Goal: Task Accomplishment & Management: Manage account settings

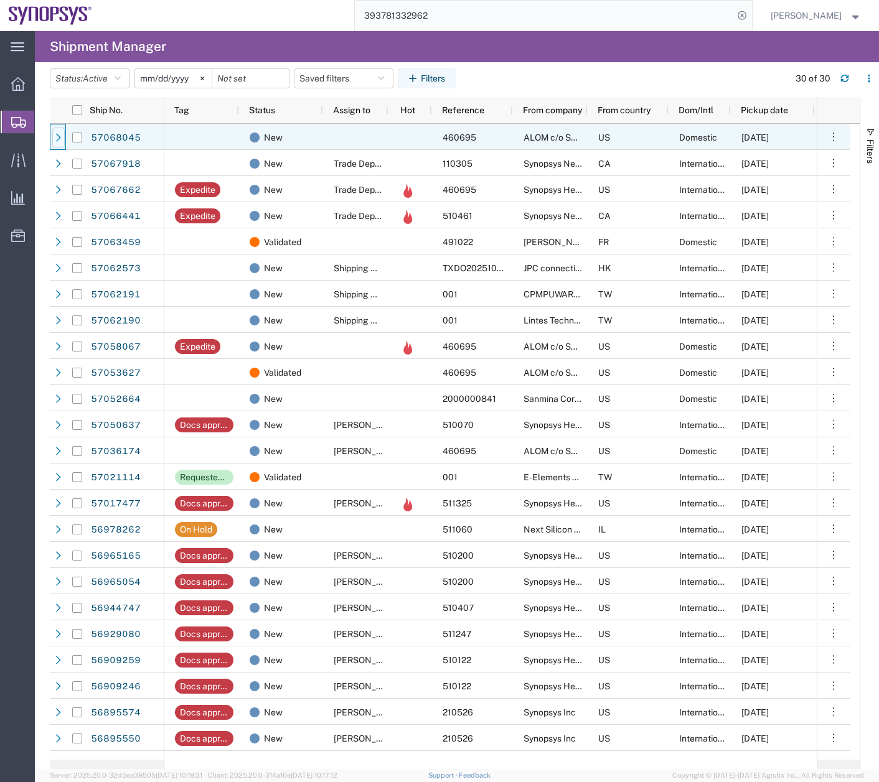
click at [62, 138] on icon at bounding box center [58, 137] width 9 height 9
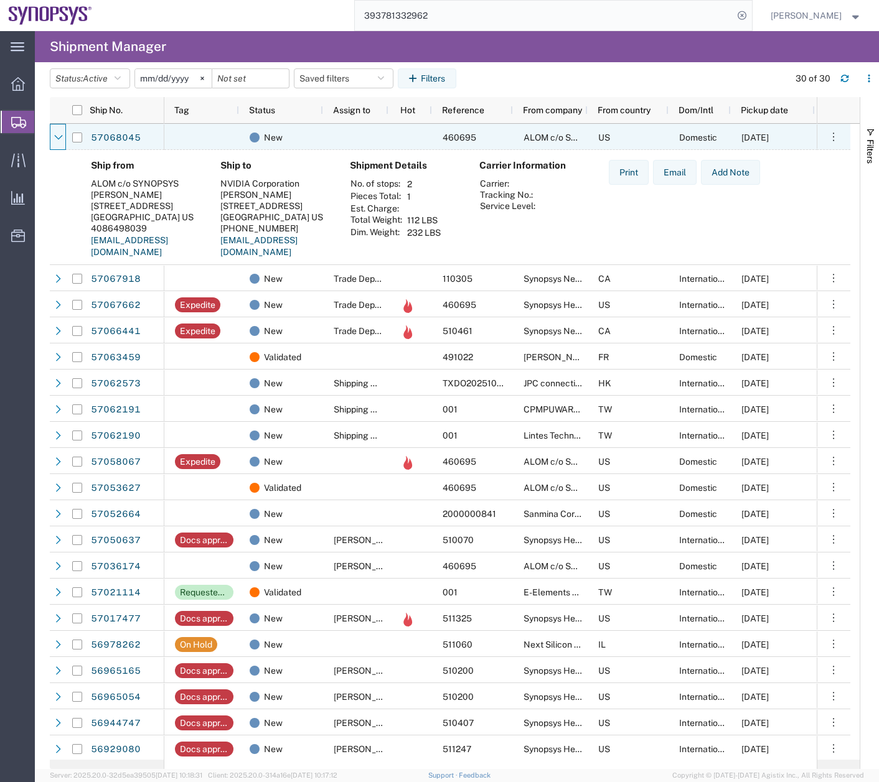
click at [62, 138] on icon at bounding box center [58, 137] width 9 height 9
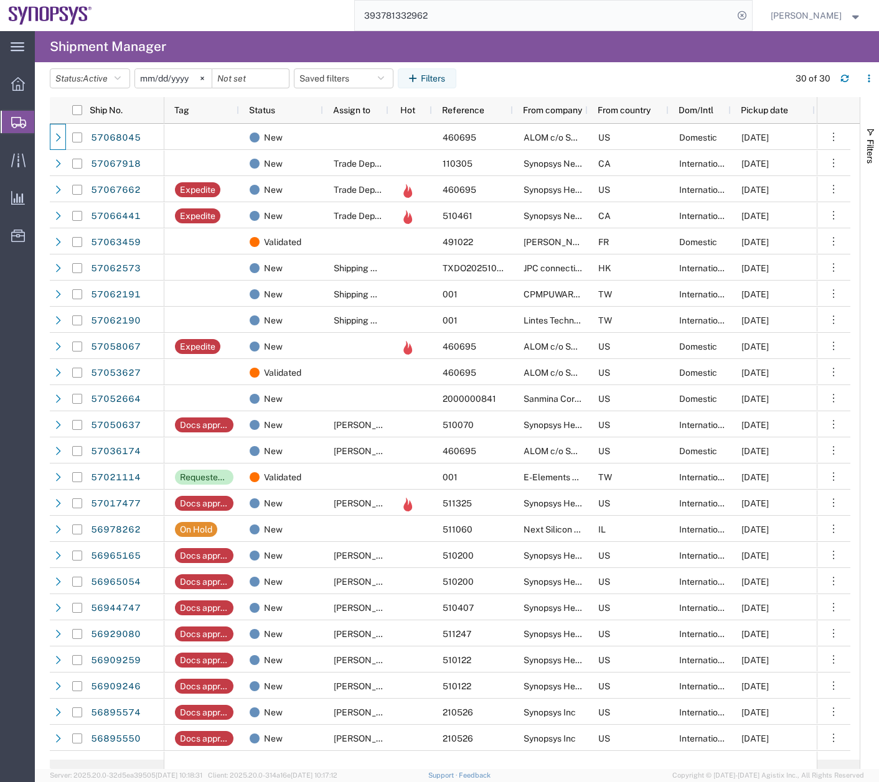
click at [0, 0] on span "Create Shipment" at bounding box center [0, 0] width 0 height 0
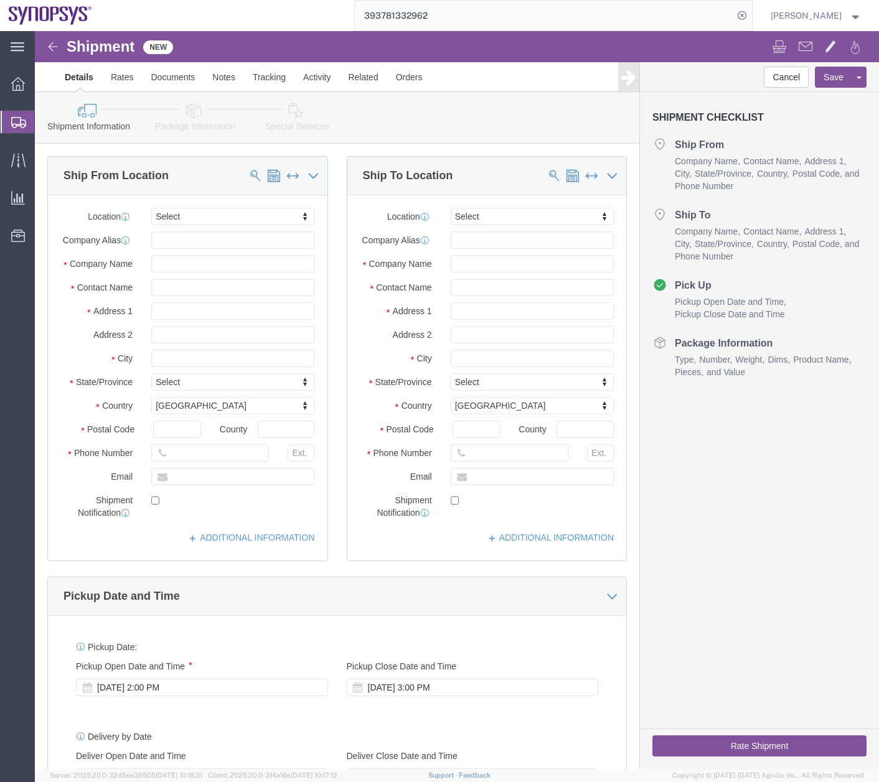
select select
type input "ussv"
select select "63204"
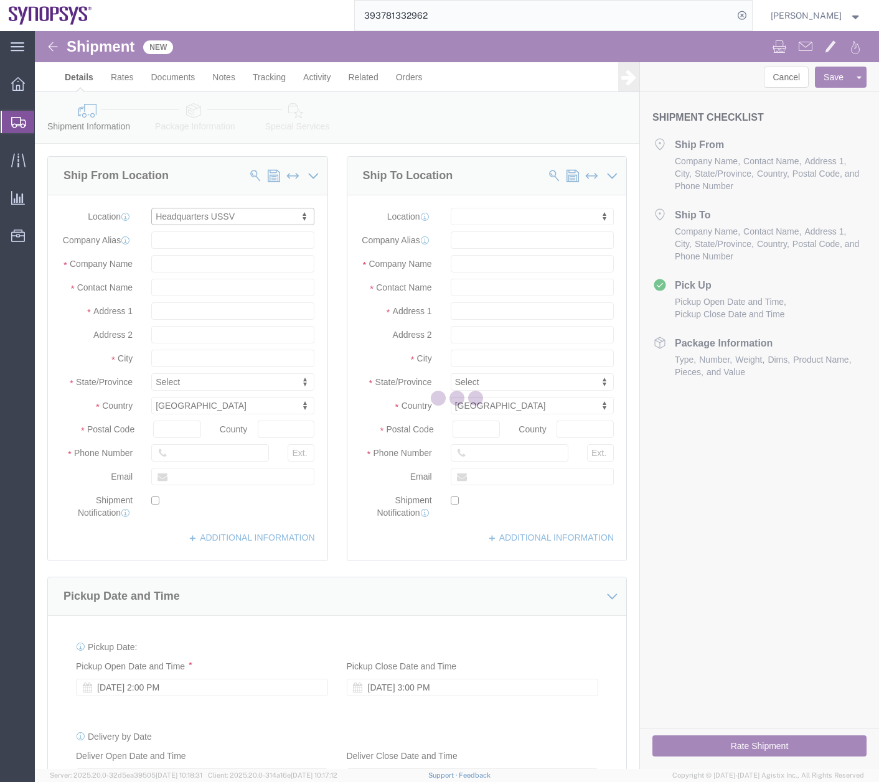
select select "CA"
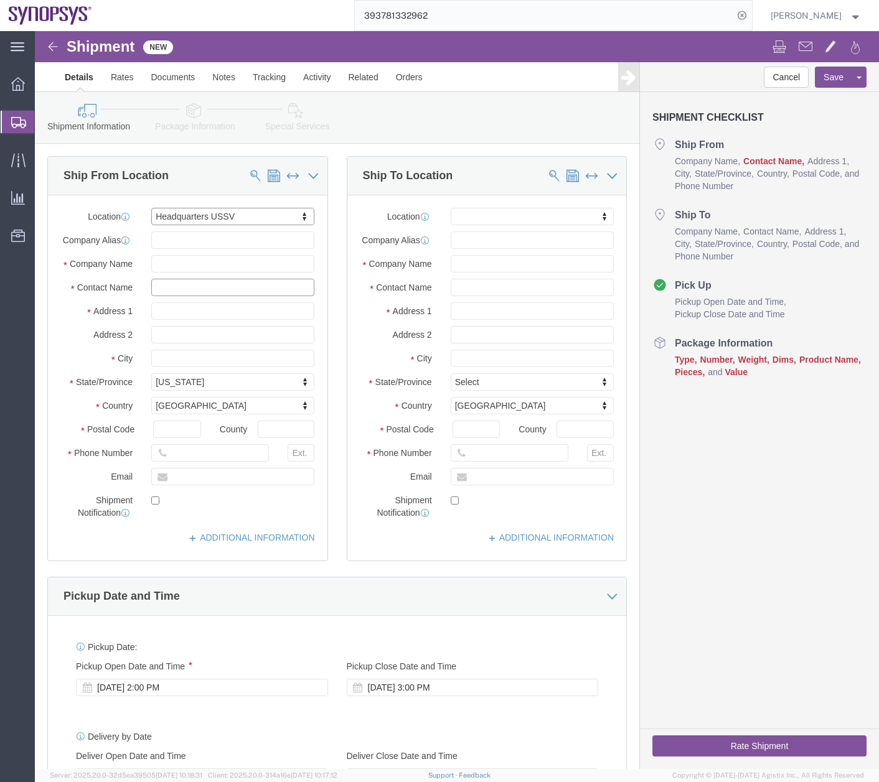
click input "text"
type input "[PERSON_NAME]"
type input "us03"
select select "63190"
select select "OR"
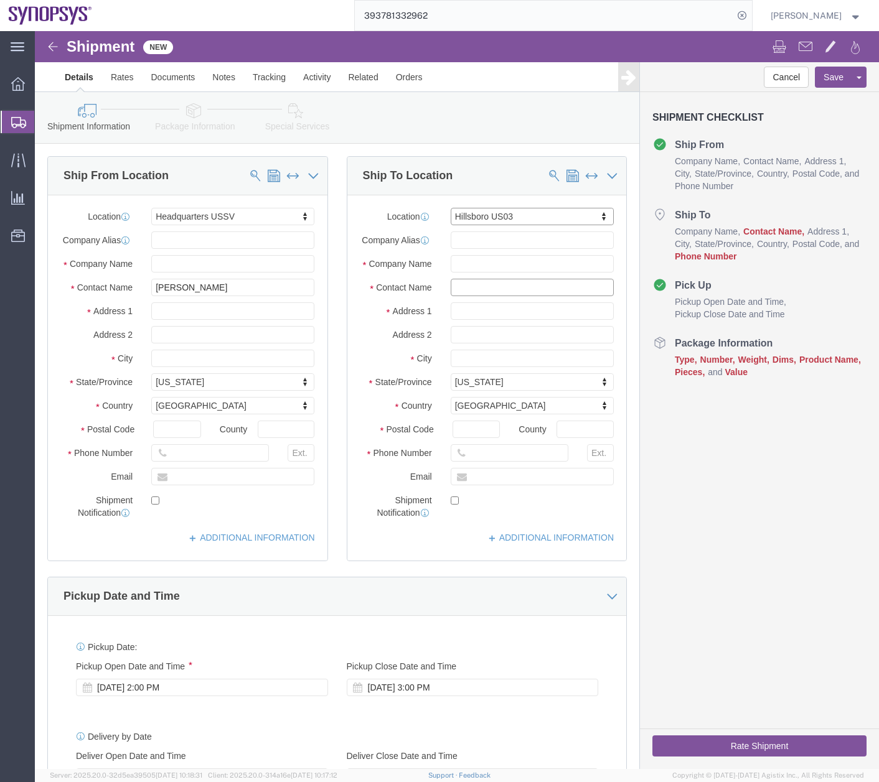
click input "text"
type input "[PERSON_NAME]"
click input "text"
type input "W"
type input "[EMAIL_ADDRESS][DOMAIN_NAME]"
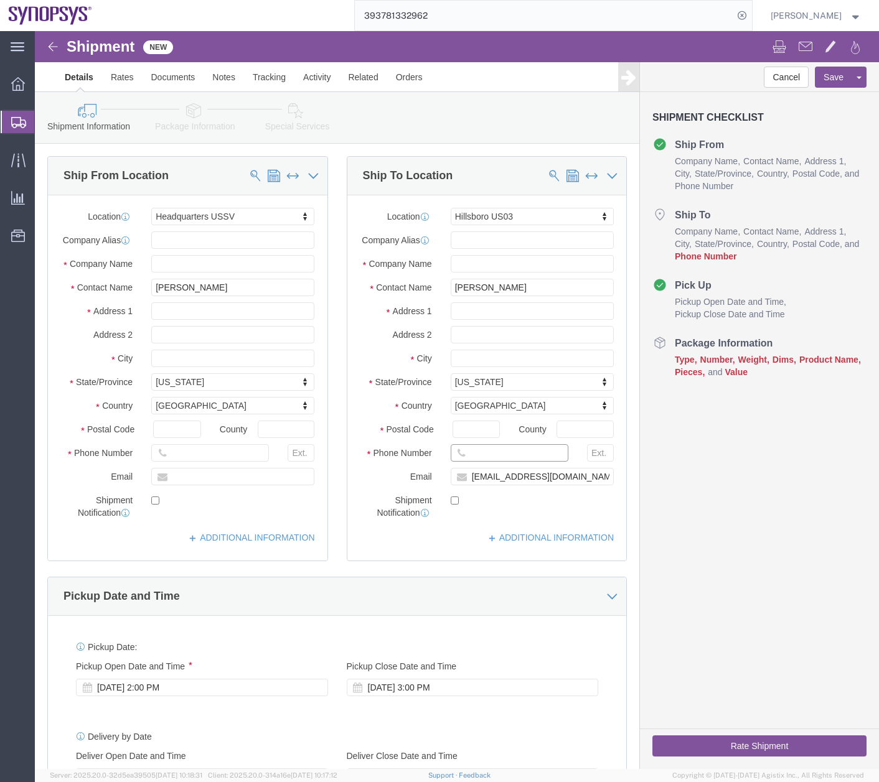
drag, startPoint x: 446, startPoint y: 436, endPoint x: 459, endPoint y: 411, distance: 27.6
click input "text"
type input "16505845000"
click div "Pickup Date: Pickup Start Date Pickup Start Time Pickup Open Date and Time [DAT…"
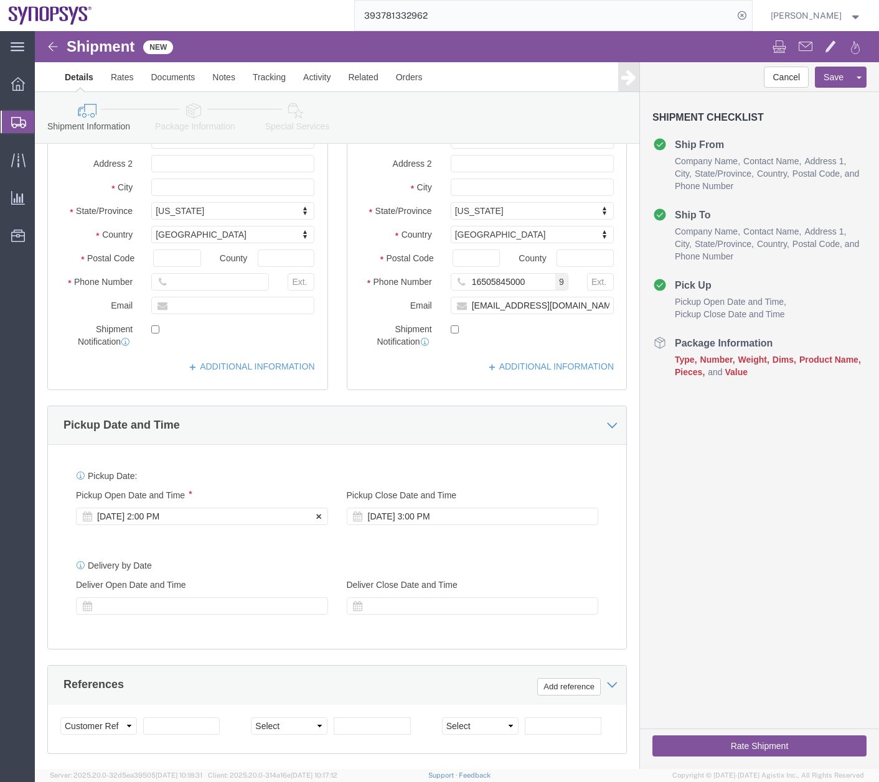
click div "[DATE] 2:00 PM"
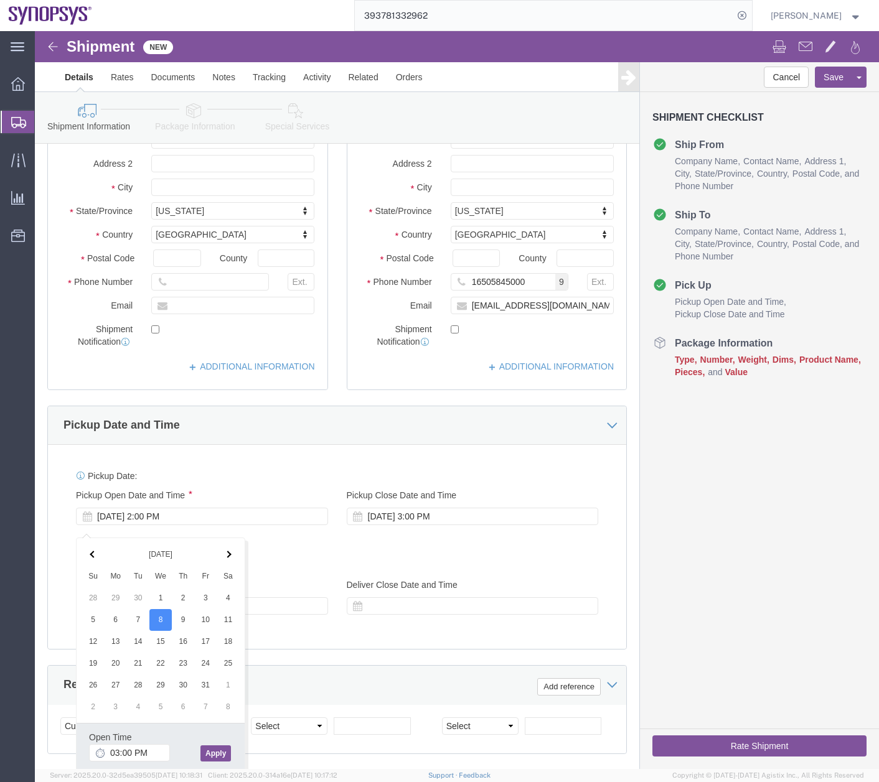
type input "3:00 PM"
click button "Apply"
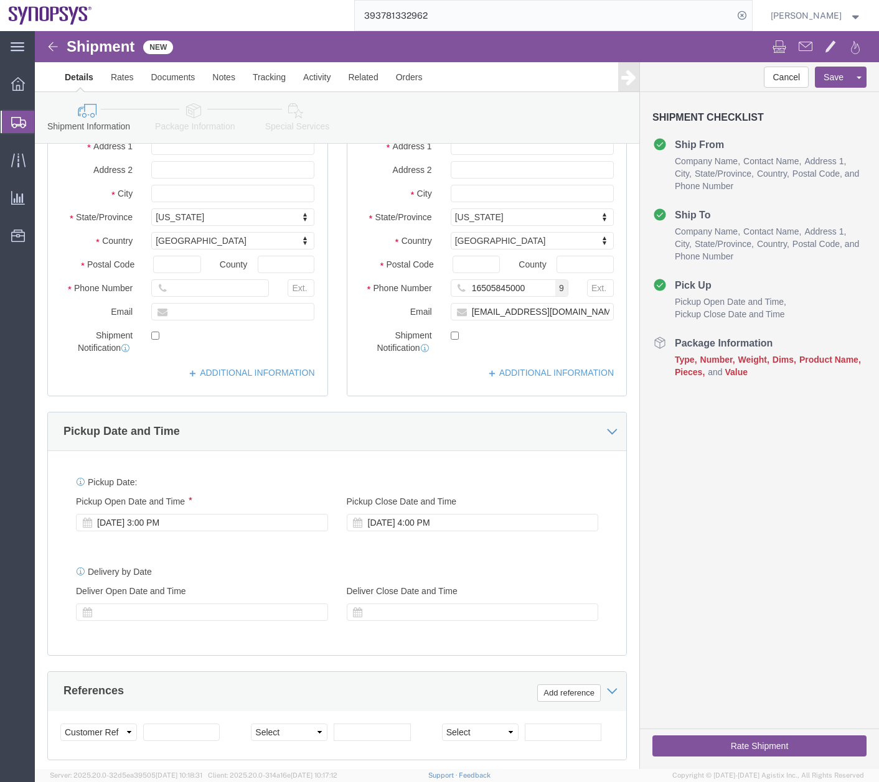
scroll to position [0, 0]
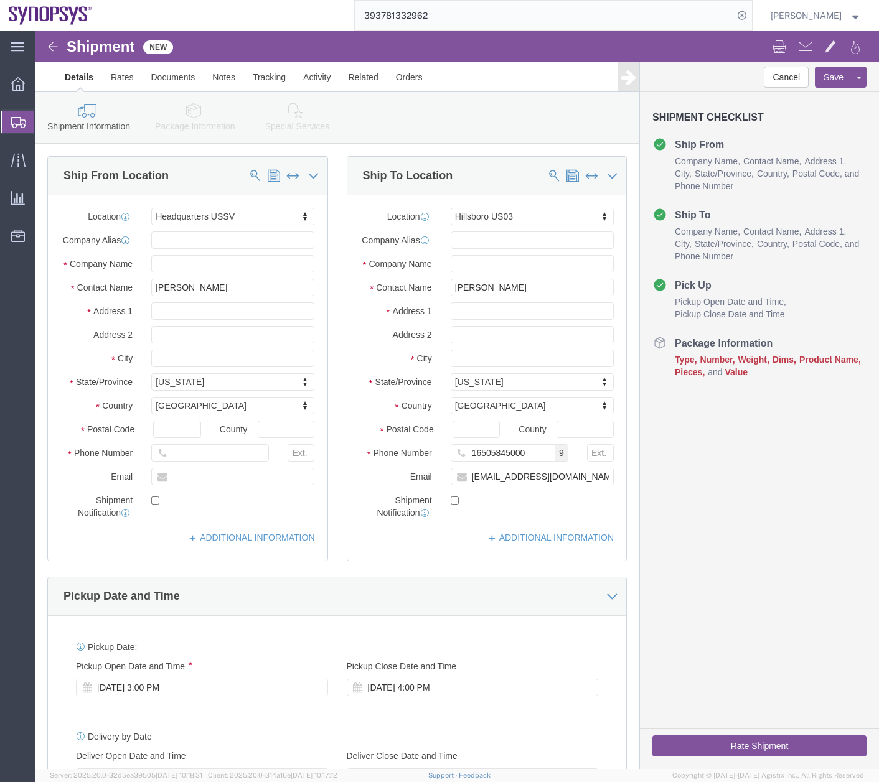
click link "Package Information"
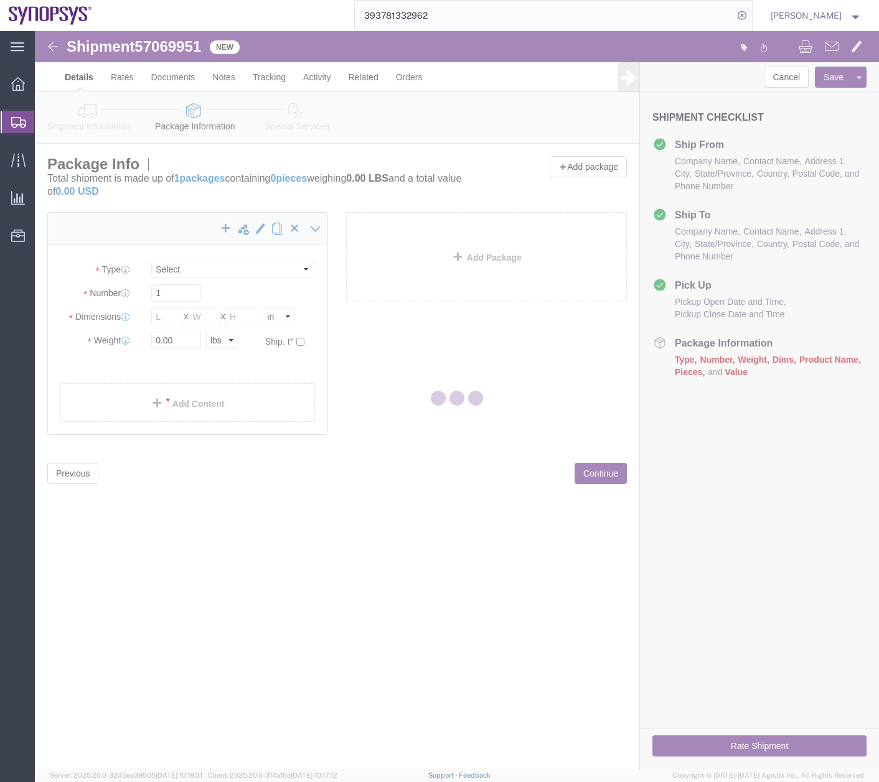
select select "CBOX"
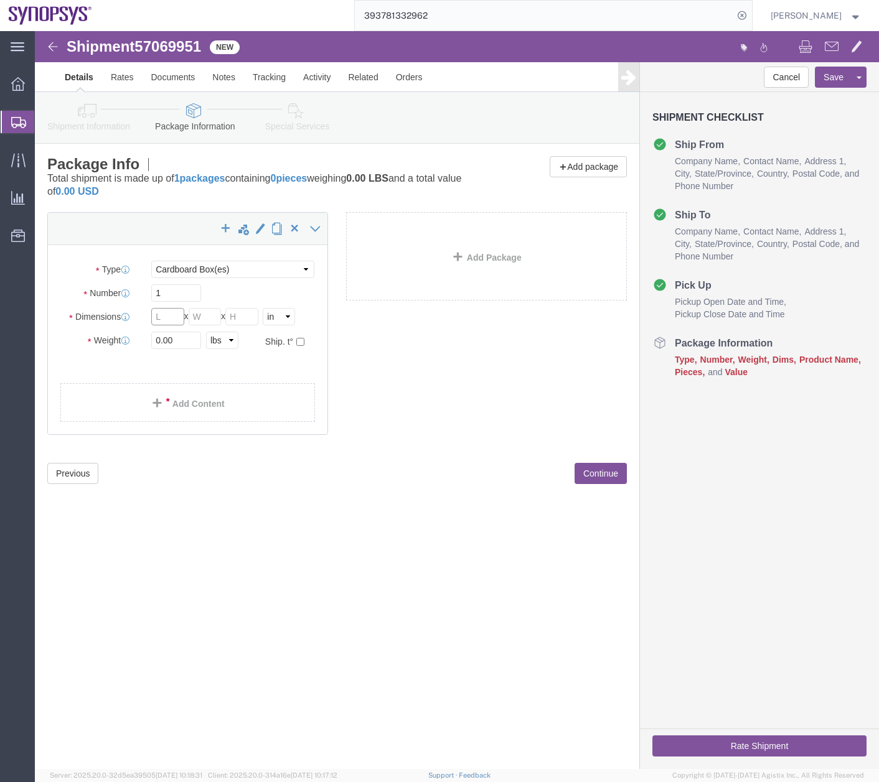
click input "text"
type input "27"
click input "text"
type input "15"
click input "text"
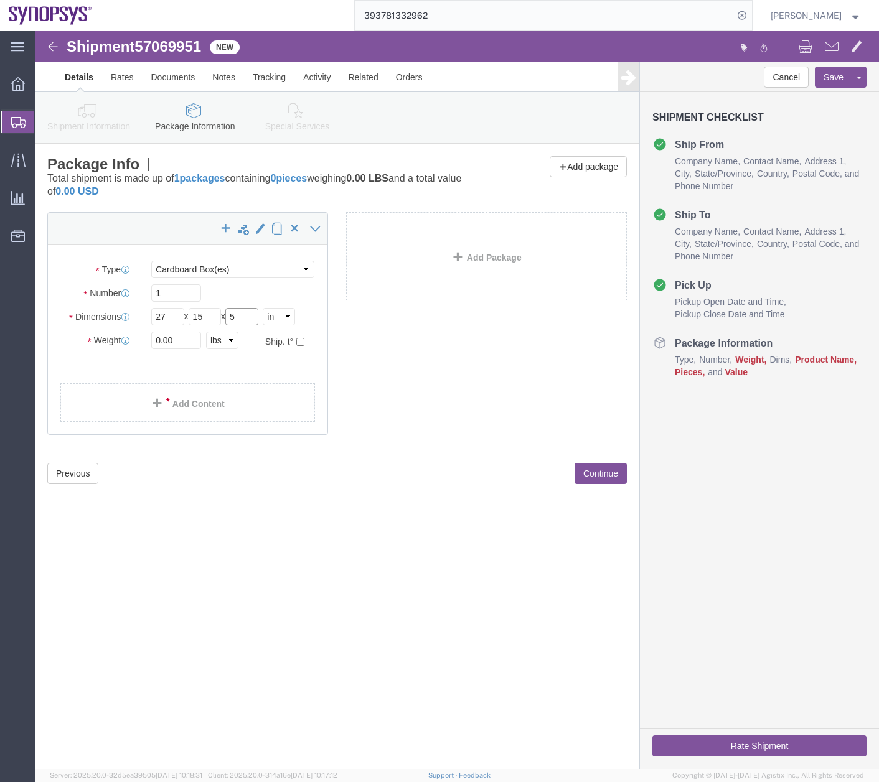
type input "5"
drag, startPoint x: 136, startPoint y: 309, endPoint x: 40, endPoint y: 343, distance: 101.5
click div "Package Type Select Bale(s) Basket(s) Bolt(s) Bottle(s) Buckets Bulk Bundle(s) …"
type input "12"
click div "Shipment 57069951 New Details Rates Documents Notes Tracking Activity Related O…"
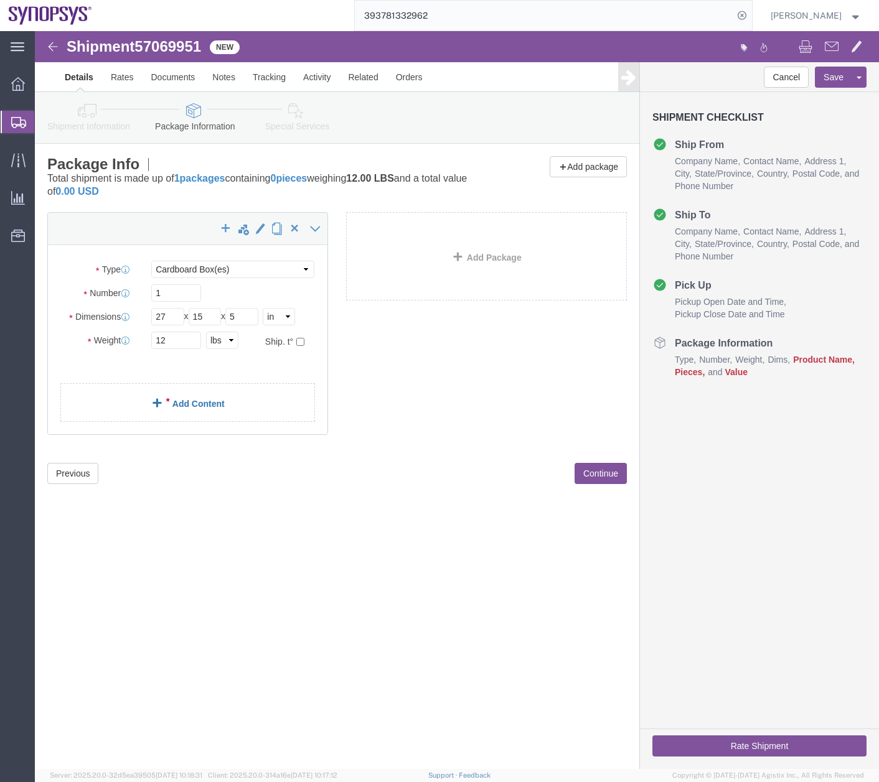
click link "Add Content"
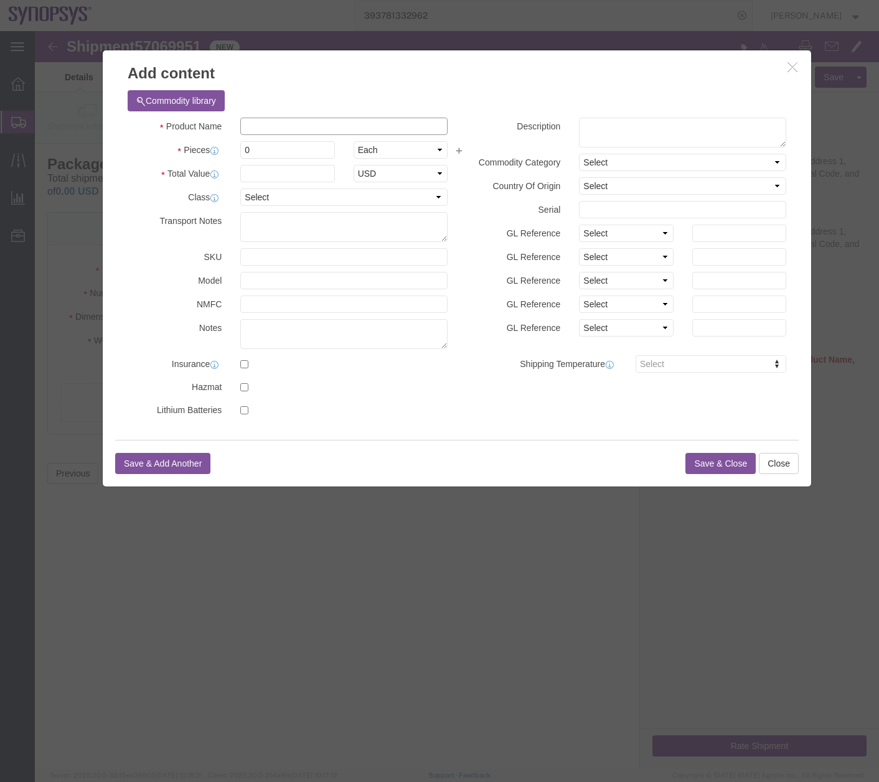
drag, startPoint x: 314, startPoint y: 122, endPoint x: 279, endPoint y: 91, distance: 46.7
click input "text"
click input "48000"
type input "4800026400"
click textarea
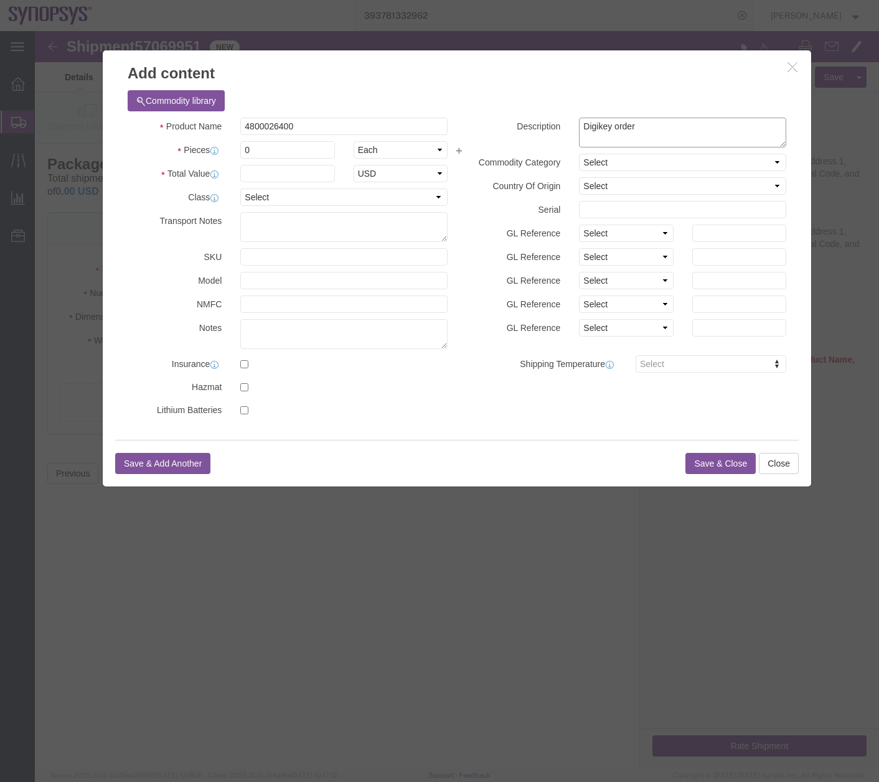
type textarea "Digikey order"
click div "Product Name 4800026400 Pieces 0 Select Bag Barrels 100Board Feet Bottle Box Bl…"
type input "1"
click input "text"
type input "24000"
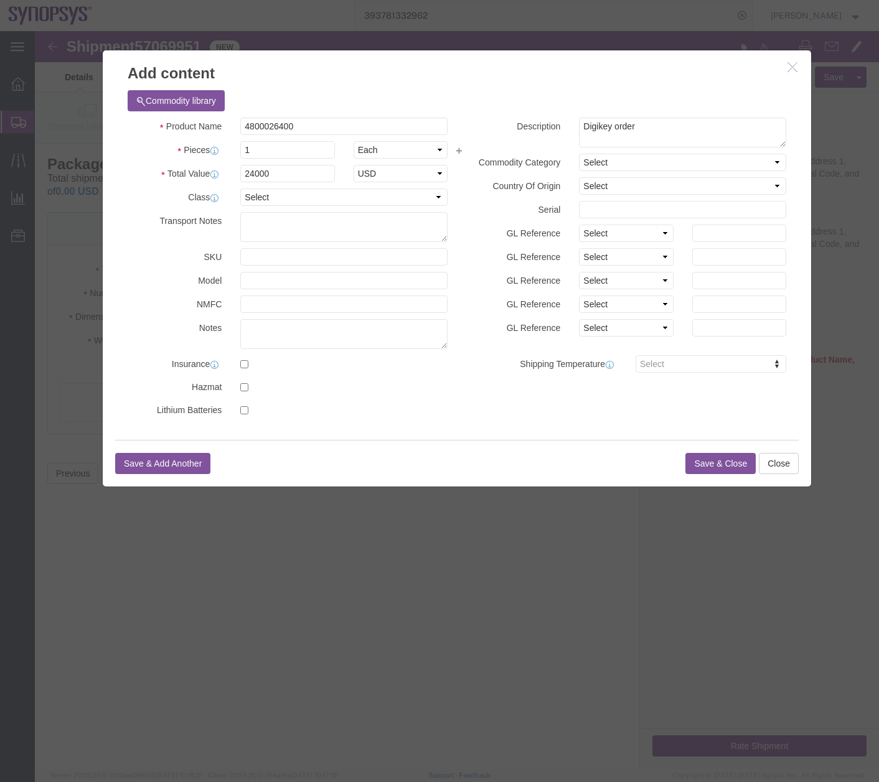
click button "Save & Close"
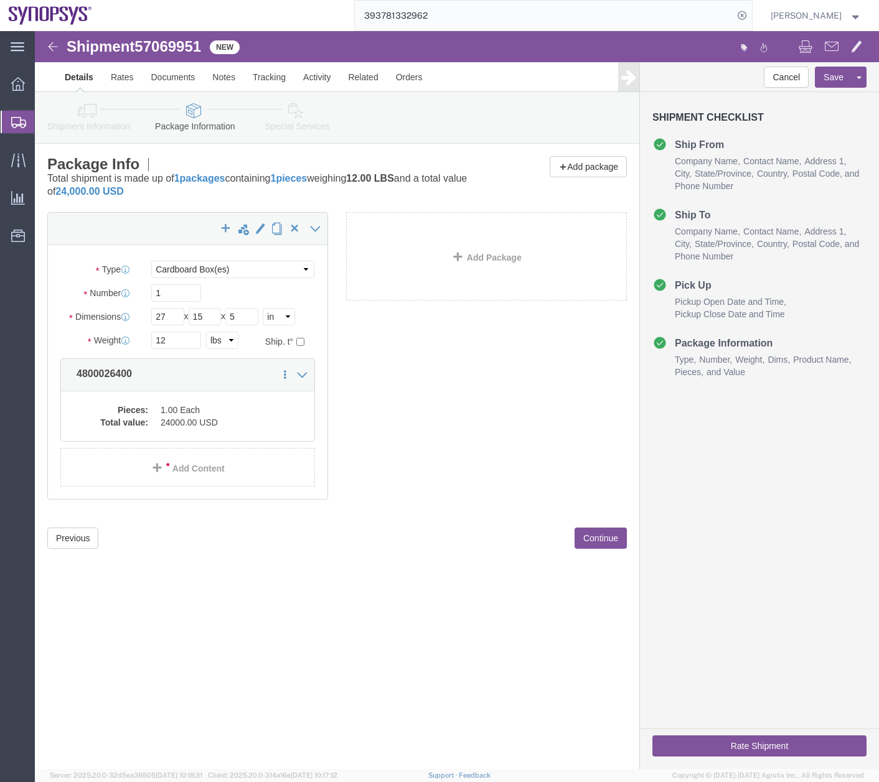
click link "Special Services"
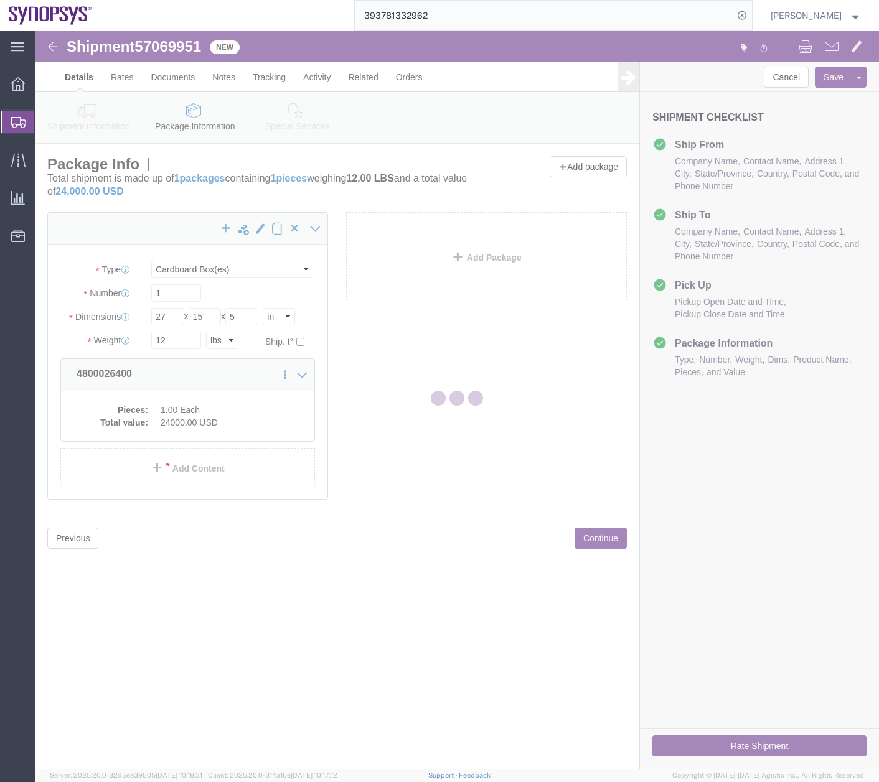
select select
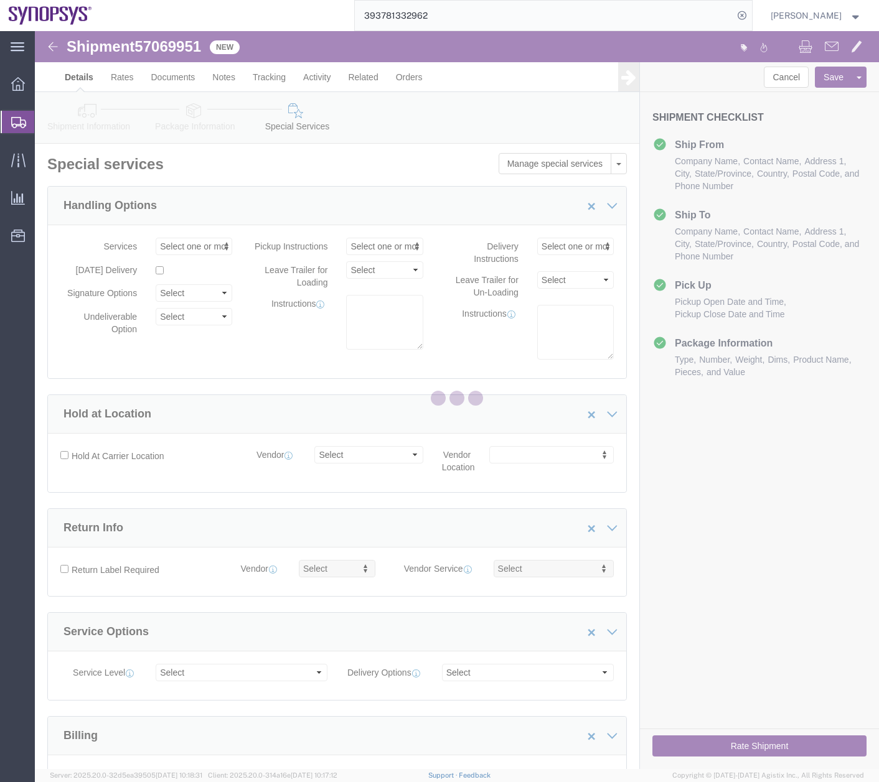
select select "COSTCENTER"
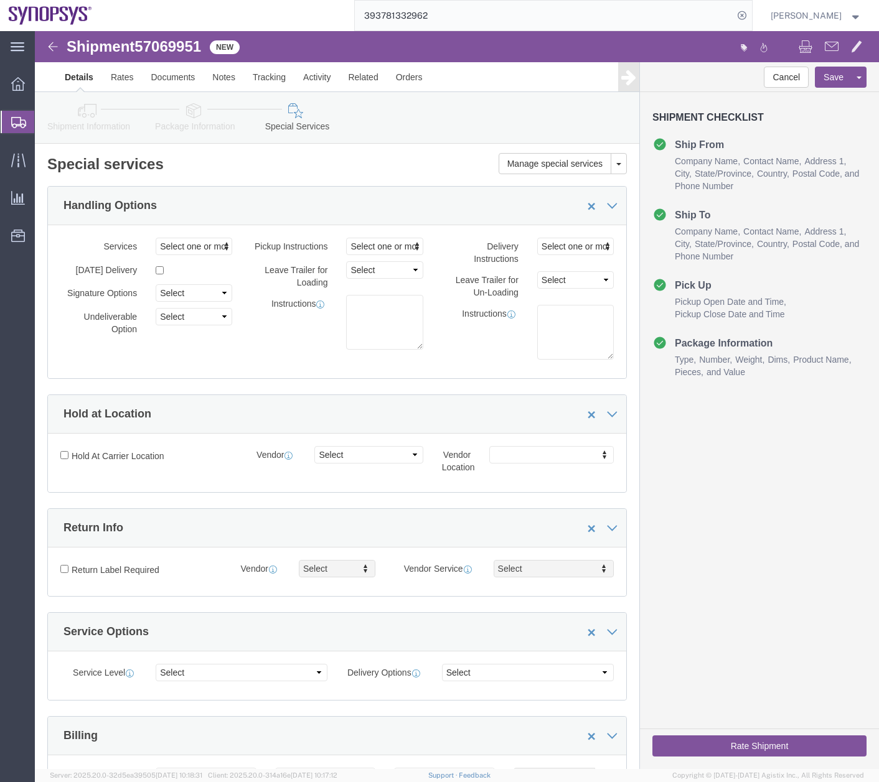
click button "Rate Shipment"
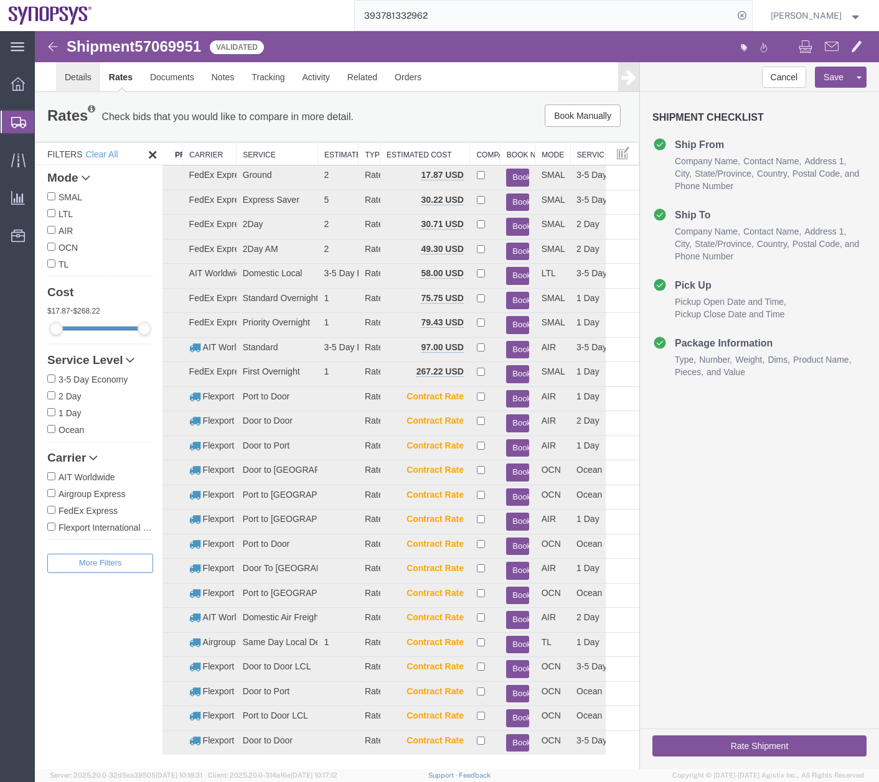
click at [71, 72] on link "Details" at bounding box center [78, 77] width 44 height 30
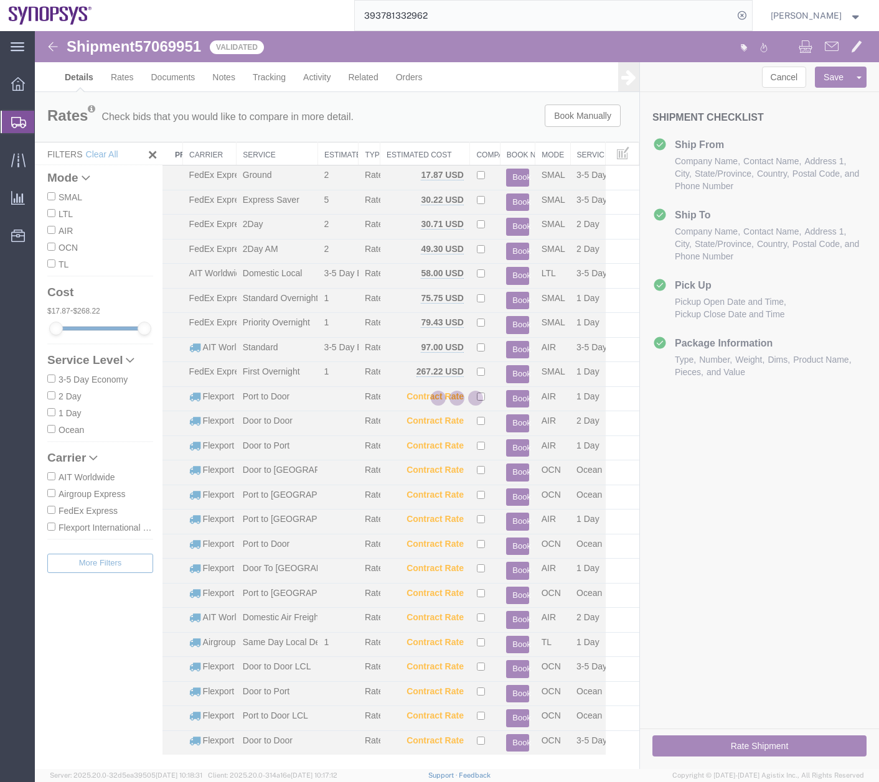
select select "63204"
select select "63190"
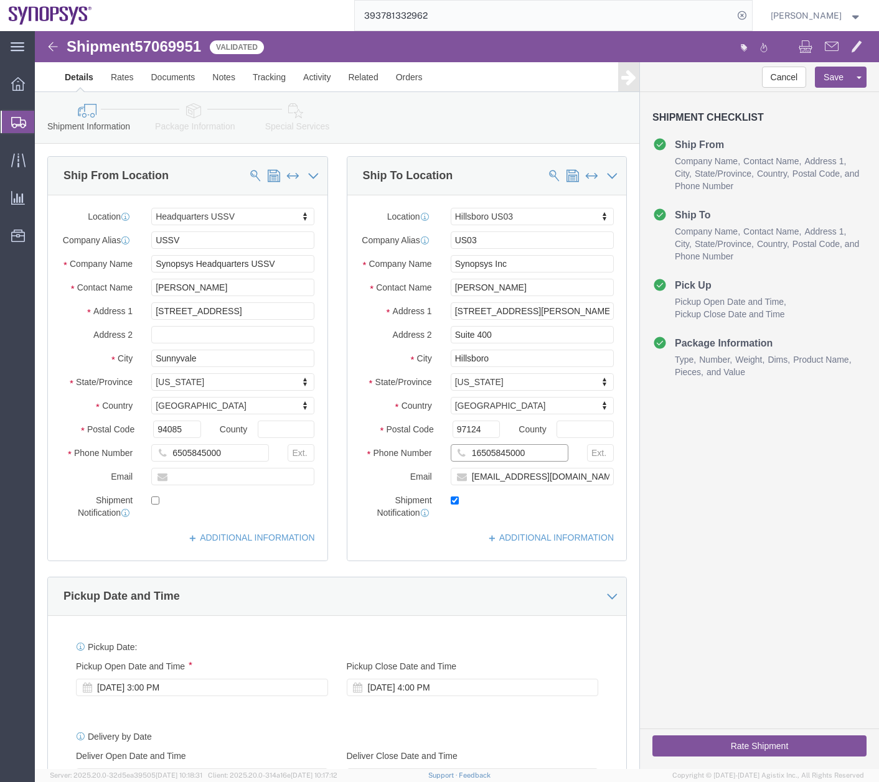
drag, startPoint x: 480, startPoint y: 432, endPoint x: 402, endPoint y: 447, distance: 79.8
click div "Location [GEOGRAPHIC_DATA] [GEOGRAPHIC_DATA] Select My Profile Location [GEOGRA…"
type input "5039399670"
click button "Rate Shipment"
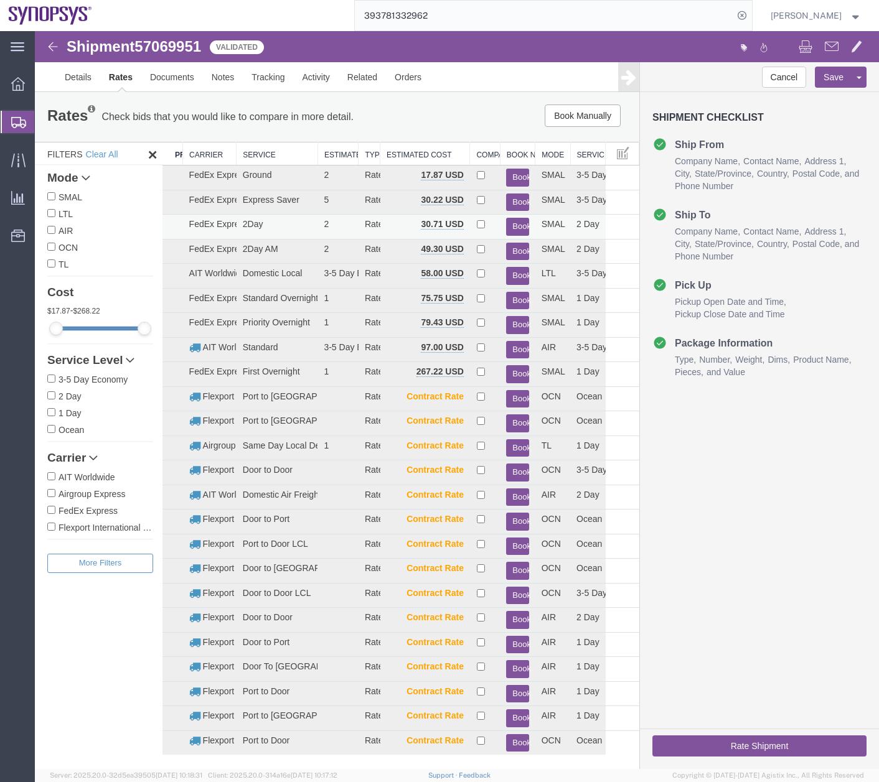
click at [521, 226] on button "Book" at bounding box center [517, 227] width 22 height 18
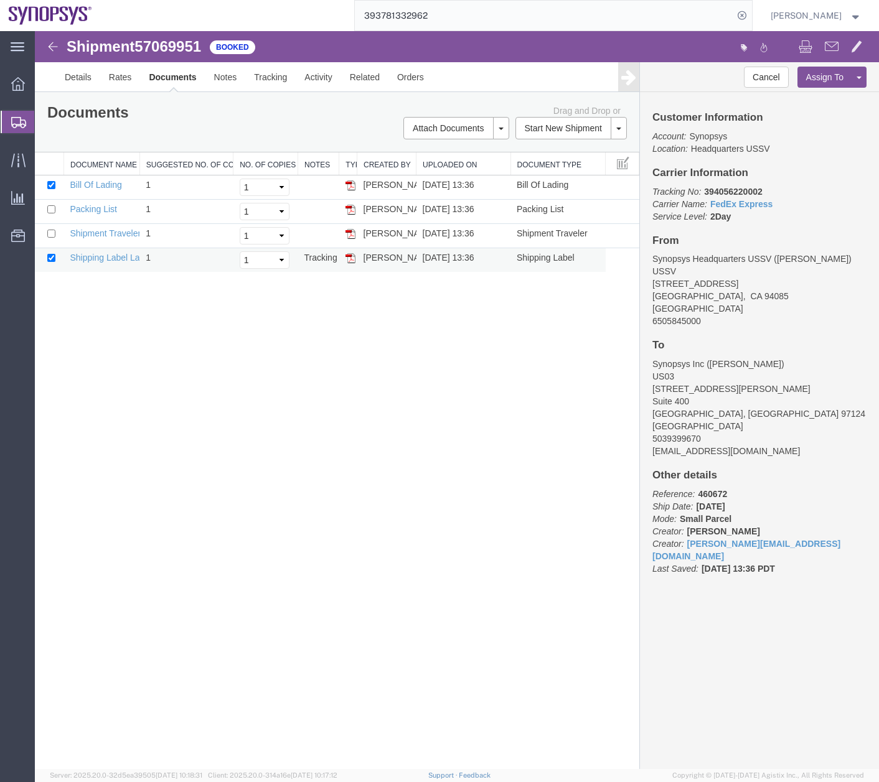
click at [352, 261] on img at bounding box center [350, 258] width 10 height 10
click at [21, 118] on icon at bounding box center [18, 122] width 15 height 11
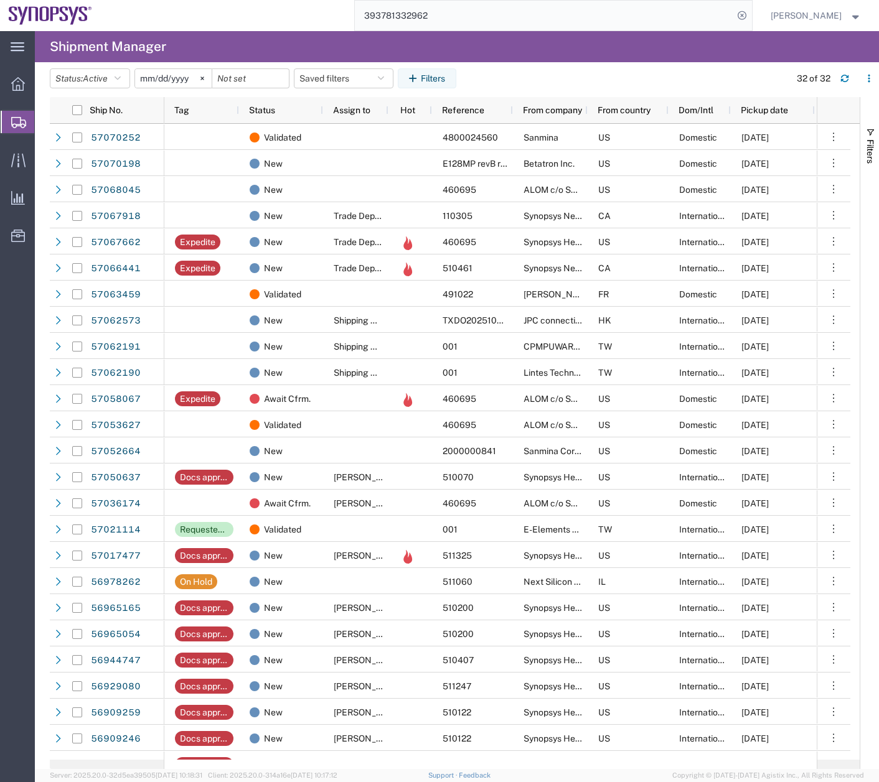
click at [0, 0] on span "Create Shipment" at bounding box center [0, 0] width 0 height 0
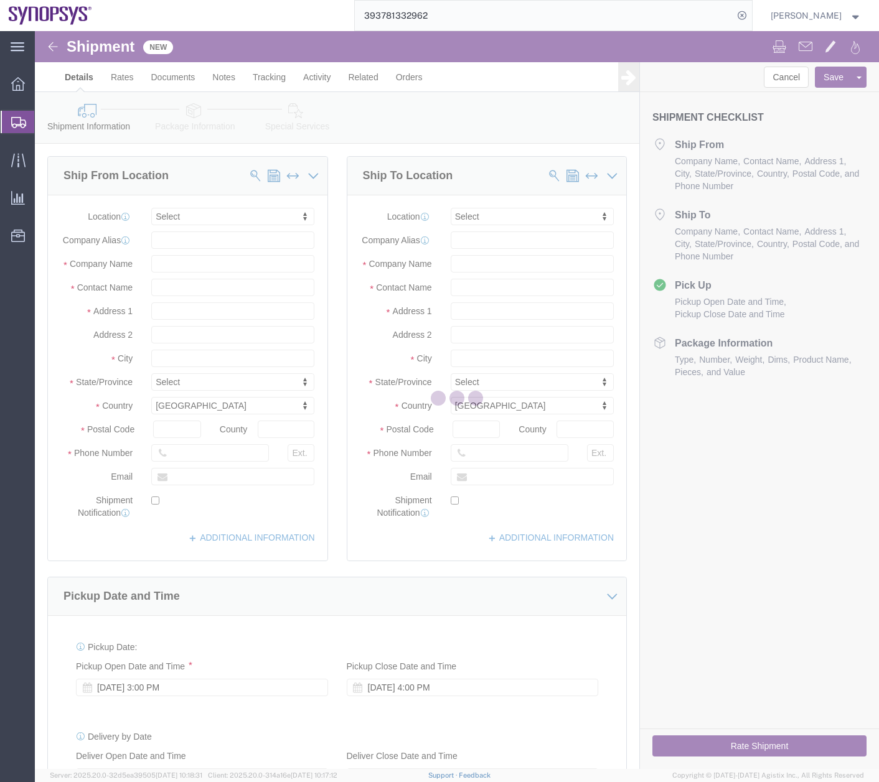
select select
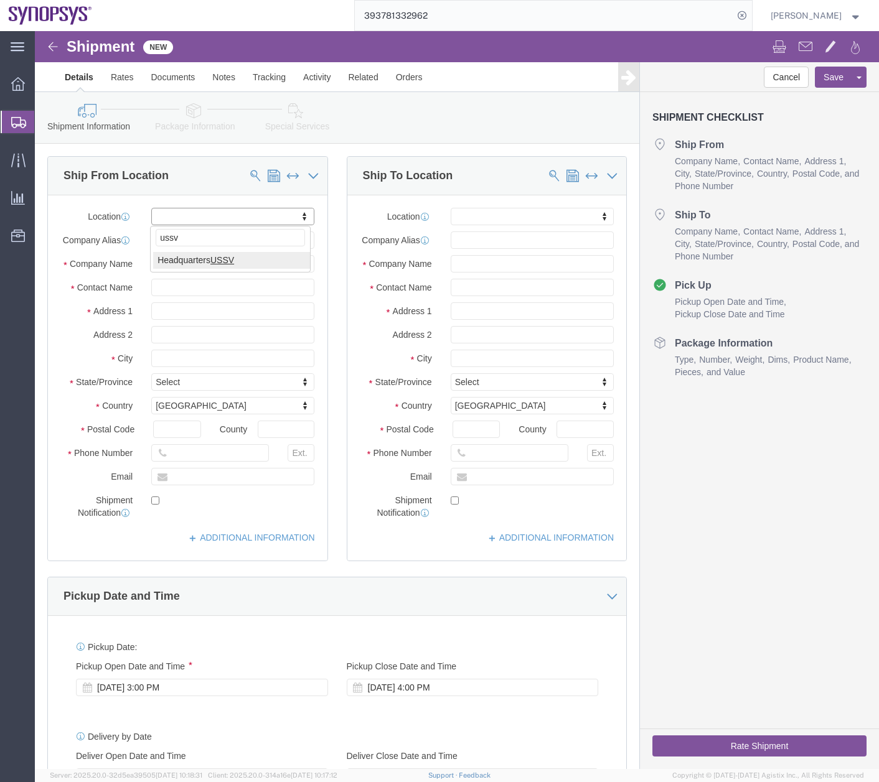
type input "ussv"
select select "63204"
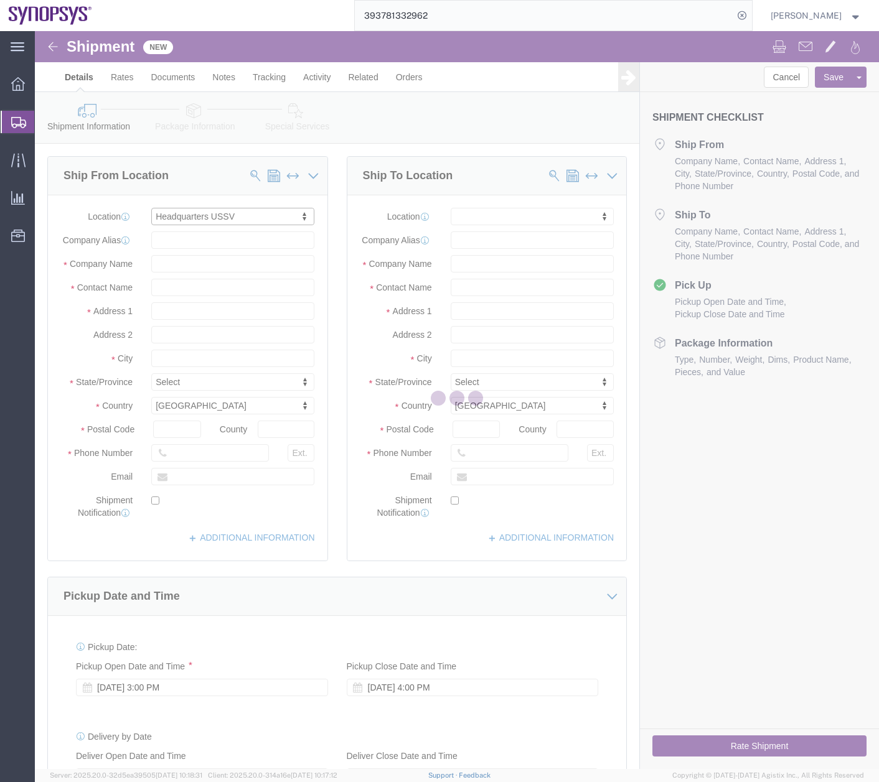
select select "CA"
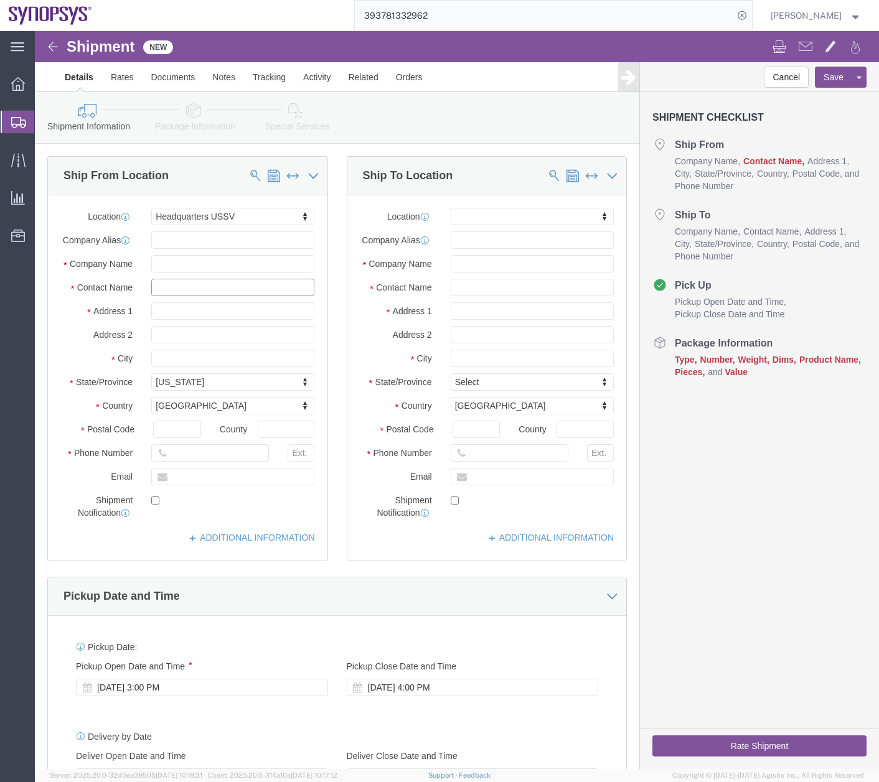
click input "text"
type input "[PERSON_NAME]"
type input "us26"
select select "63180"
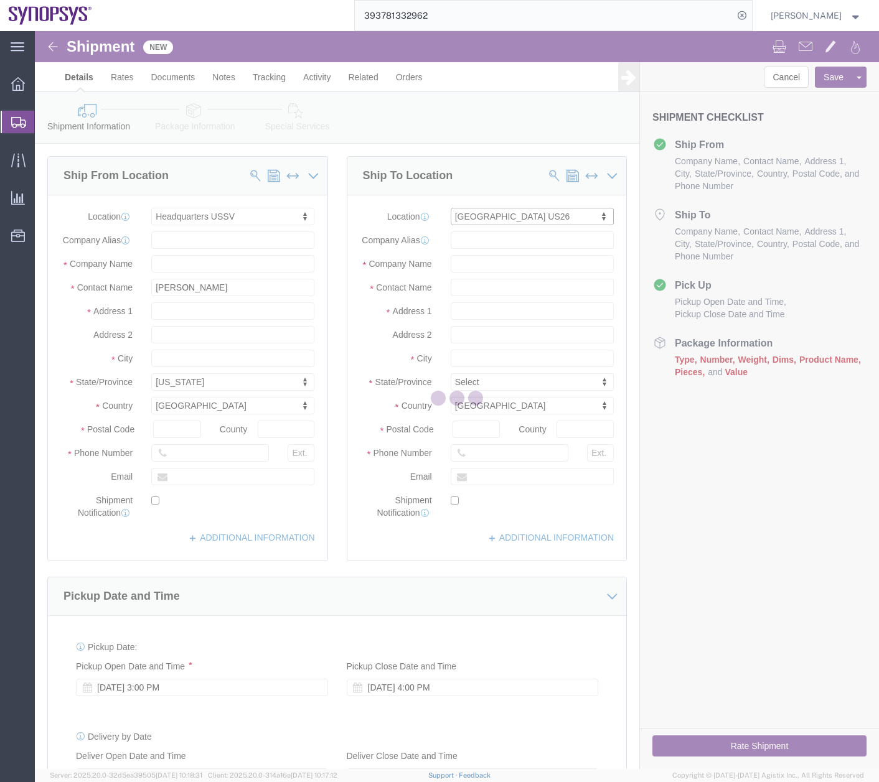
select select "[GEOGRAPHIC_DATA]"
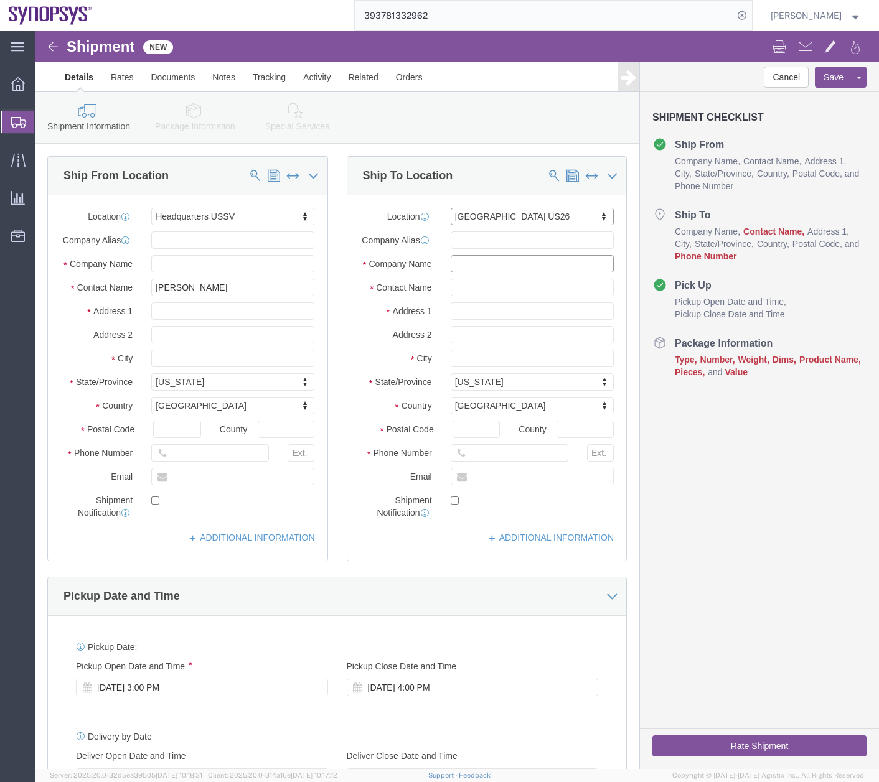
click input "text"
click input "[PERSON_NAME]"
type input "[PERSON_NAME]"
click input "text"
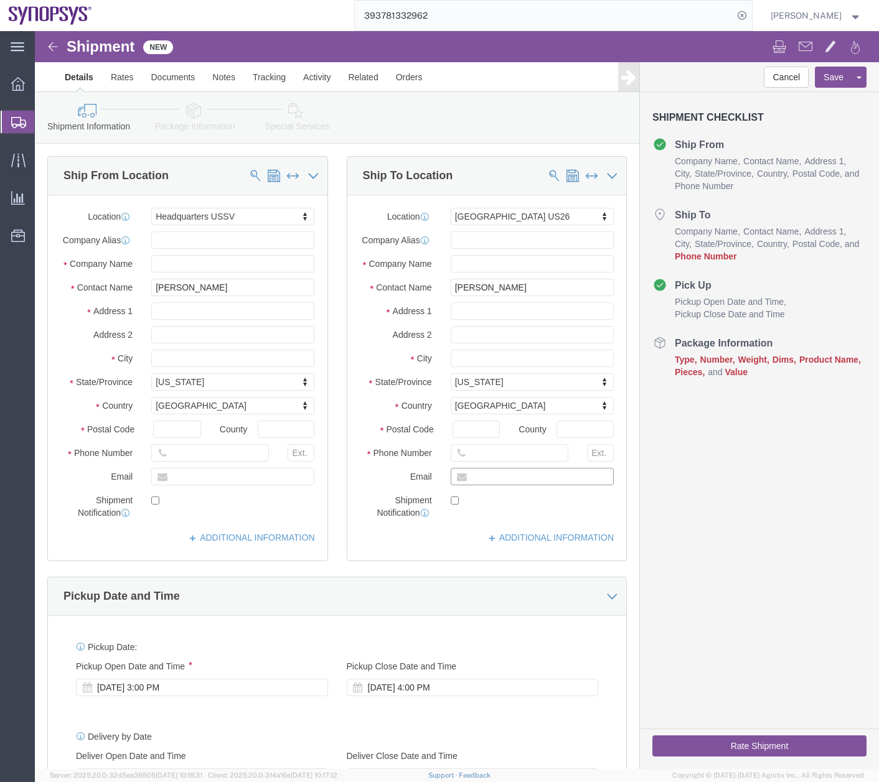
paste input "[EMAIL_ADDRESS][DOMAIN_NAME]"
type input "[EMAIL_ADDRESS][DOMAIN_NAME]"
click input "text"
type input "14082424616"
click icon
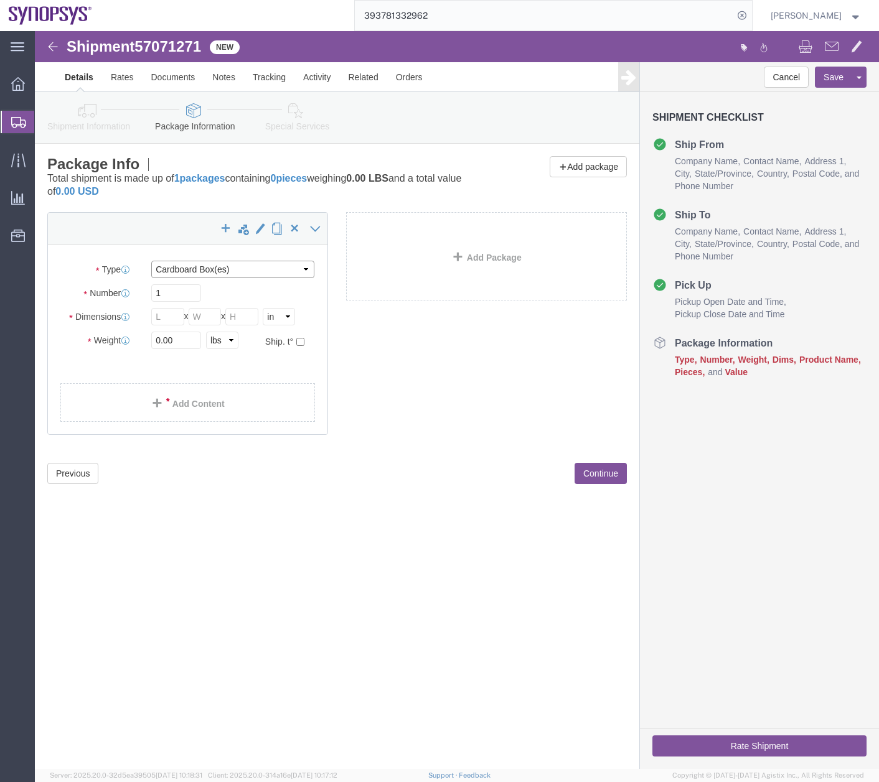
click select "Select Bale(s) Basket(s) Bolt(s) Bottle(s) Buckets Bulk Bundle(s) Can(s) Cardbo…"
select select "PAK"
click select "Select Bale(s) Basket(s) Bolt(s) Bottle(s) Buckets Bulk Bundle(s) Can(s) Cardbo…"
type input "10.25"
type input "12.75"
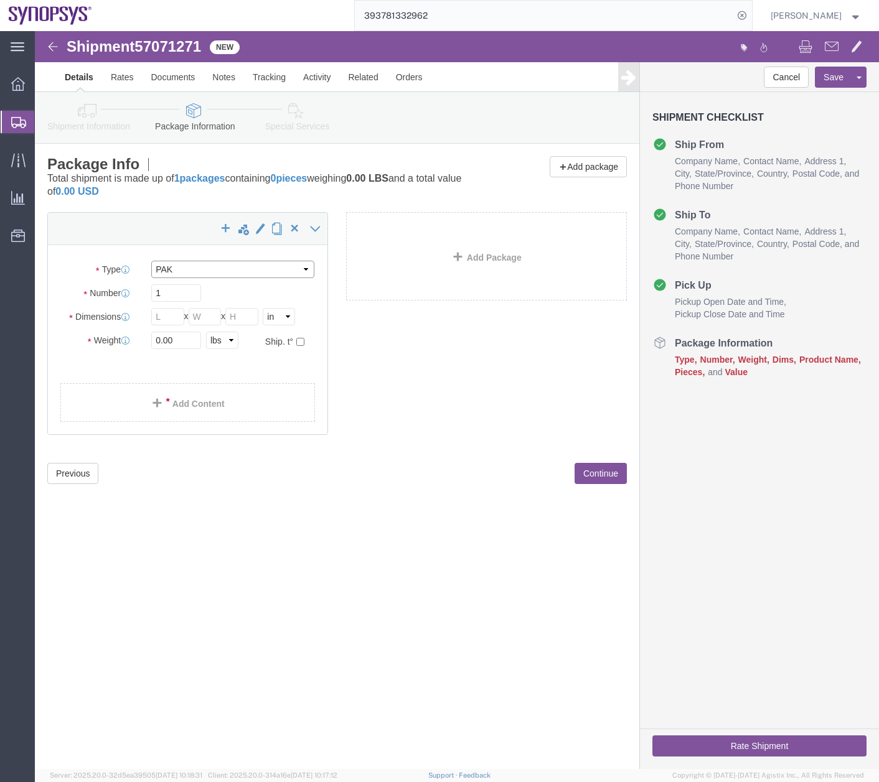
type input "1.00"
drag, startPoint x: 128, startPoint y: 312, endPoint x: 27, endPoint y: 356, distance: 110.4
click div "Package Type Select Bale(s) Basket(s) Bolt(s) Bottle(s) Buckets Bulk Bundle(s) …"
type input "1"
click div "Shipment 57071271 New Details Rates Documents Notes Tracking Activity Related O…"
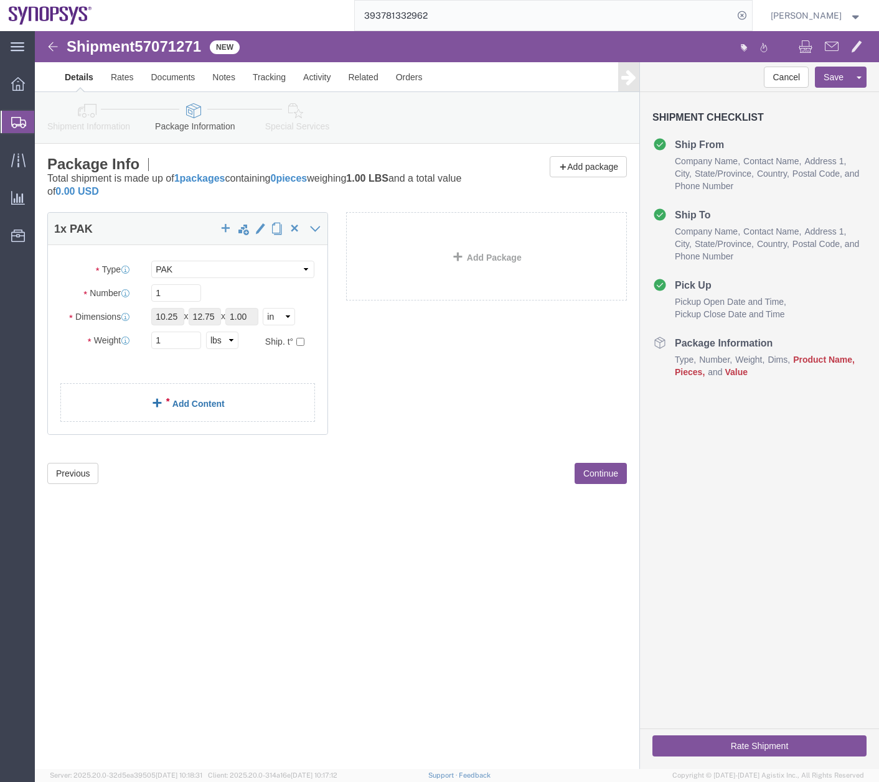
click link "Add Content"
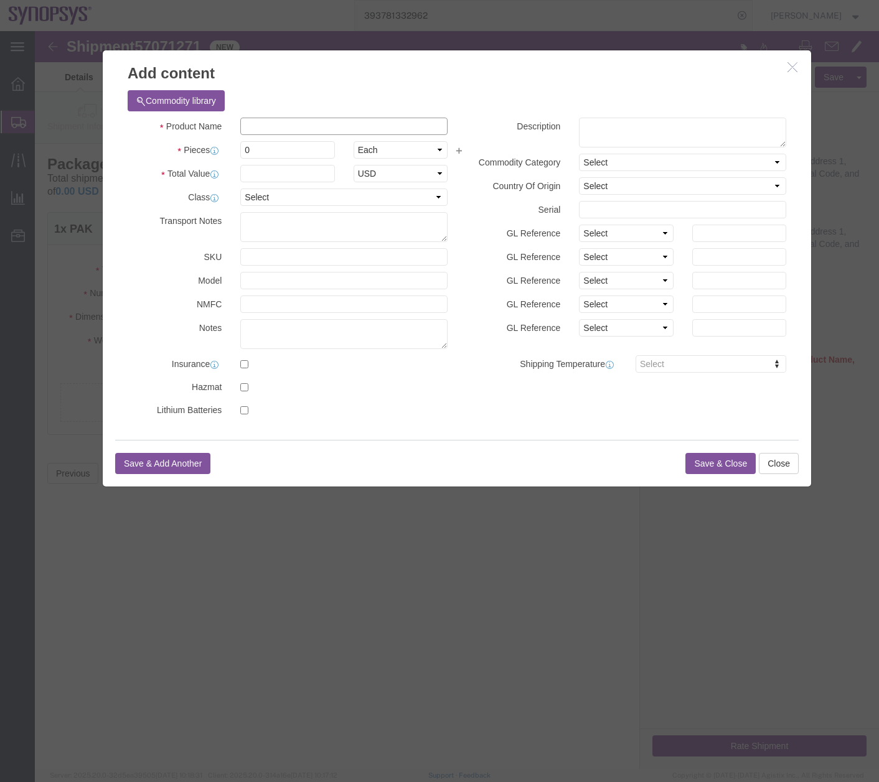
click input "text"
type input "Interoffice Mail"
click textarea
type textarea "Interoffice Mail"
drag, startPoint x: 181, startPoint y: 128, endPoint x: 165, endPoint y: 140, distance: 20.4
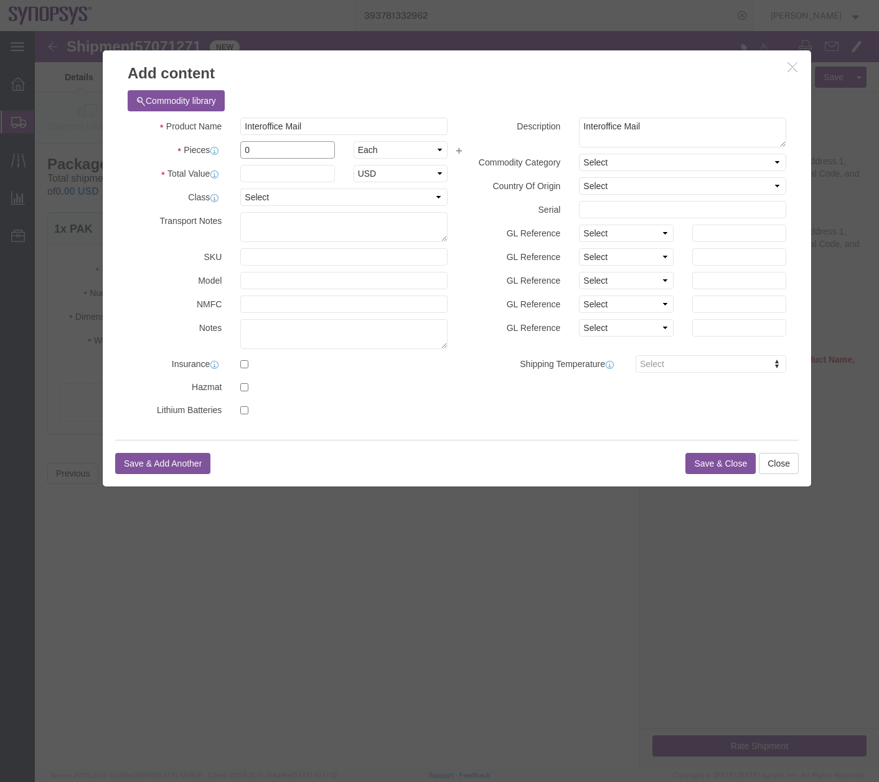
click div "Product Name Interoffice Mail Pieces 0 Select Bag Barrels 100Board Feet Bottle …"
type input "1"
click input "text"
type input "1"
click button "Save & Close"
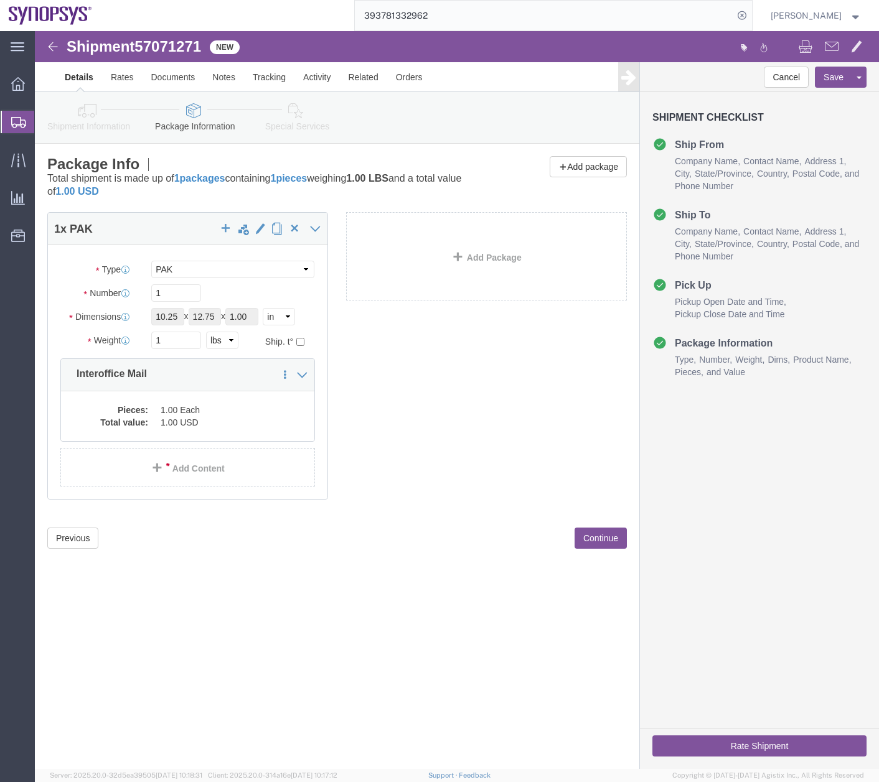
click link "Special Services"
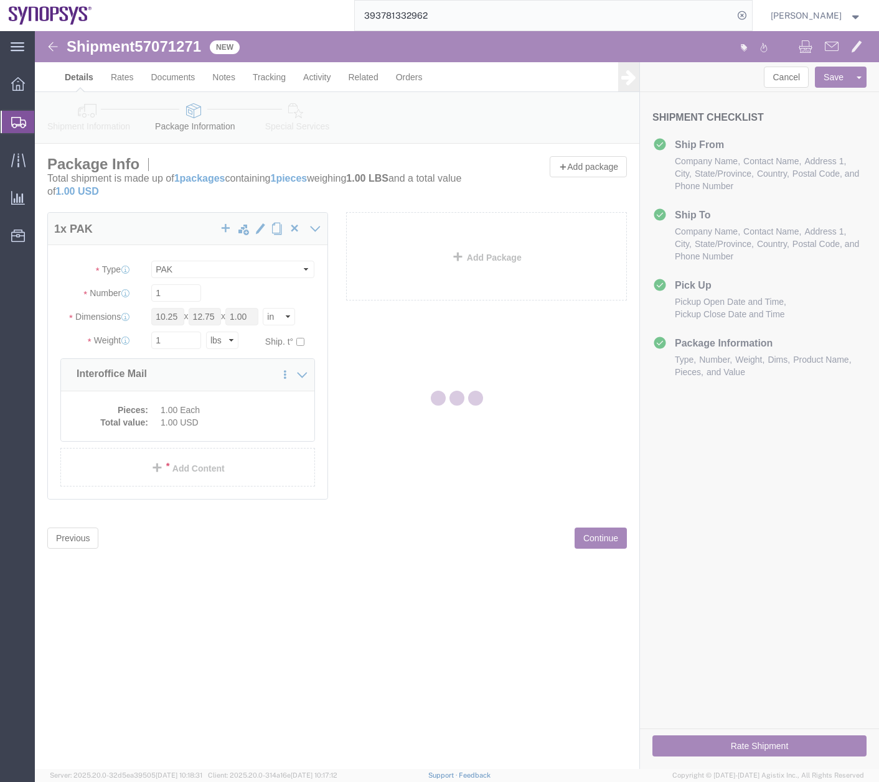
select select
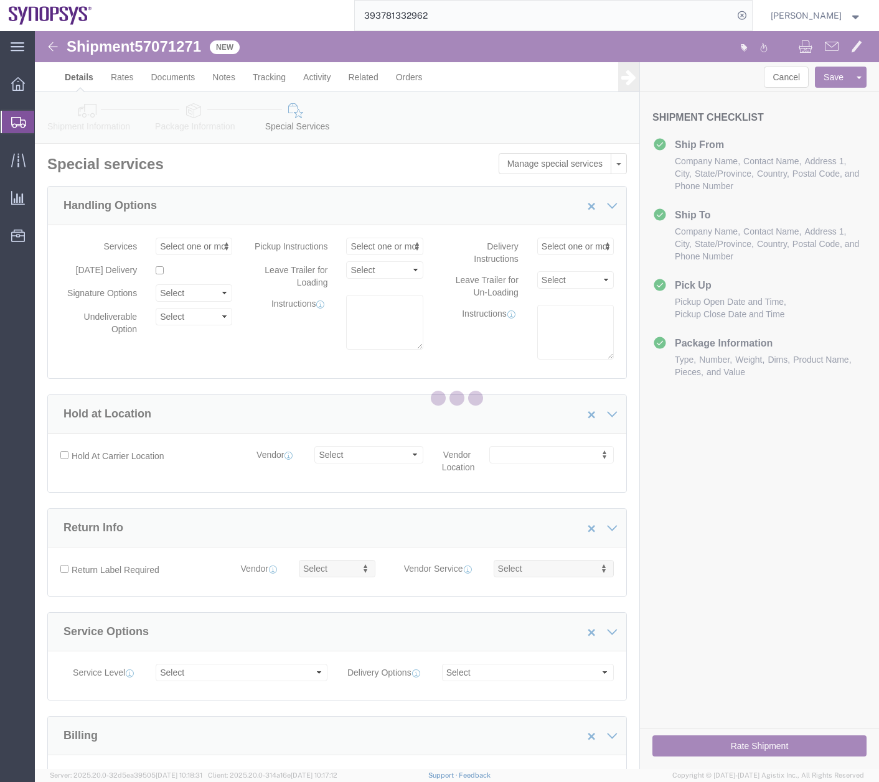
select select "COSTCENTER"
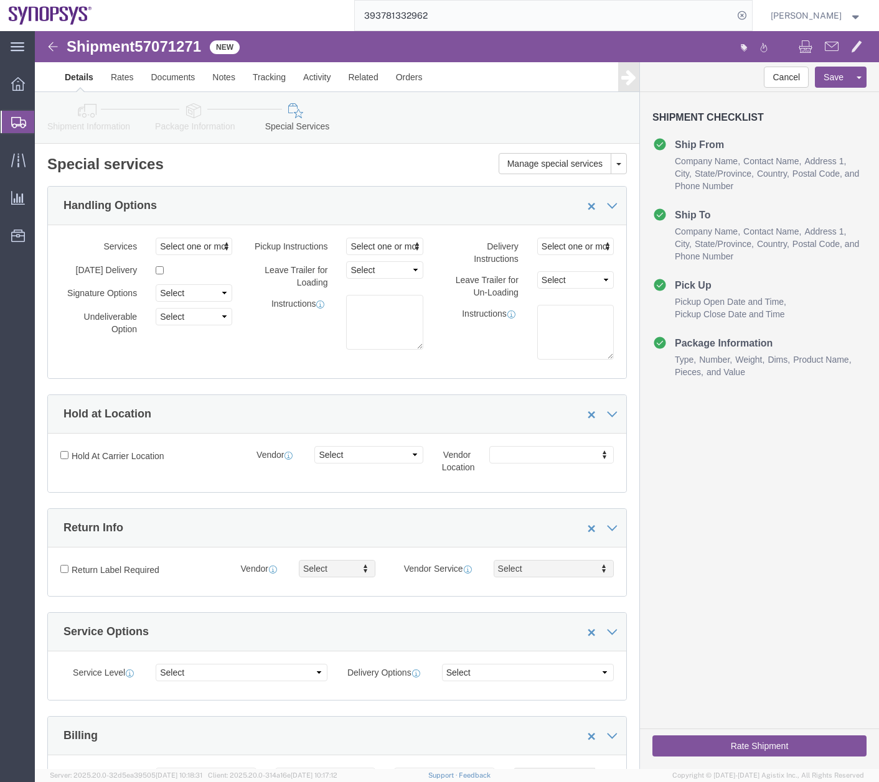
click button "Rate Shipment"
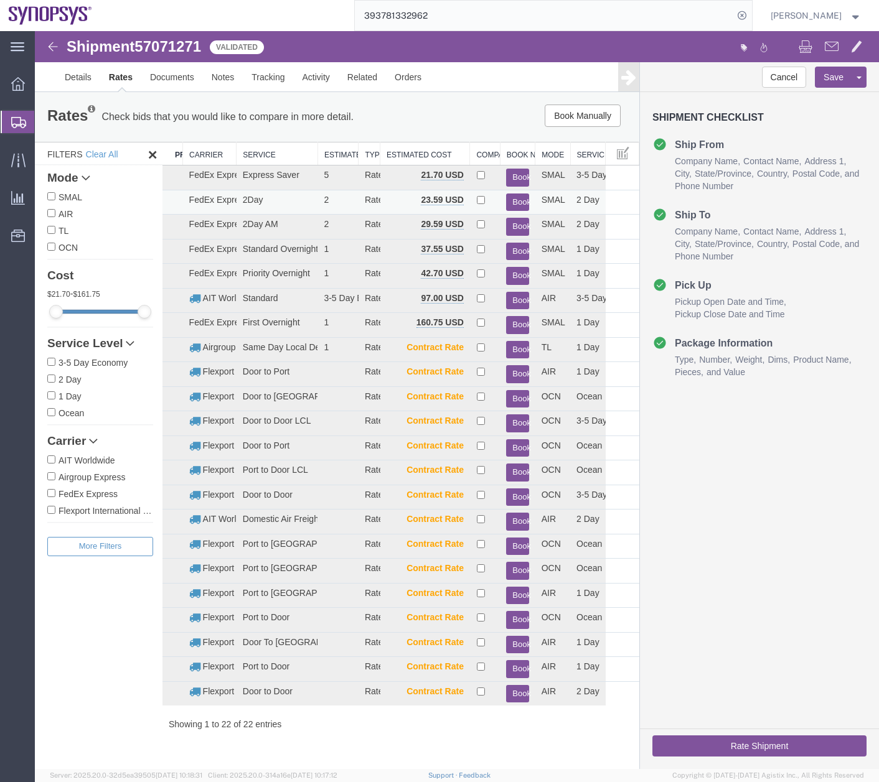
click at [510, 201] on button "Book" at bounding box center [517, 203] width 22 height 18
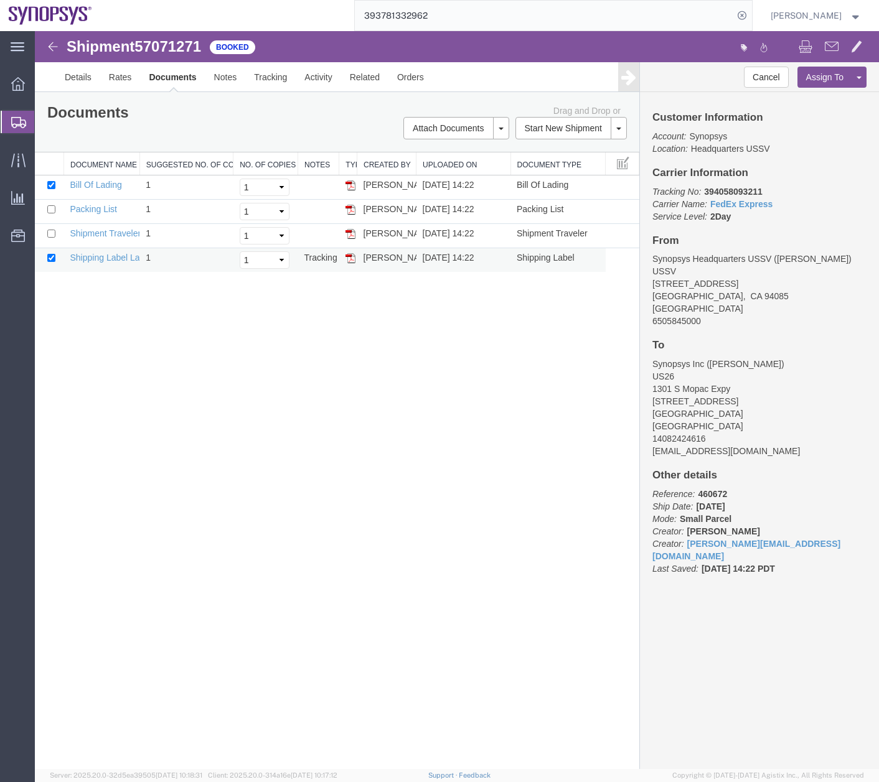
click at [351, 254] on img at bounding box center [350, 258] width 10 height 10
click at [17, 121] on icon at bounding box center [18, 122] width 15 height 11
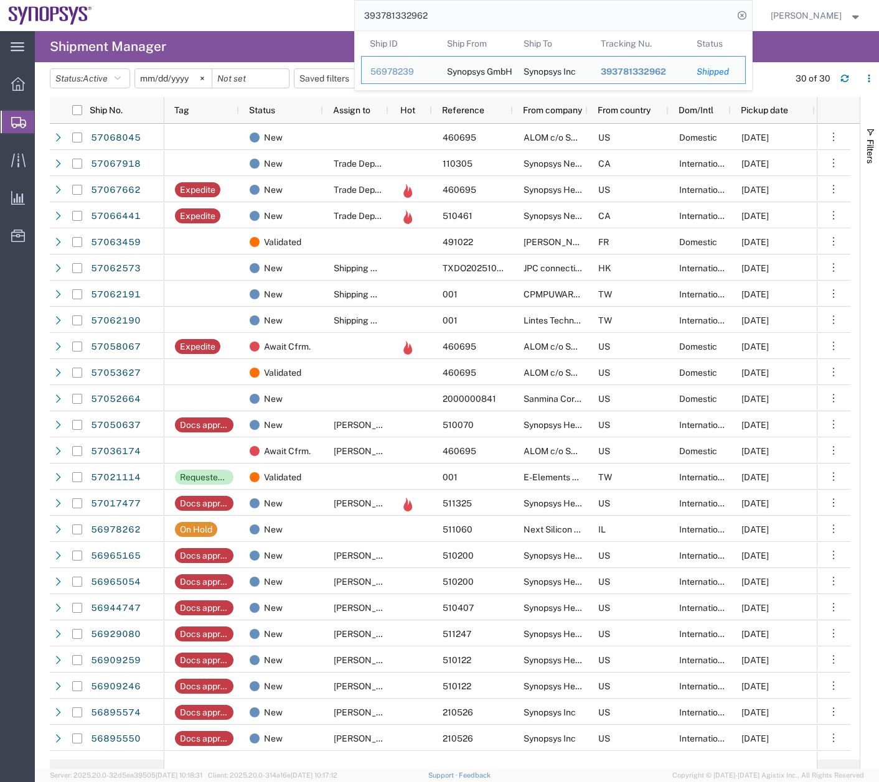
drag, startPoint x: 458, startPoint y: 15, endPoint x: 279, endPoint y: 61, distance: 185.0
click at [292, 57] on div "main_menu Created with Sketch. Collapse Menu Overview Shipments Shipment Manage…" at bounding box center [439, 406] width 879 height 751
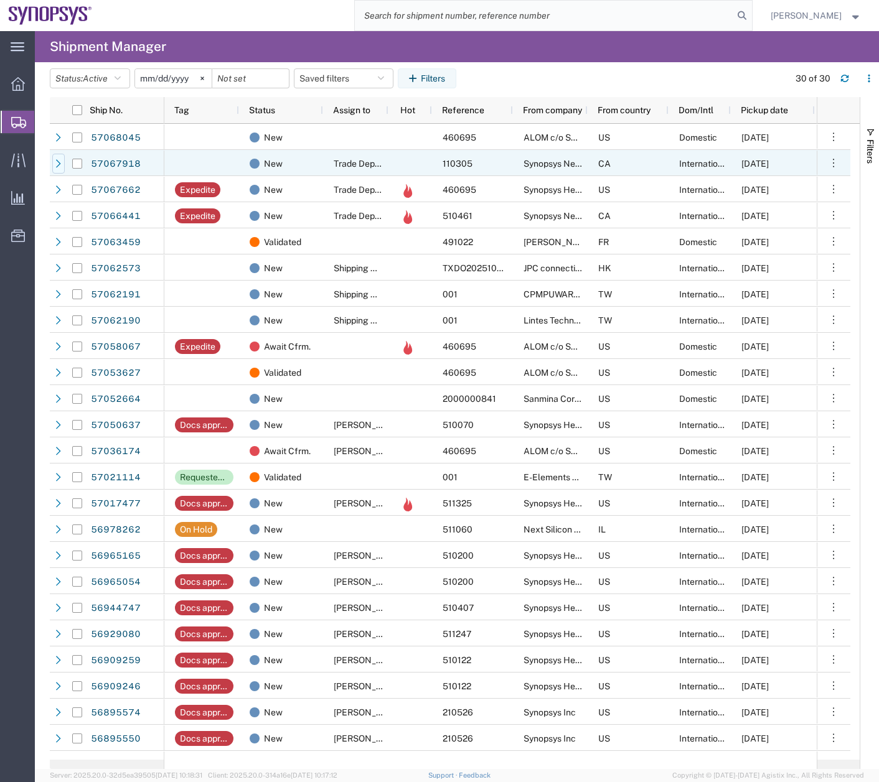
click at [55, 163] on icon at bounding box center [58, 163] width 9 height 9
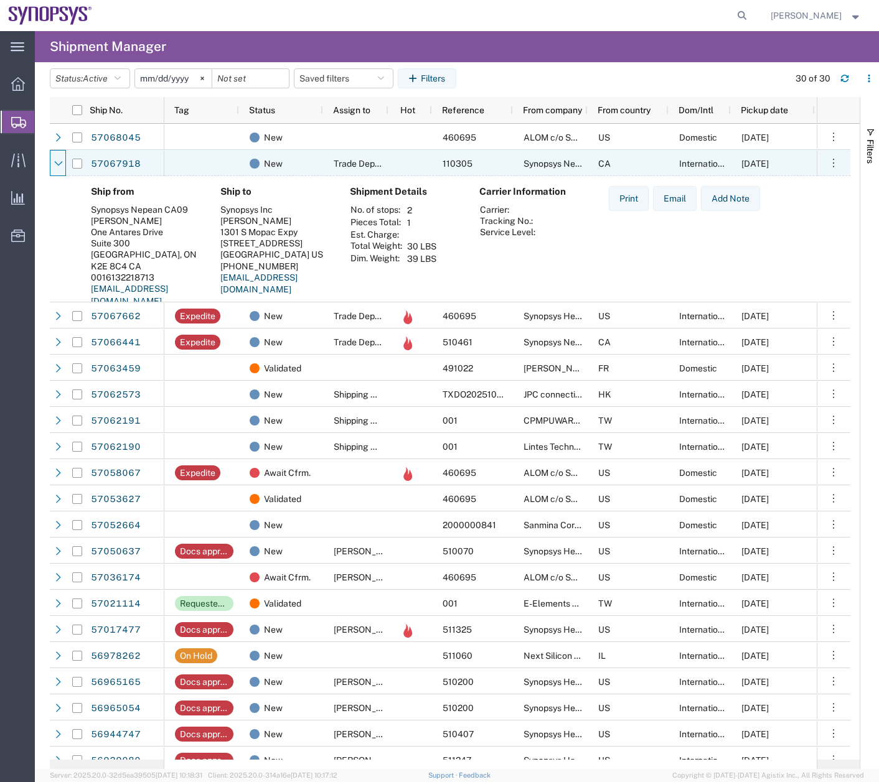
click at [55, 163] on icon at bounding box center [58, 163] width 9 height 9
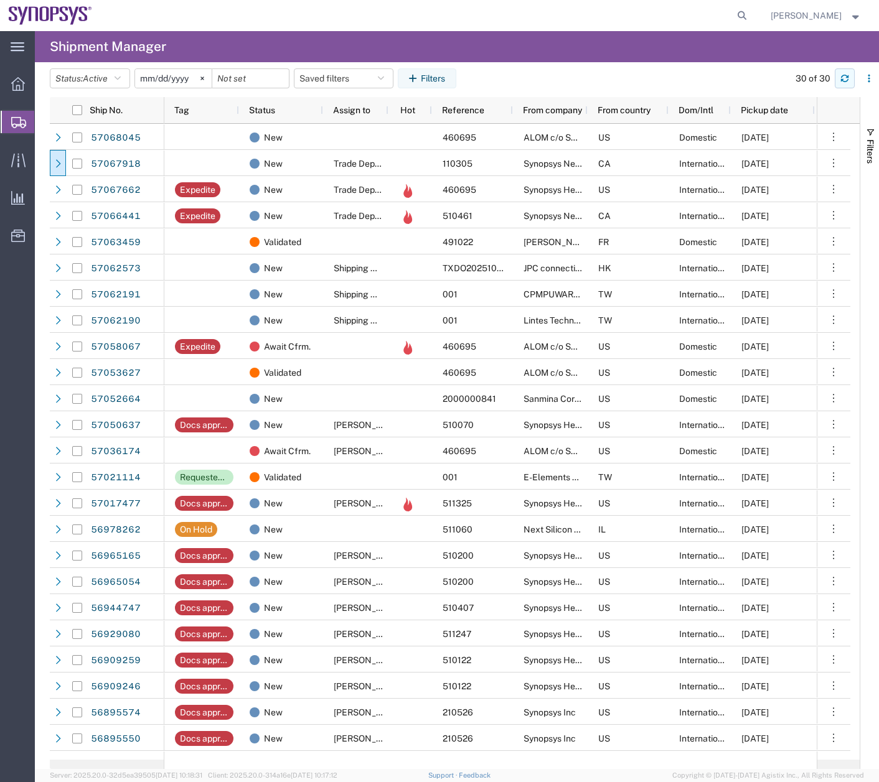
click at [844, 79] on icon "button" at bounding box center [844, 78] width 9 height 9
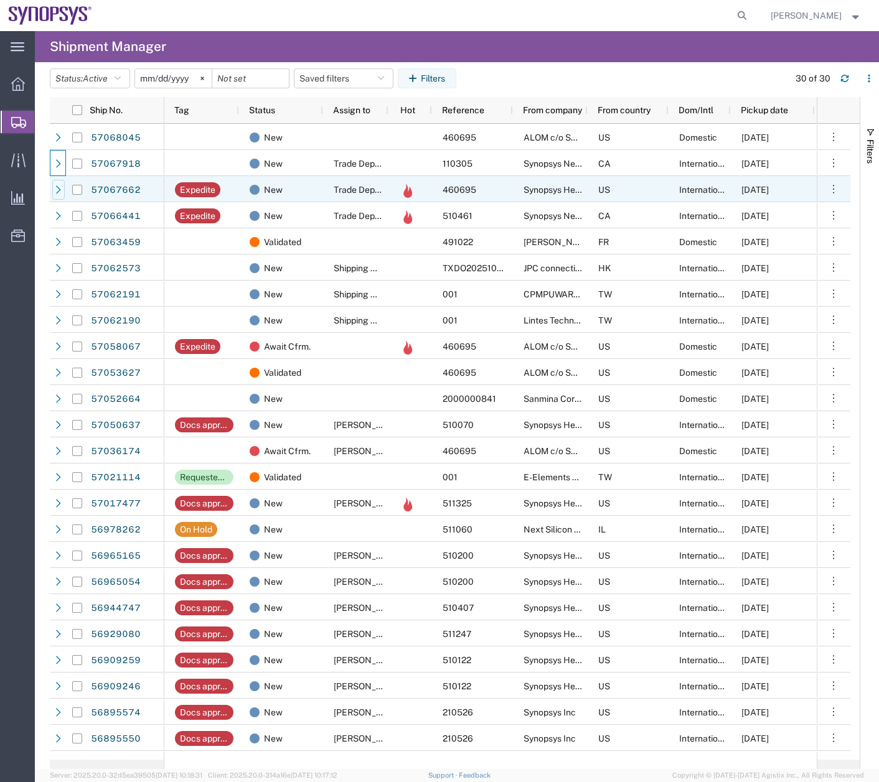
click at [58, 185] on icon at bounding box center [58, 189] width 9 height 9
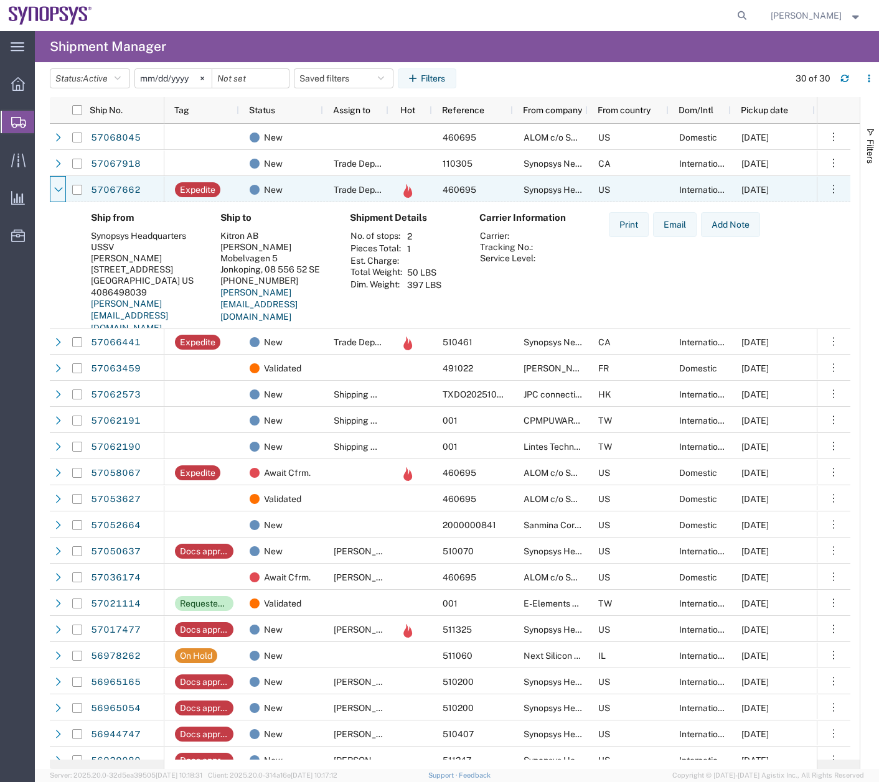
click at [58, 185] on icon at bounding box center [58, 189] width 9 height 9
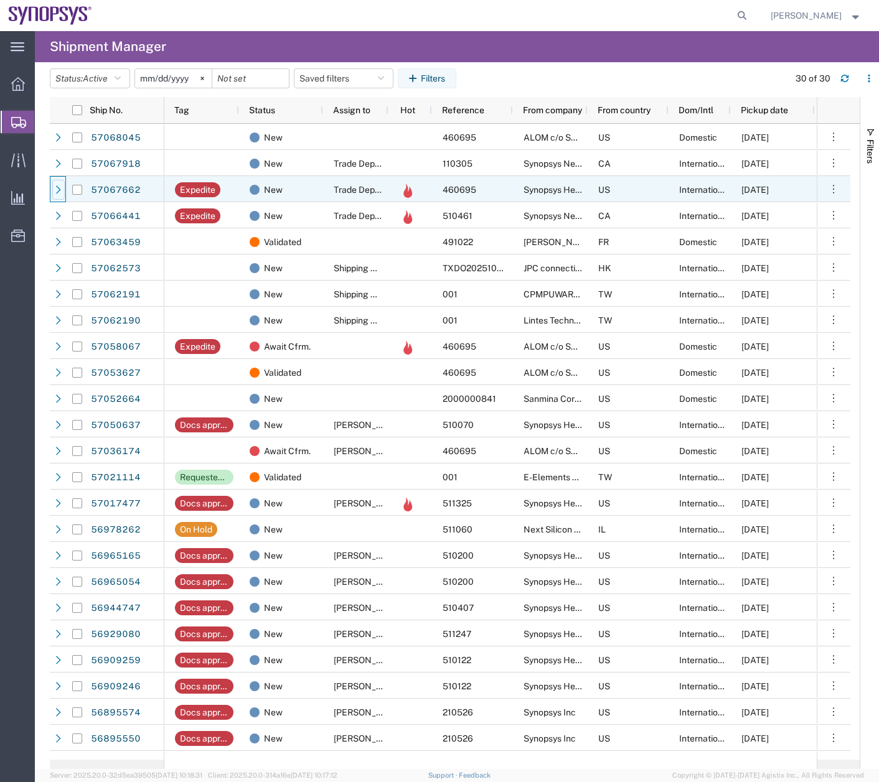
click at [58, 185] on icon at bounding box center [58, 189] width 9 height 9
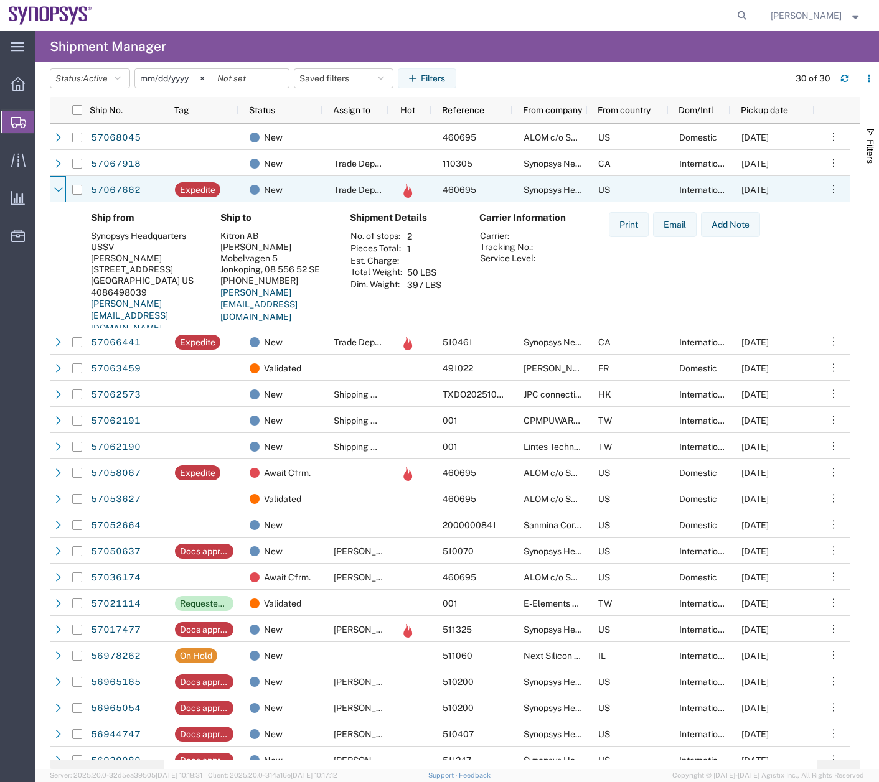
click at [58, 185] on icon at bounding box center [58, 189] width 9 height 9
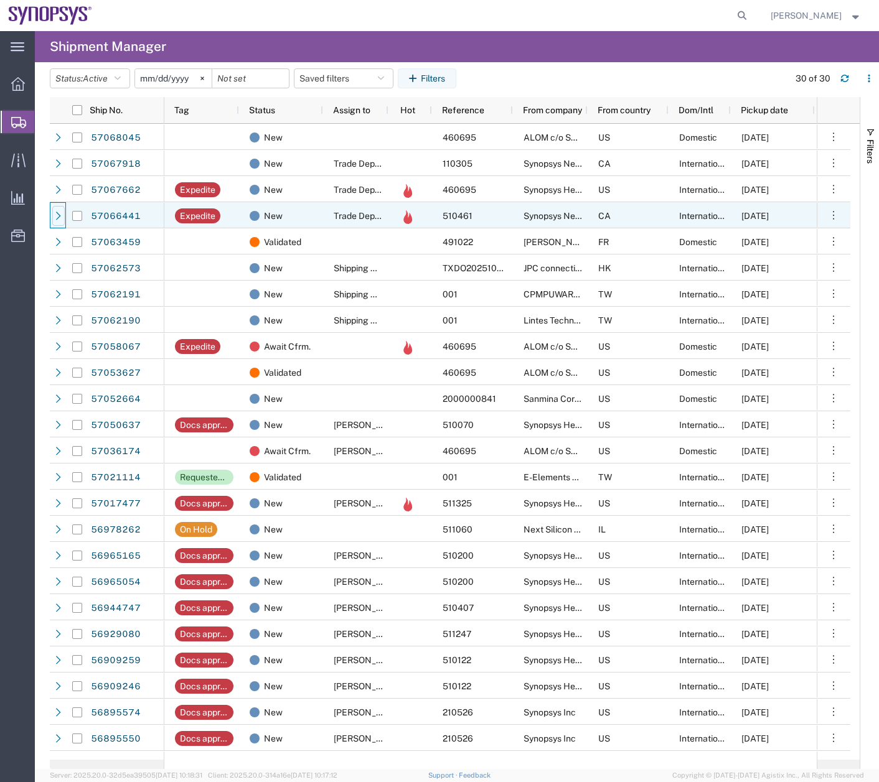
click at [62, 215] on icon at bounding box center [58, 216] width 9 height 9
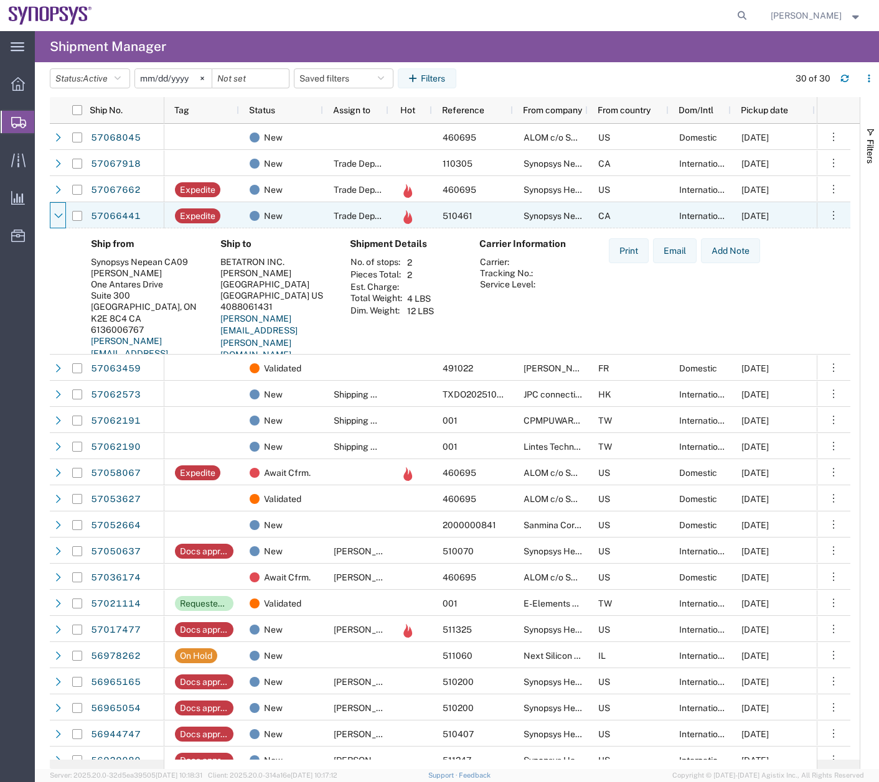
click at [62, 215] on icon at bounding box center [58, 215] width 8 height 5
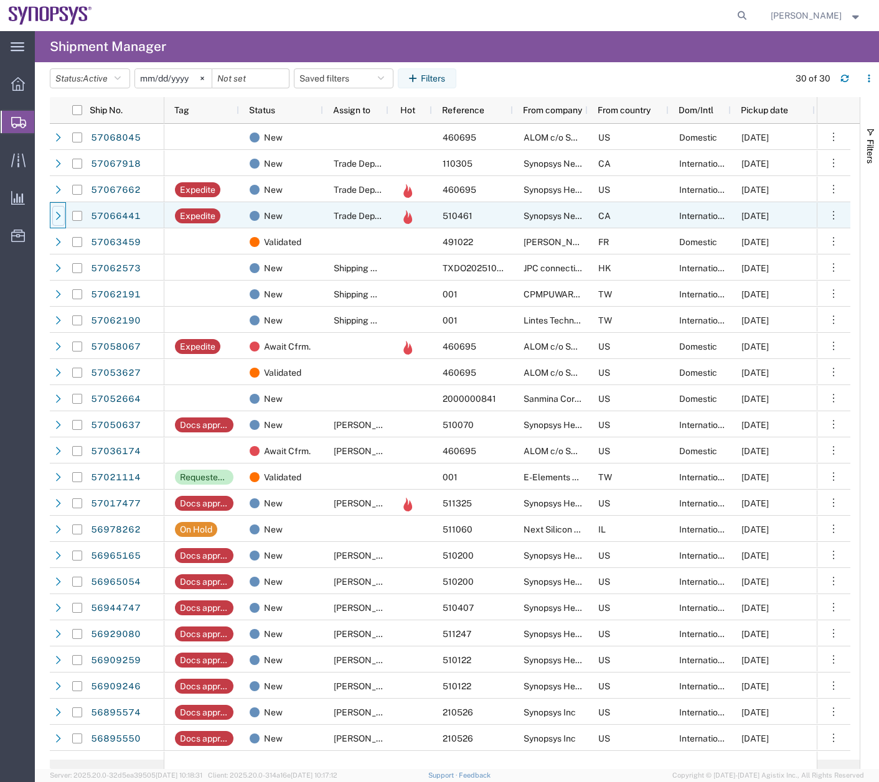
click at [62, 215] on icon at bounding box center [58, 216] width 9 height 9
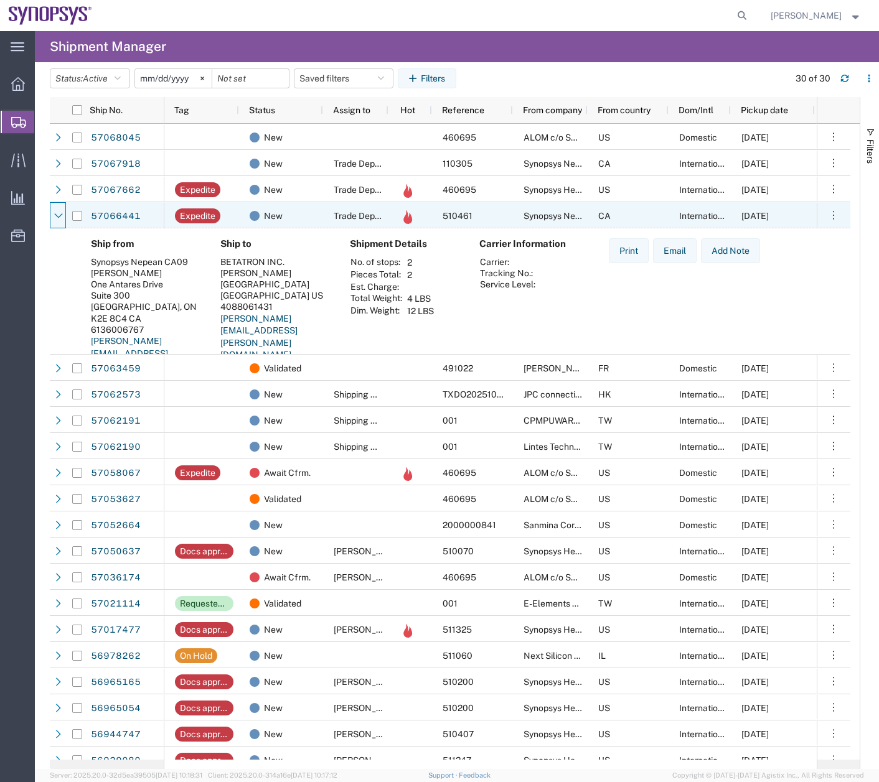
click at [62, 215] on icon at bounding box center [58, 215] width 8 height 5
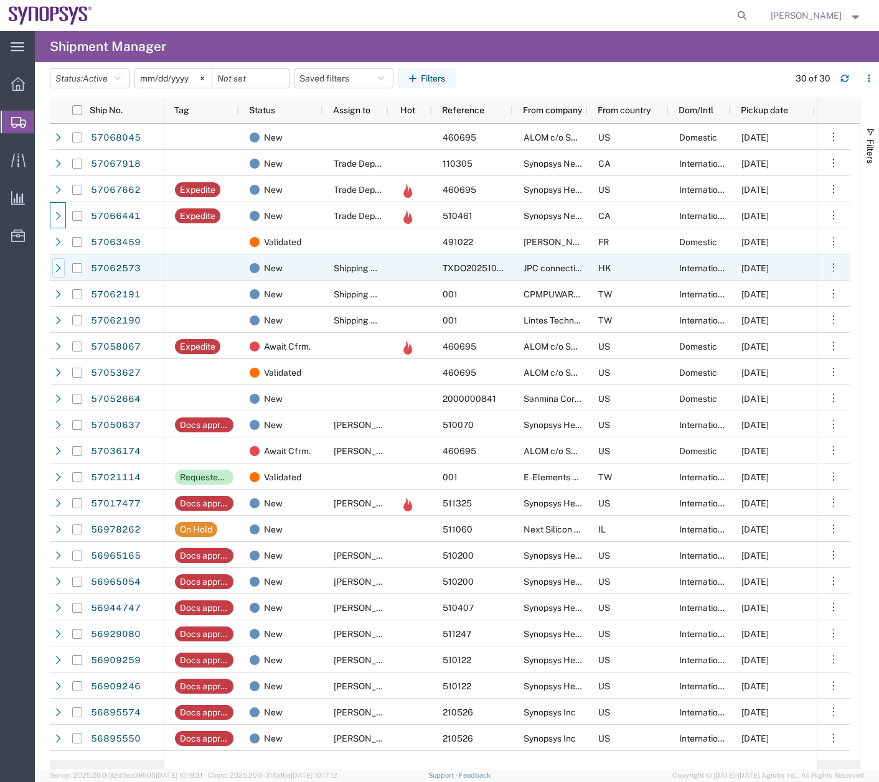
click at [54, 273] on div at bounding box center [58, 268] width 12 height 20
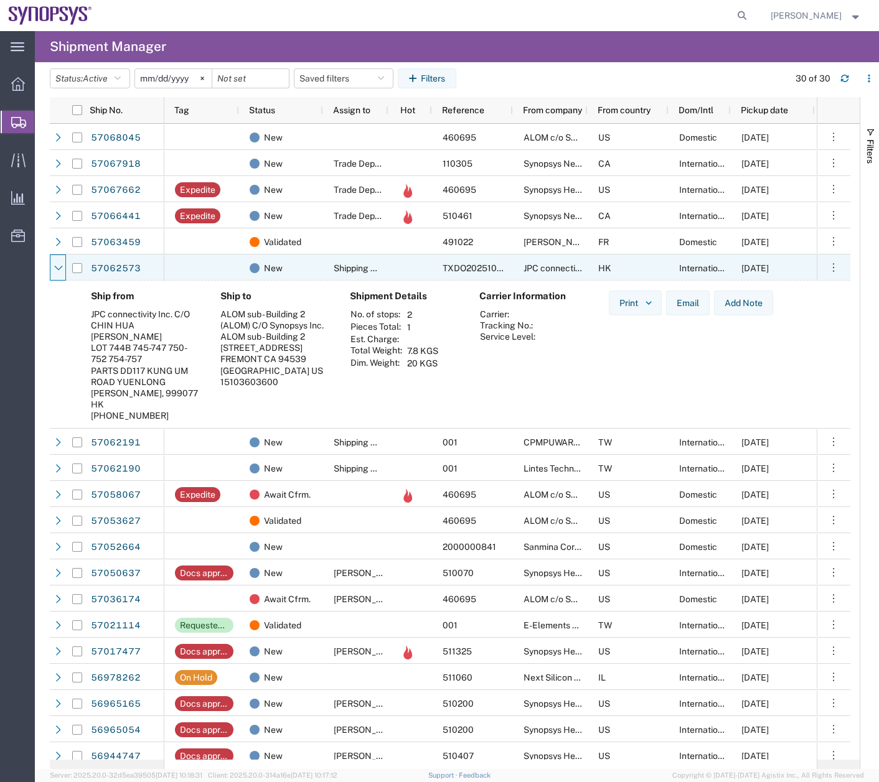
click at [54, 273] on div at bounding box center [58, 268] width 12 height 20
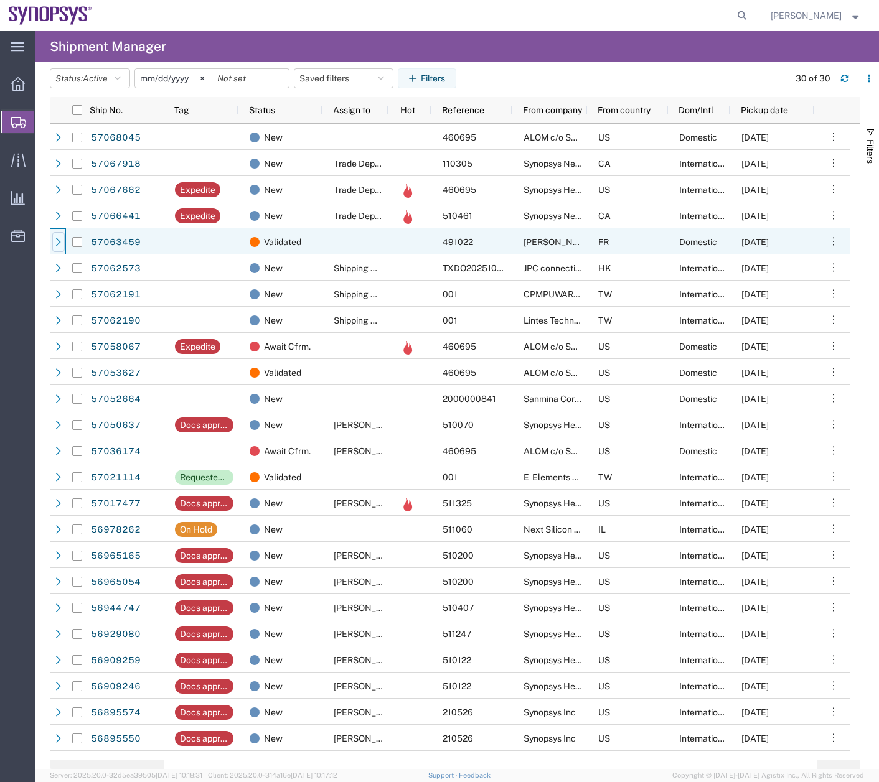
click at [63, 243] on div at bounding box center [58, 242] width 12 height 20
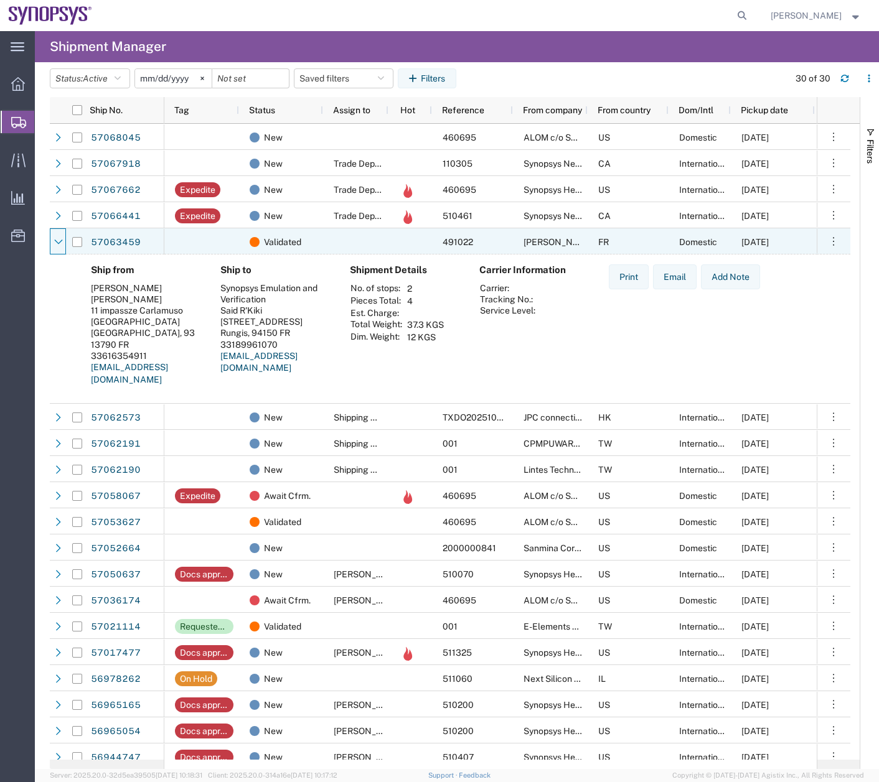
click at [63, 243] on div at bounding box center [58, 242] width 12 height 20
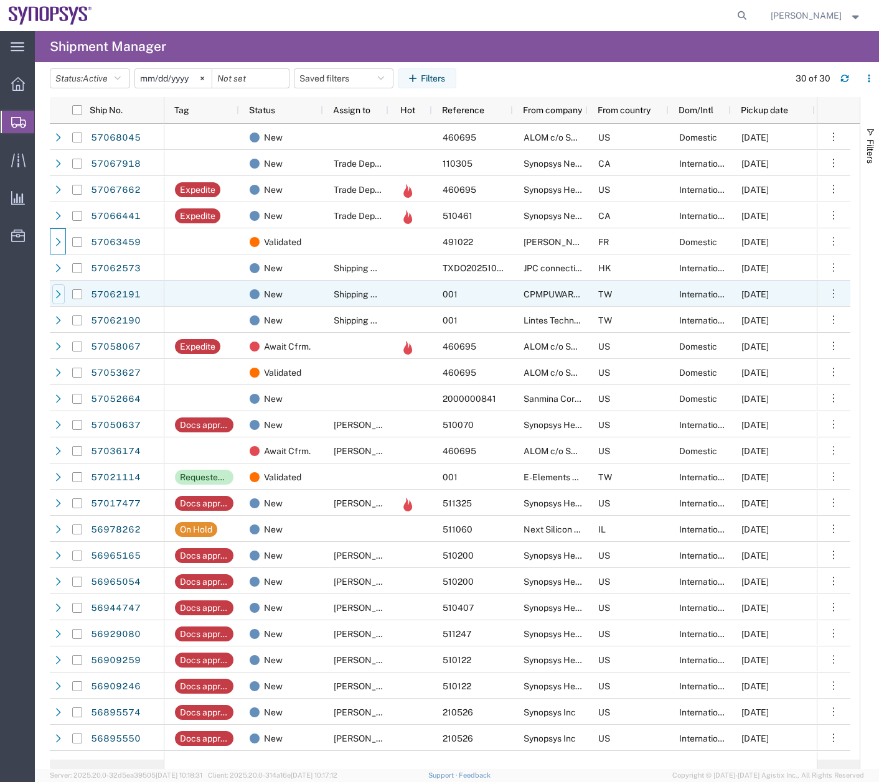
click at [57, 299] on div at bounding box center [58, 294] width 12 height 20
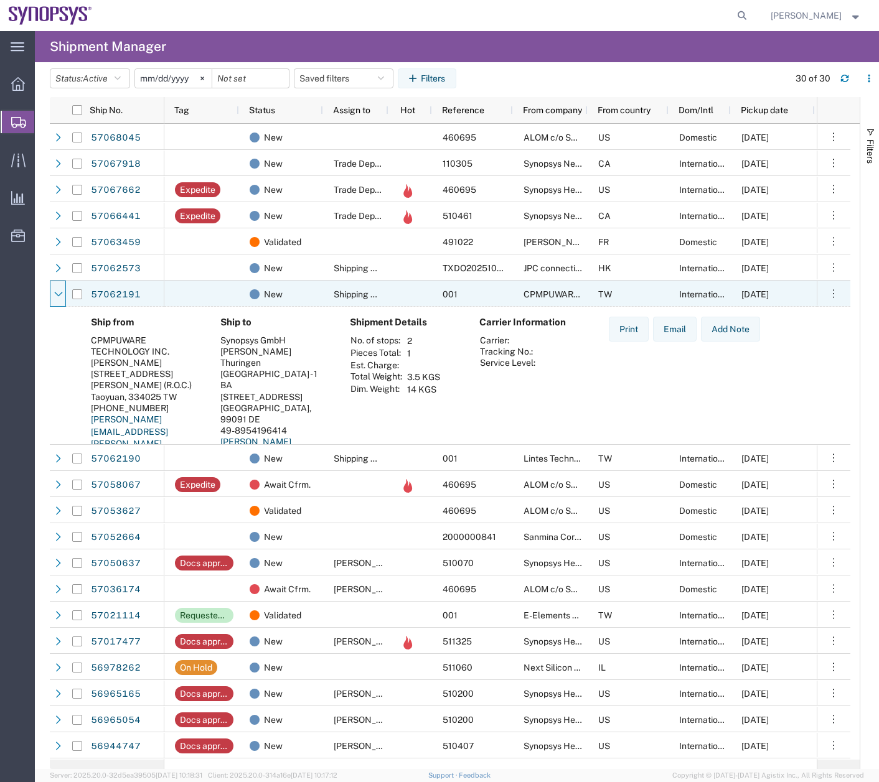
click at [57, 299] on div at bounding box center [58, 294] width 12 height 20
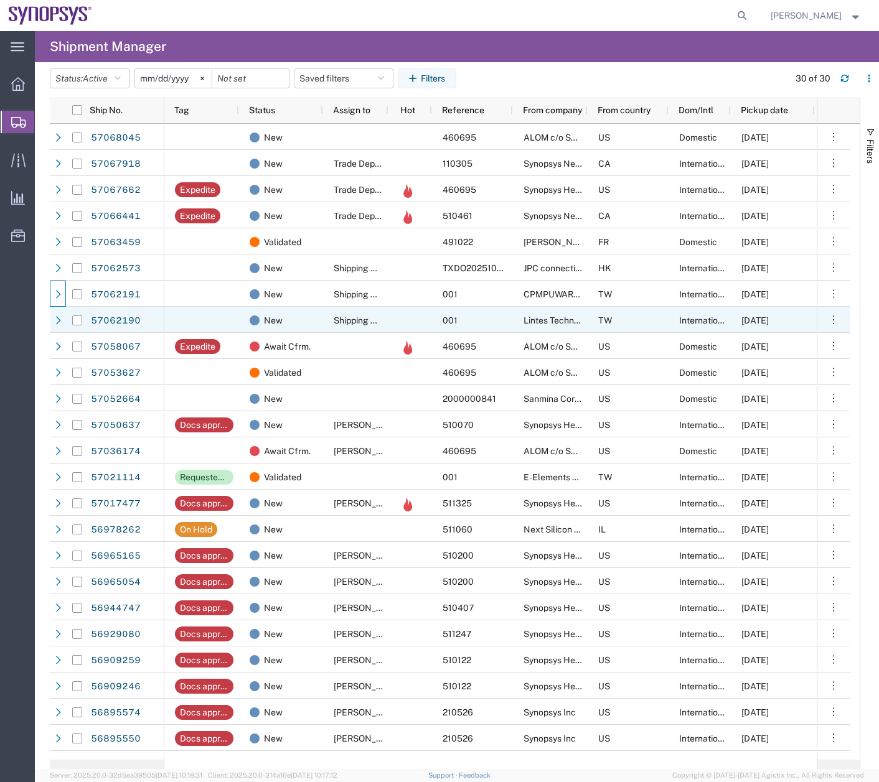
click at [52, 323] on div at bounding box center [58, 320] width 16 height 26
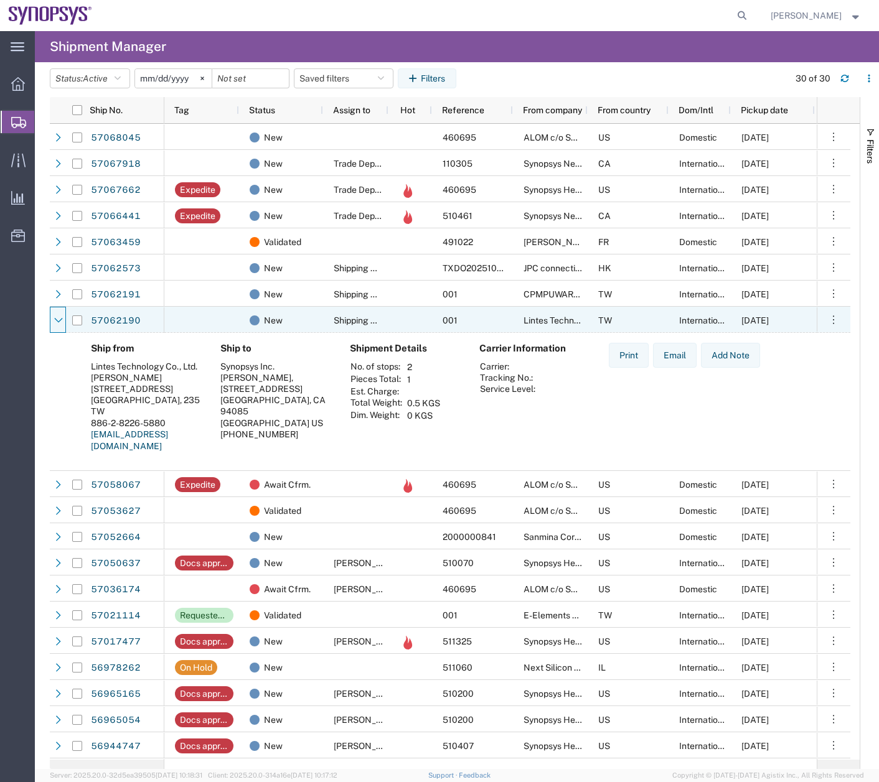
click at [52, 323] on div at bounding box center [58, 320] width 16 height 26
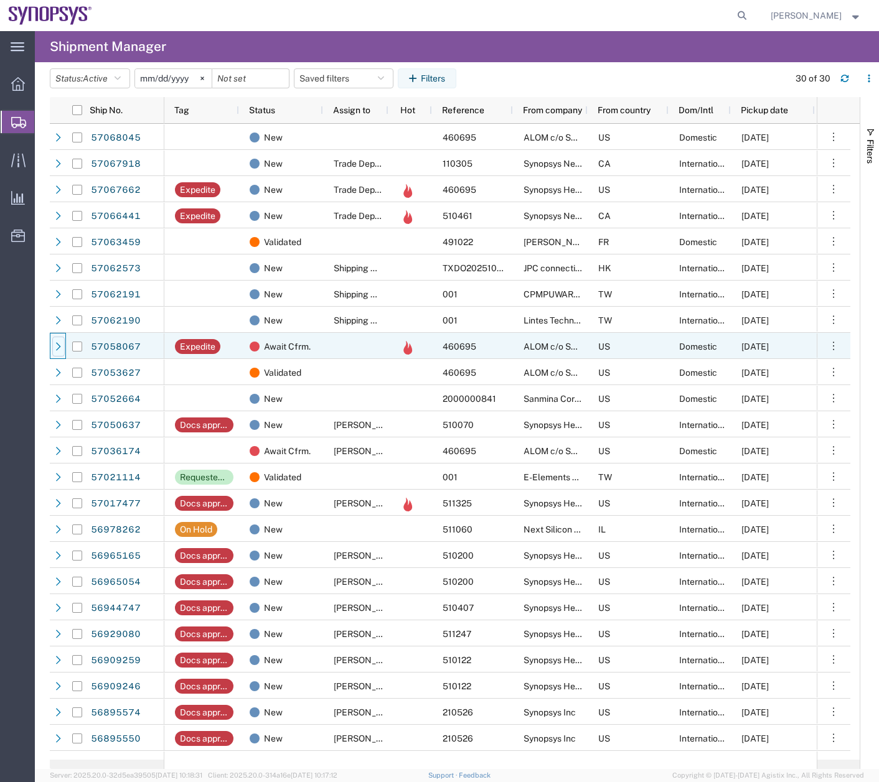
click at [57, 349] on icon at bounding box center [58, 346] width 9 height 9
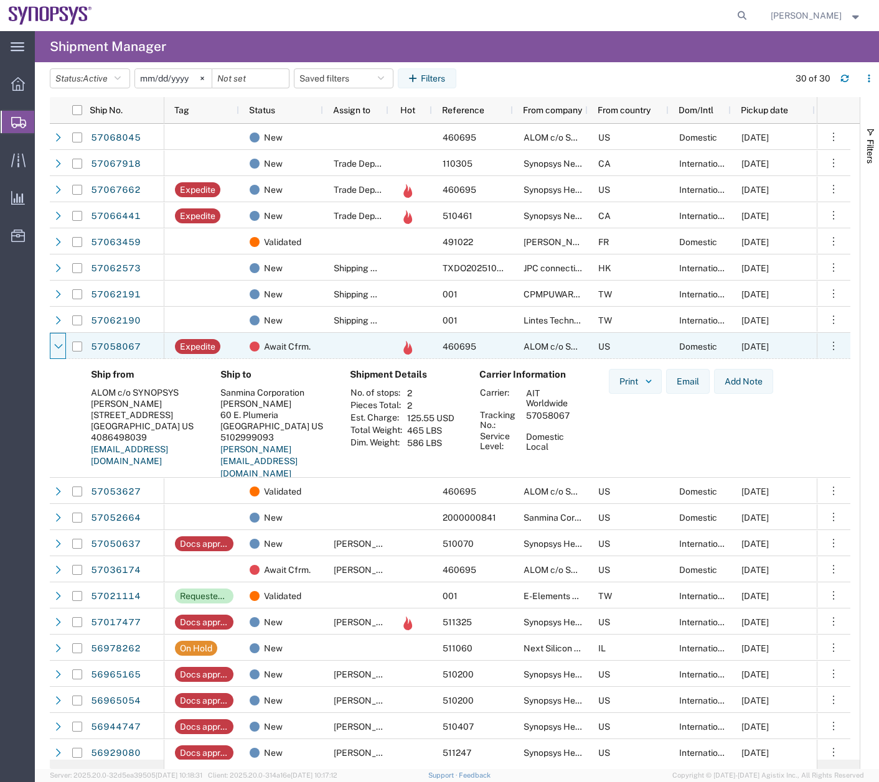
click at [57, 349] on icon at bounding box center [58, 346] width 9 height 9
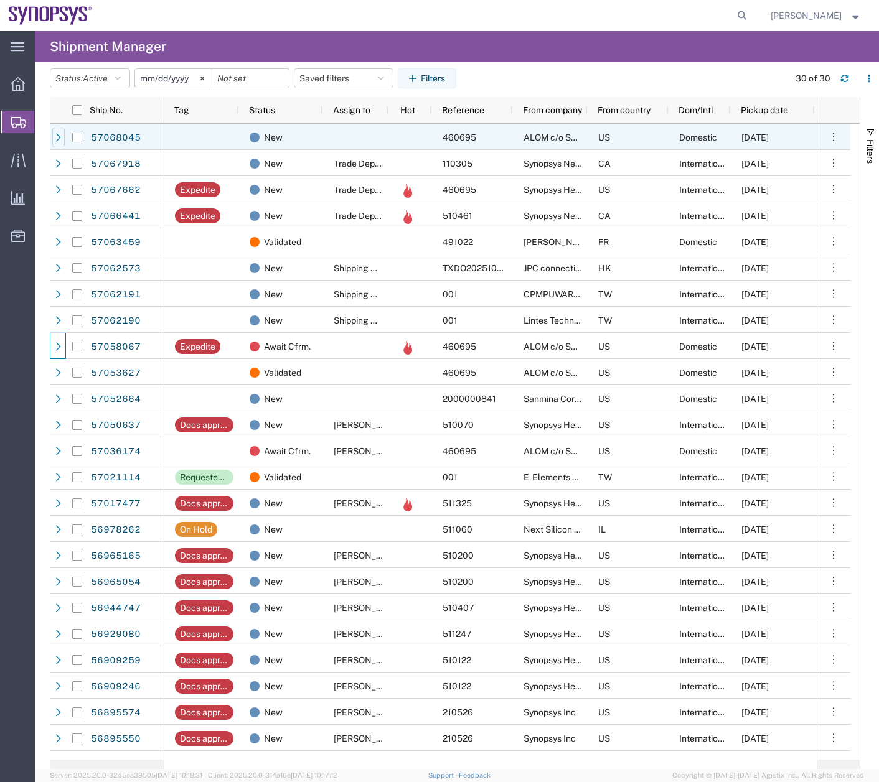
click at [53, 138] on div at bounding box center [58, 138] width 12 height 20
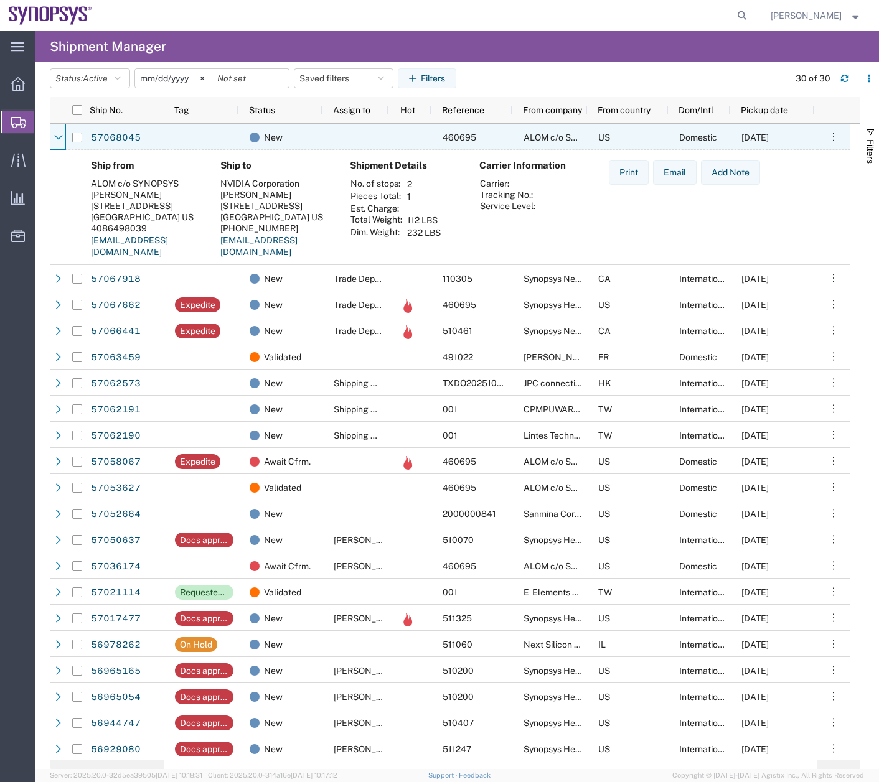
click at [53, 138] on div at bounding box center [58, 138] width 12 height 20
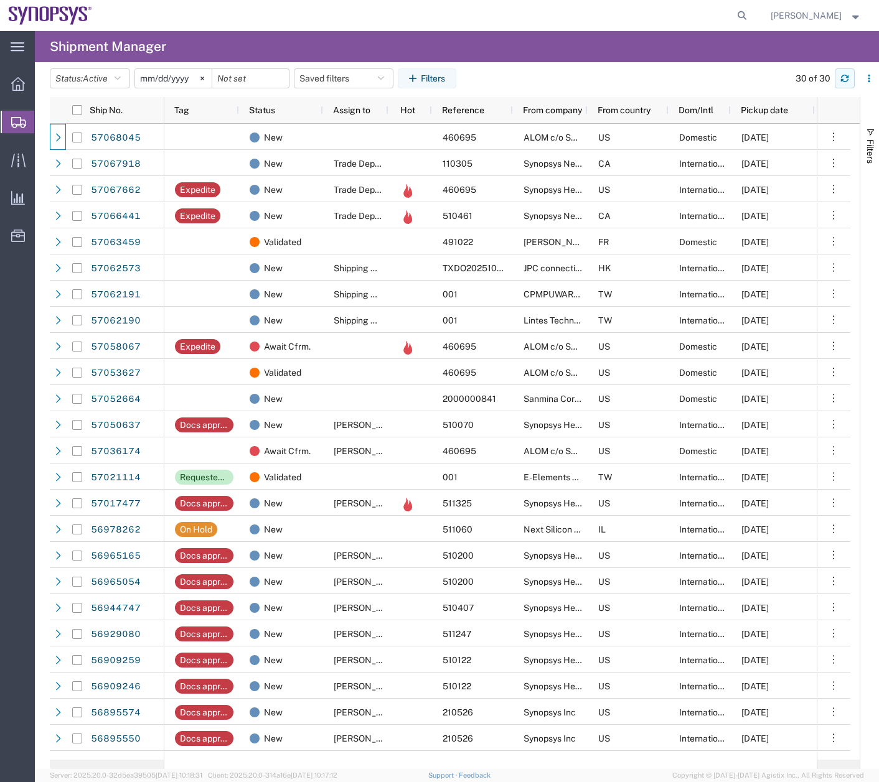
click at [854, 75] on button "button" at bounding box center [844, 78] width 20 height 20
click at [848, 71] on button "button" at bounding box center [844, 78] width 20 height 20
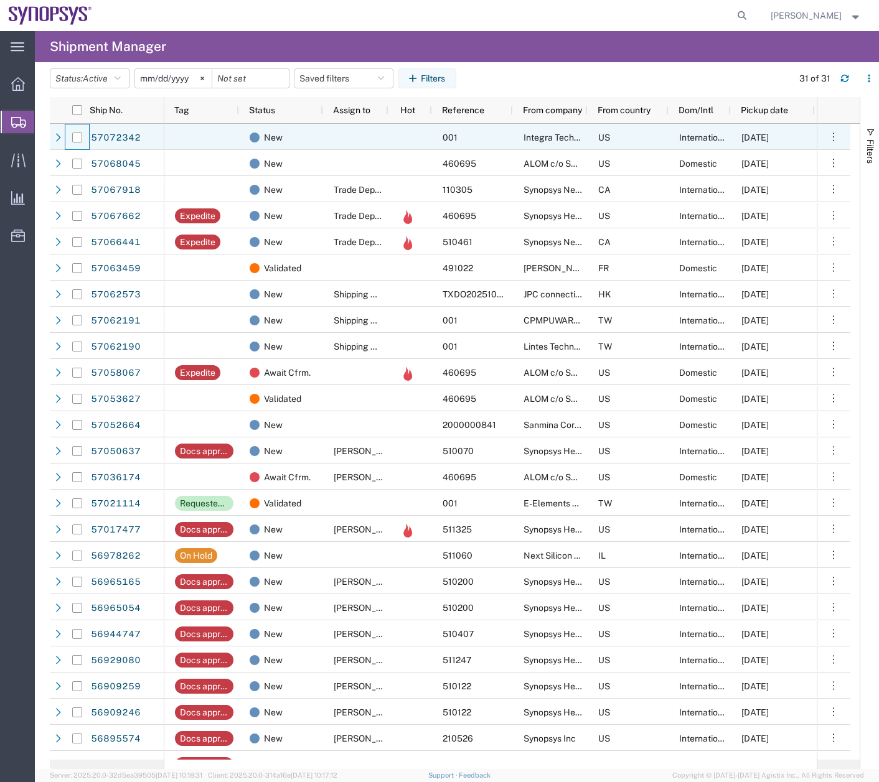
click at [66, 134] on div at bounding box center [77, 137] width 24 height 26
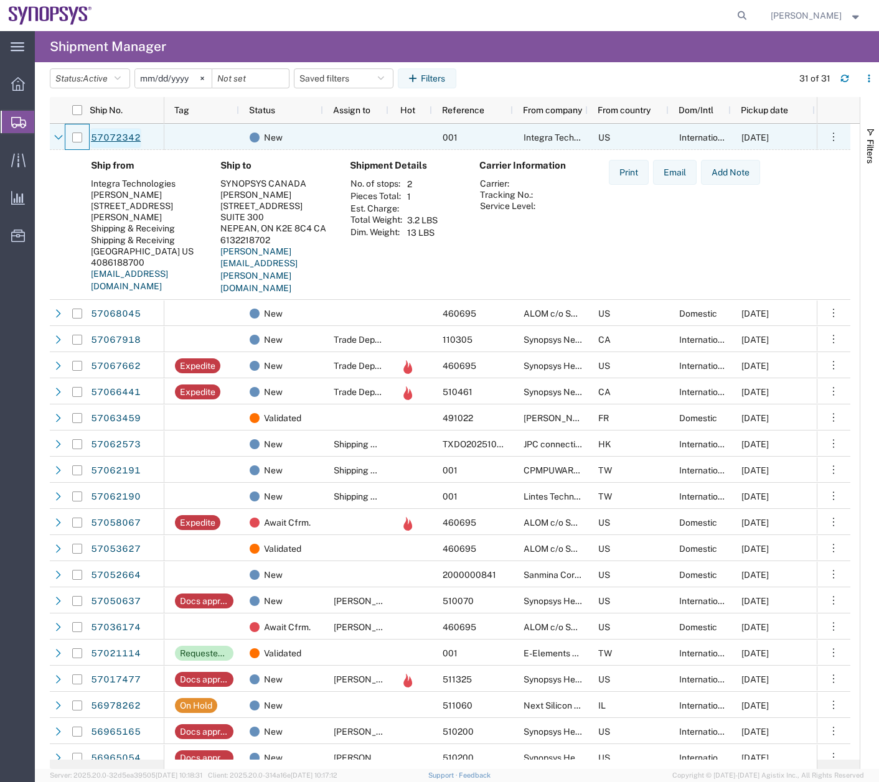
click at [120, 136] on link "57072342" at bounding box center [115, 138] width 51 height 20
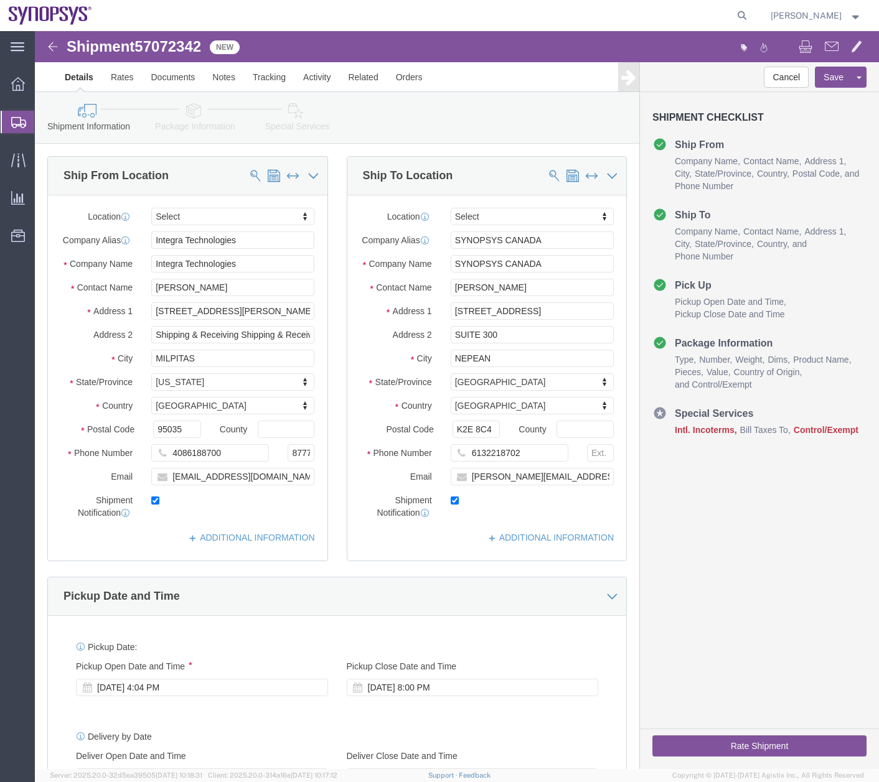
select select
click icon
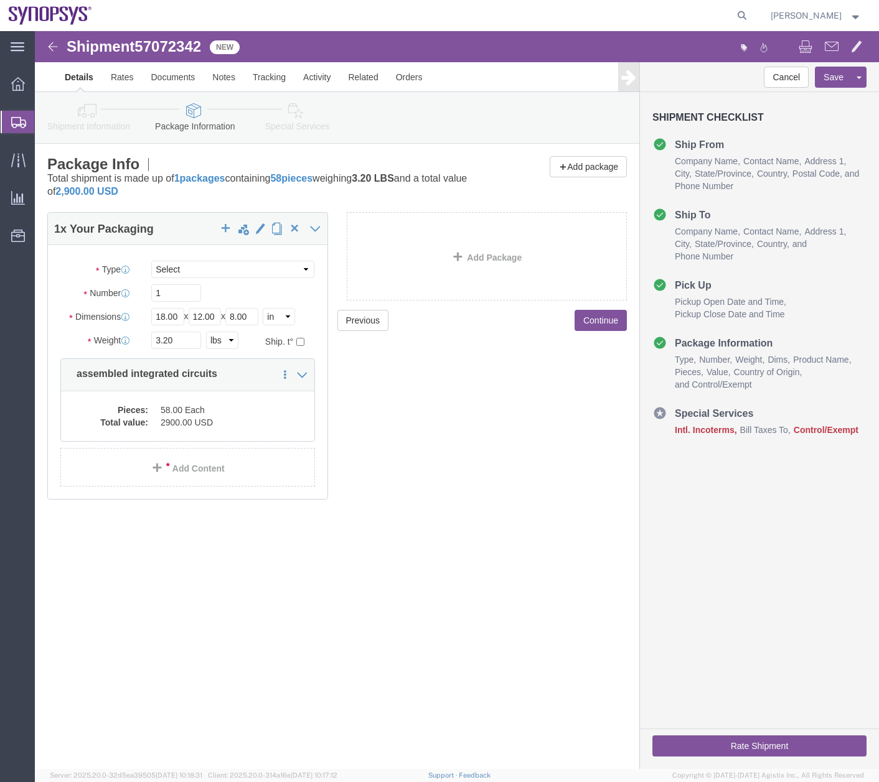
click icon
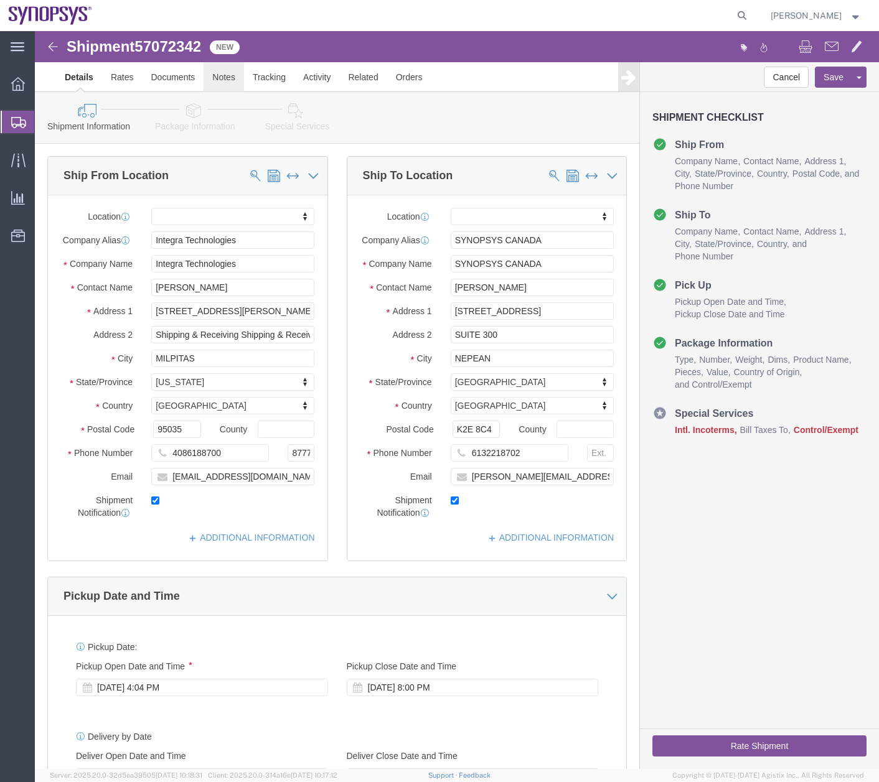
click link "Notes"
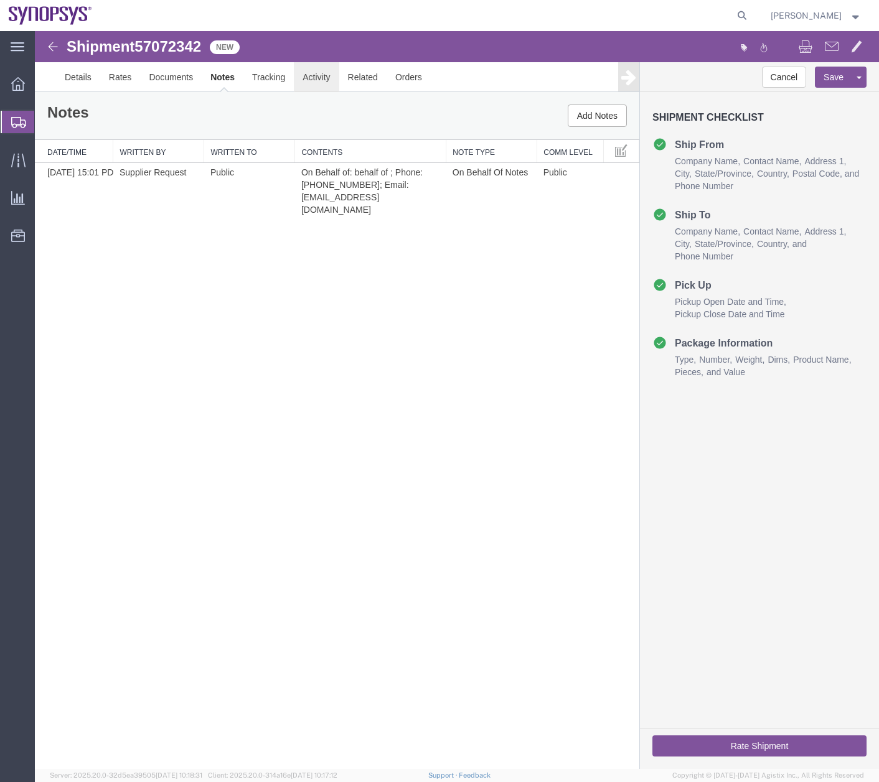
click at [306, 72] on link "Activity" at bounding box center [316, 77] width 45 height 30
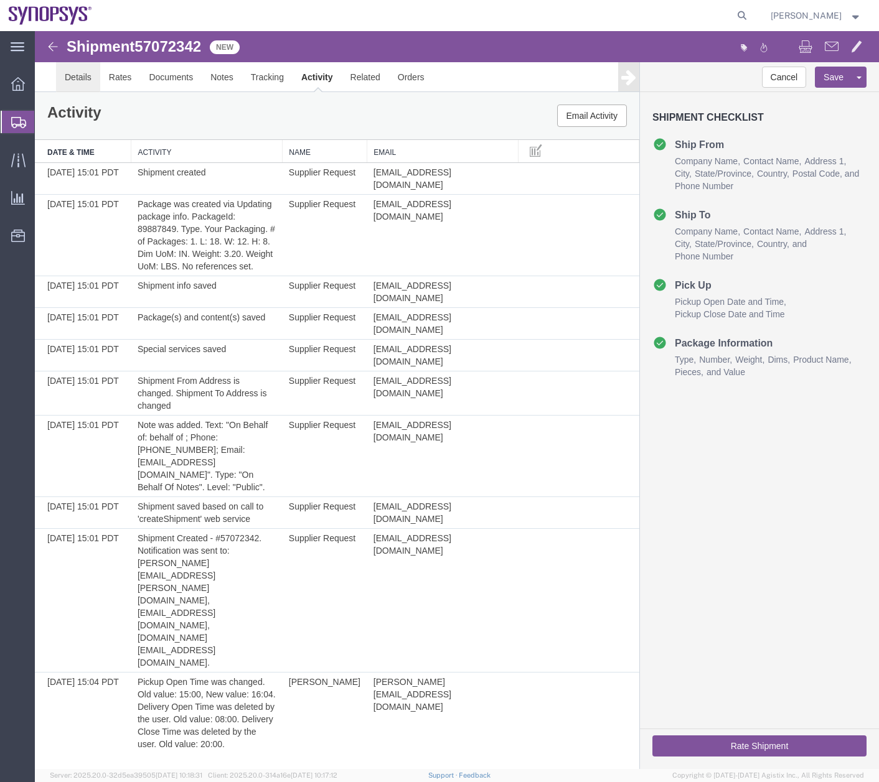
click at [62, 80] on link "Details" at bounding box center [78, 77] width 44 height 30
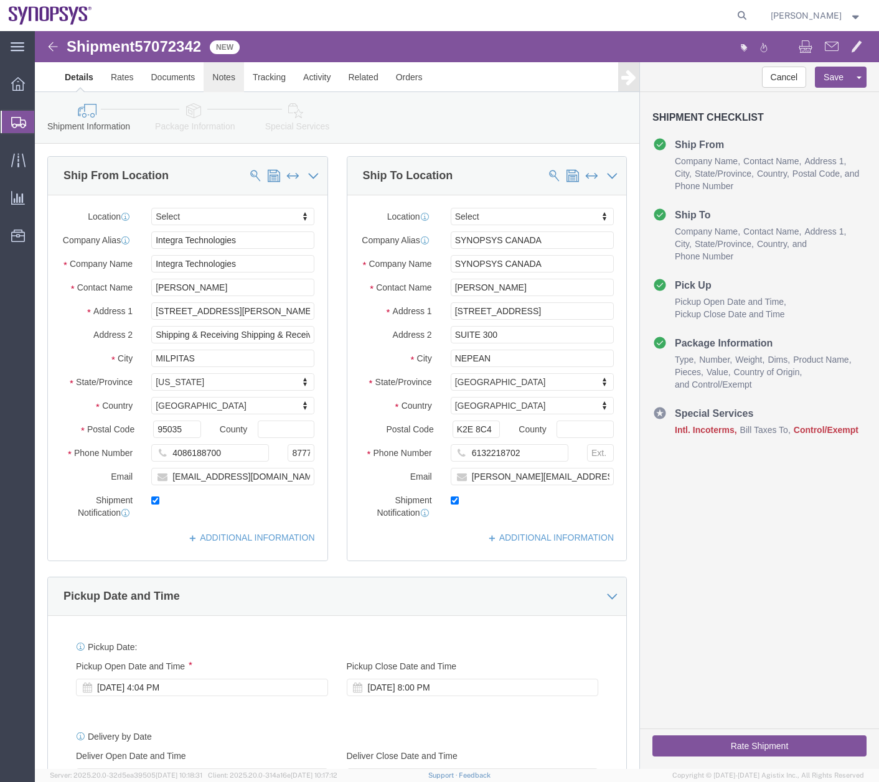
click link "Notes"
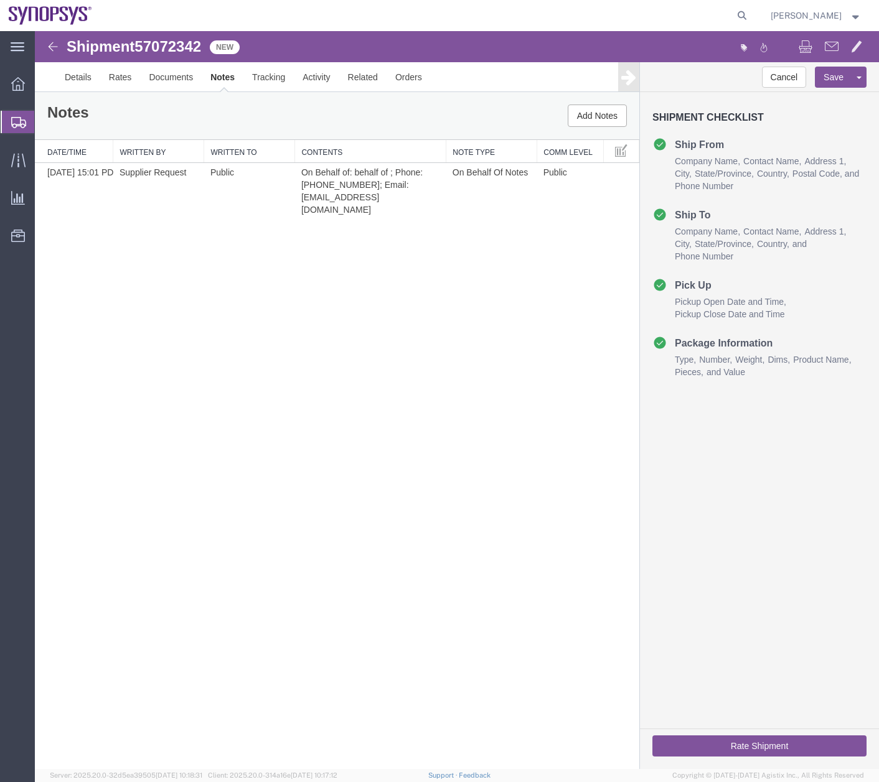
click at [12, 121] on icon at bounding box center [18, 122] width 15 height 11
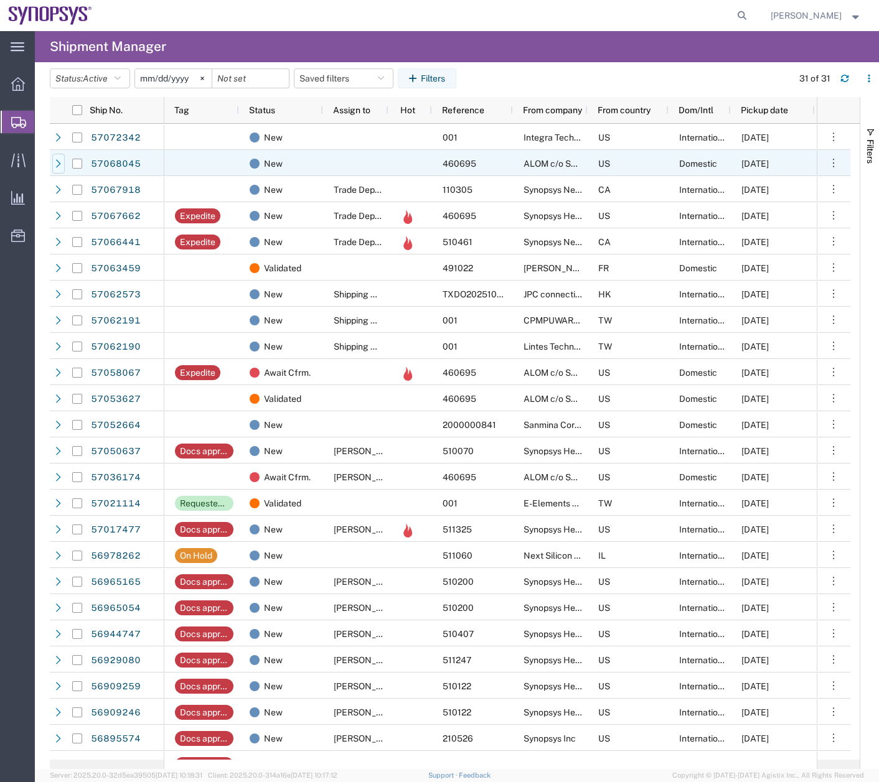
click at [58, 166] on icon at bounding box center [58, 163] width 5 height 8
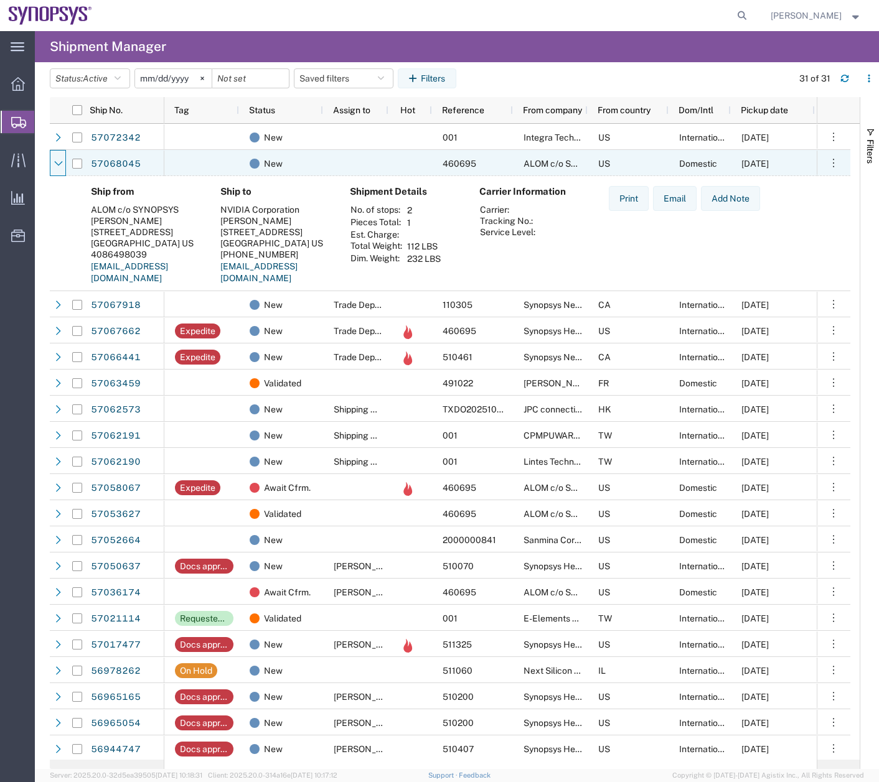
click at [58, 166] on icon at bounding box center [58, 163] width 9 height 9
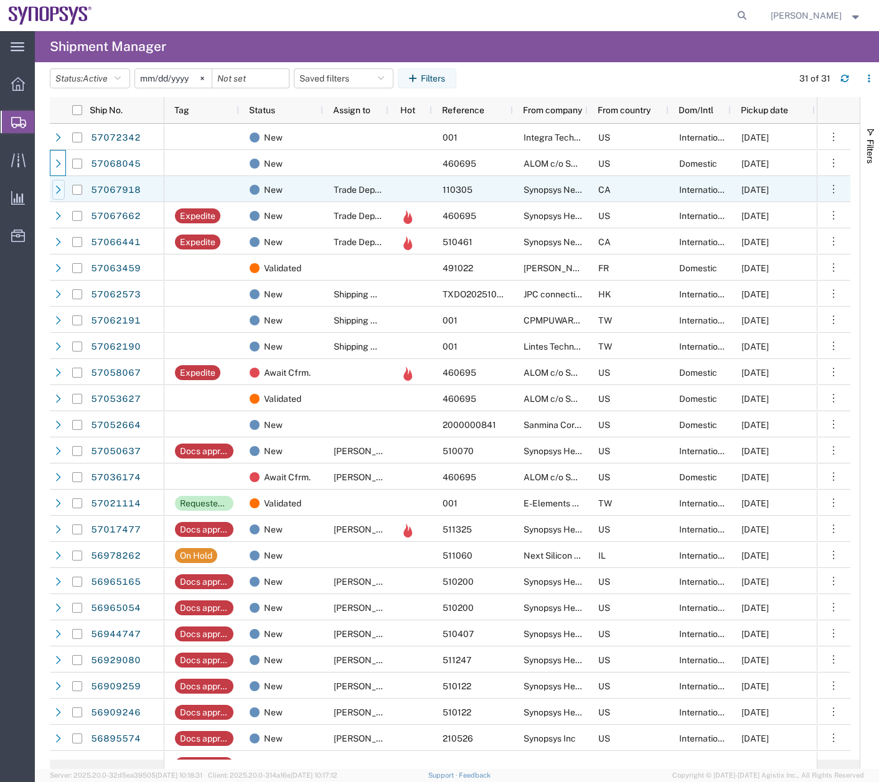
click at [58, 185] on icon at bounding box center [58, 189] width 9 height 9
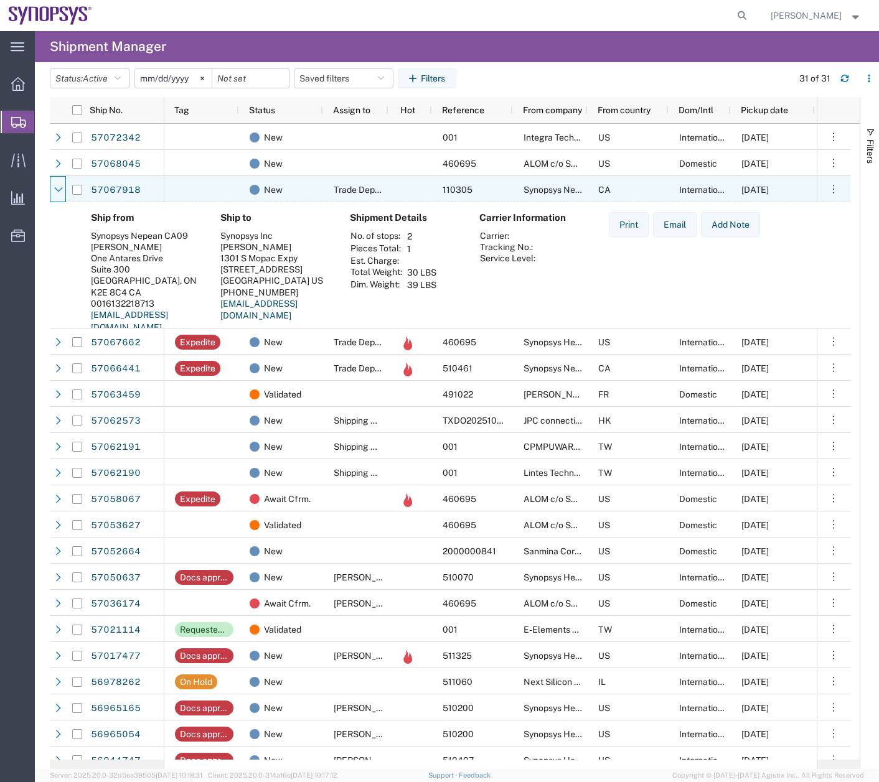
click at [58, 185] on icon at bounding box center [58, 189] width 9 height 9
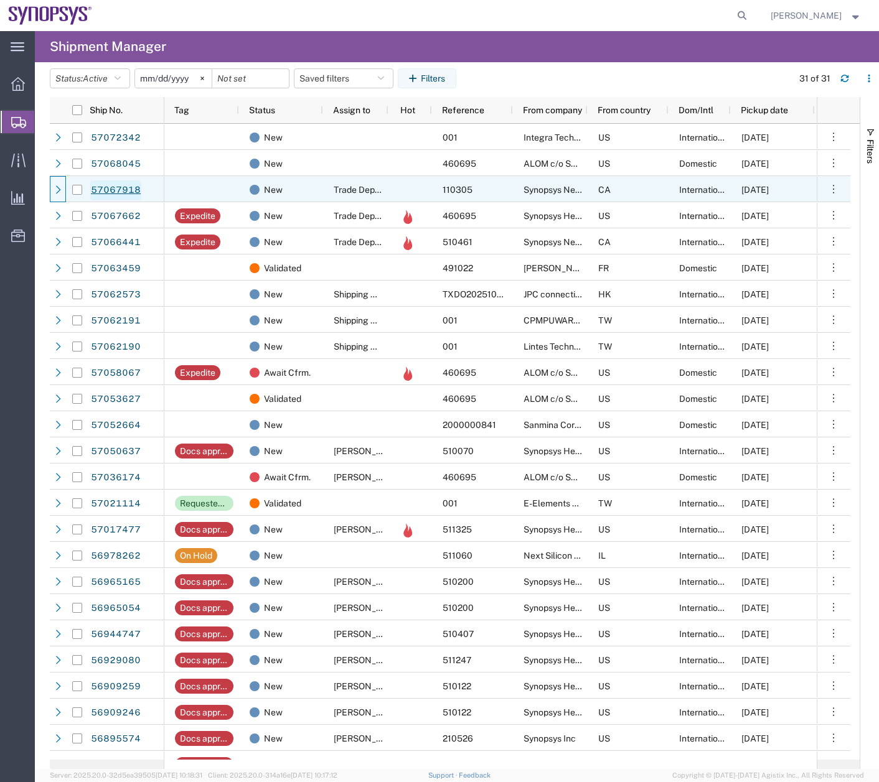
click at [118, 184] on link "57067918" at bounding box center [115, 190] width 51 height 20
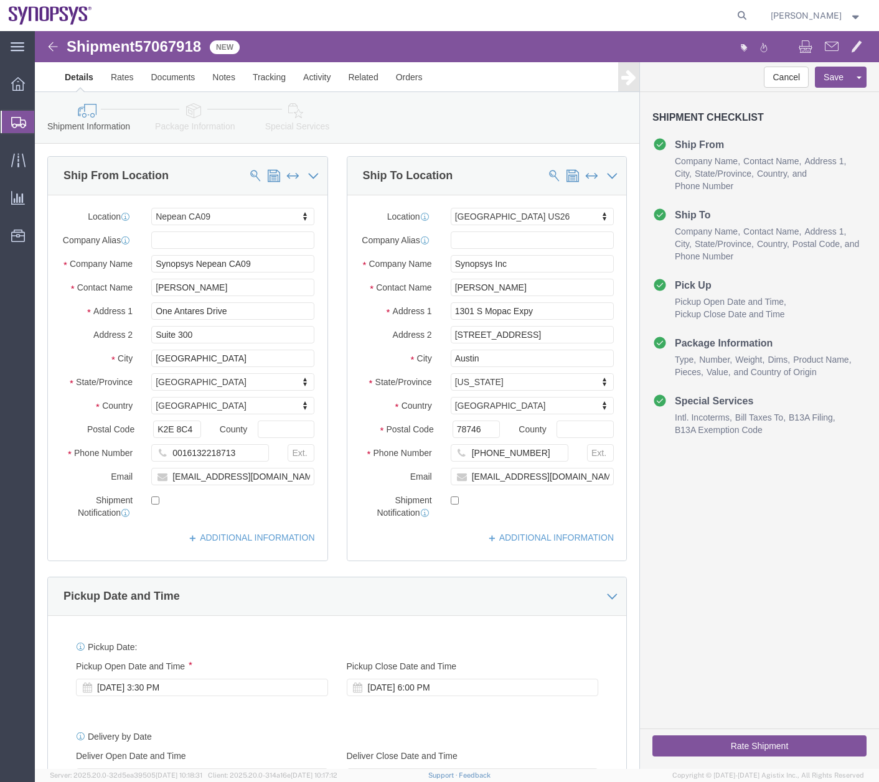
select select "63079"
select select "63180"
click link "Activity"
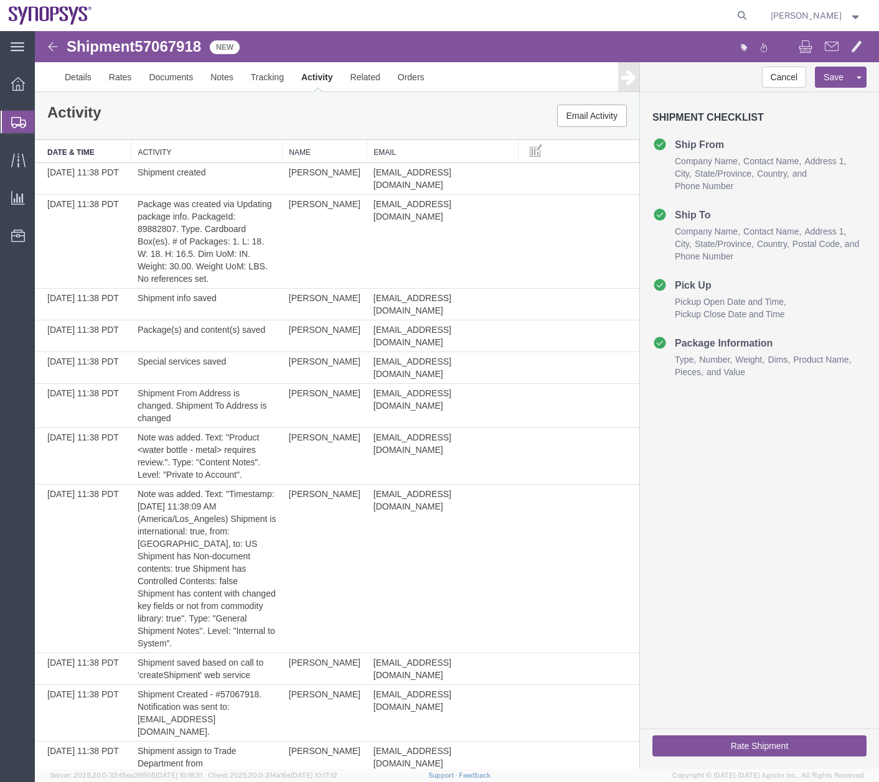
click at [14, 121] on icon at bounding box center [18, 122] width 15 height 11
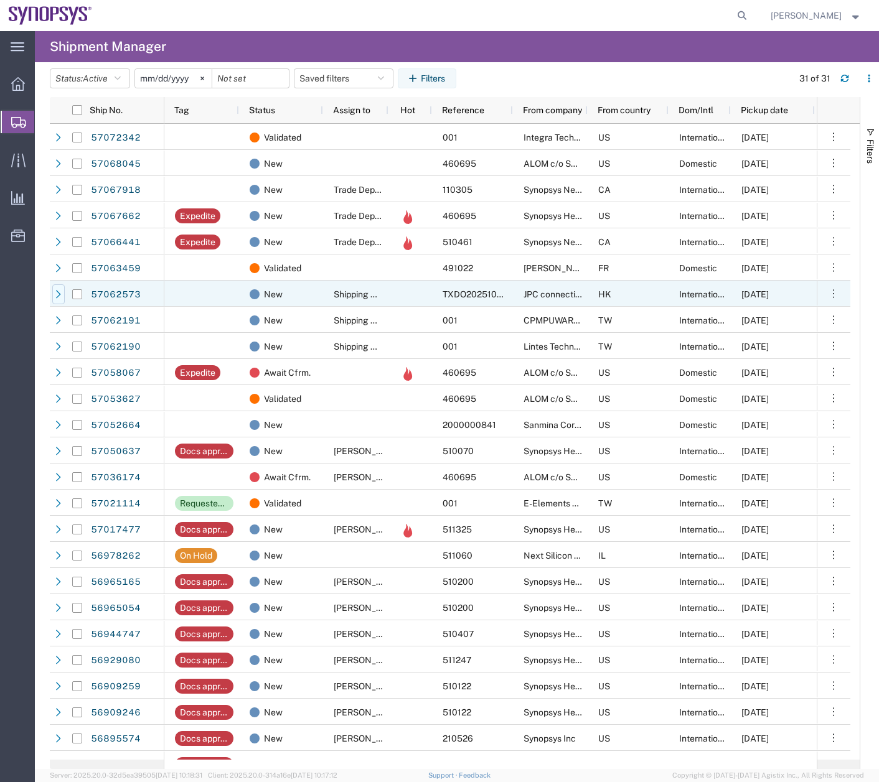
click at [55, 294] on icon at bounding box center [58, 294] width 9 height 9
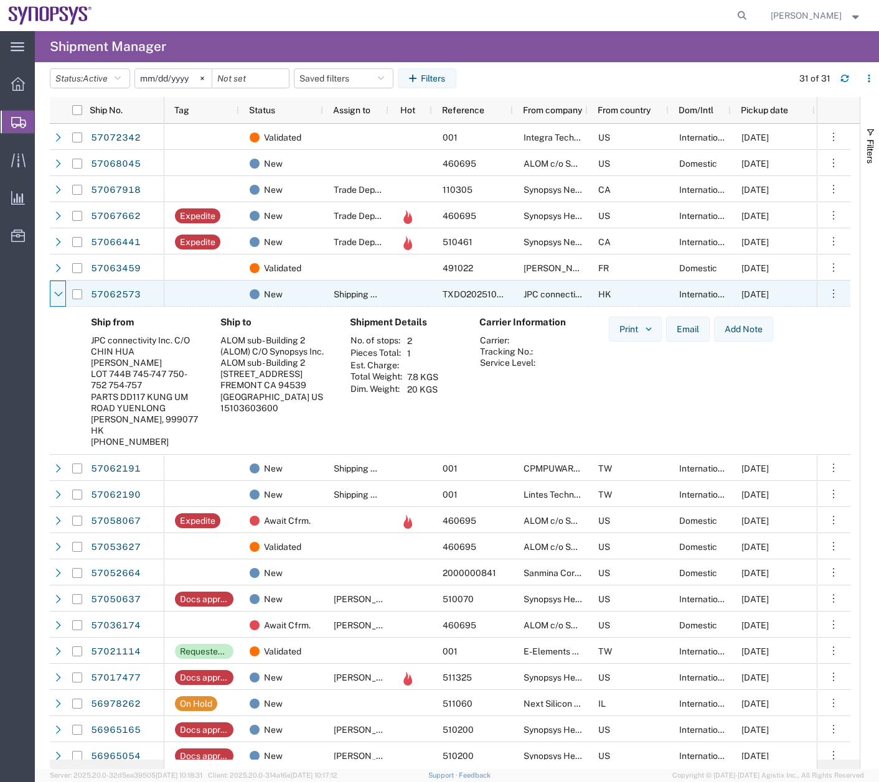
click at [55, 294] on icon at bounding box center [58, 294] width 9 height 9
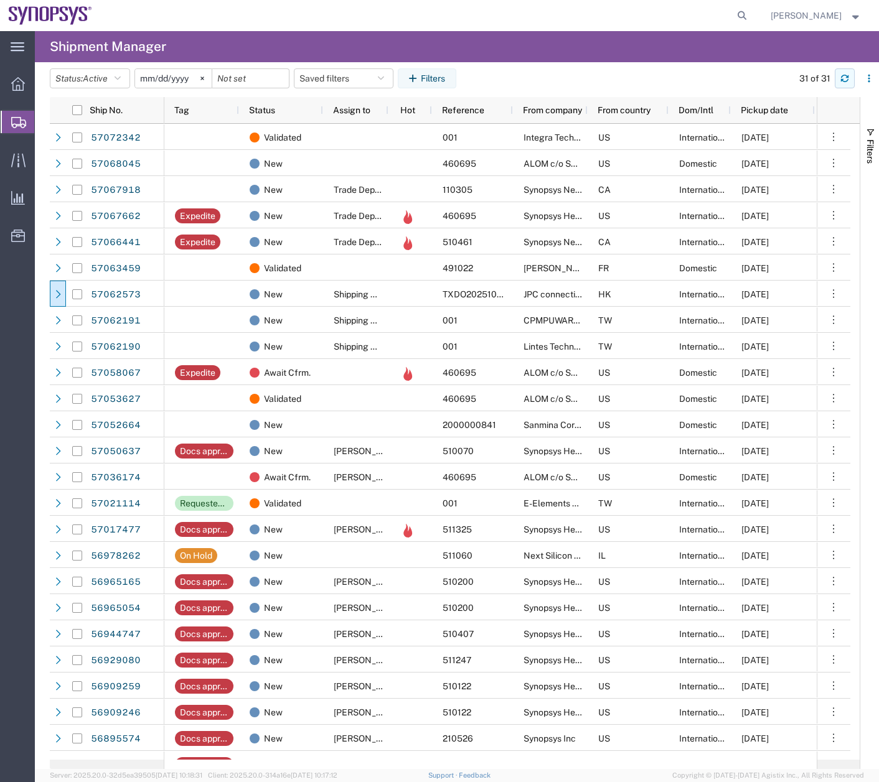
click at [845, 77] on icon "button" at bounding box center [844, 78] width 9 height 9
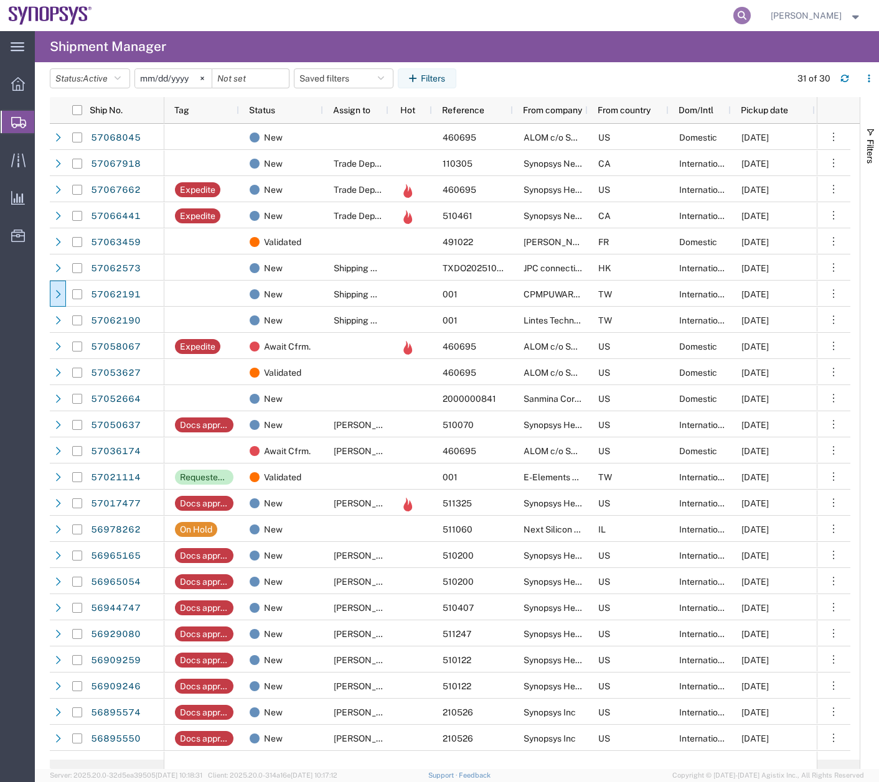
click at [747, 19] on icon at bounding box center [741, 15] width 17 height 17
click at [478, 20] on input "search" at bounding box center [544, 16] width 378 height 30
type input "56944747"
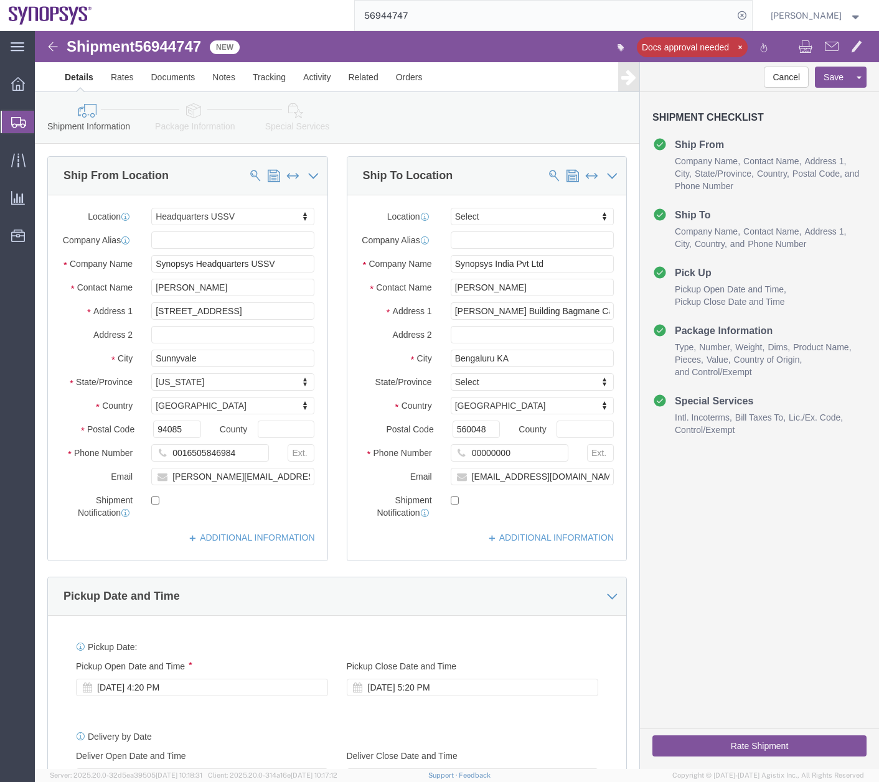
select select "63204"
select select
click input "Synopsys India Pvt Ltd"
click input "Synopsys (India Pvt Ltd"
type input "Synopsys ([GEOGRAPHIC_DATA]) Pvt Ltd"
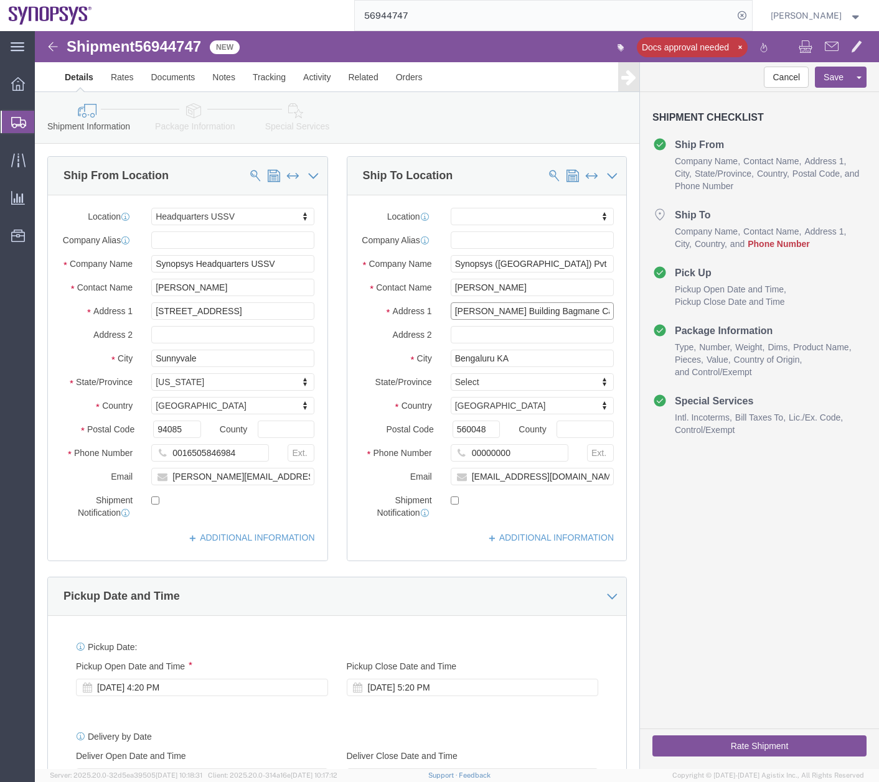
drag, startPoint x: 533, startPoint y: 289, endPoint x: 365, endPoint y: 309, distance: 169.2
click div "Location My Profile Location [GEOGRAPHIC_DATA] DE04 Agrate Brianza IT01 [GEOGRA…"
click input "3rd Floor to 10th Floor"
click input "3rd to 10th Floor"
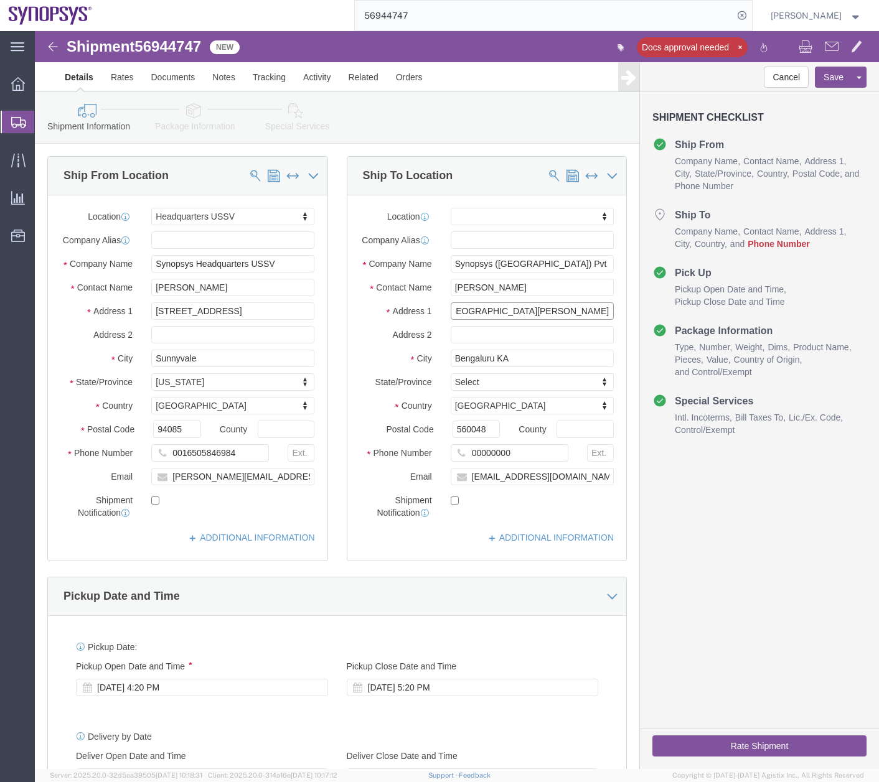
type input "3rd to [GEOGRAPHIC_DATA][PERSON_NAME]"
click input "text"
type input "[GEOGRAPHIC_DATA], [GEOGRAPHIC_DATA]"
click input "Bengaluru KA"
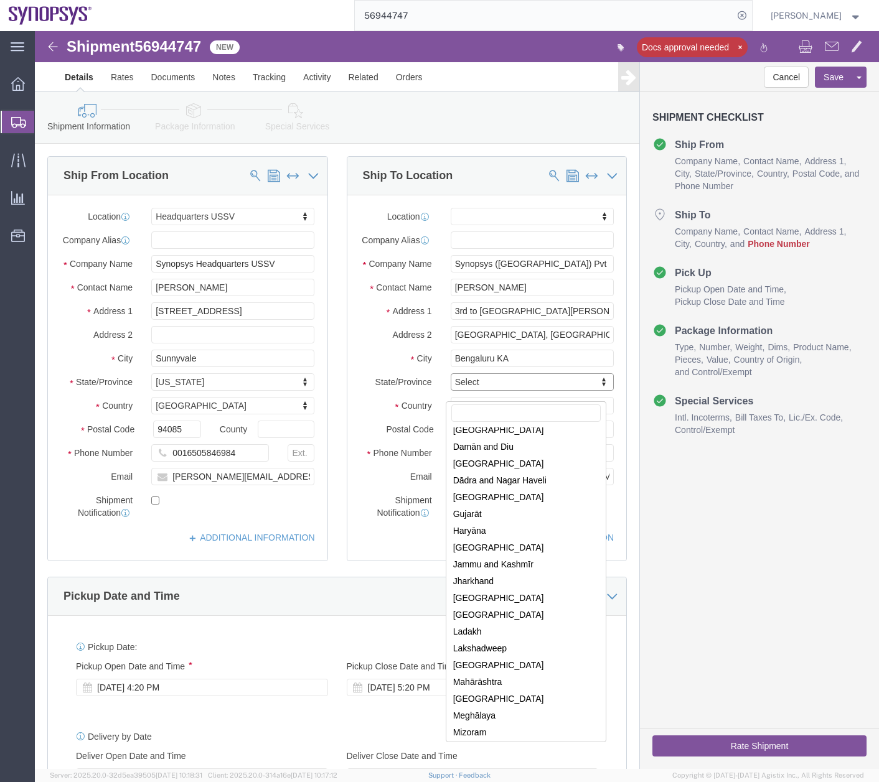
scroll to position [125, 0]
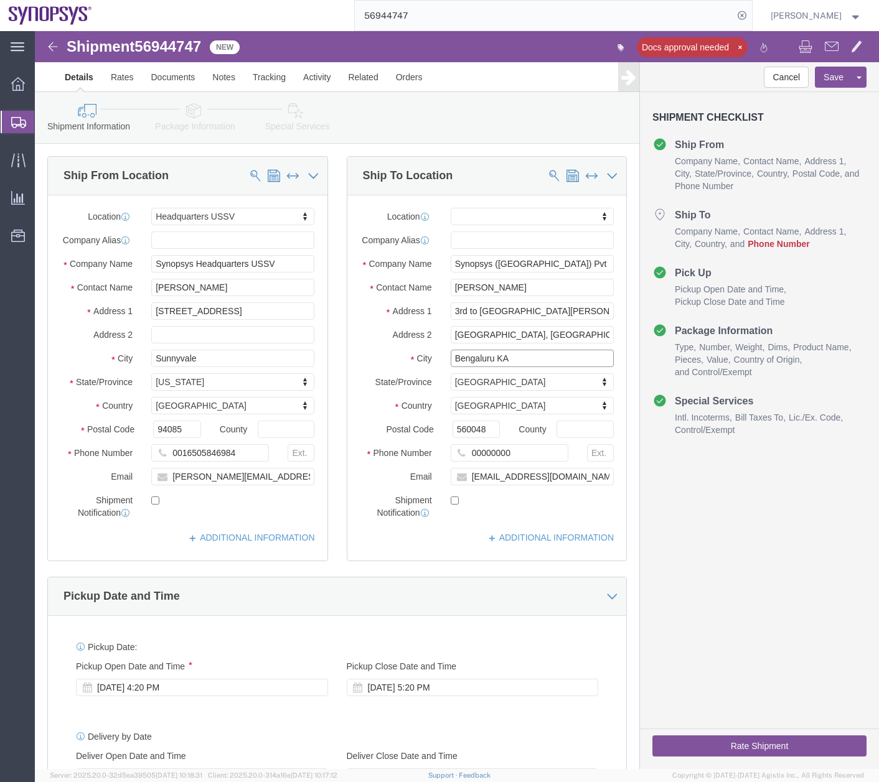
click input "Bengaluru KA"
click input "[GEOGRAPHIC_DATA]"
type input "[GEOGRAPHIC_DATA]"
click input "[GEOGRAPHIC_DATA], [GEOGRAPHIC_DATA]"
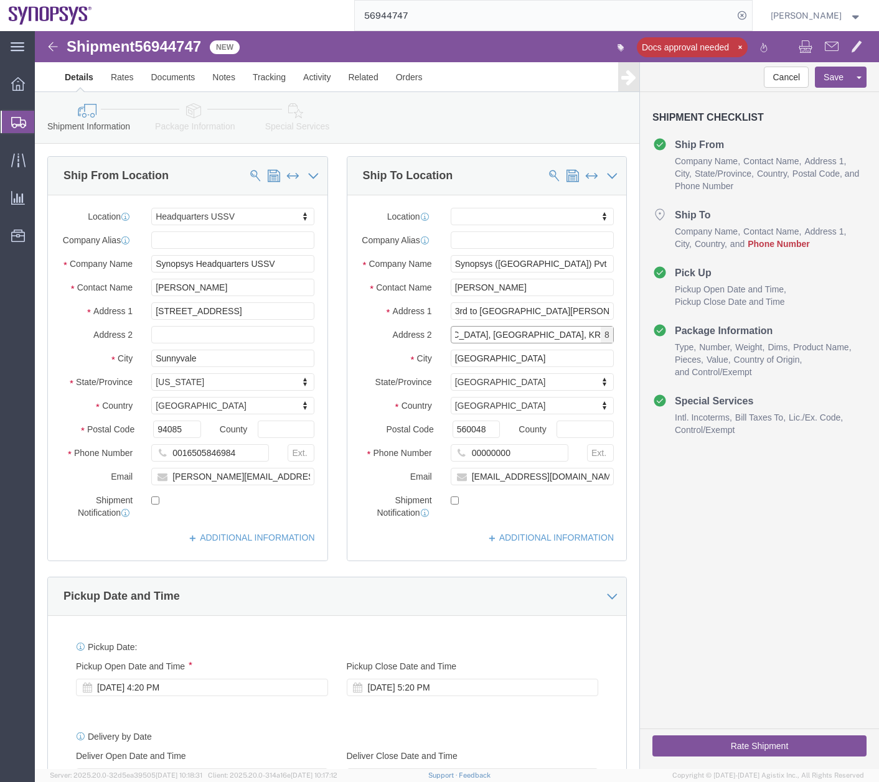
type input "[GEOGRAPHIC_DATA], [GEOGRAPHIC_DATA], KR"
click input "[GEOGRAPHIC_DATA]"
type input "[PERSON_NAME], [GEOGRAPHIC_DATA]"
click button "Save"
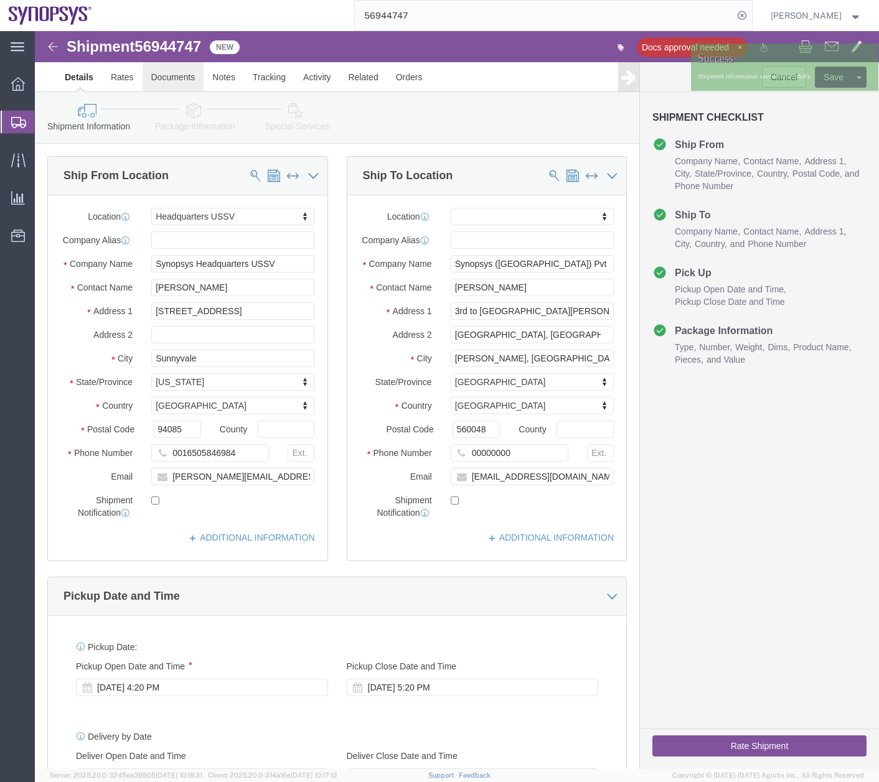
click link "Documents"
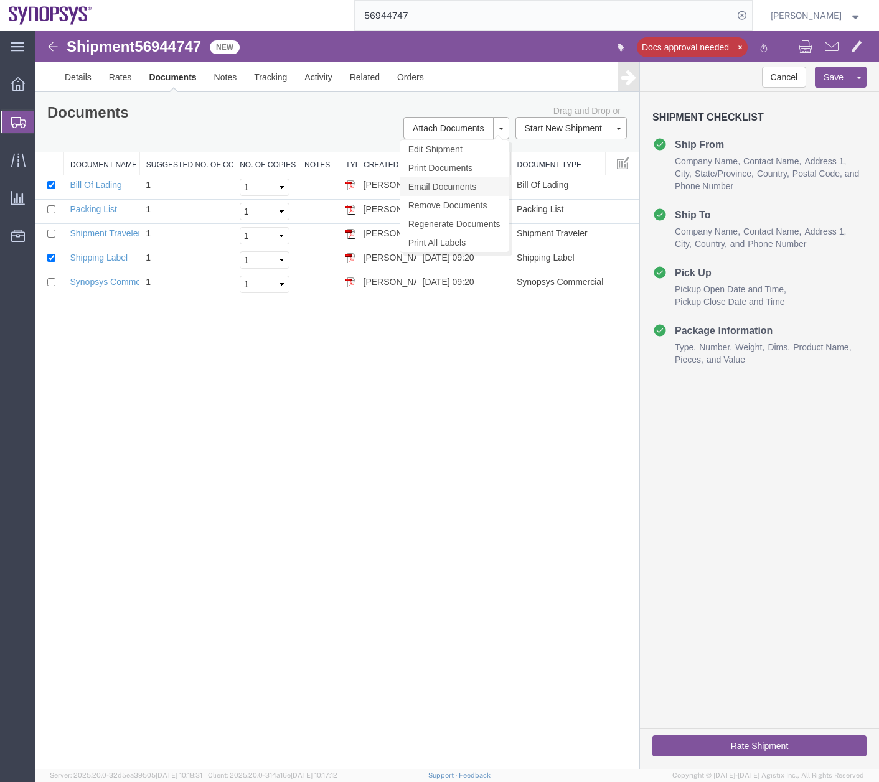
click at [424, 188] on link "Email Documents" at bounding box center [454, 186] width 108 height 19
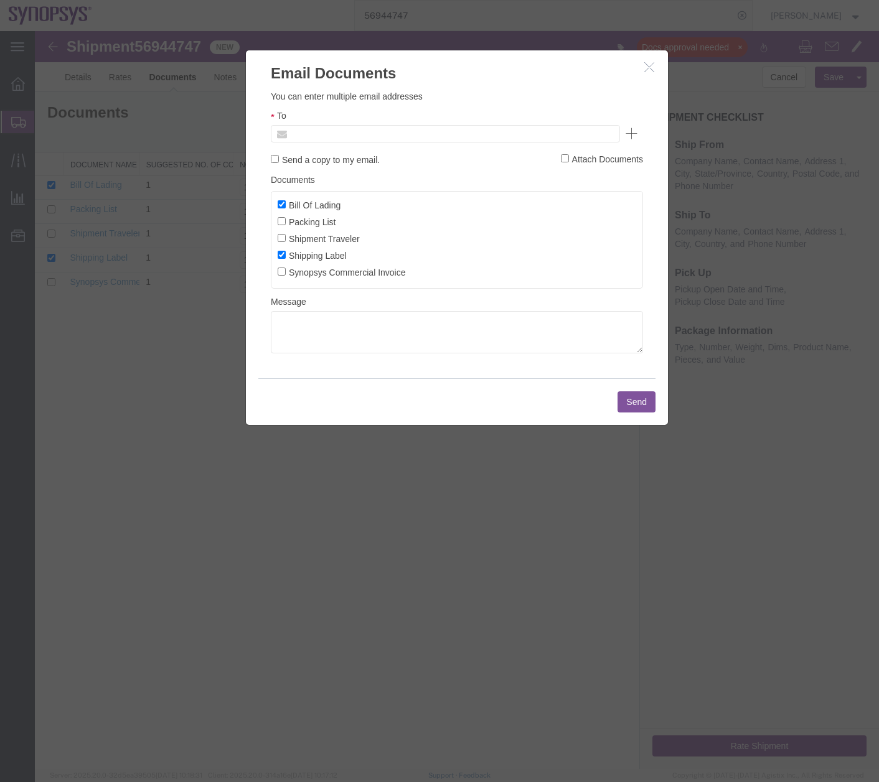
click at [364, 138] on input "text" at bounding box center [361, 134] width 146 height 16
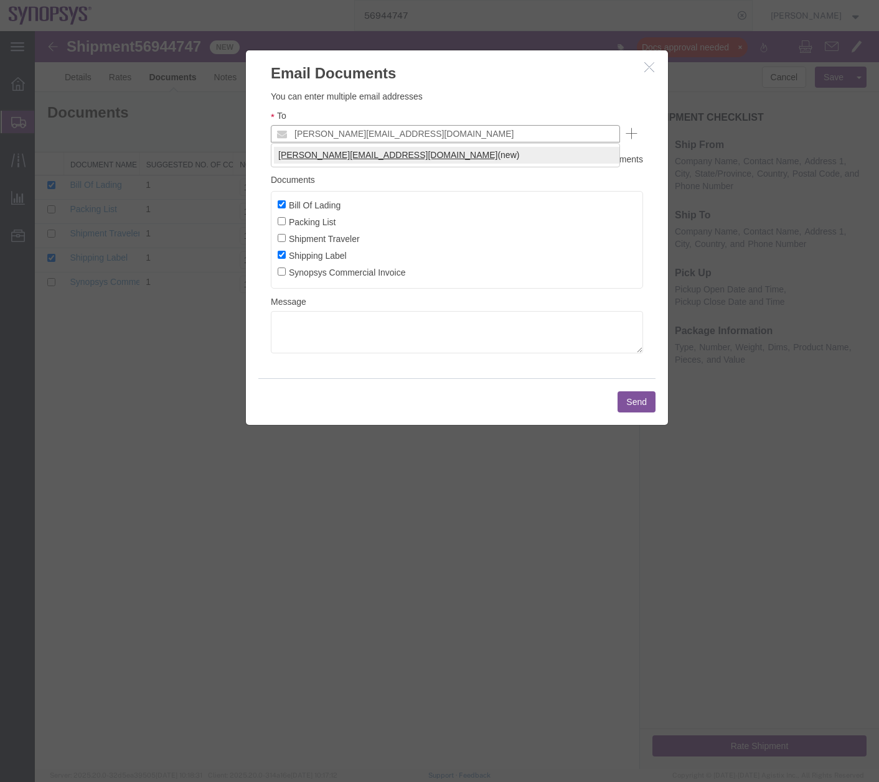
type input "[PERSON_NAME][EMAIL_ADDRESS][DOMAIN_NAME]"
click at [286, 206] on label "Bill Of Lading" at bounding box center [309, 205] width 63 height 14
click at [286, 206] on input "Bill Of Lading" at bounding box center [282, 204] width 8 height 8
checkbox input "false"
click at [285, 218] on input "Packing List" at bounding box center [282, 221] width 8 height 8
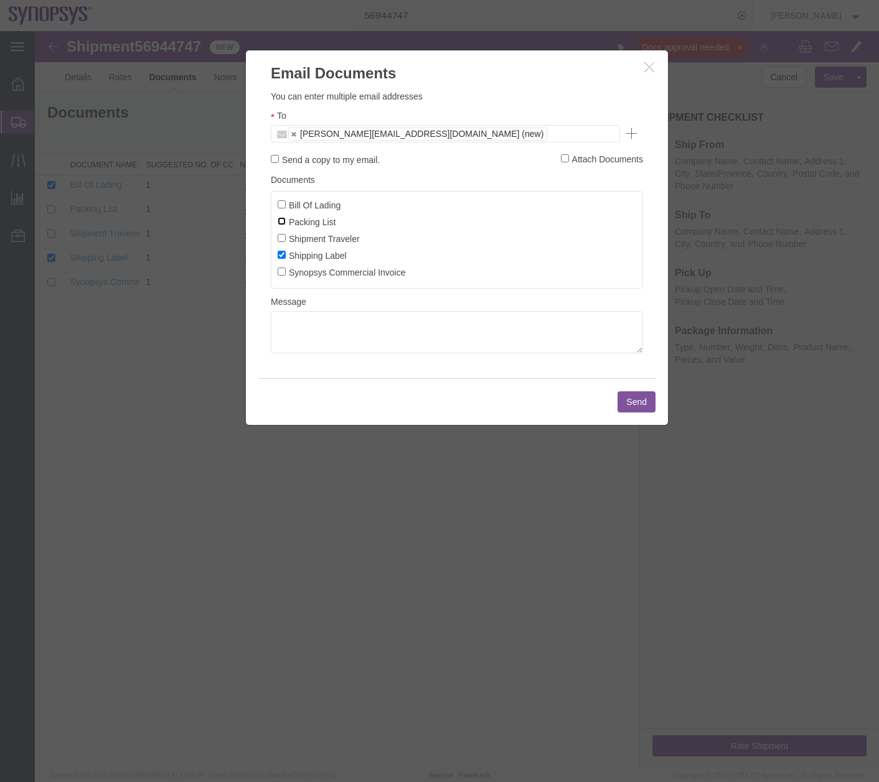
checkbox input "true"
click at [280, 253] on input "Shipping Label" at bounding box center [282, 255] width 8 height 8
checkbox input "false"
click at [283, 272] on input "Synopsys Commercial Invoice" at bounding box center [282, 272] width 8 height 8
checkbox input "true"
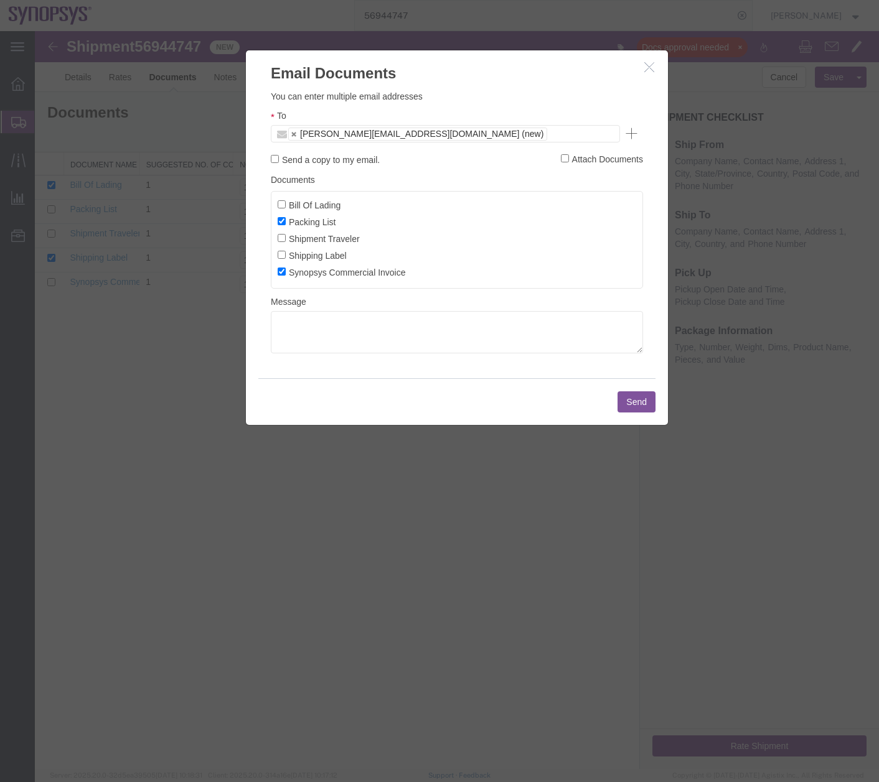
click at [652, 73] on button "button" at bounding box center [651, 68] width 16 height 16
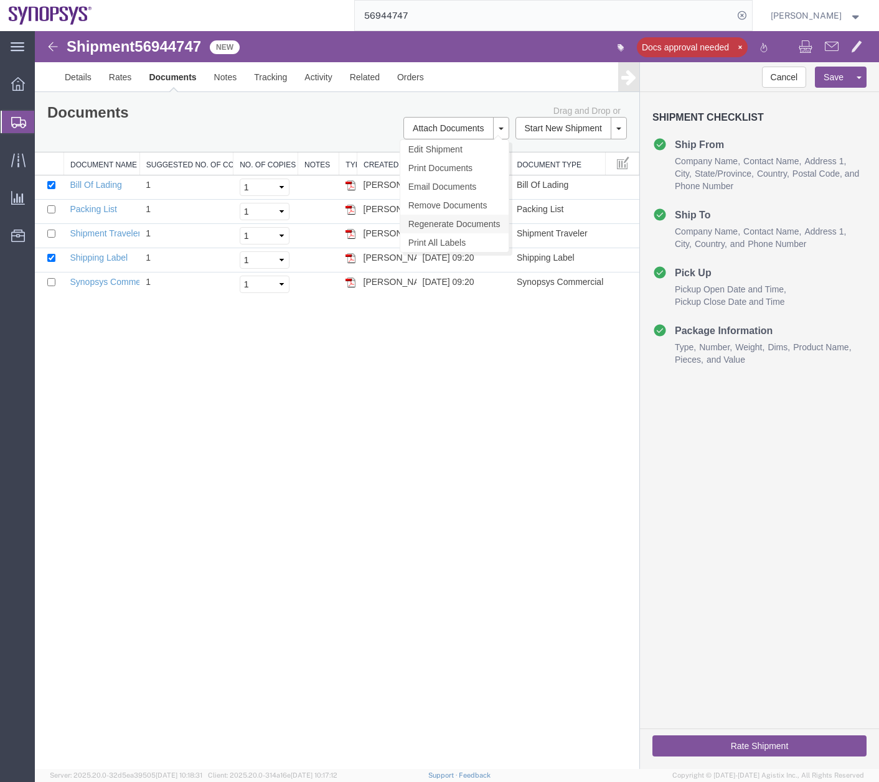
click at [434, 226] on link "Regenerate Documents" at bounding box center [454, 224] width 108 height 19
click at [447, 183] on link "Email Documents" at bounding box center [454, 186] width 108 height 19
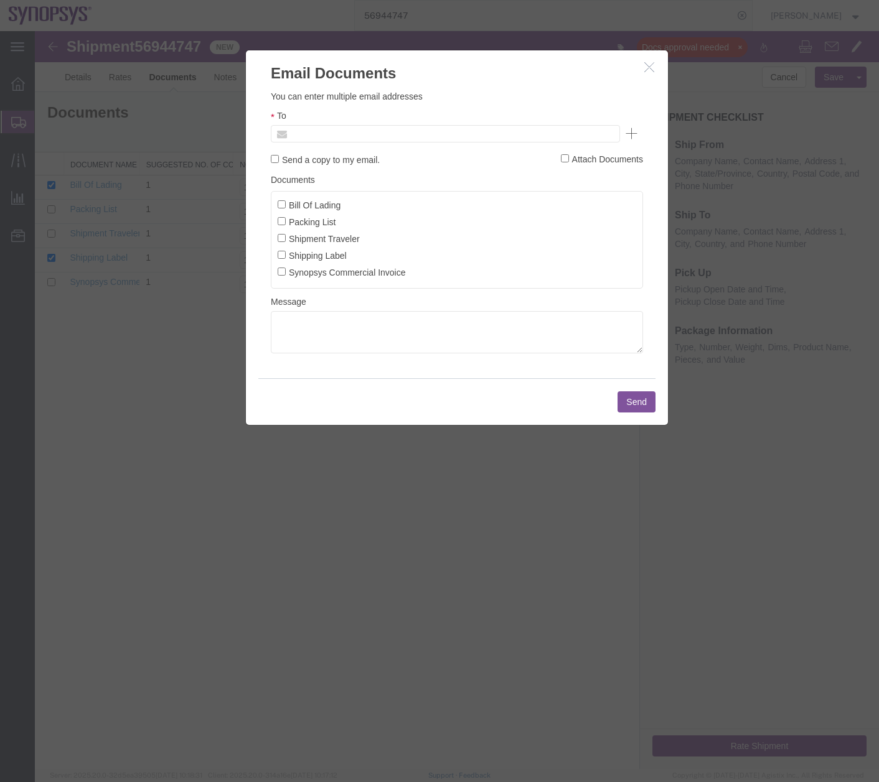
click at [341, 131] on input "text" at bounding box center [361, 134] width 146 height 16
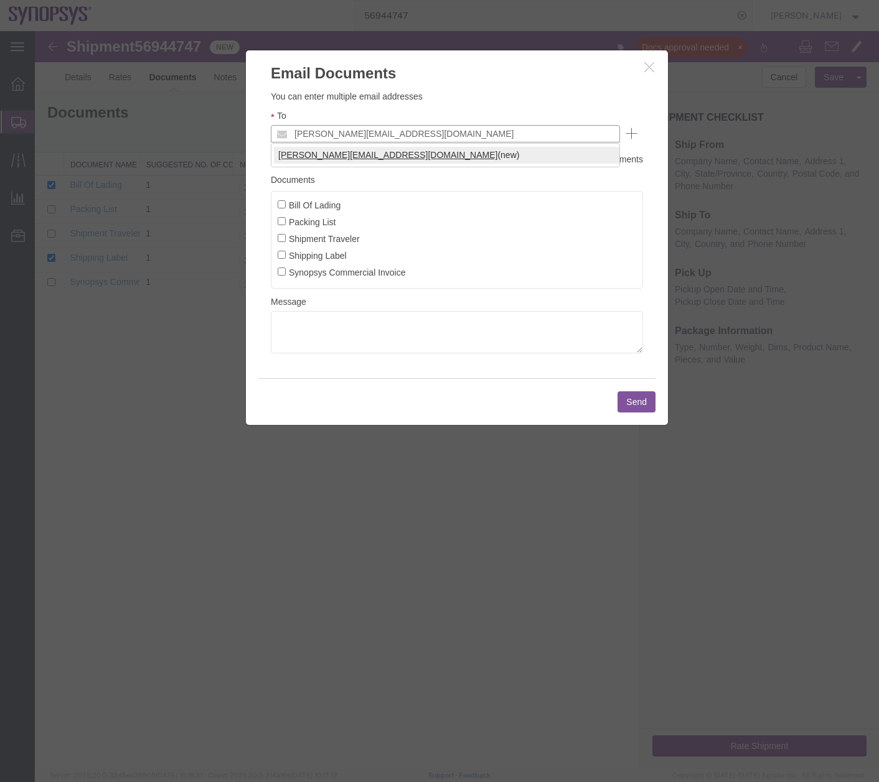
type input "[PERSON_NAME][EMAIL_ADDRESS][DOMAIN_NAME]"
click at [282, 222] on input "Packing List" at bounding box center [282, 221] width 8 height 8
checkbox input "true"
click at [285, 269] on input "Synopsys Commercial Invoice" at bounding box center [282, 272] width 8 height 8
checkbox input "true"
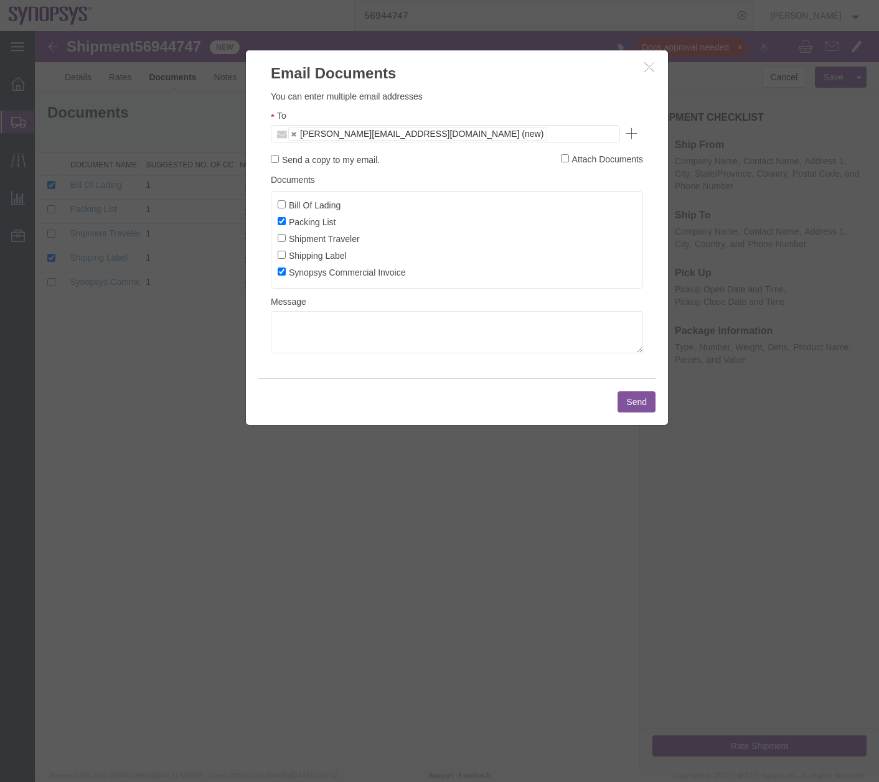
click at [638, 401] on button "Send" at bounding box center [636, 401] width 38 height 21
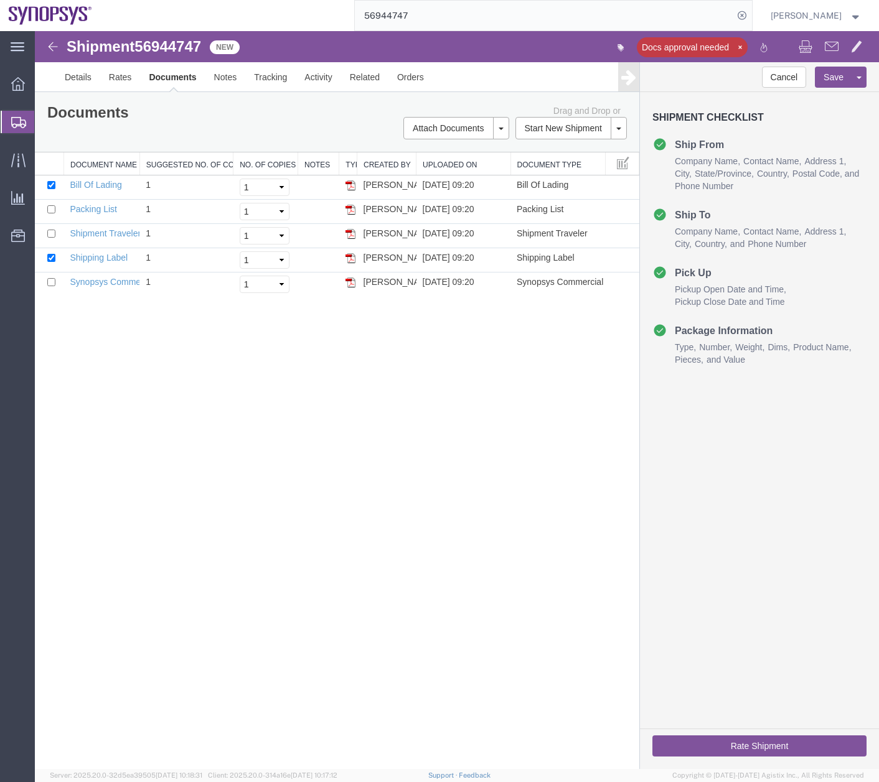
click at [11, 118] on icon at bounding box center [18, 122] width 15 height 11
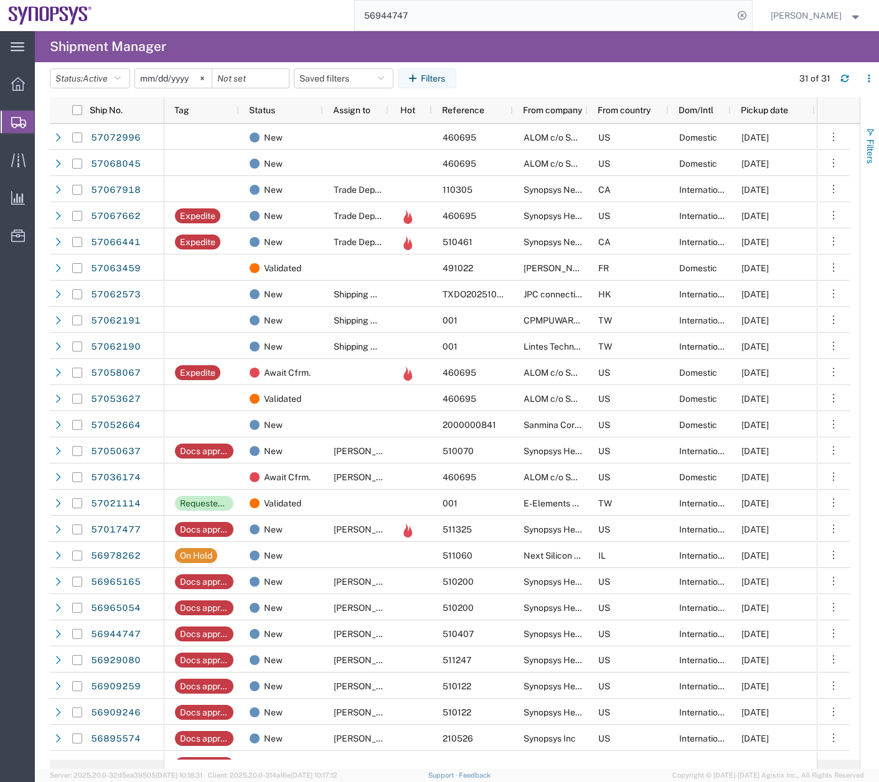
click at [867, 140] on span "Filters" at bounding box center [870, 151] width 10 height 24
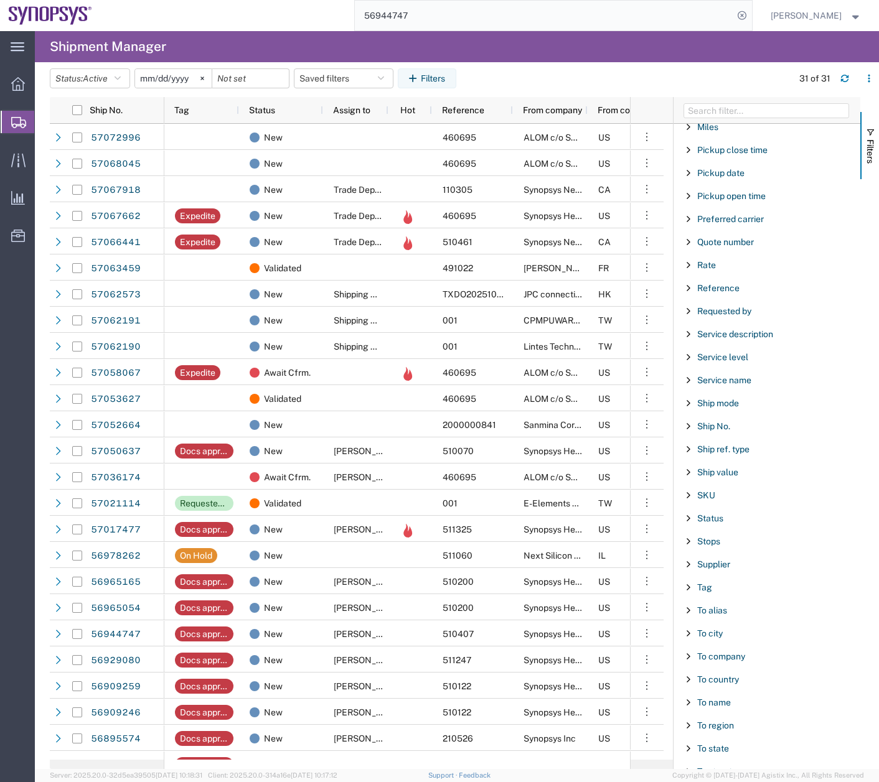
scroll to position [874, 0]
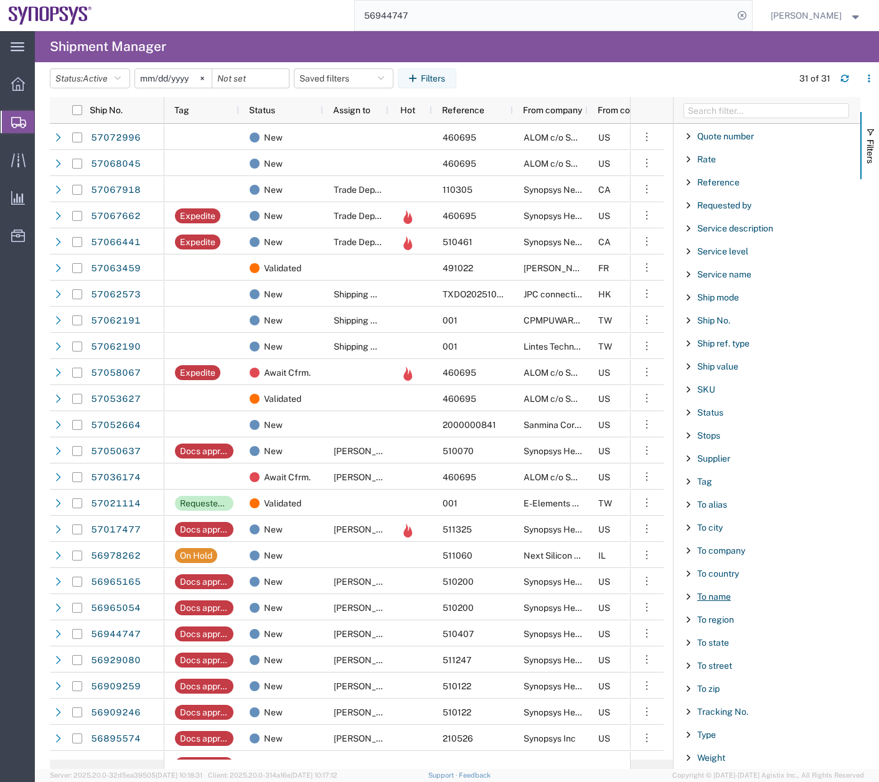
click at [708, 597] on span "To name" at bounding box center [714, 597] width 34 height 10
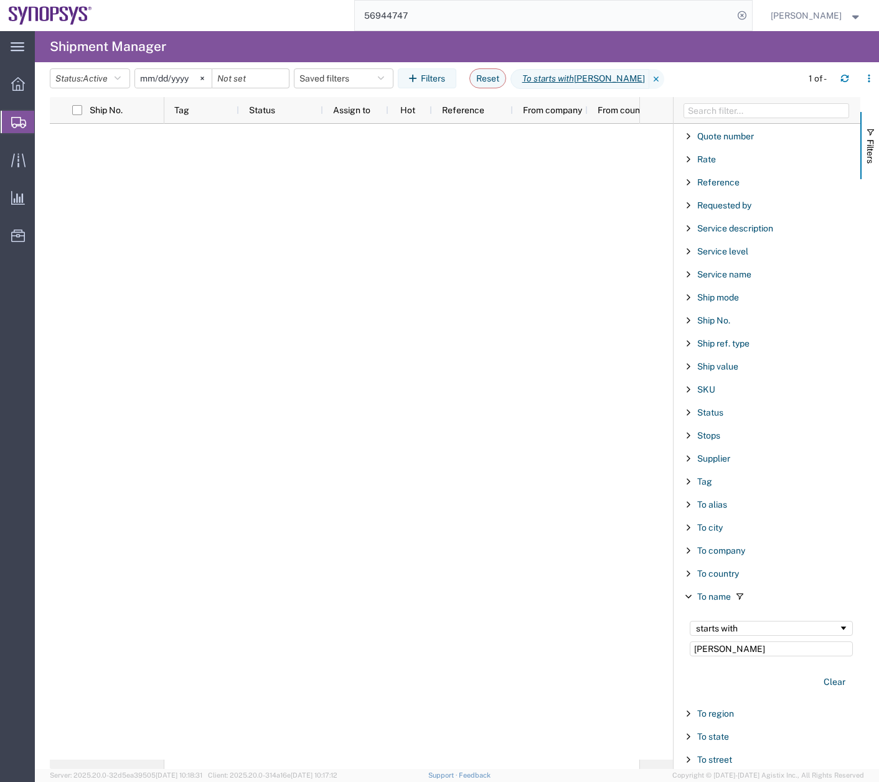
drag, startPoint x: 752, startPoint y: 651, endPoint x: 685, endPoint y: 646, distance: 66.8
click at [685, 646] on div "starts with [PERSON_NAME]" at bounding box center [771, 639] width 178 height 50
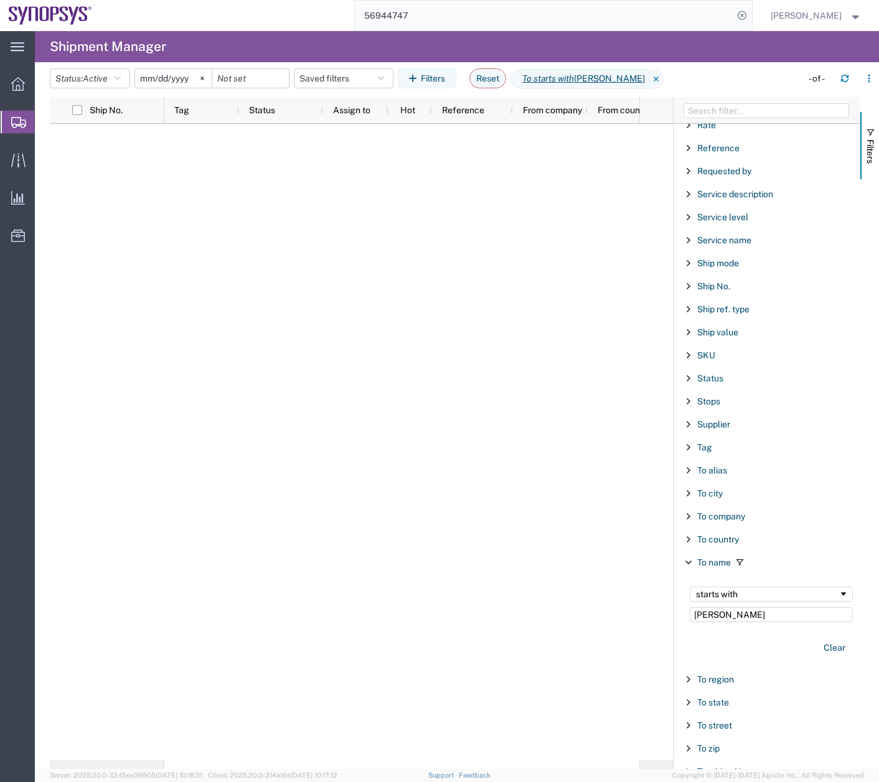
scroll to position [968, 0]
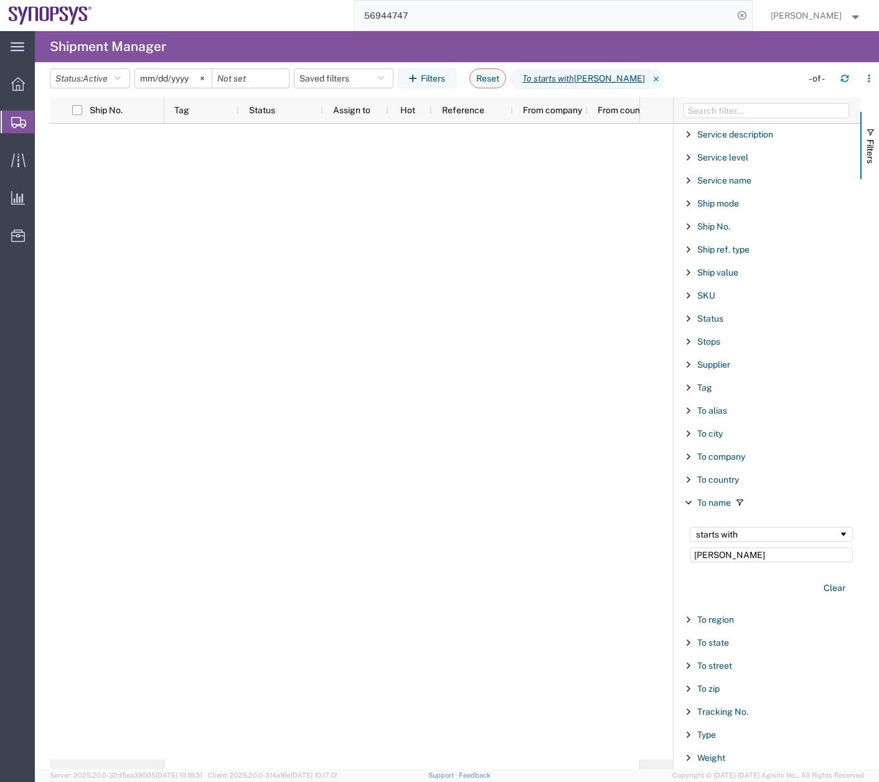
click at [686, 620] on span "Filter List 66 Filters" at bounding box center [688, 620] width 10 height 10
drag, startPoint x: 649, startPoint y: 584, endPoint x: 616, endPoint y: 598, distance: 35.9
click at [616, 598] on div "Ship No. Tag Status Assign to Hot Reference From company From country Dom/Intl …" at bounding box center [464, 433] width 829 height 672
type input "e"
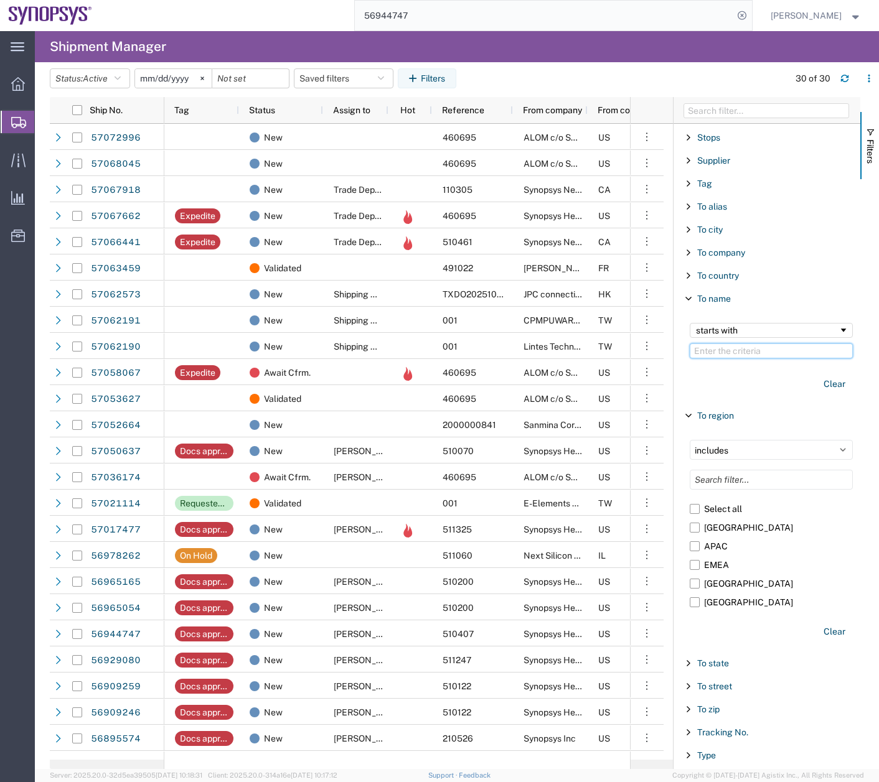
scroll to position [1193, 0]
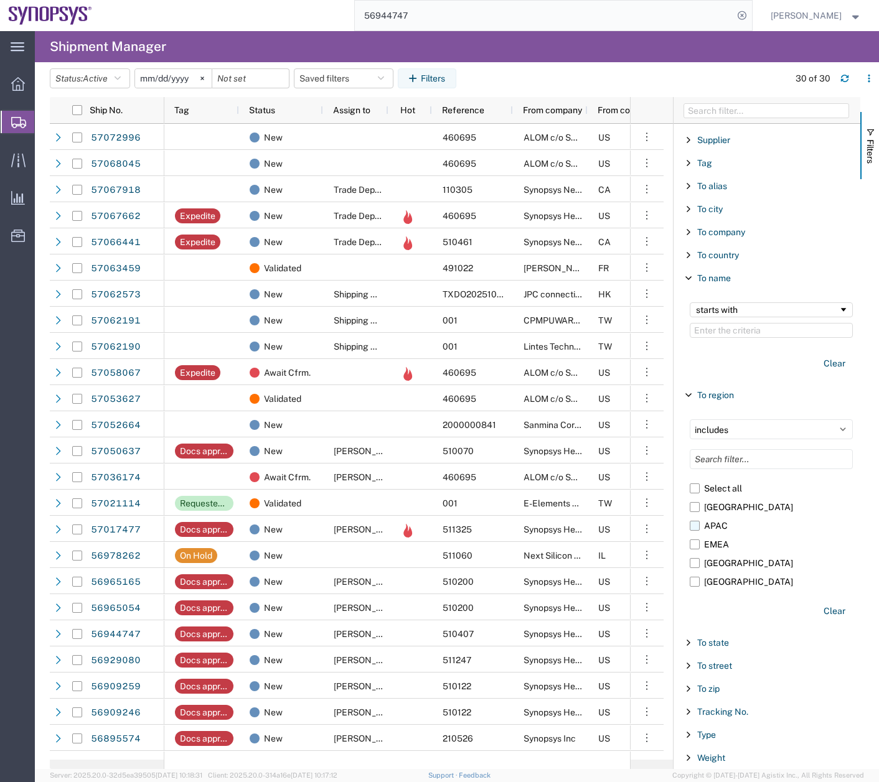
click at [694, 525] on label "APAC" at bounding box center [770, 525] width 163 height 19
click at [0, 0] on input "APAC" at bounding box center [0, 0] width 0 height 0
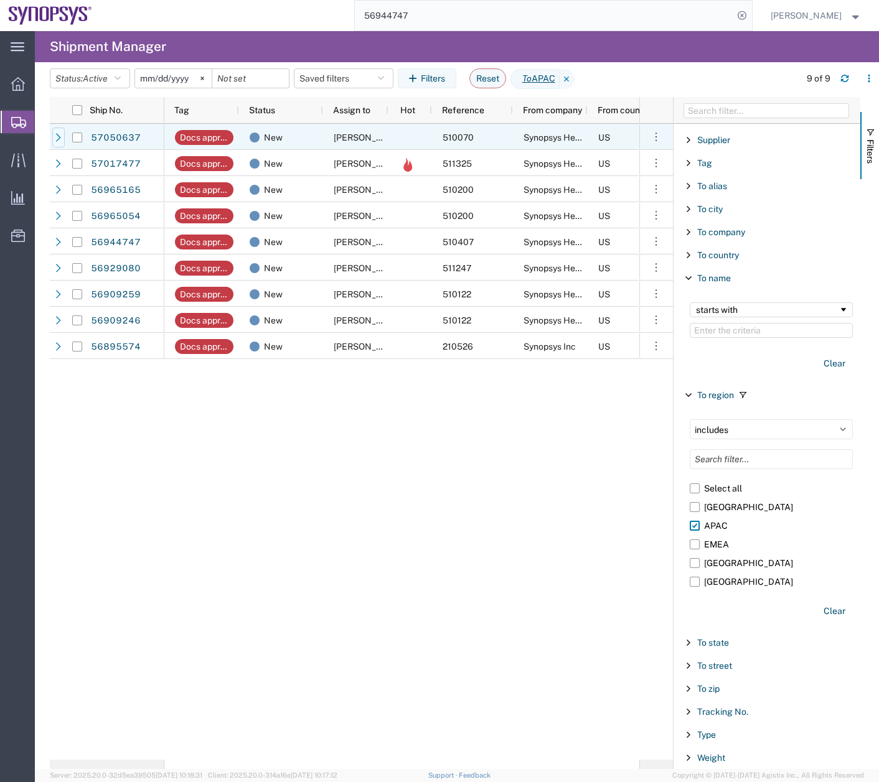
click at [53, 141] on div at bounding box center [58, 138] width 12 height 20
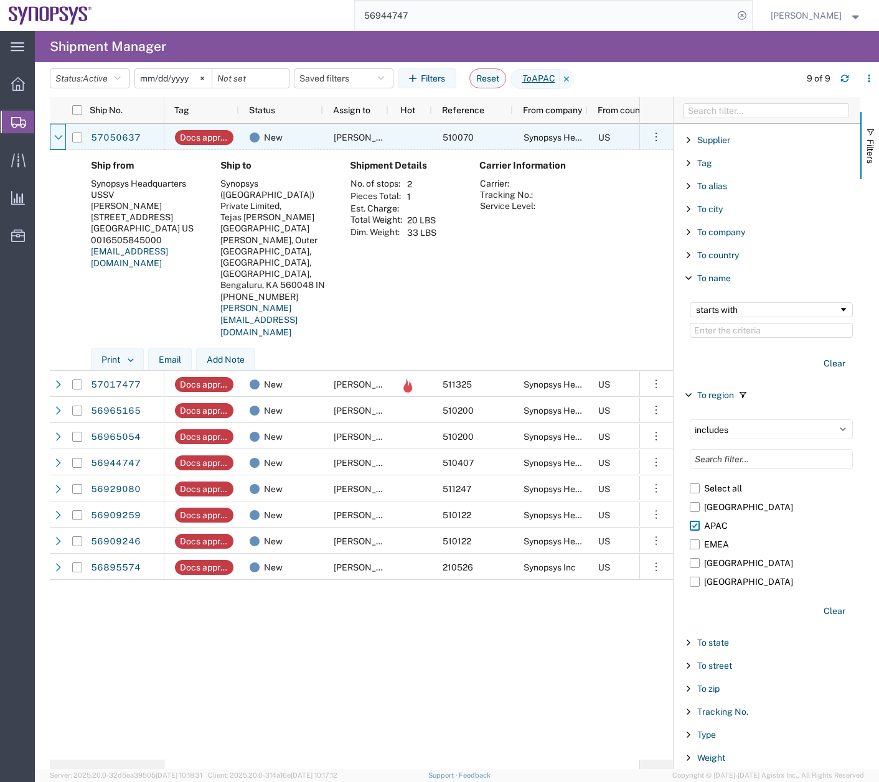
click at [53, 141] on div at bounding box center [58, 138] width 12 height 20
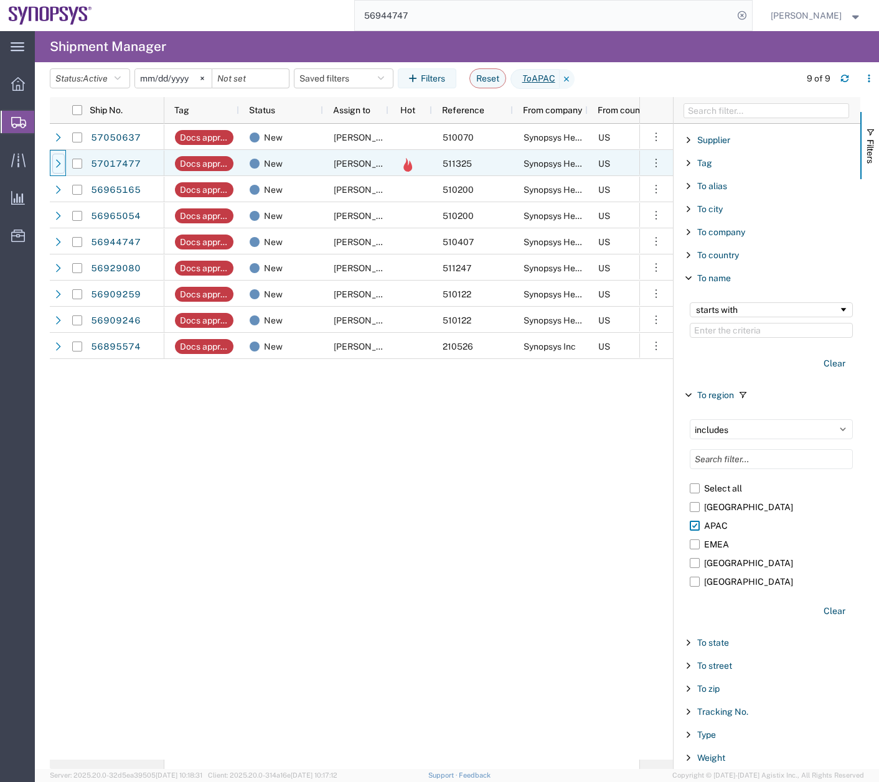
click at [58, 169] on div at bounding box center [58, 164] width 12 height 20
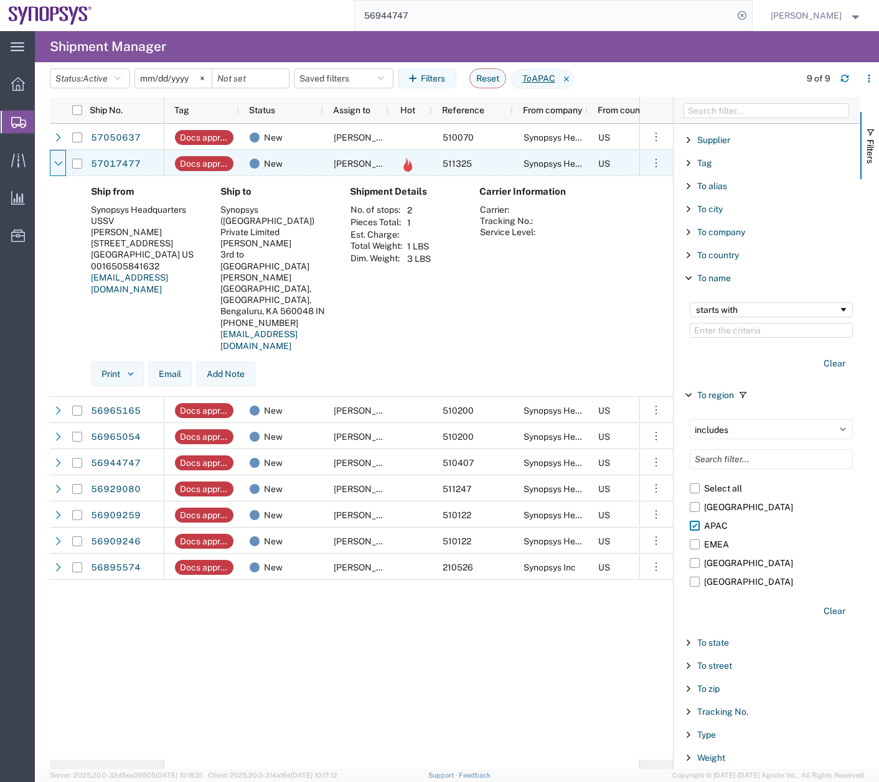
click at [58, 169] on div at bounding box center [58, 164] width 12 height 20
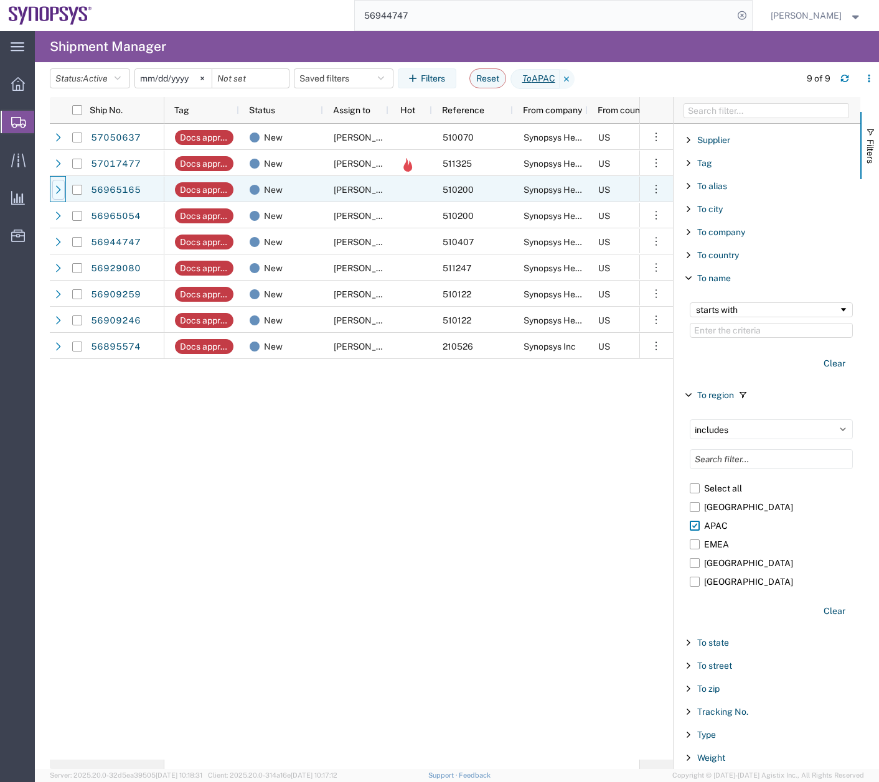
click at [58, 189] on icon at bounding box center [58, 189] width 9 height 9
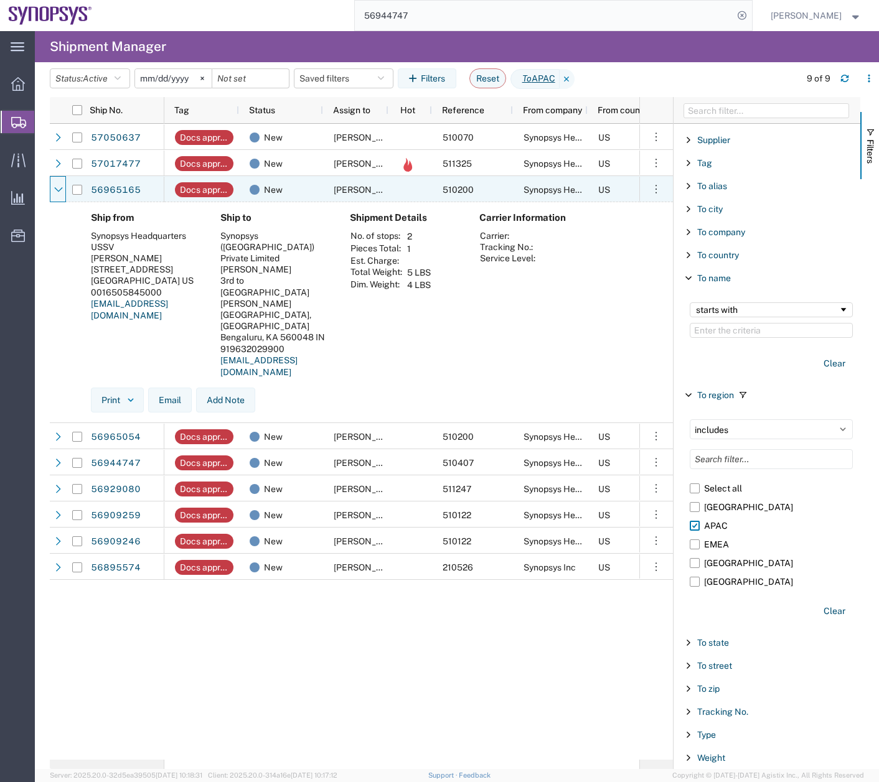
click at [58, 189] on icon at bounding box center [58, 189] width 9 height 9
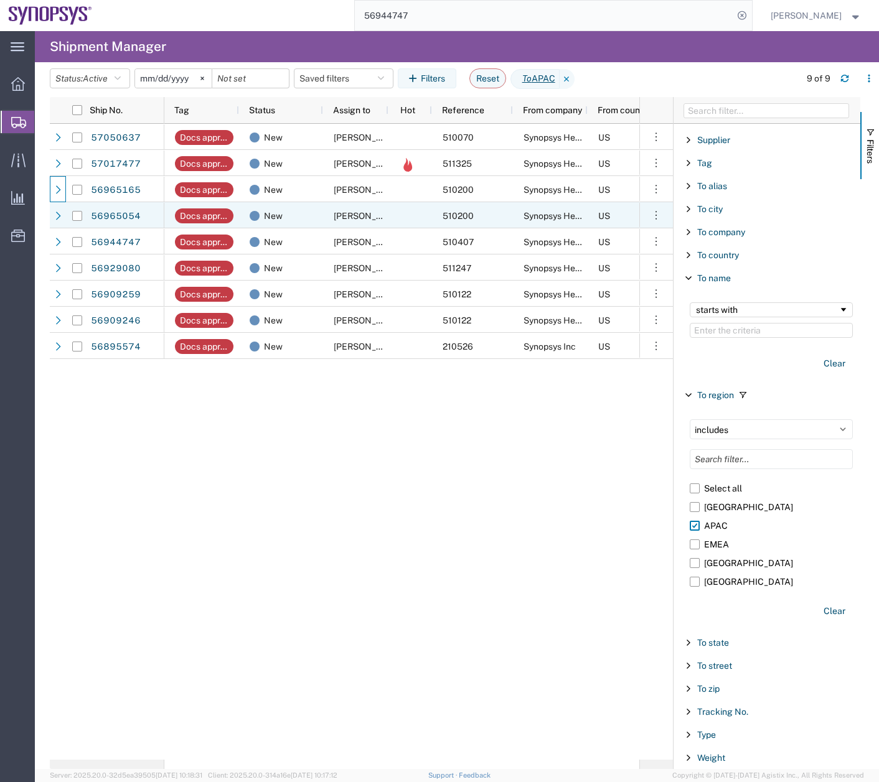
click at [65, 220] on div at bounding box center [77, 216] width 24 height 26
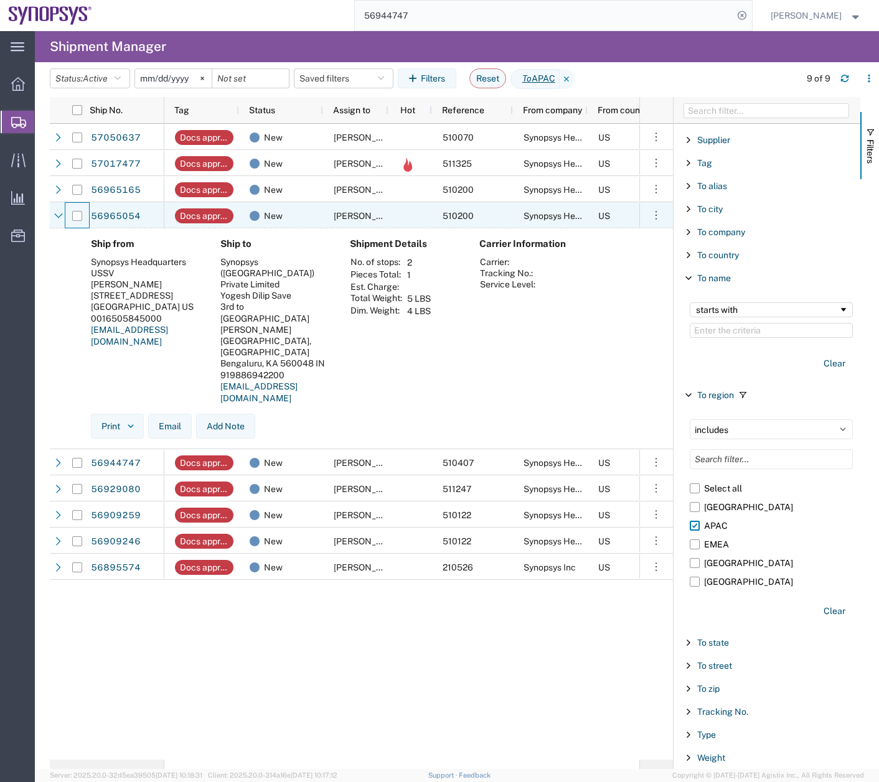
click at [65, 220] on div at bounding box center [77, 216] width 24 height 26
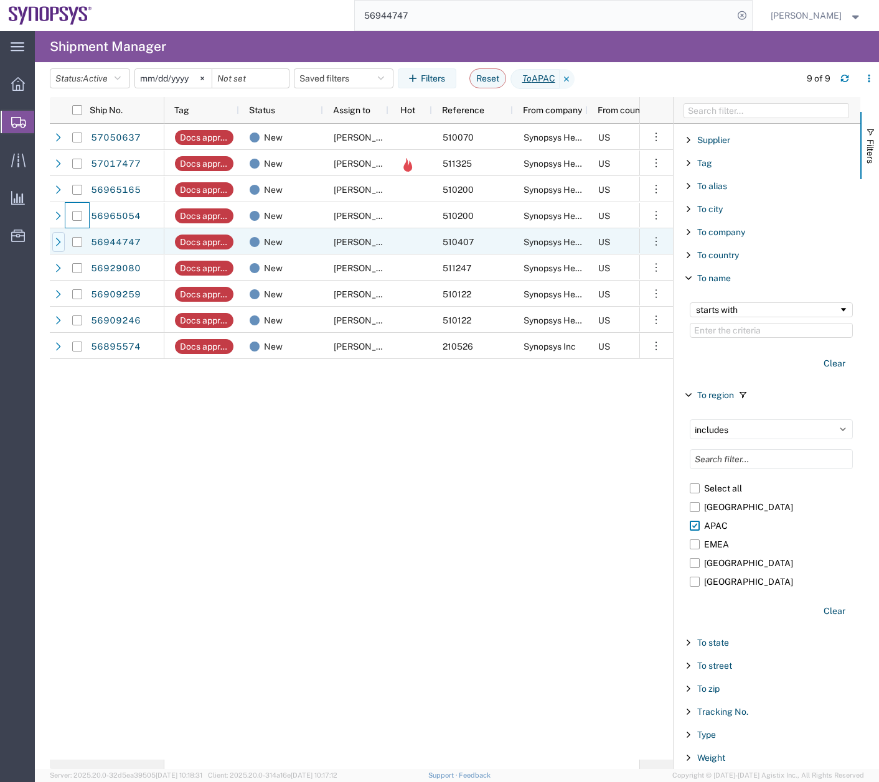
click at [56, 249] on div at bounding box center [58, 242] width 12 height 20
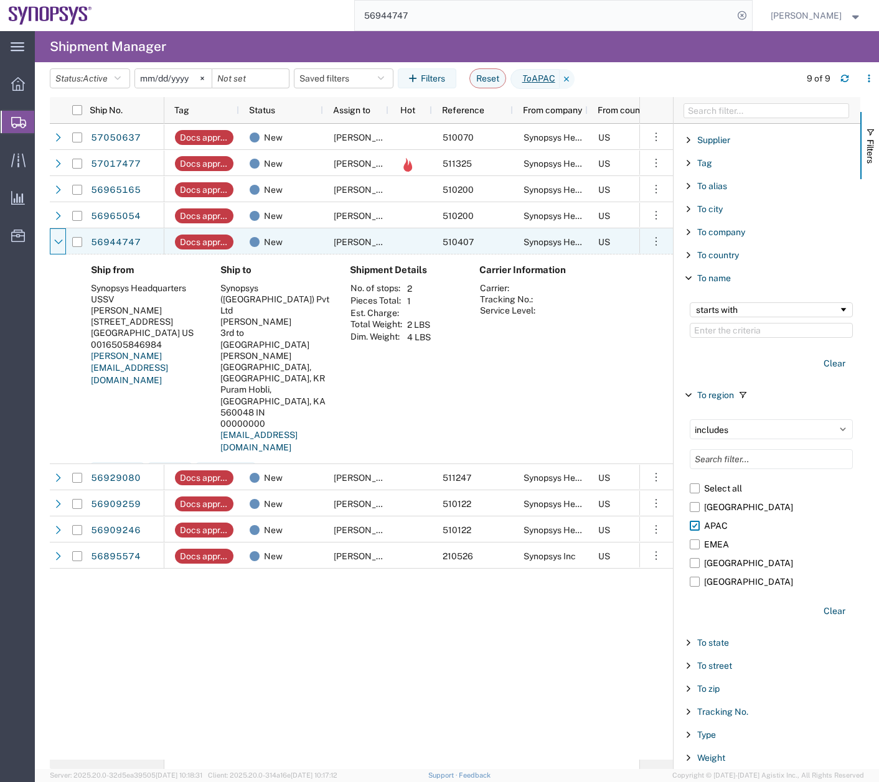
click at [56, 249] on div at bounding box center [58, 242] width 12 height 20
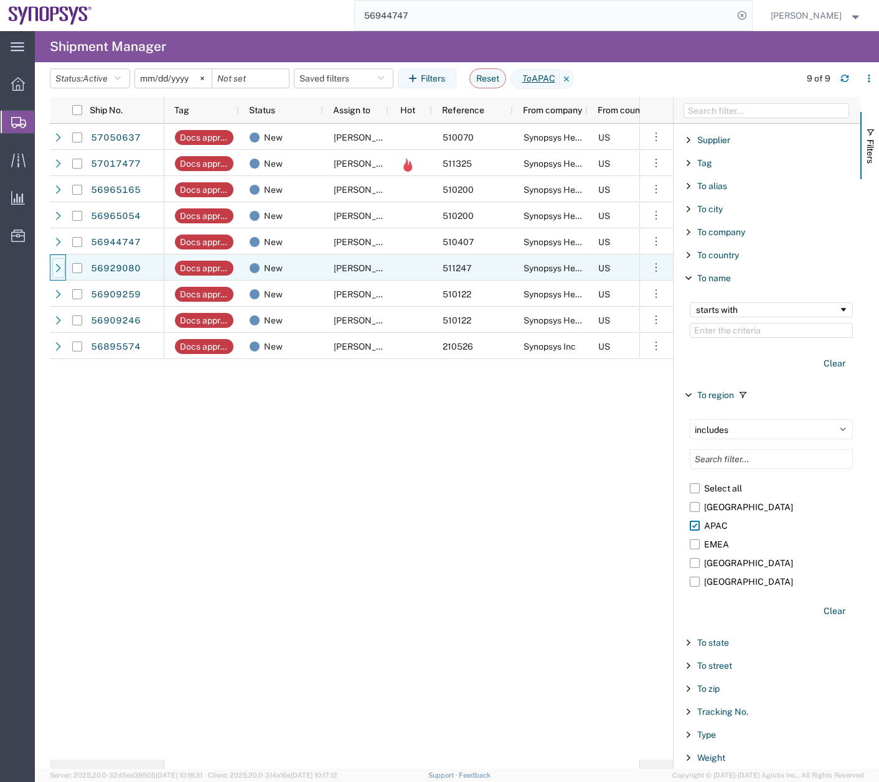
click at [55, 274] on div at bounding box center [58, 268] width 12 height 20
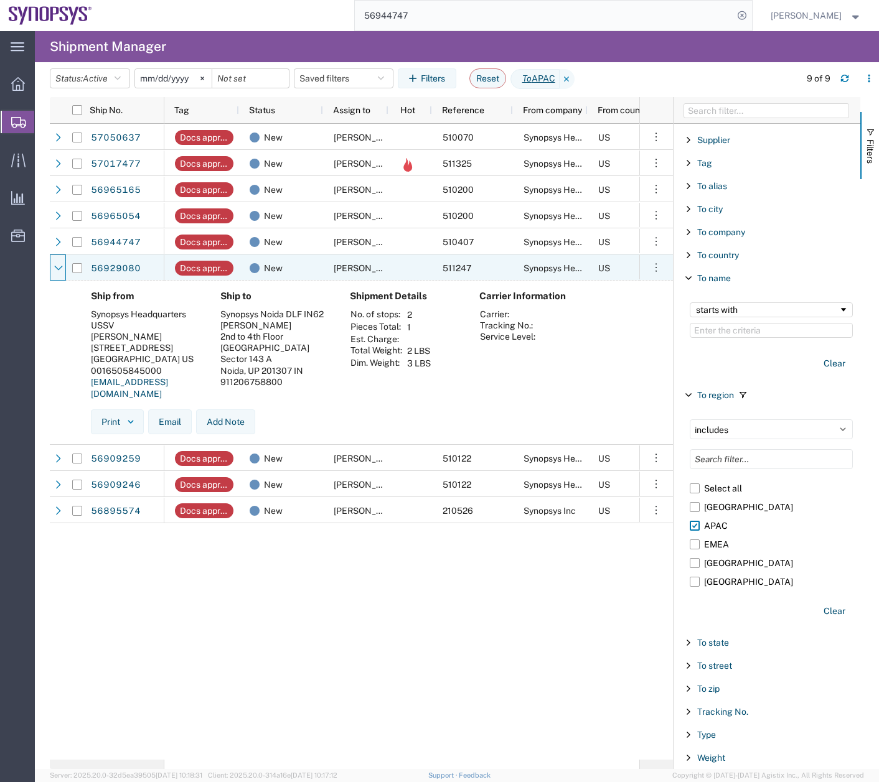
click at [55, 274] on div at bounding box center [58, 268] width 12 height 20
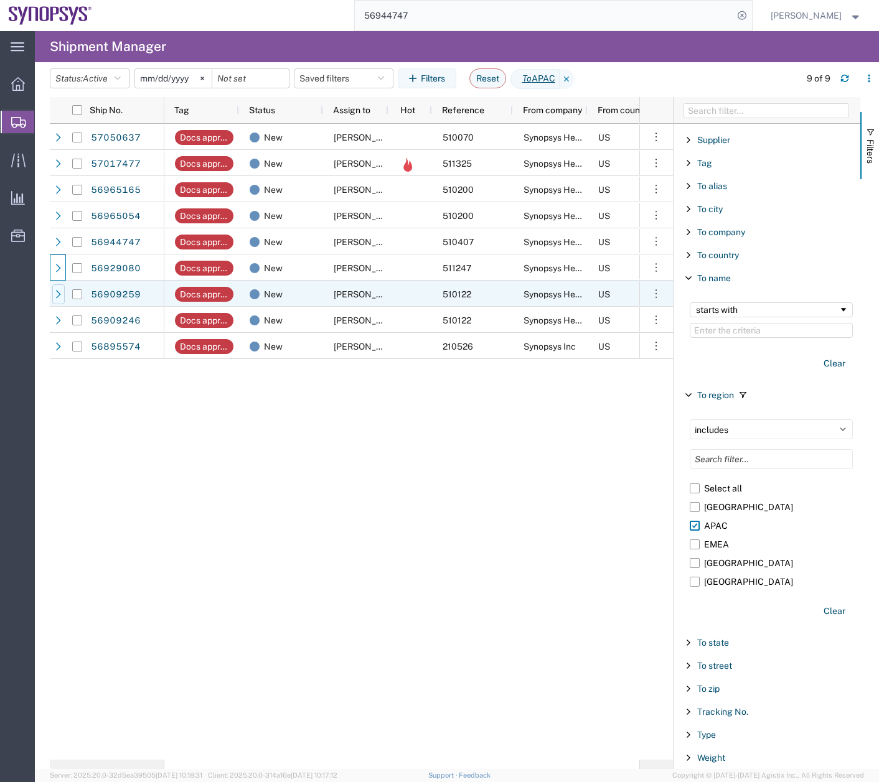
click at [58, 298] on icon at bounding box center [58, 294] width 9 height 9
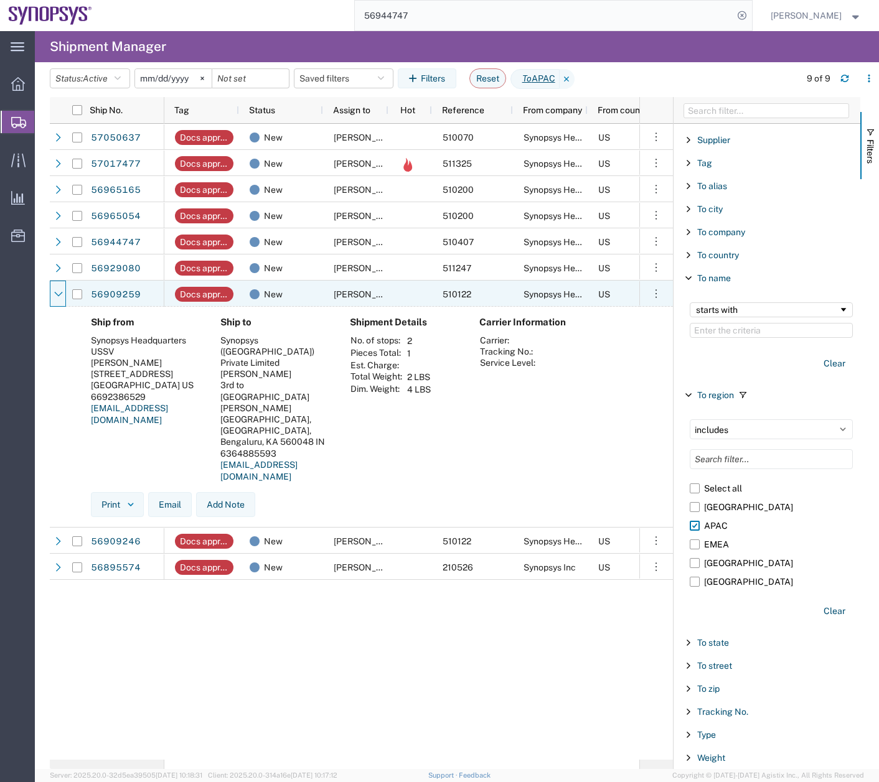
click at [58, 298] on icon at bounding box center [58, 294] width 9 height 9
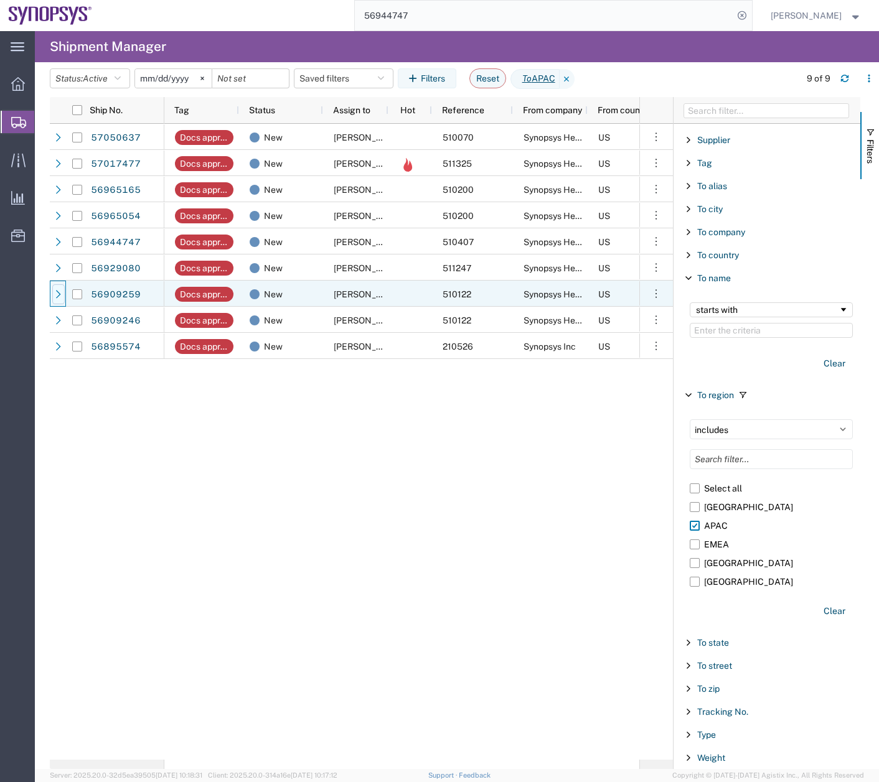
click at [57, 289] on div at bounding box center [58, 294] width 12 height 20
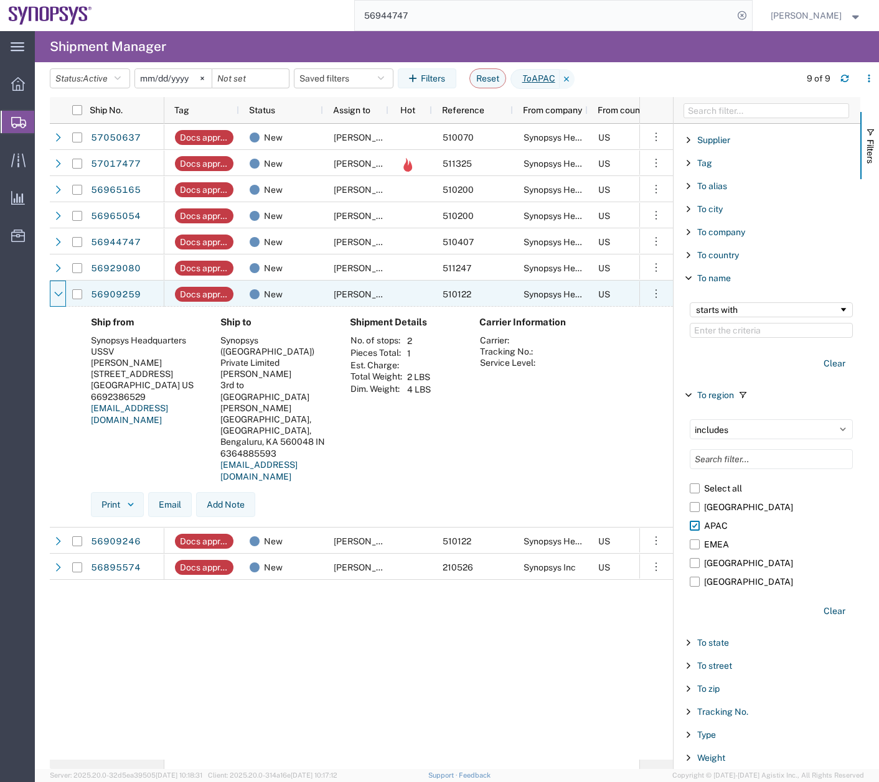
click at [57, 289] on div at bounding box center [58, 294] width 12 height 20
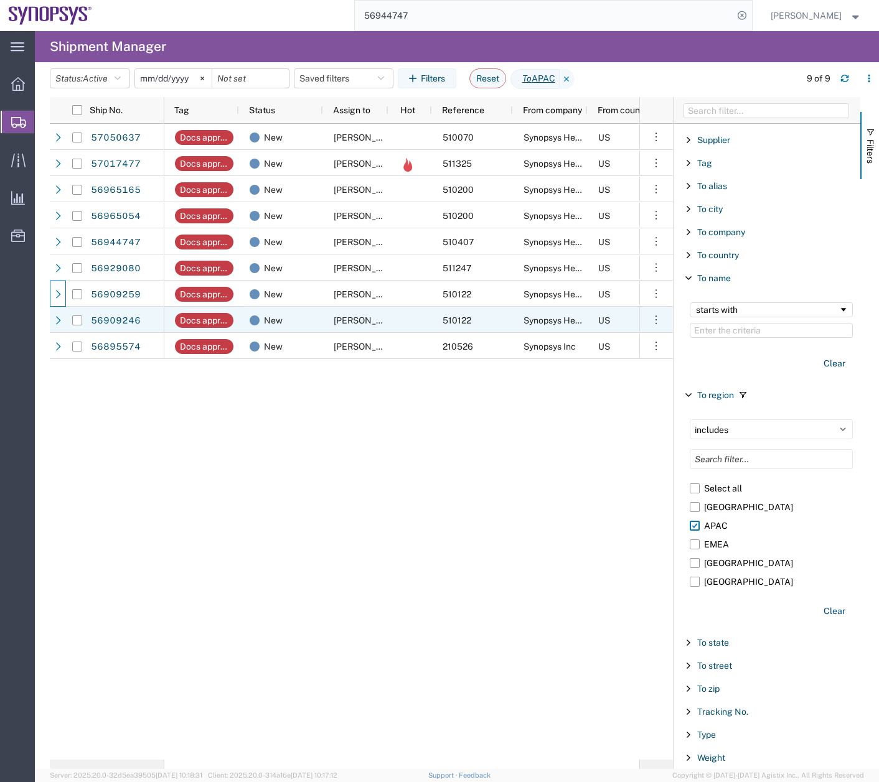
click at [57, 328] on div at bounding box center [58, 320] width 12 height 20
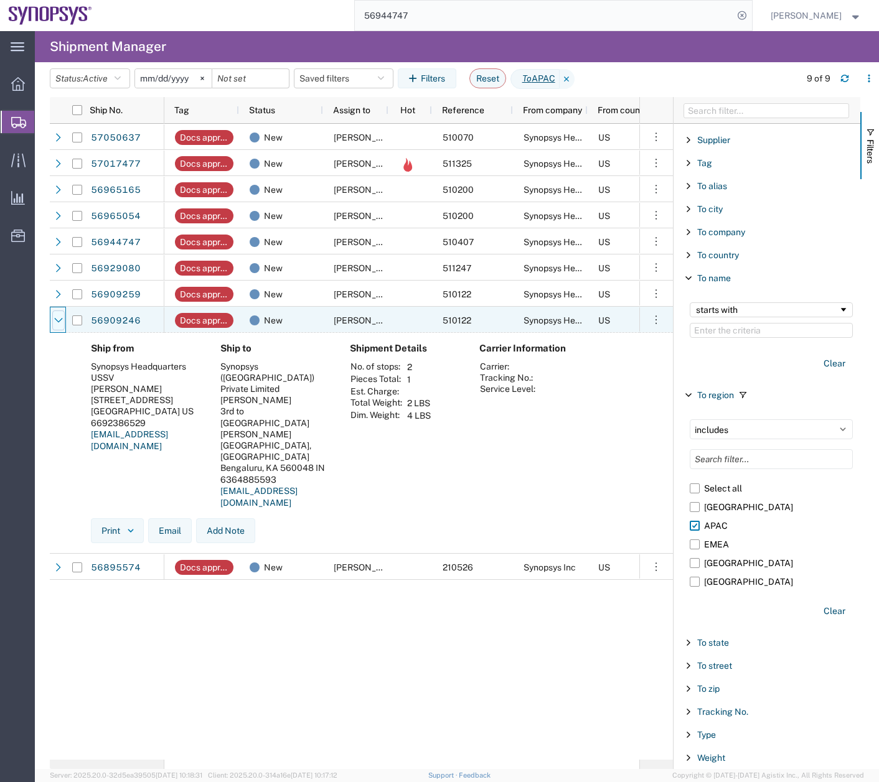
click at [57, 328] on div at bounding box center [58, 320] width 12 height 20
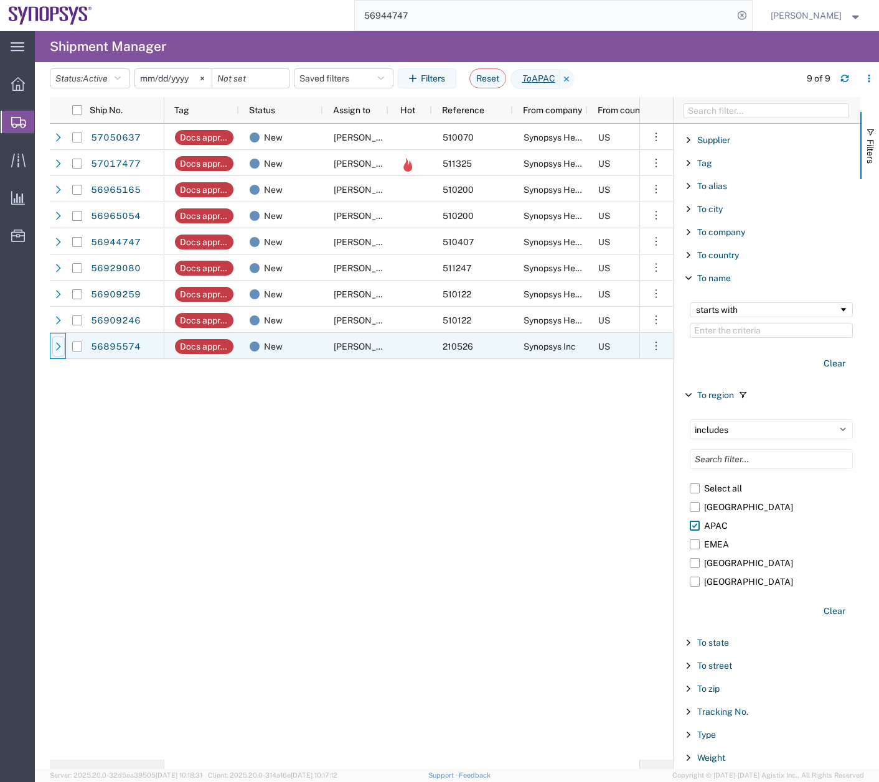
click at [57, 353] on div at bounding box center [58, 347] width 12 height 20
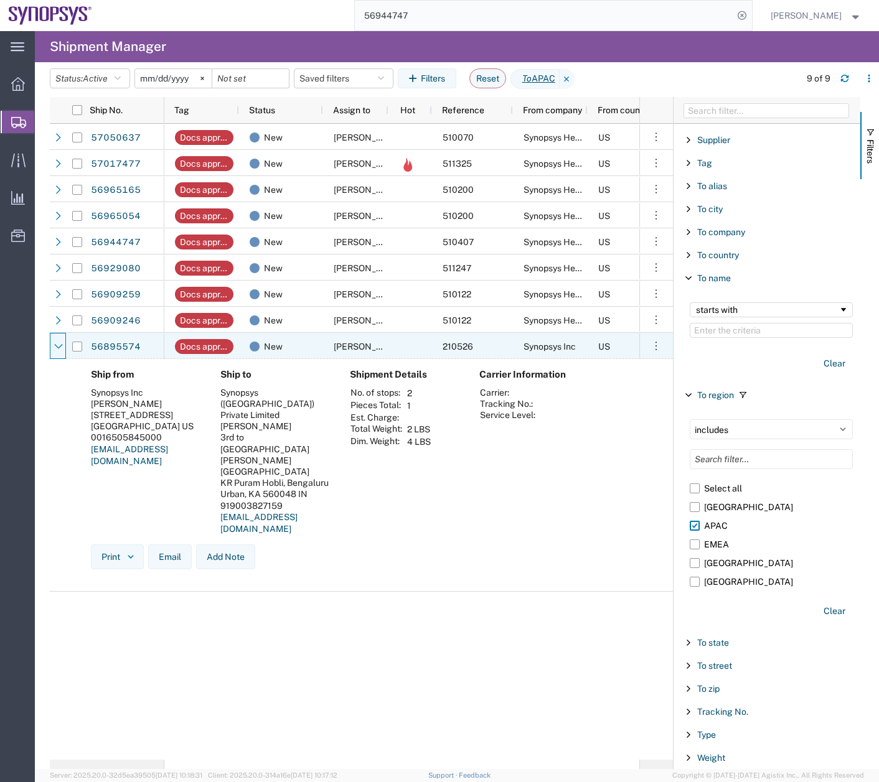
click at [57, 353] on div at bounding box center [58, 347] width 12 height 20
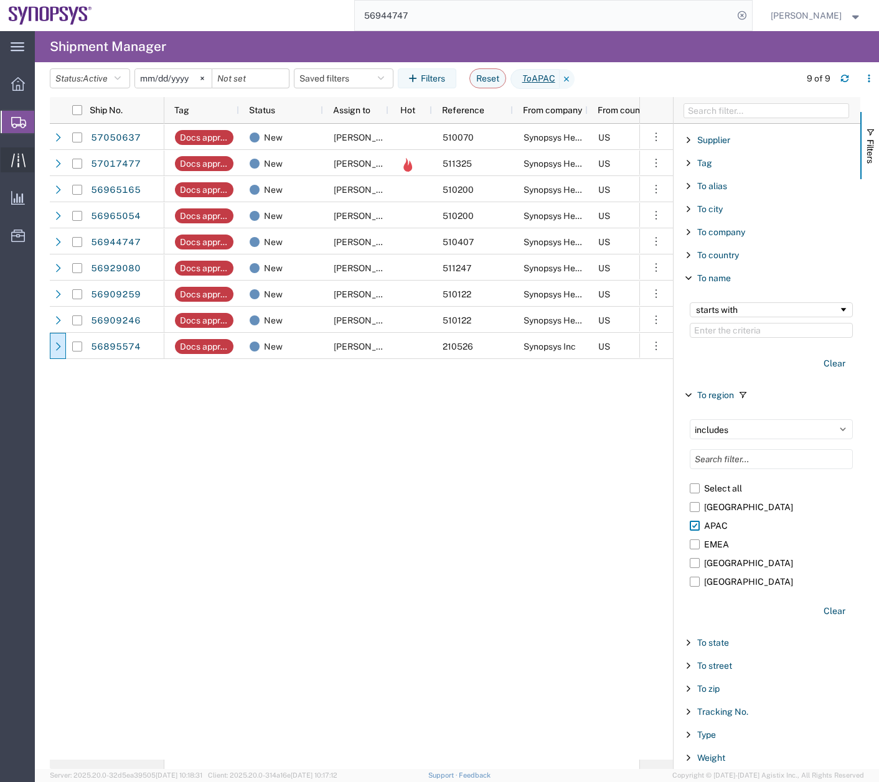
click at [19, 149] on div at bounding box center [18, 159] width 35 height 25
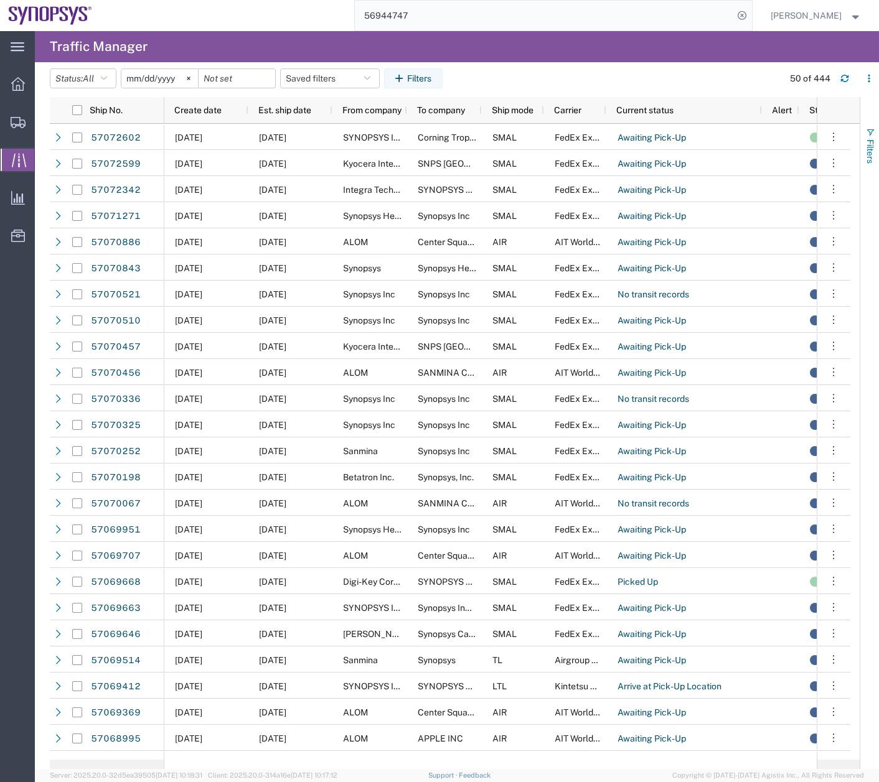
click at [872, 128] on span "button" at bounding box center [870, 133] width 10 height 10
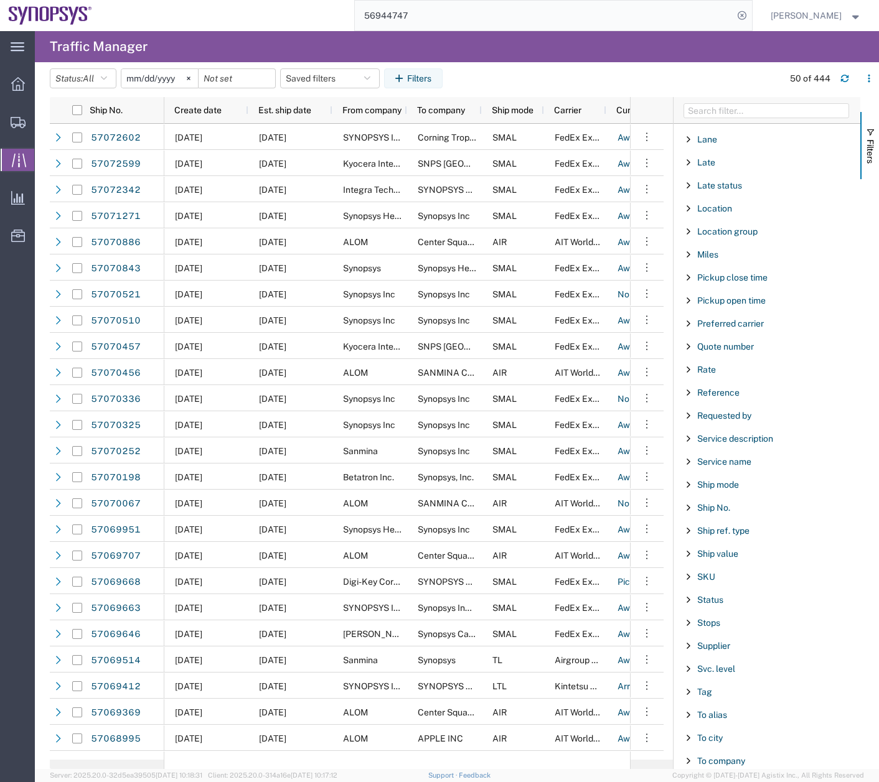
scroll to position [776, 0]
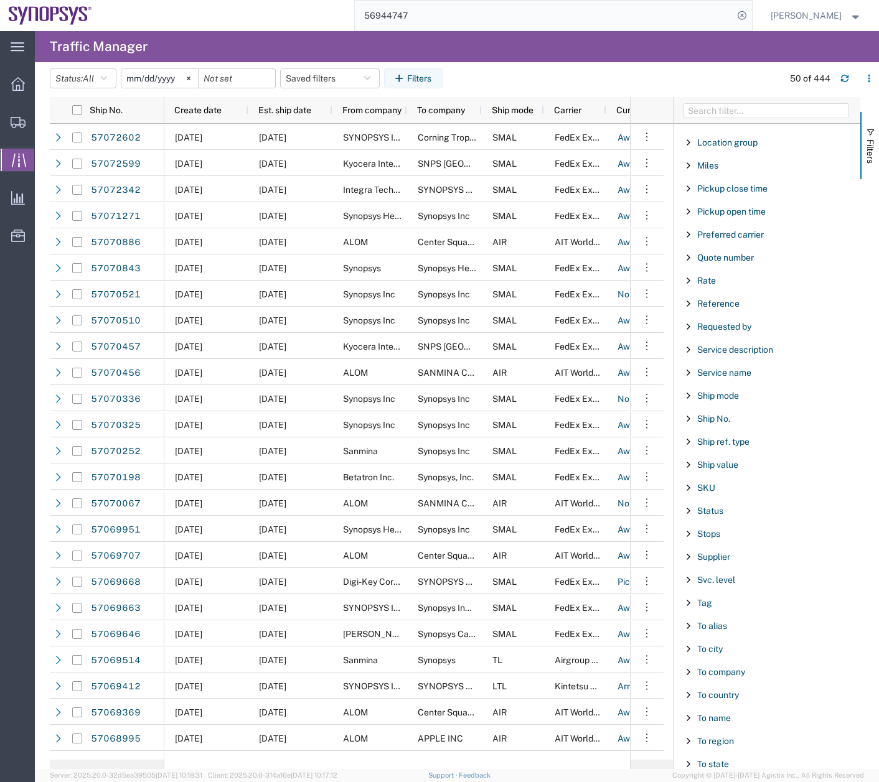
click at [689, 744] on span "Filter List 67 Filters" at bounding box center [688, 741] width 10 height 10
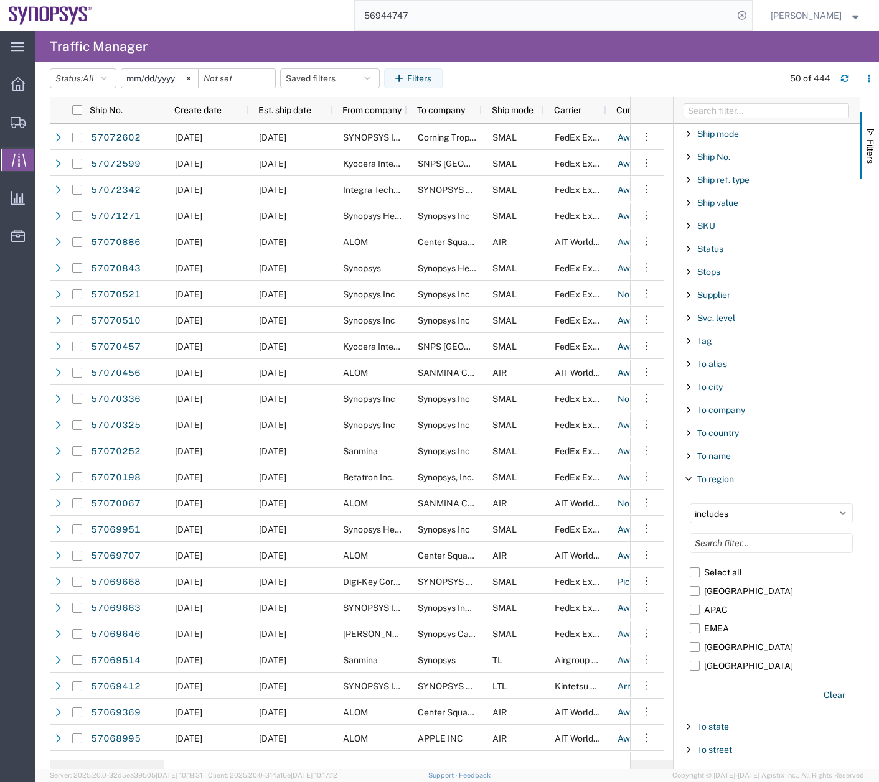
scroll to position [1052, 0]
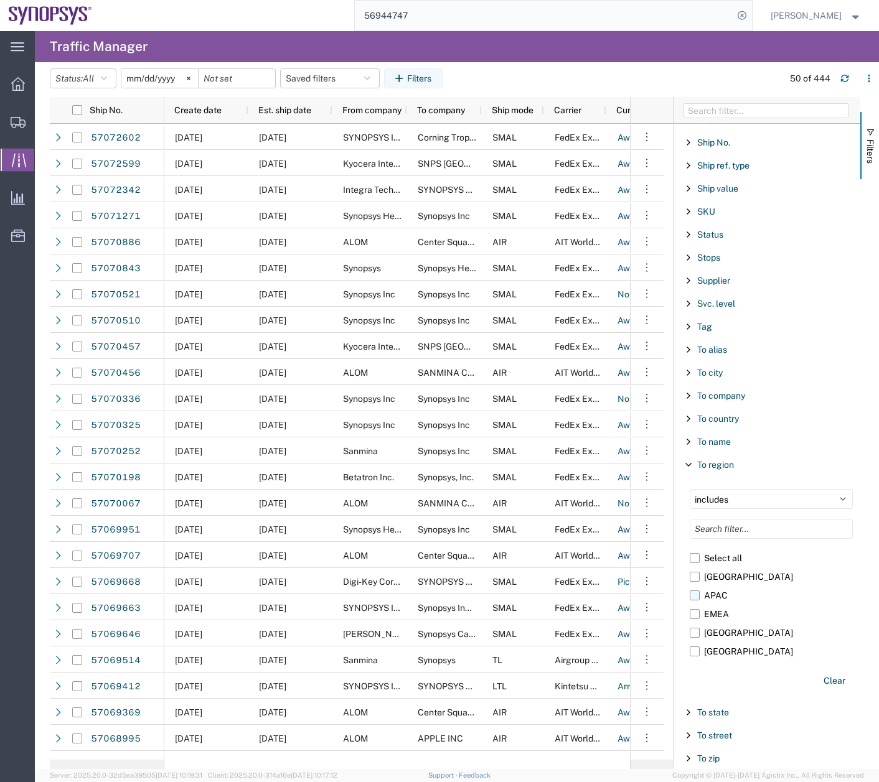
click at [695, 591] on label "APAC" at bounding box center [770, 595] width 163 height 19
click at [0, 0] on input "APAC" at bounding box center [0, 0] width 0 height 0
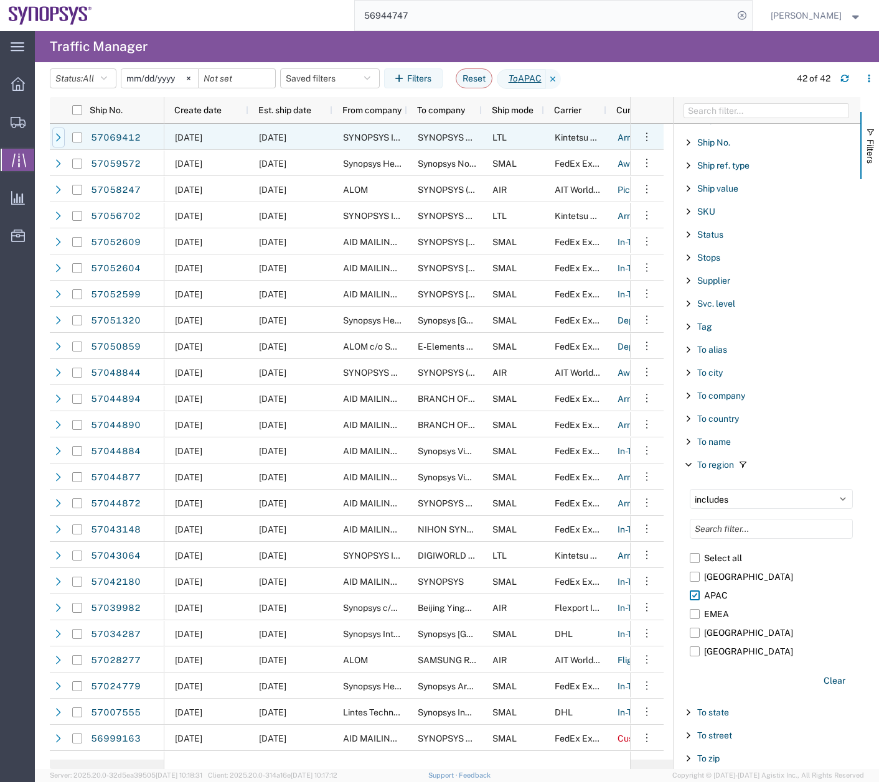
click at [56, 136] on icon at bounding box center [58, 137] width 9 height 9
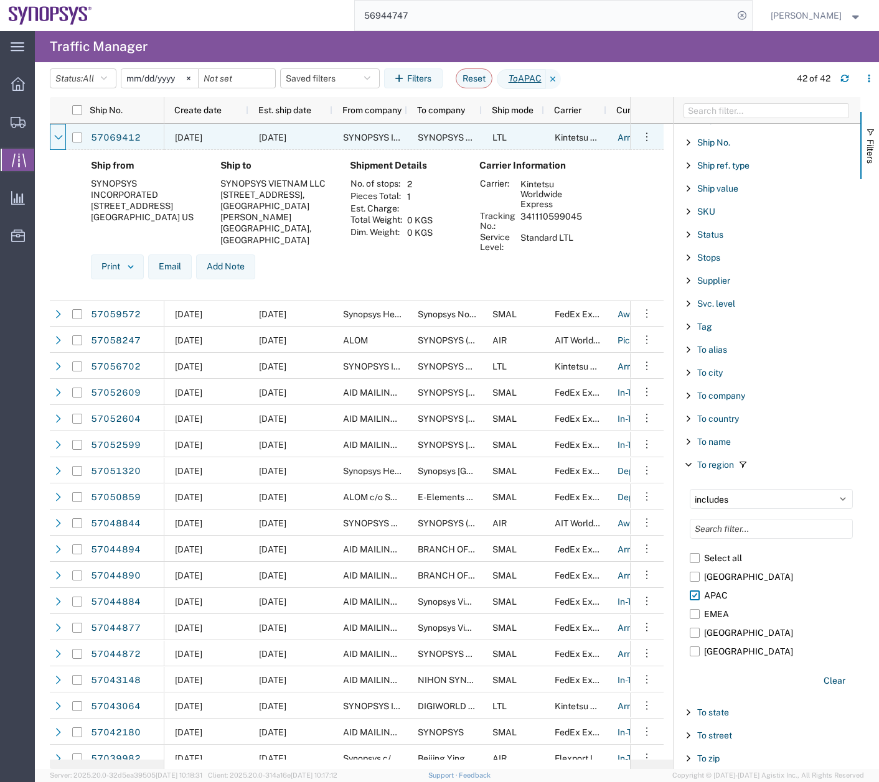
click at [56, 136] on icon at bounding box center [58, 137] width 9 height 9
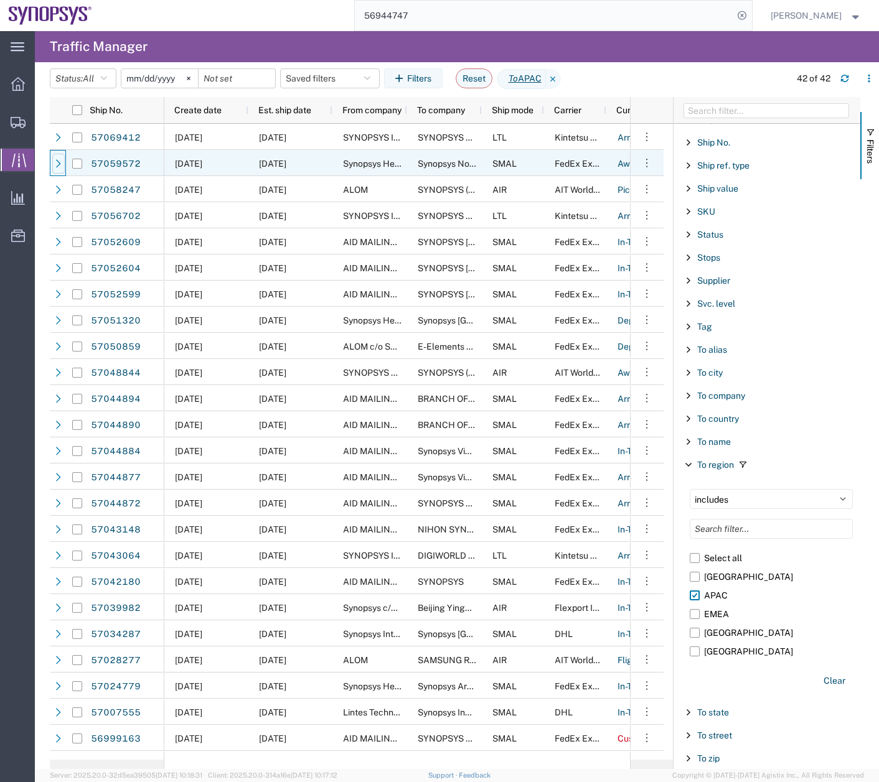
click at [53, 170] on div at bounding box center [58, 164] width 12 height 20
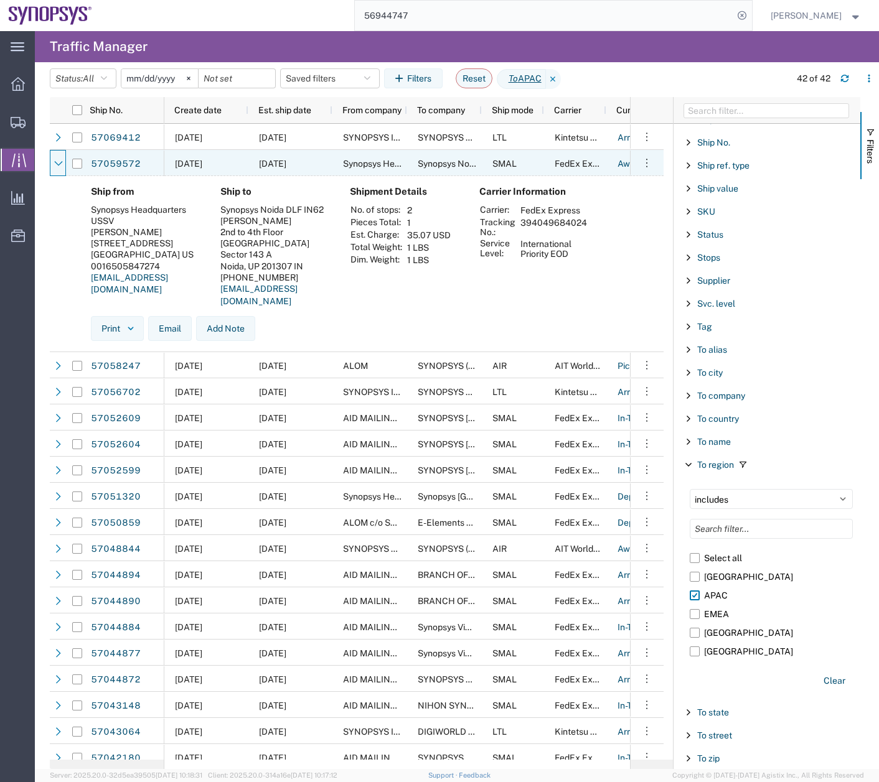
click at [53, 170] on div at bounding box center [58, 164] width 12 height 20
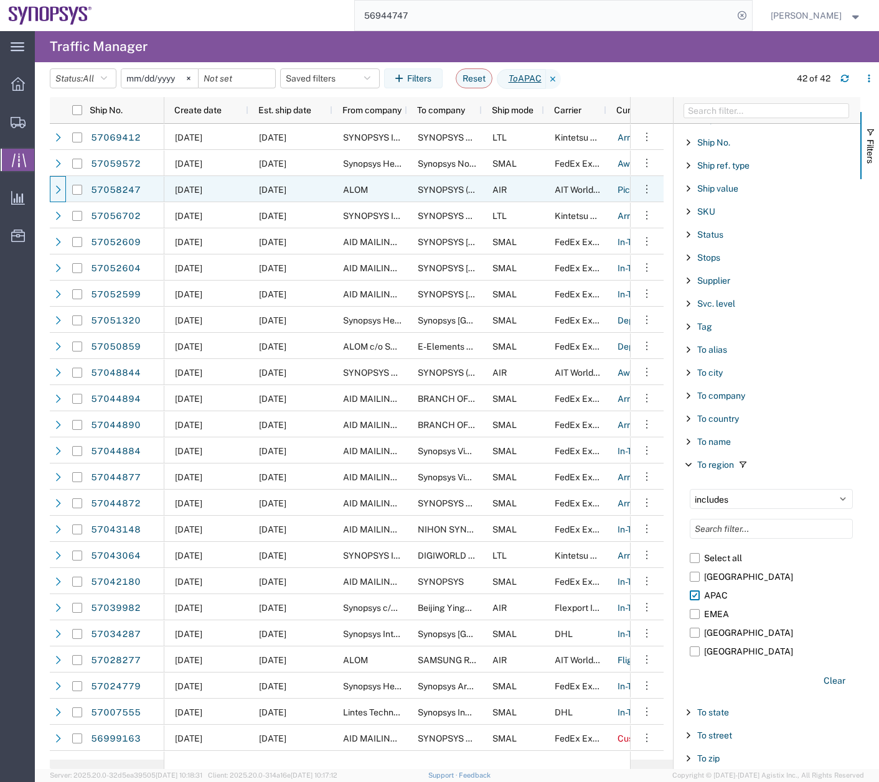
click at [57, 195] on div at bounding box center [58, 190] width 12 height 20
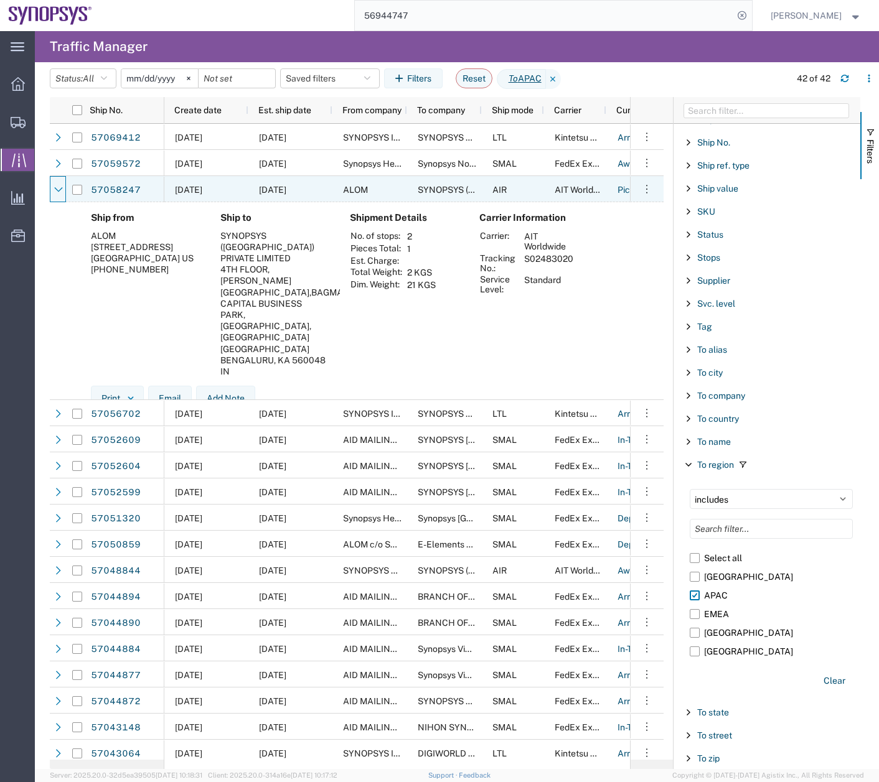
click at [57, 195] on div at bounding box center [58, 190] width 12 height 20
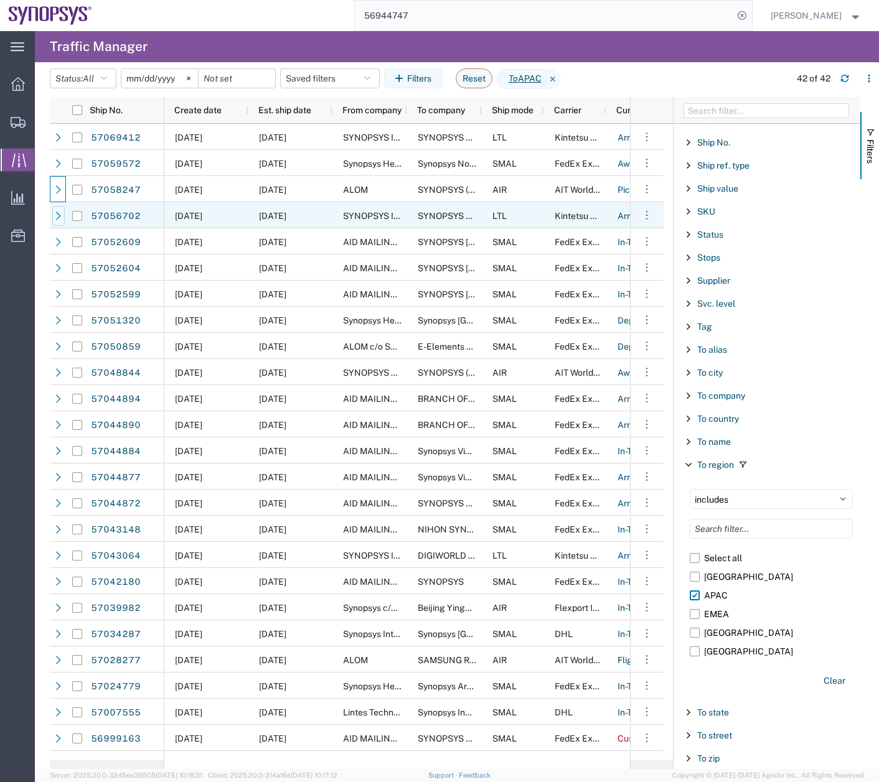
click at [63, 218] on div at bounding box center [58, 216] width 12 height 20
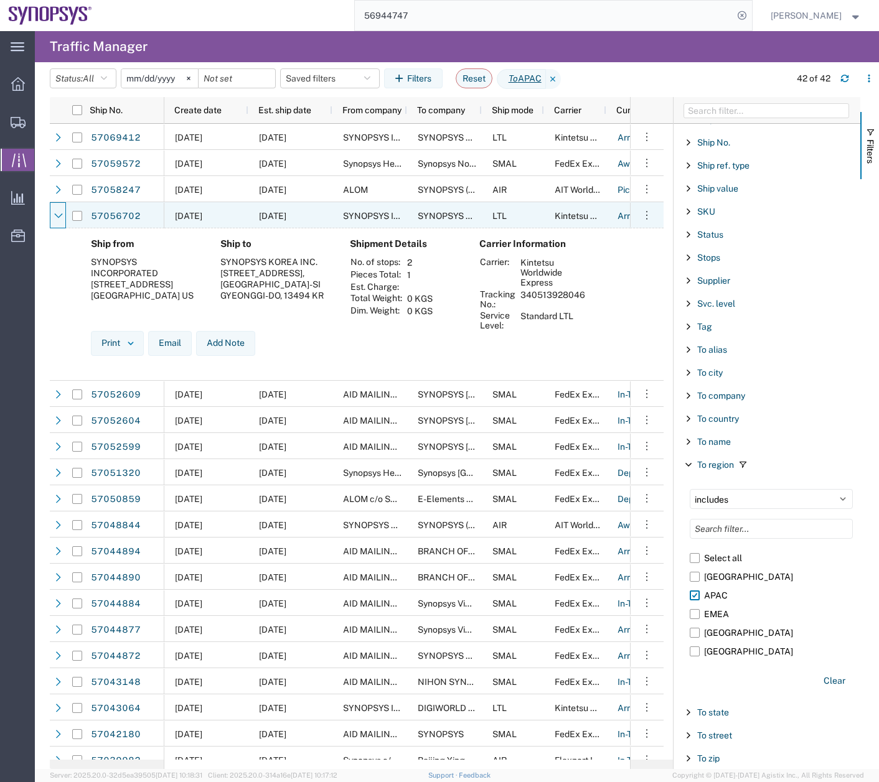
click at [63, 218] on div at bounding box center [58, 216] width 12 height 20
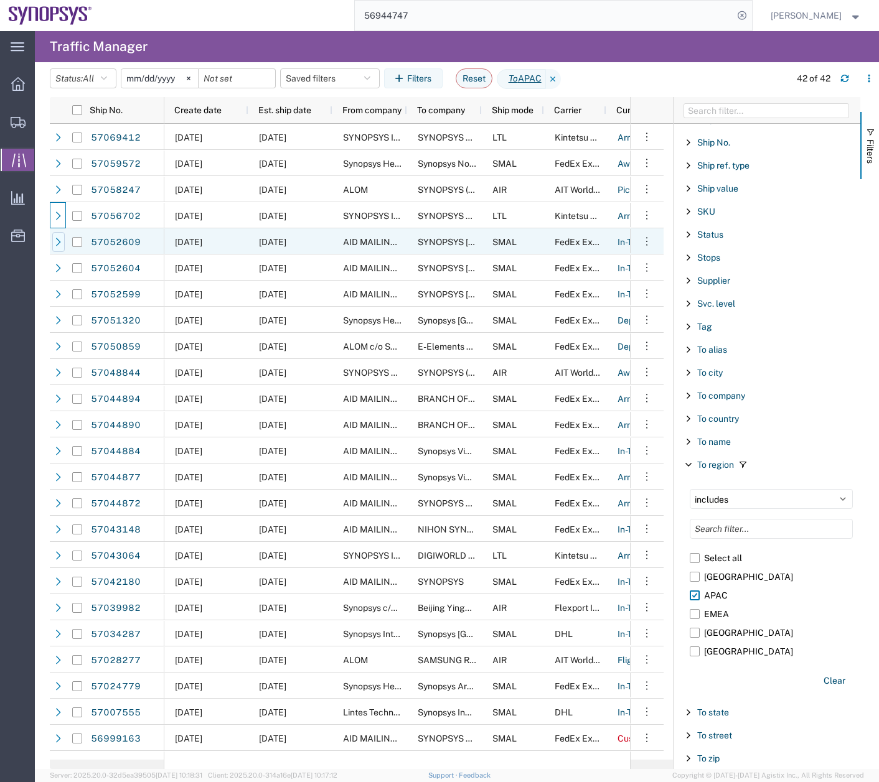
click at [59, 247] on div at bounding box center [58, 242] width 12 height 20
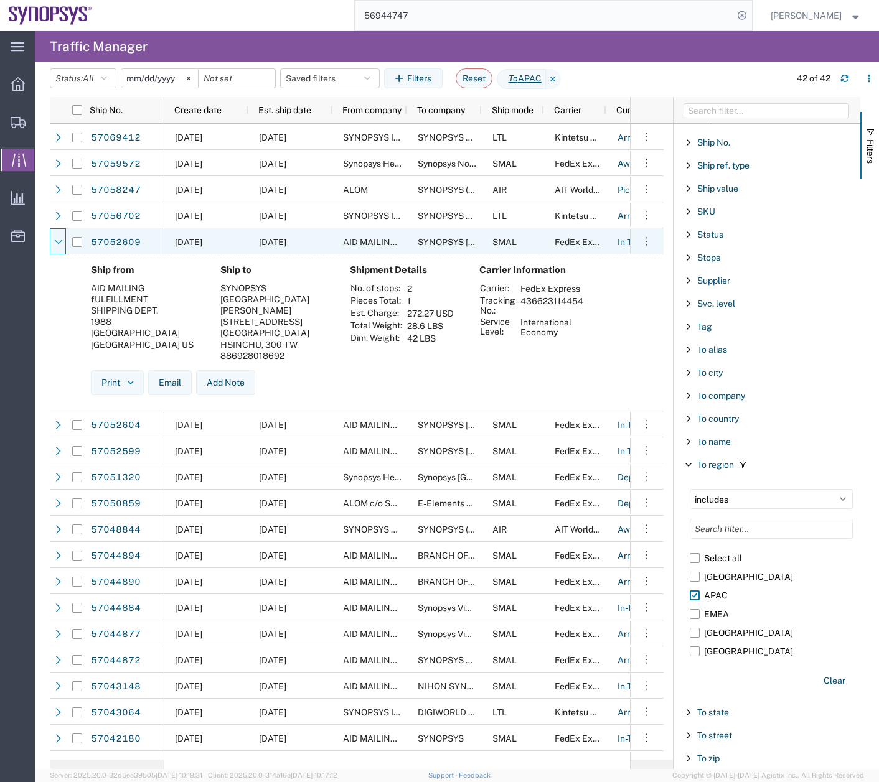
click at [59, 247] on div at bounding box center [58, 242] width 12 height 20
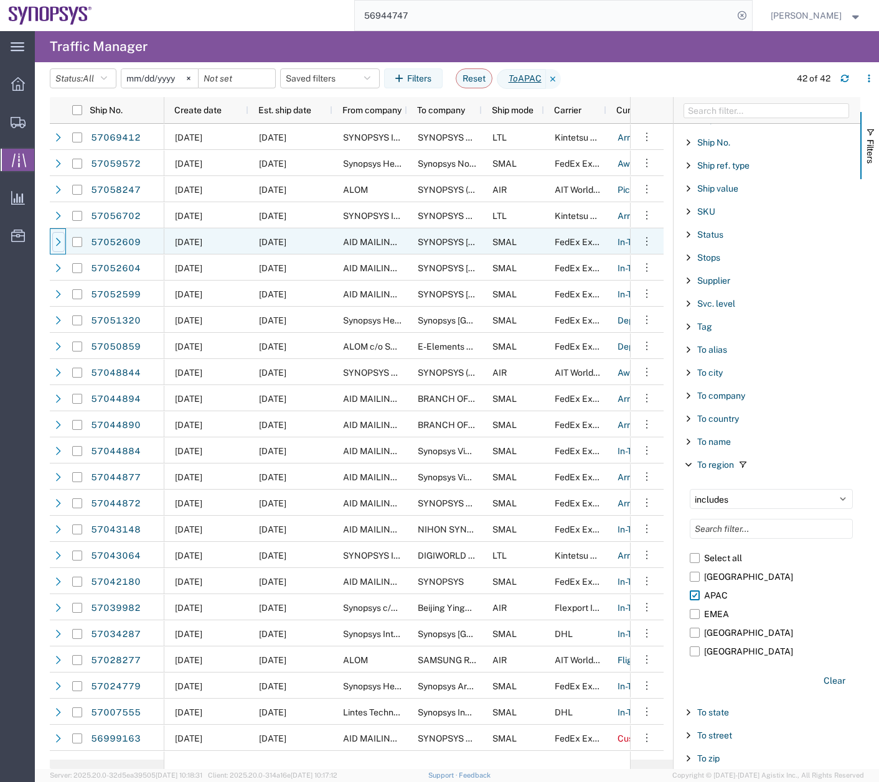
click at [54, 243] on icon at bounding box center [58, 242] width 9 height 9
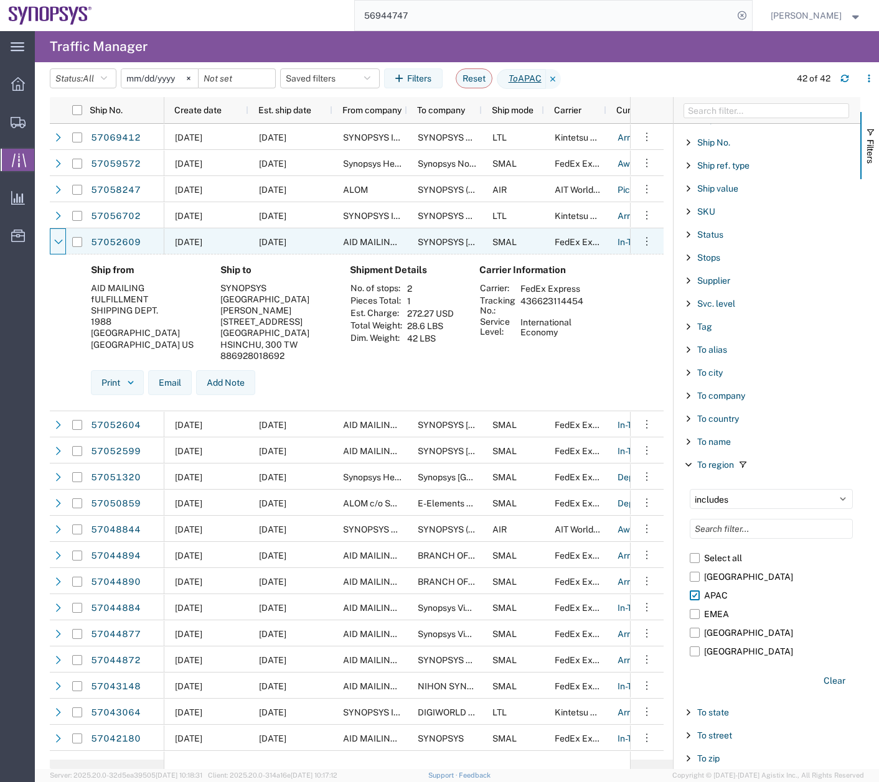
click at [54, 243] on icon at bounding box center [58, 242] width 9 height 9
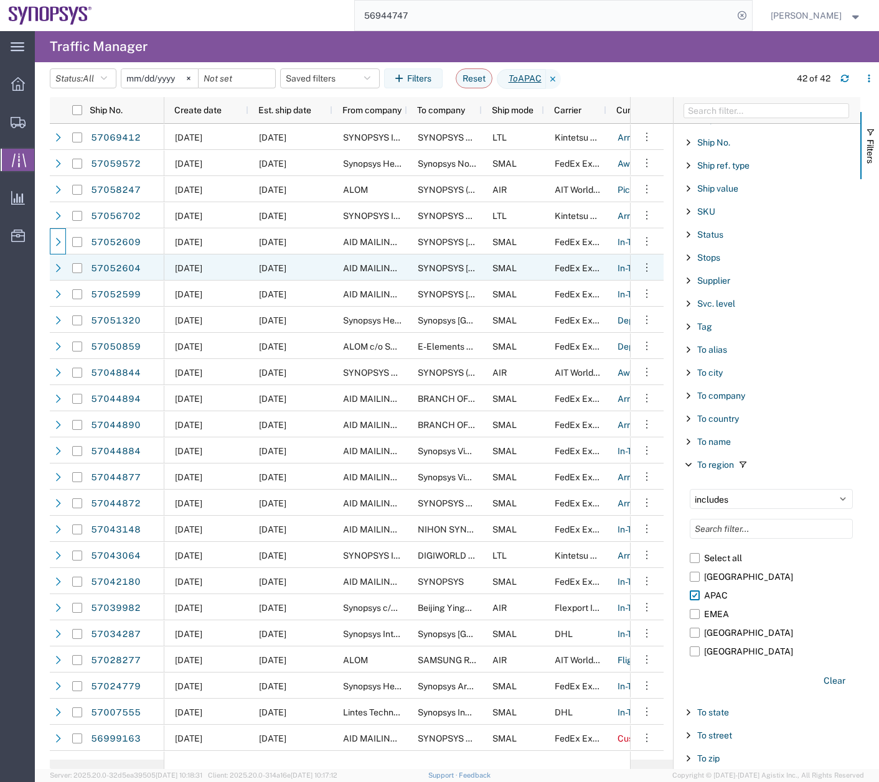
click at [54, 270] on icon at bounding box center [58, 268] width 9 height 9
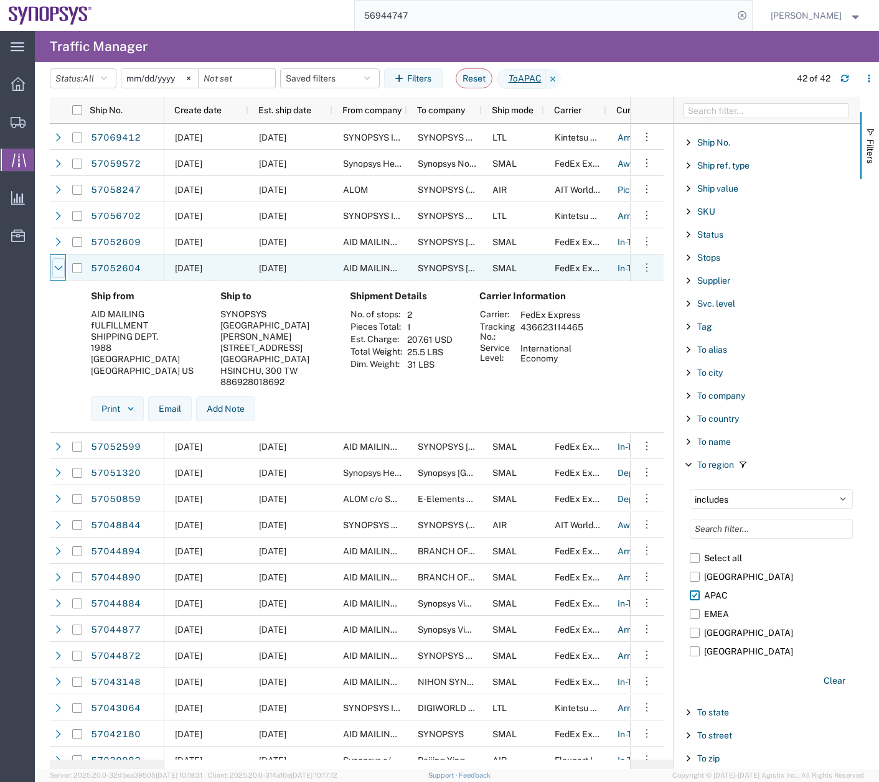
click at [54, 270] on icon at bounding box center [58, 268] width 9 height 9
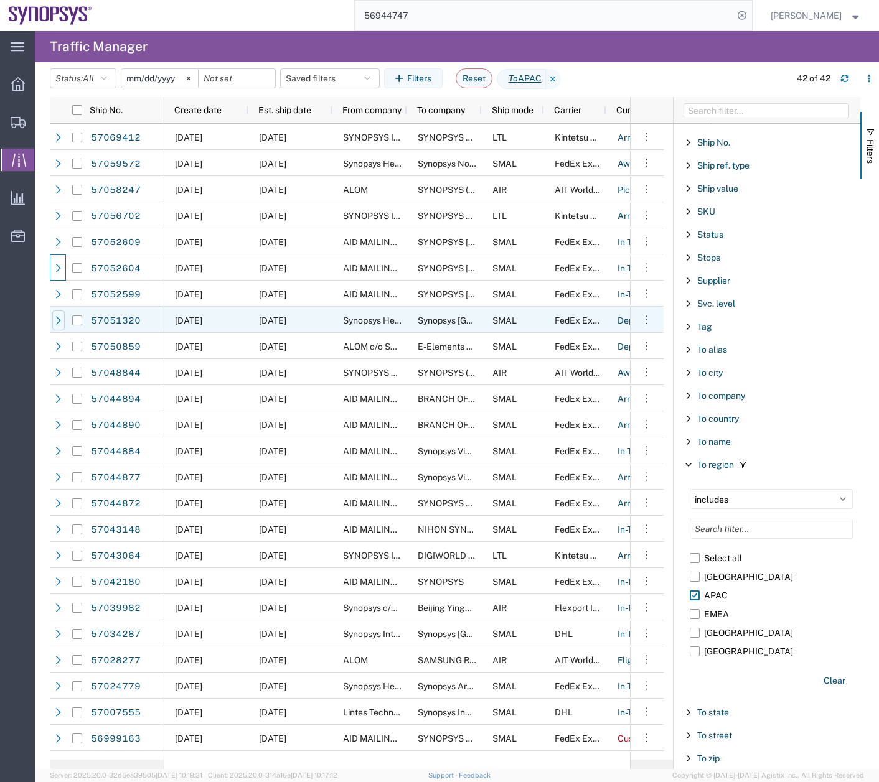
click at [57, 322] on icon at bounding box center [58, 320] width 9 height 9
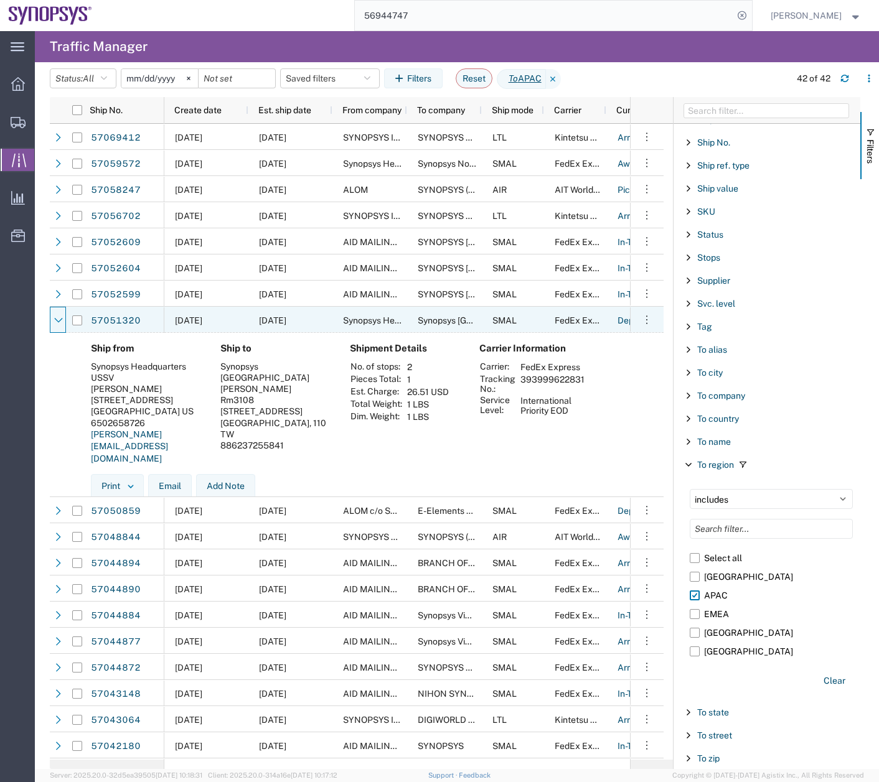
click at [57, 322] on icon at bounding box center [58, 320] width 9 height 9
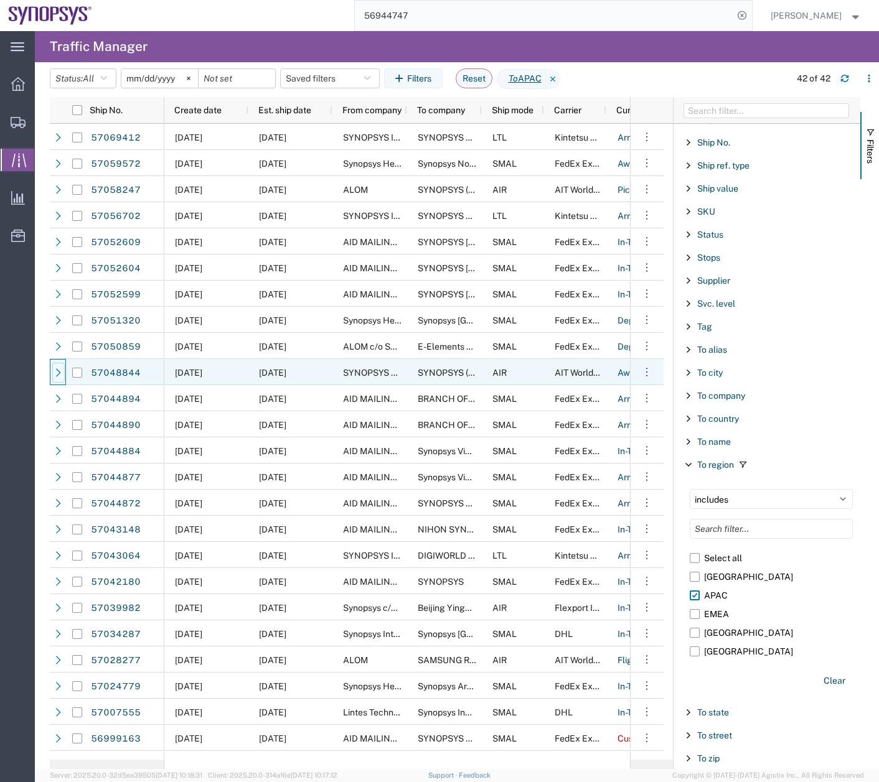
click at [56, 371] on icon at bounding box center [58, 372] width 9 height 9
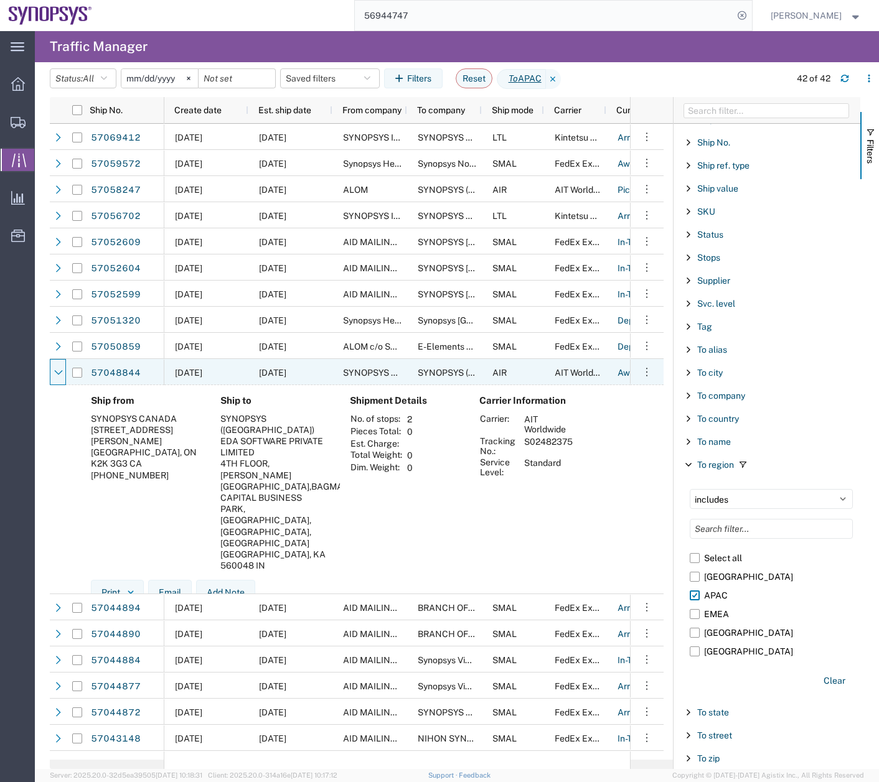
click at [56, 371] on icon at bounding box center [58, 372] width 8 height 5
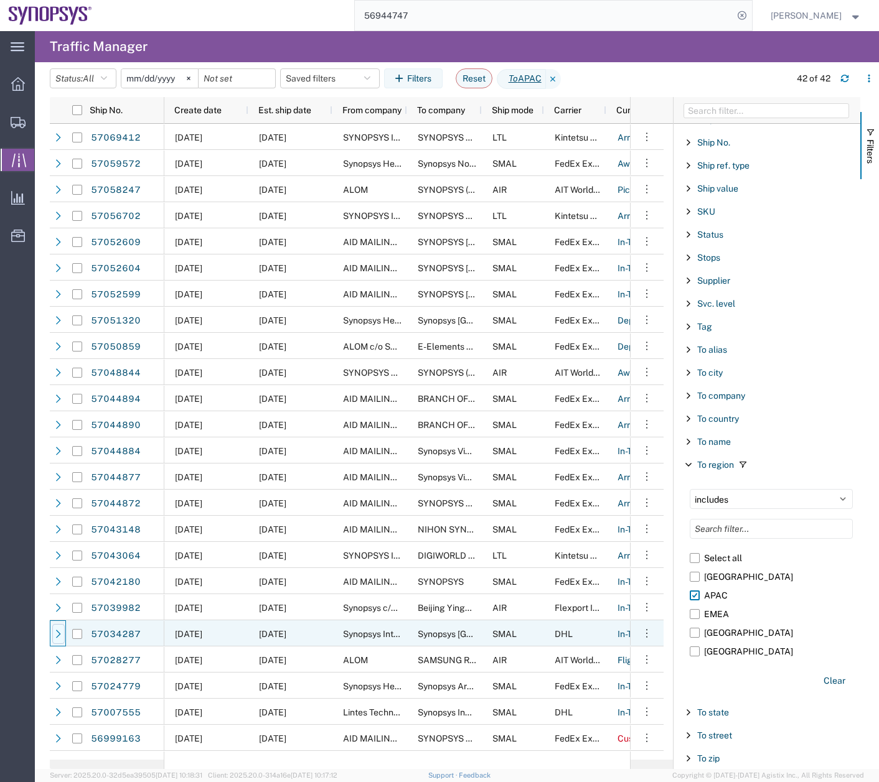
click at [58, 633] on icon at bounding box center [58, 634] width 5 height 8
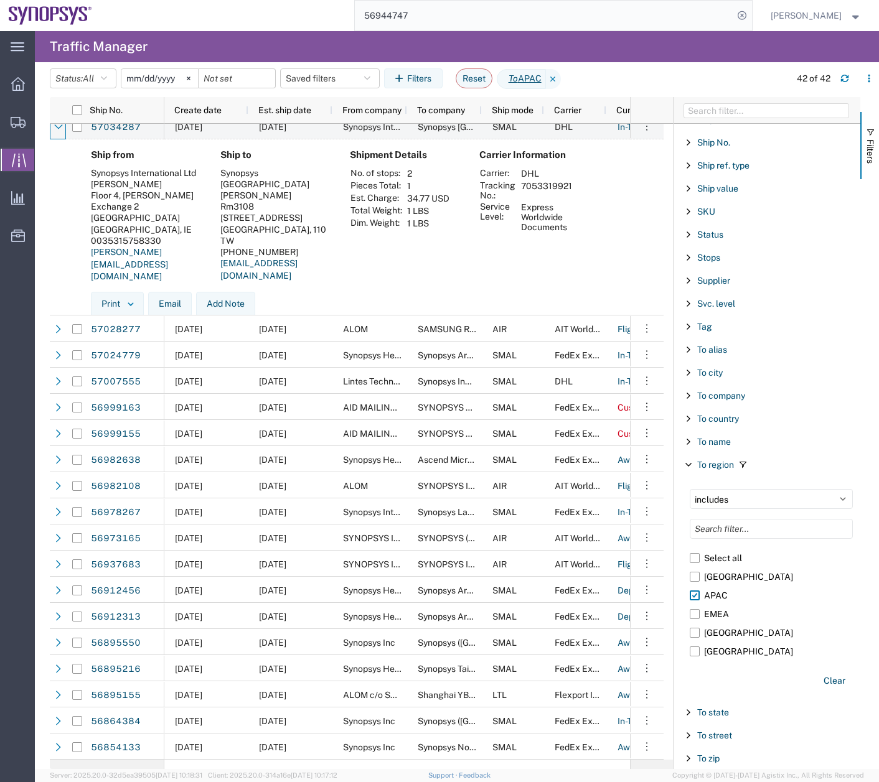
scroll to position [472, 0]
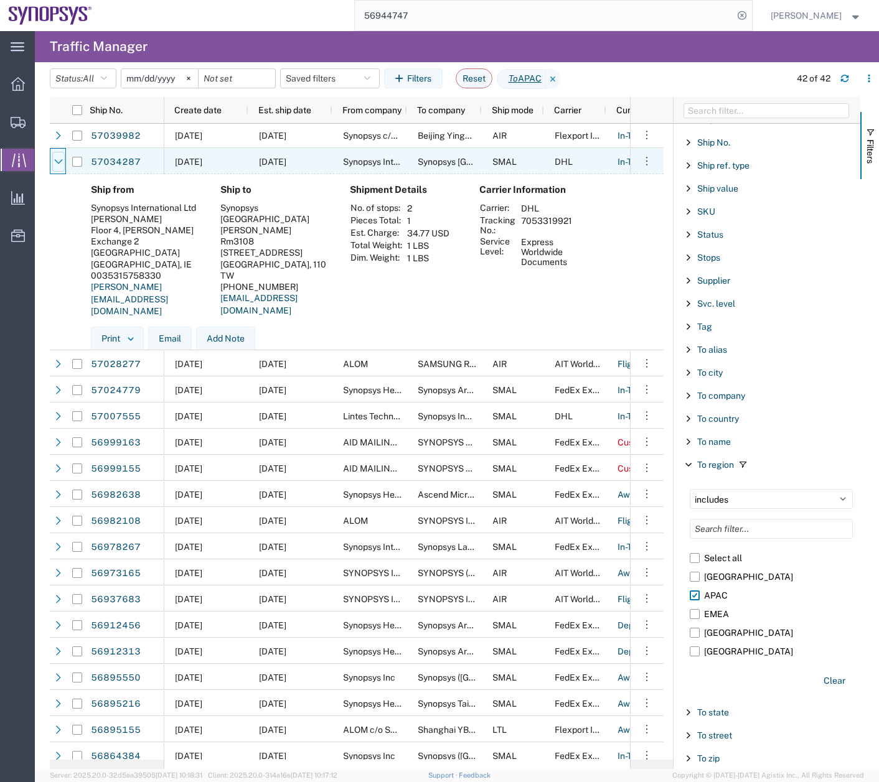
click at [61, 158] on icon at bounding box center [58, 161] width 9 height 9
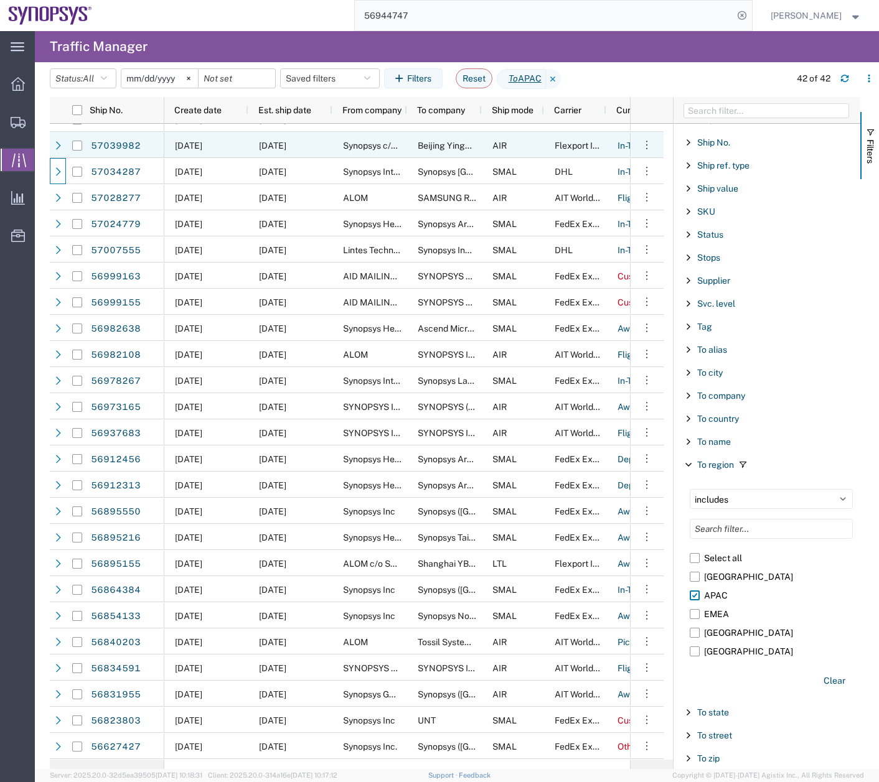
scroll to position [462, 0]
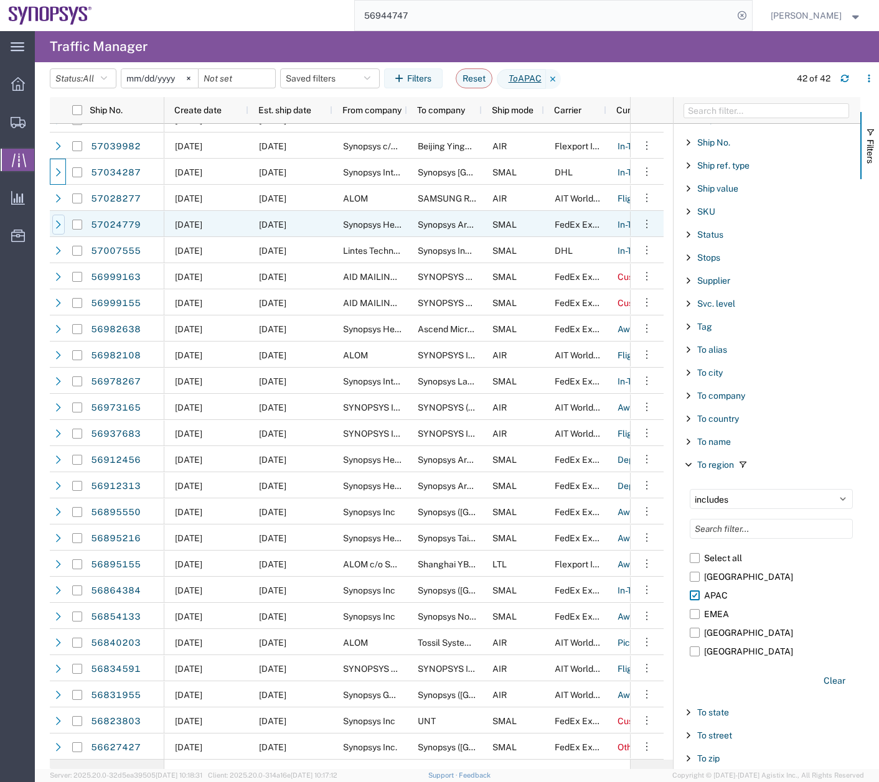
click at [55, 222] on icon at bounding box center [58, 224] width 9 height 9
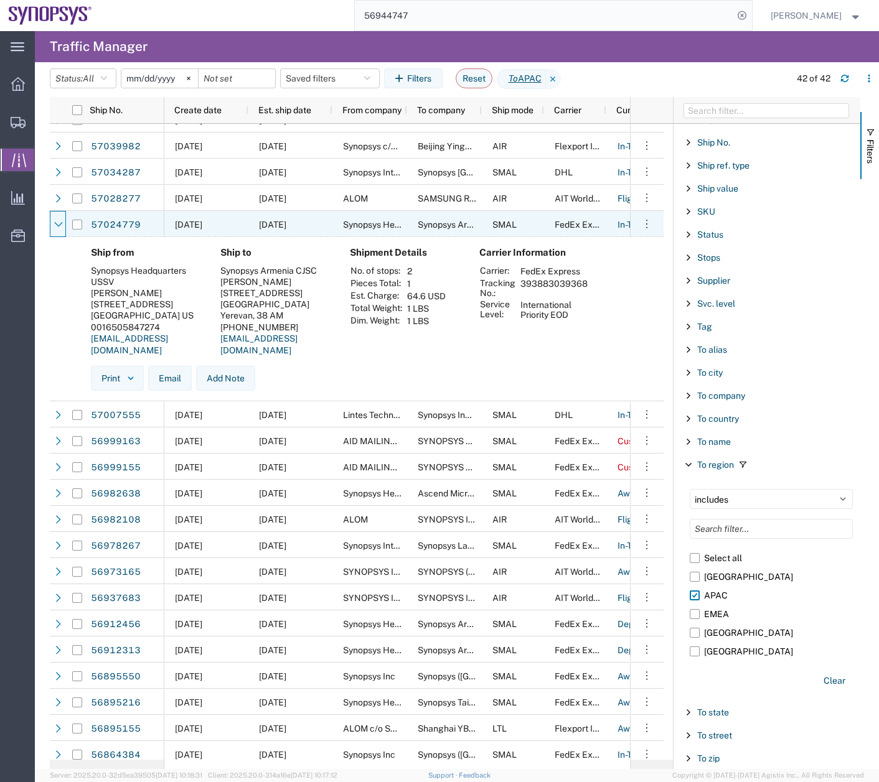
click at [55, 222] on icon at bounding box center [58, 224] width 9 height 9
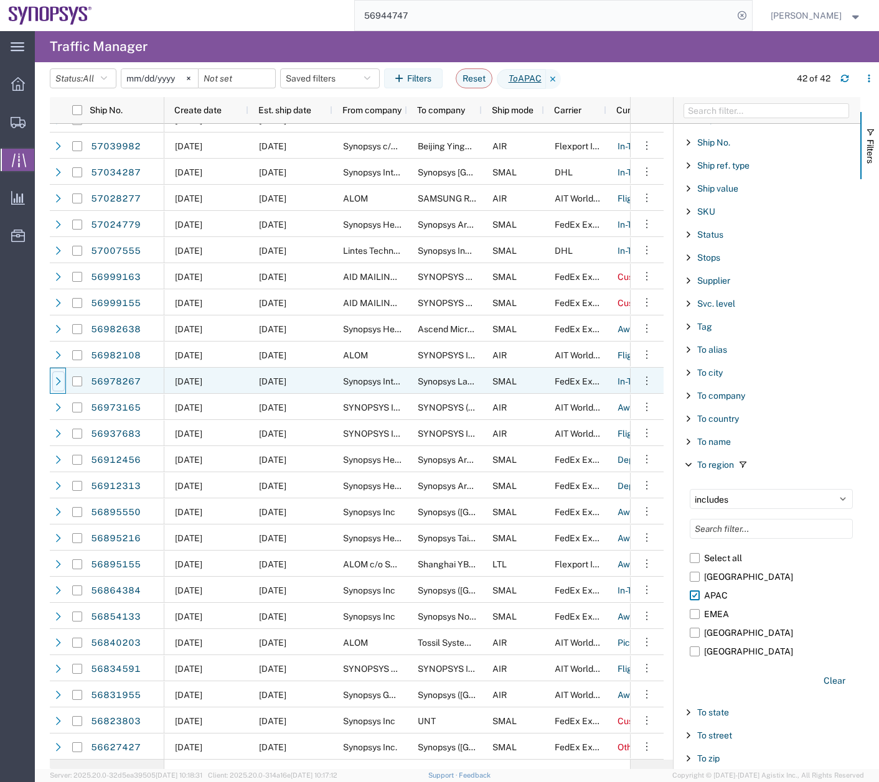
click at [60, 380] on icon at bounding box center [58, 381] width 9 height 9
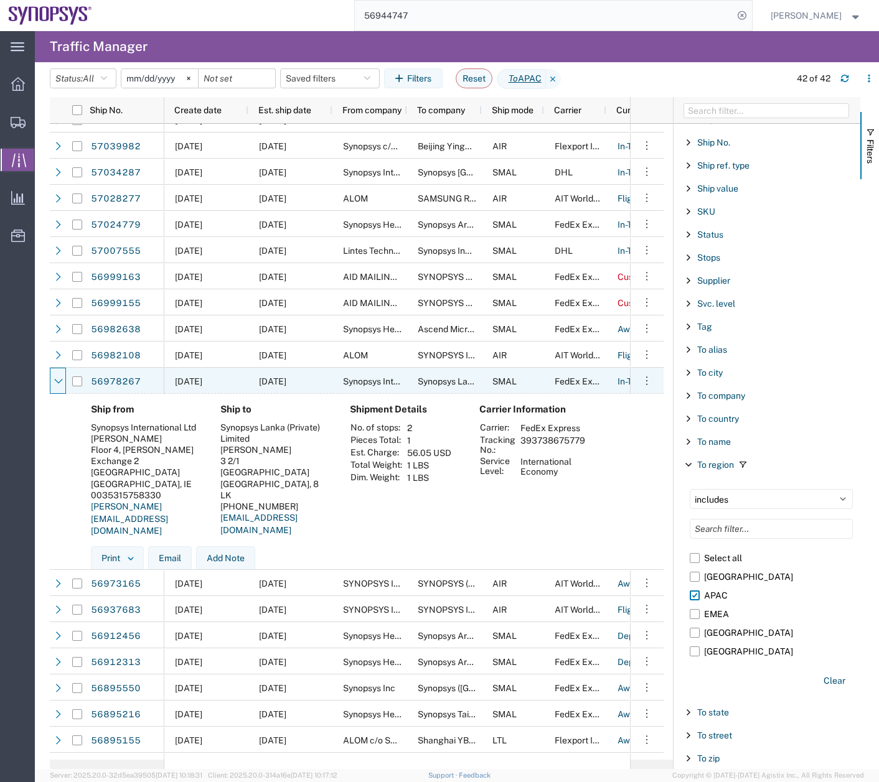
click at [60, 380] on icon at bounding box center [58, 381] width 9 height 9
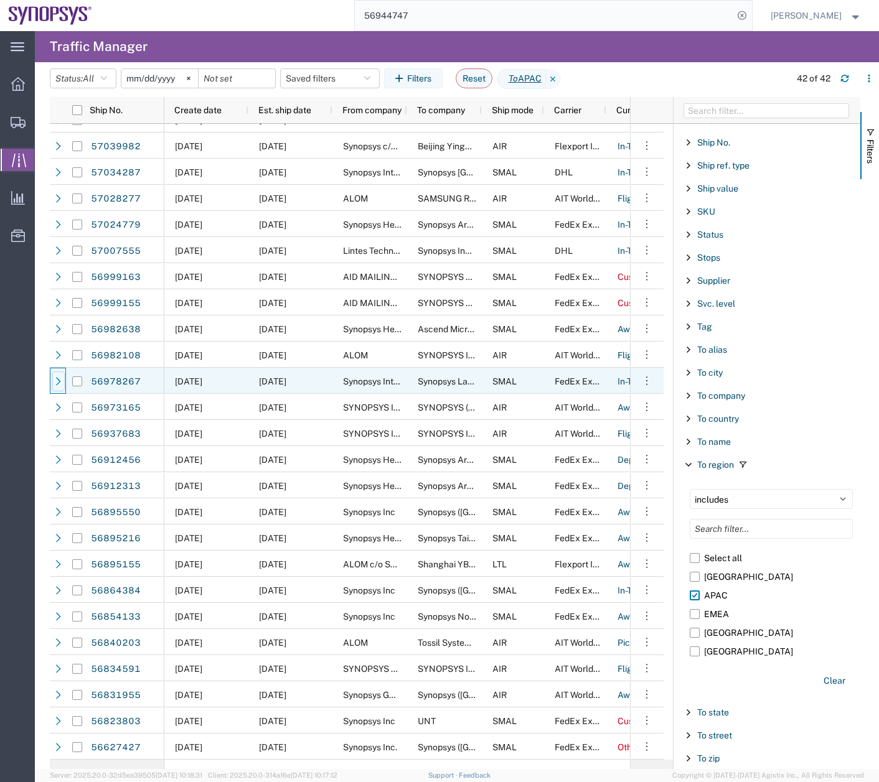
click at [60, 380] on icon at bounding box center [58, 381] width 9 height 9
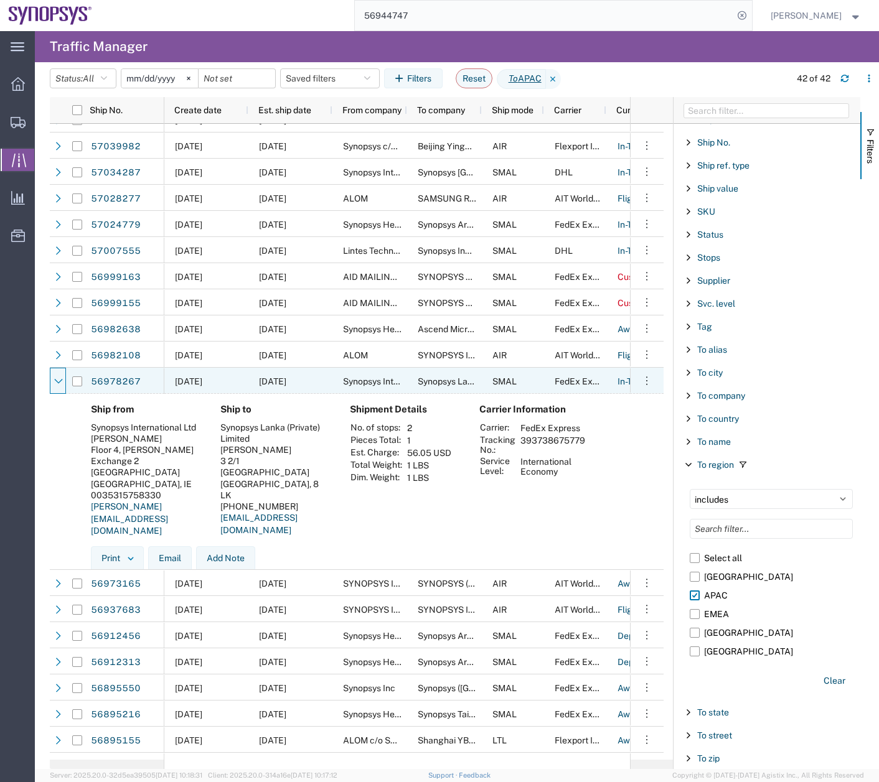
click at [60, 380] on icon at bounding box center [58, 381] width 9 height 9
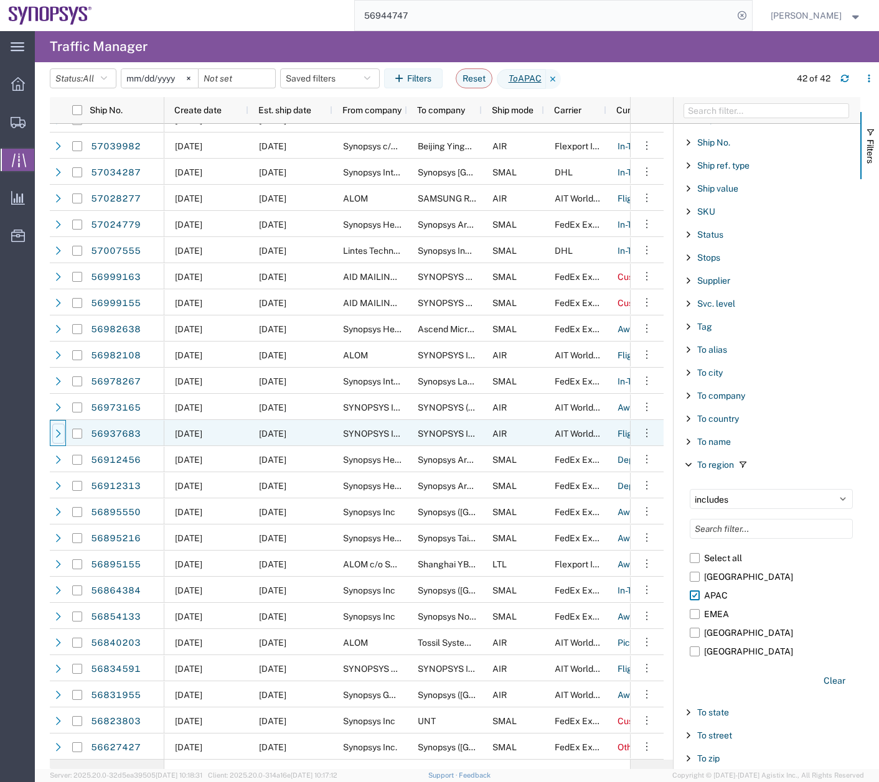
click at [57, 431] on icon at bounding box center [58, 433] width 5 height 8
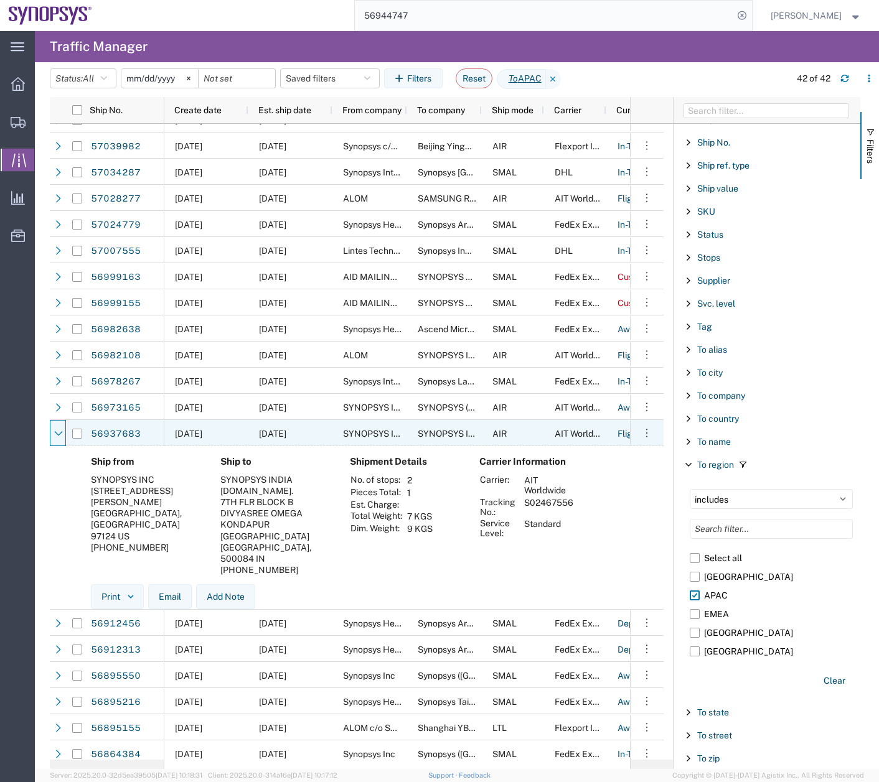
click at [57, 431] on icon at bounding box center [58, 433] width 9 height 9
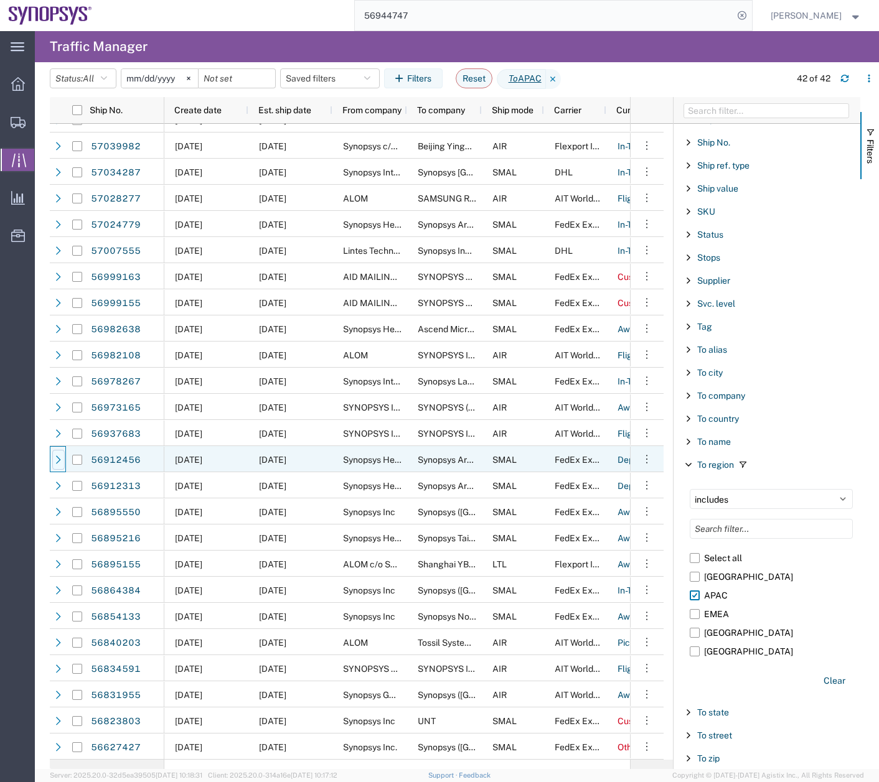
click at [54, 464] on div at bounding box center [58, 460] width 12 height 20
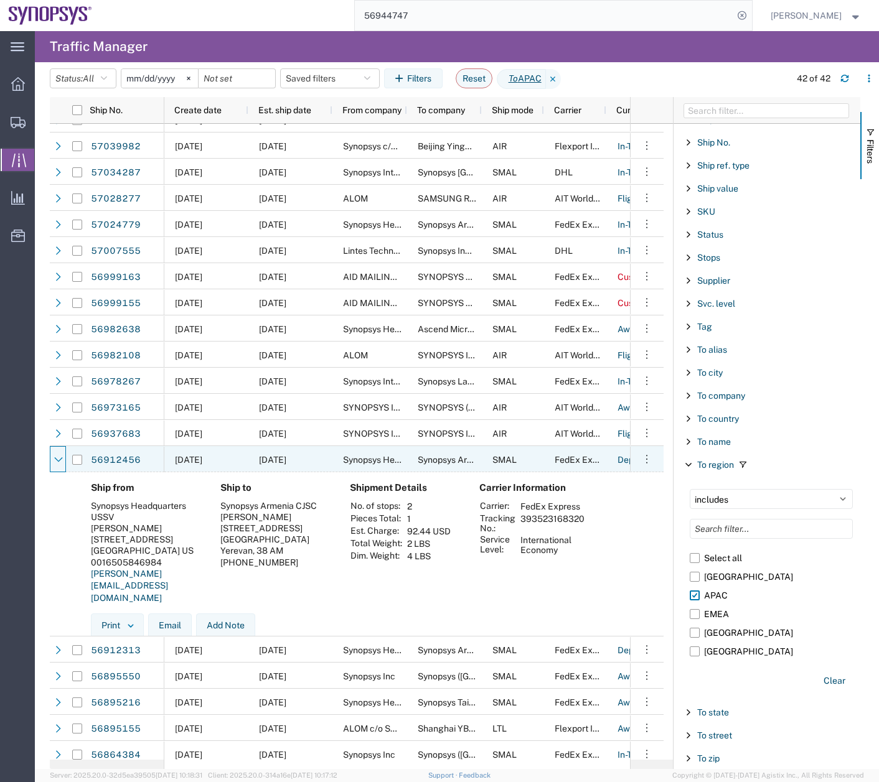
click at [54, 464] on div at bounding box center [58, 460] width 12 height 20
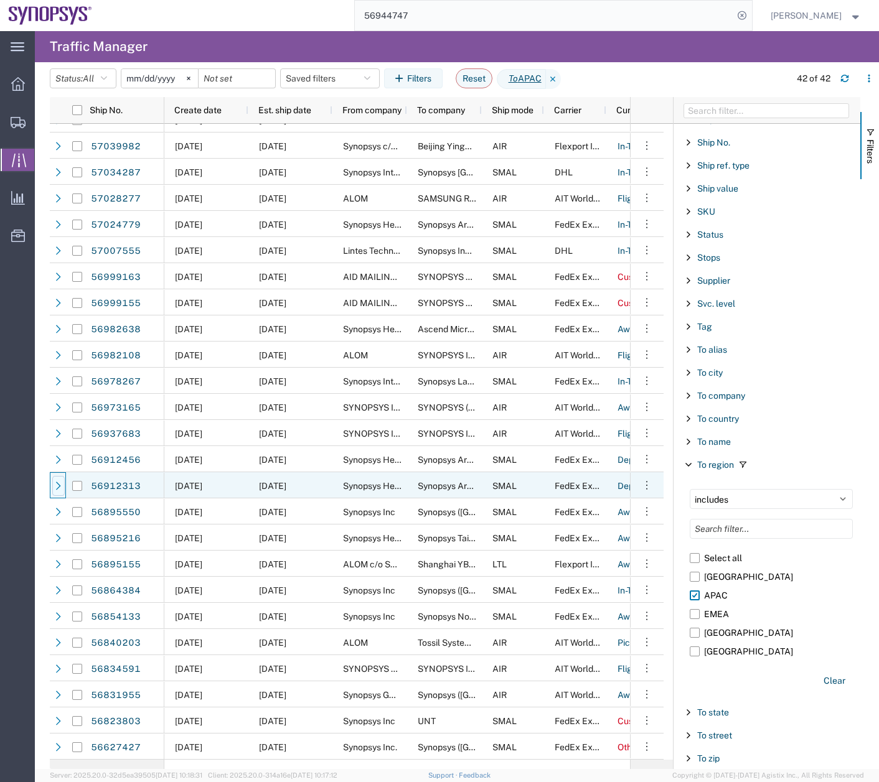
click at [57, 486] on icon at bounding box center [58, 486] width 9 height 9
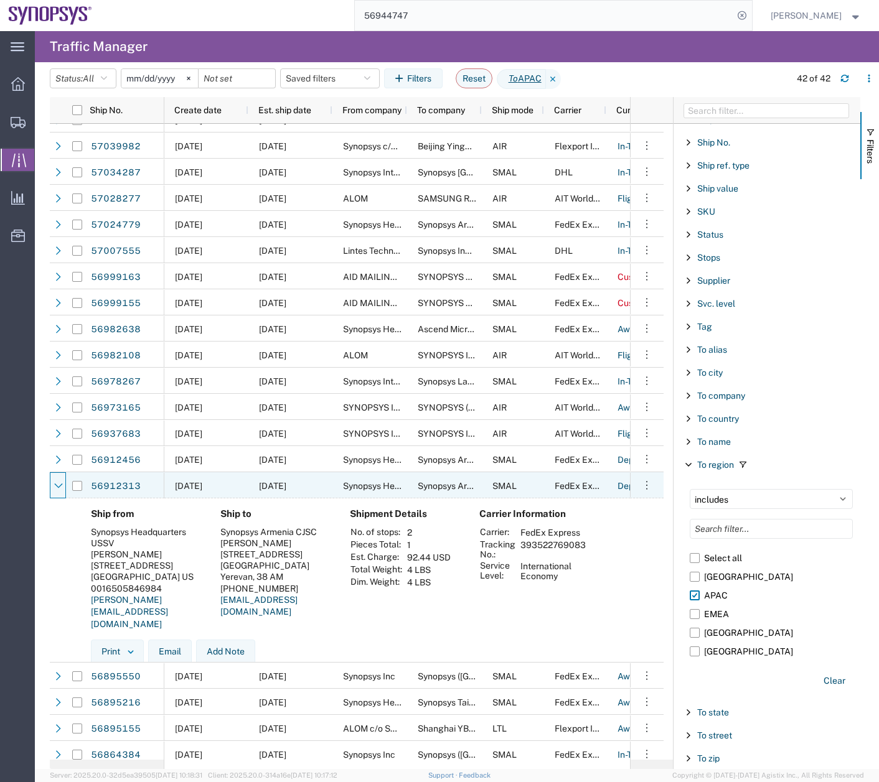
click at [57, 486] on icon at bounding box center [58, 485] width 8 height 5
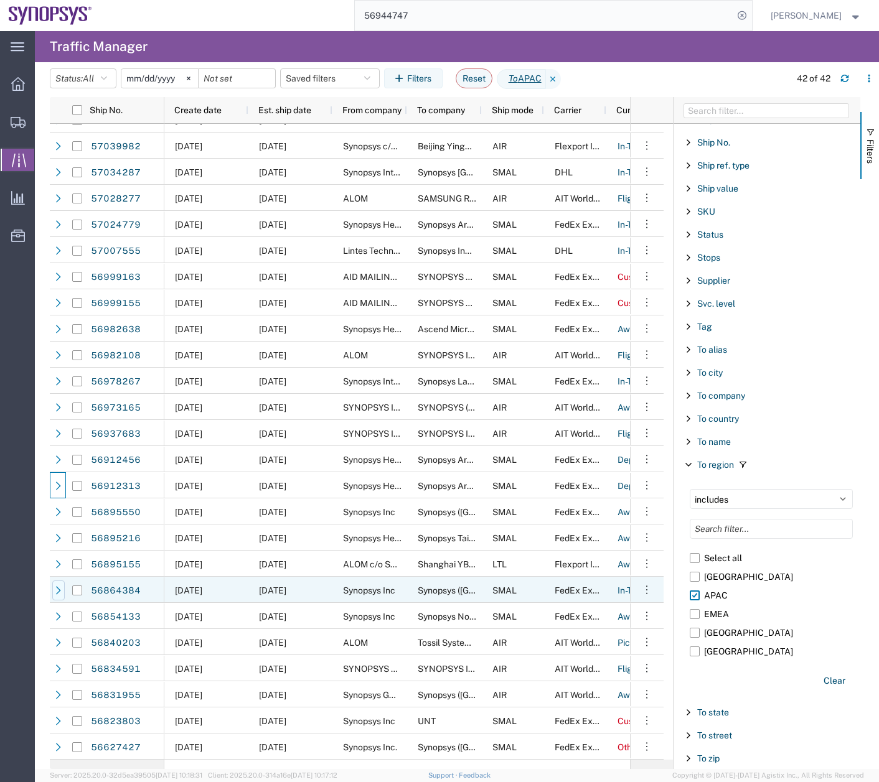
click at [57, 589] on icon at bounding box center [58, 590] width 9 height 9
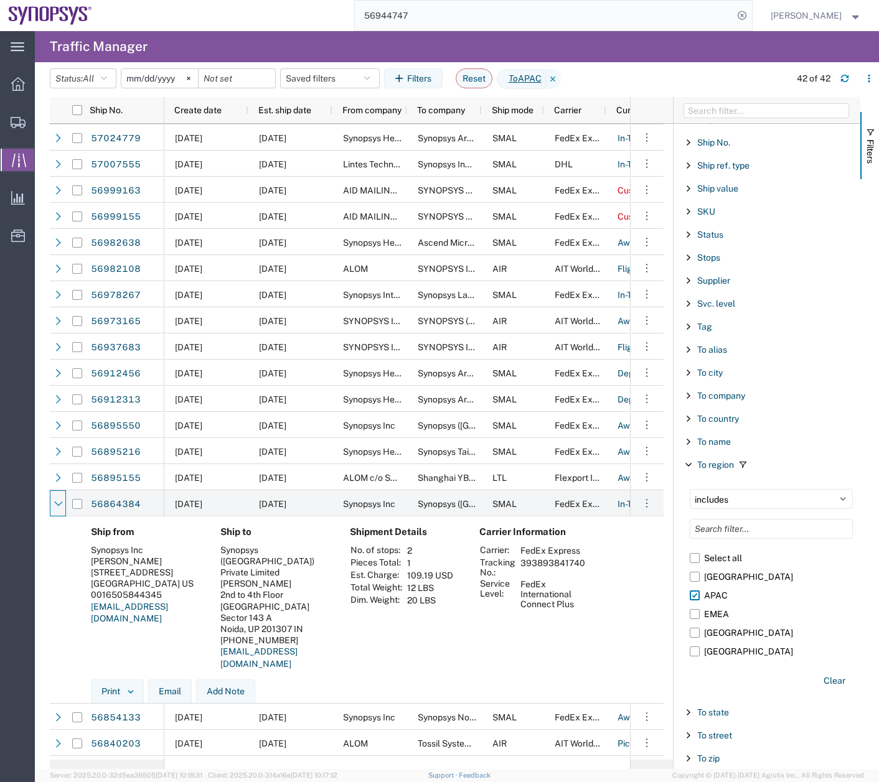
scroll to position [649, 0]
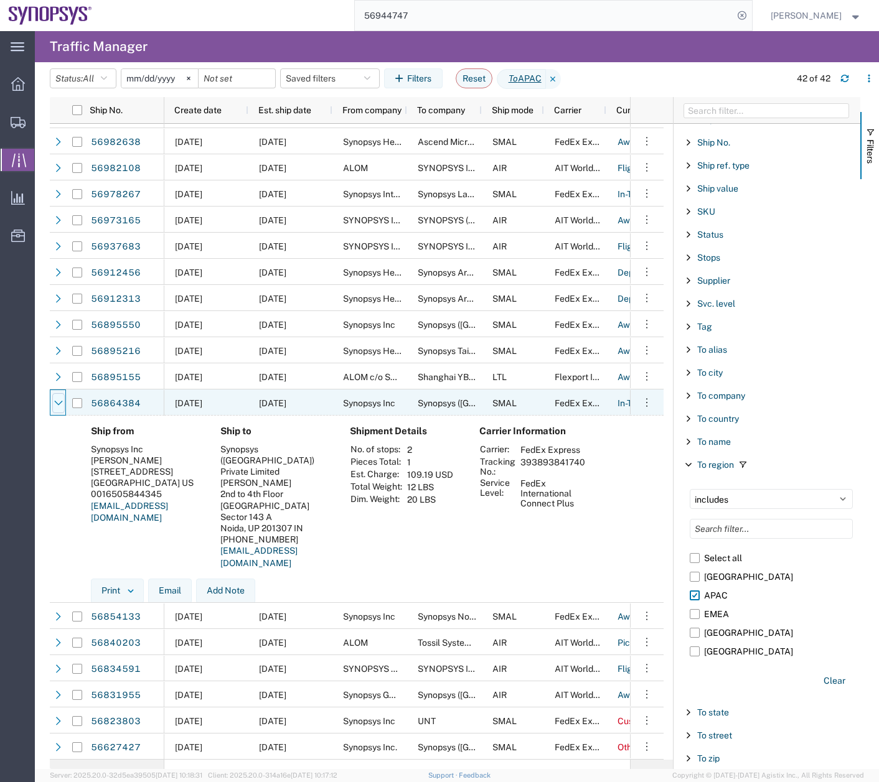
click at [60, 400] on icon at bounding box center [58, 403] width 9 height 9
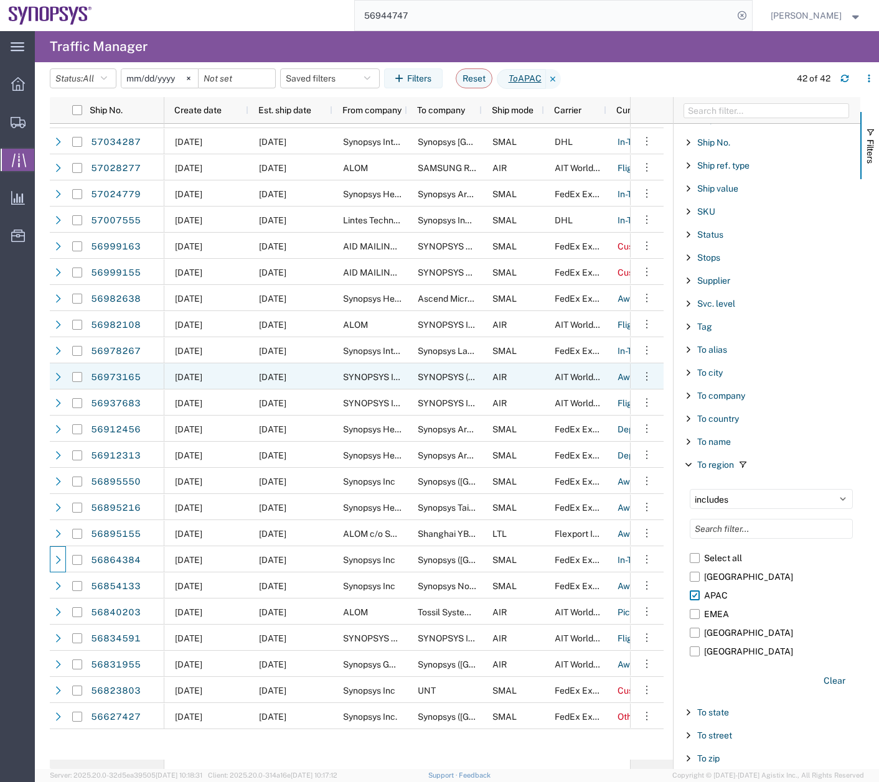
scroll to position [462, 0]
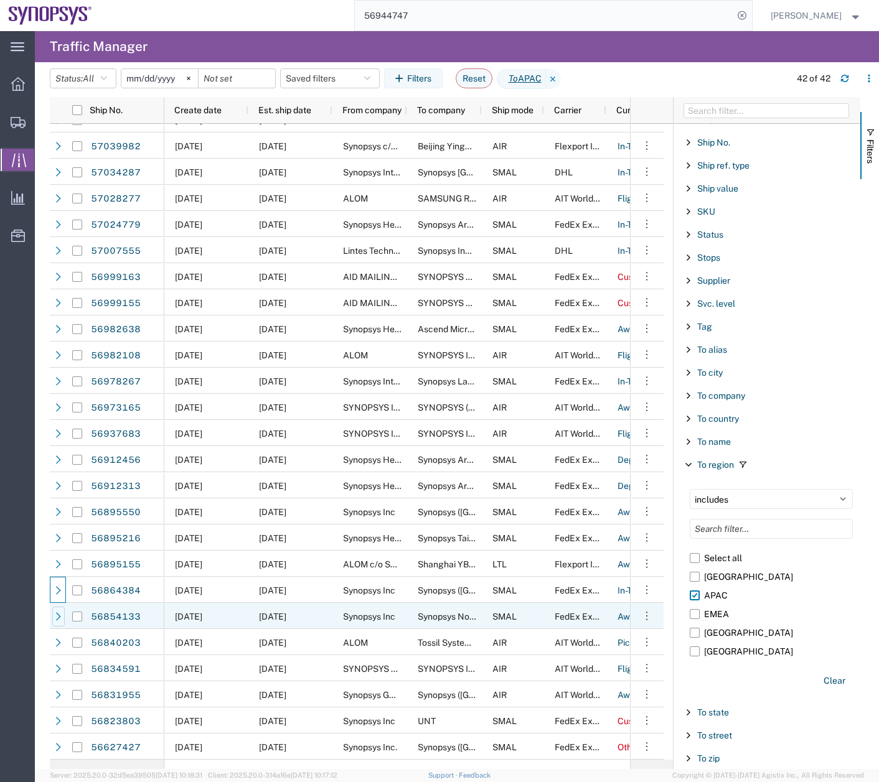
click at [56, 620] on icon at bounding box center [58, 616] width 9 height 9
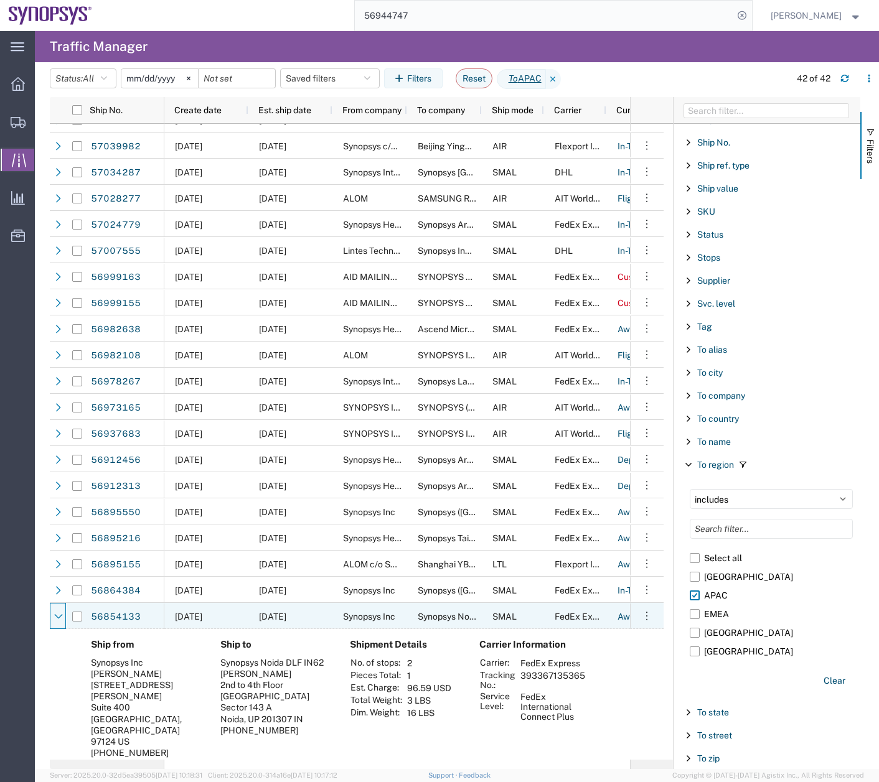
click at [56, 620] on icon at bounding box center [58, 616] width 9 height 9
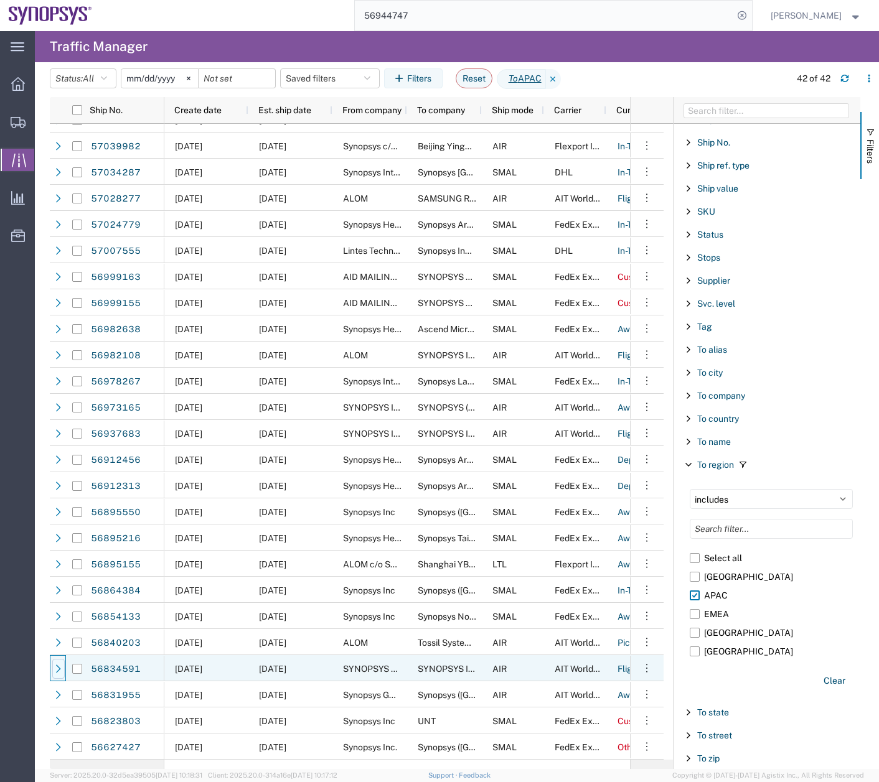
click at [55, 668] on icon at bounding box center [58, 669] width 9 height 9
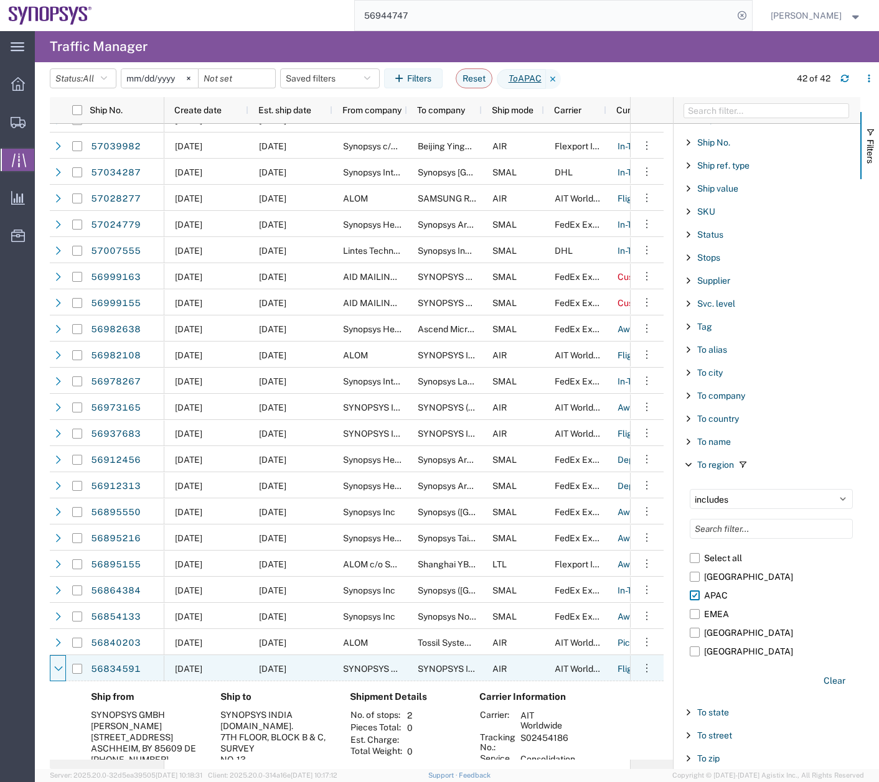
click at [55, 668] on icon at bounding box center [58, 669] width 9 height 9
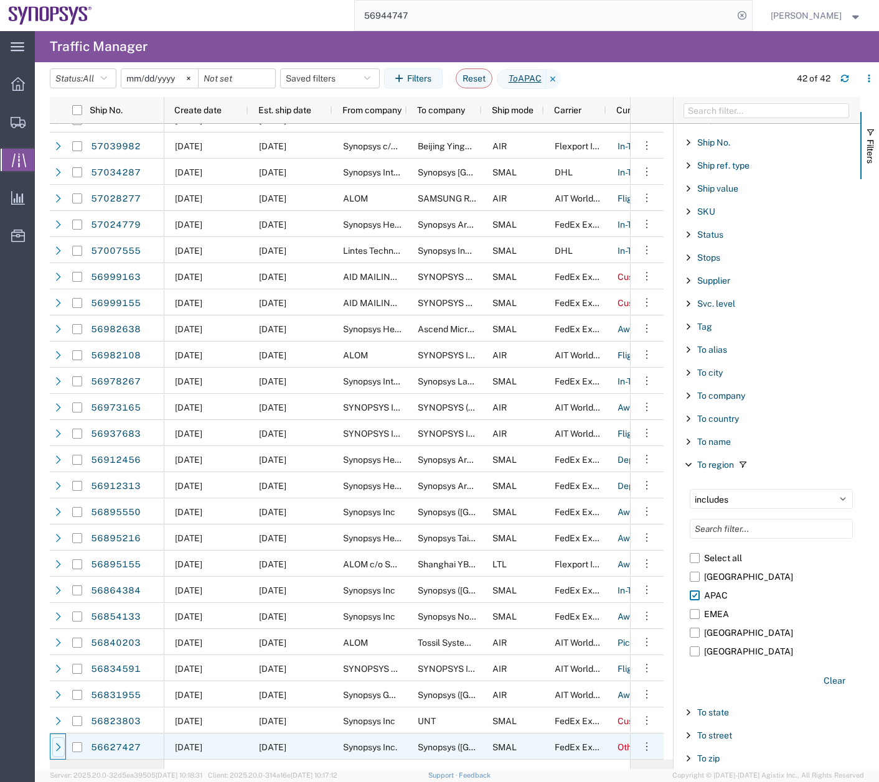
click at [57, 747] on icon at bounding box center [58, 747] width 9 height 9
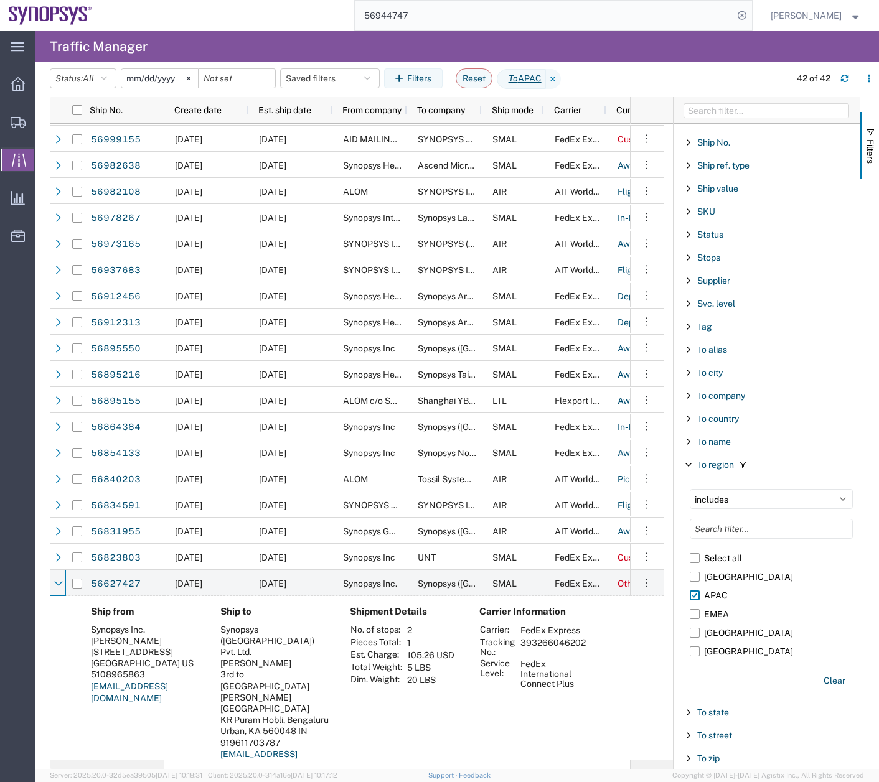
scroll to position [683, 0]
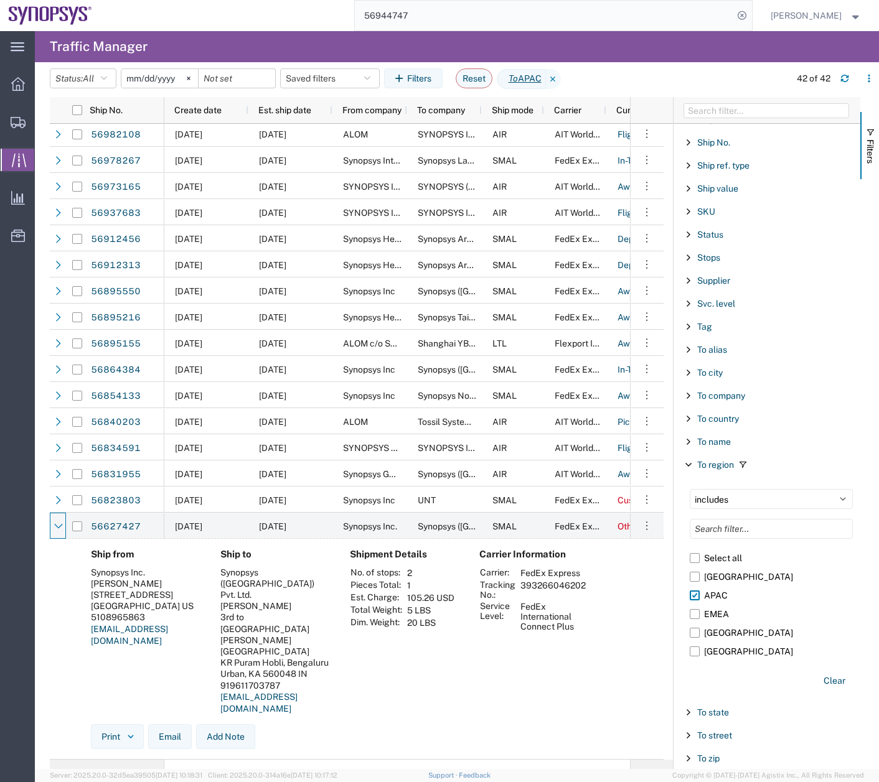
click at [697, 595] on label "APAC" at bounding box center [770, 595] width 163 height 19
click at [0, 0] on input "APAC" at bounding box center [0, 0] width 0 height 0
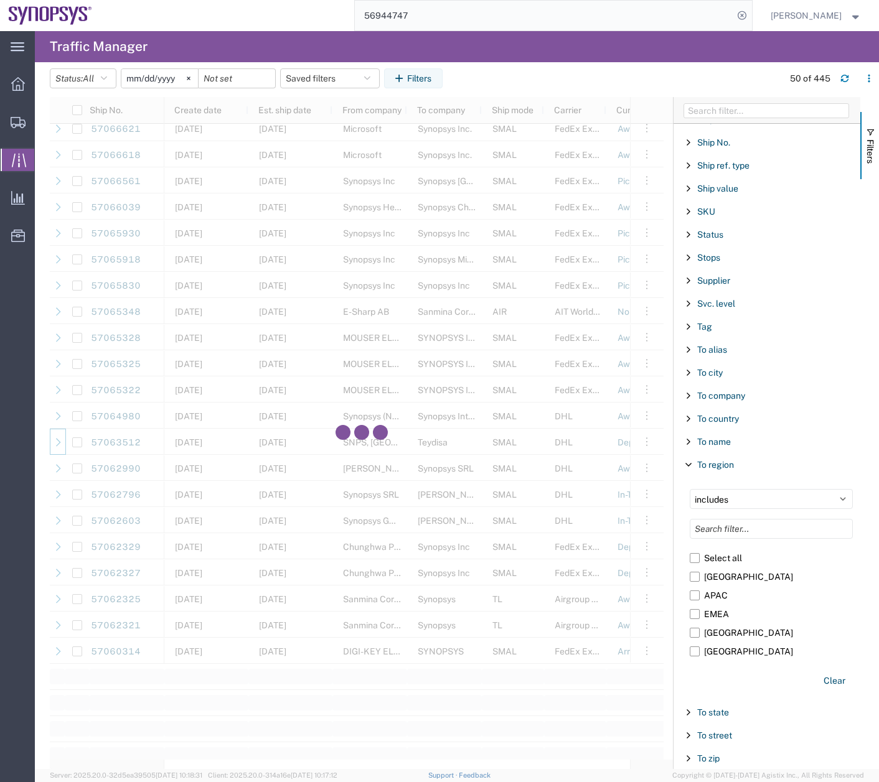
scroll to position [767, 0]
click at [689, 464] on span "Filter List 67 Filters" at bounding box center [688, 465] width 10 height 10
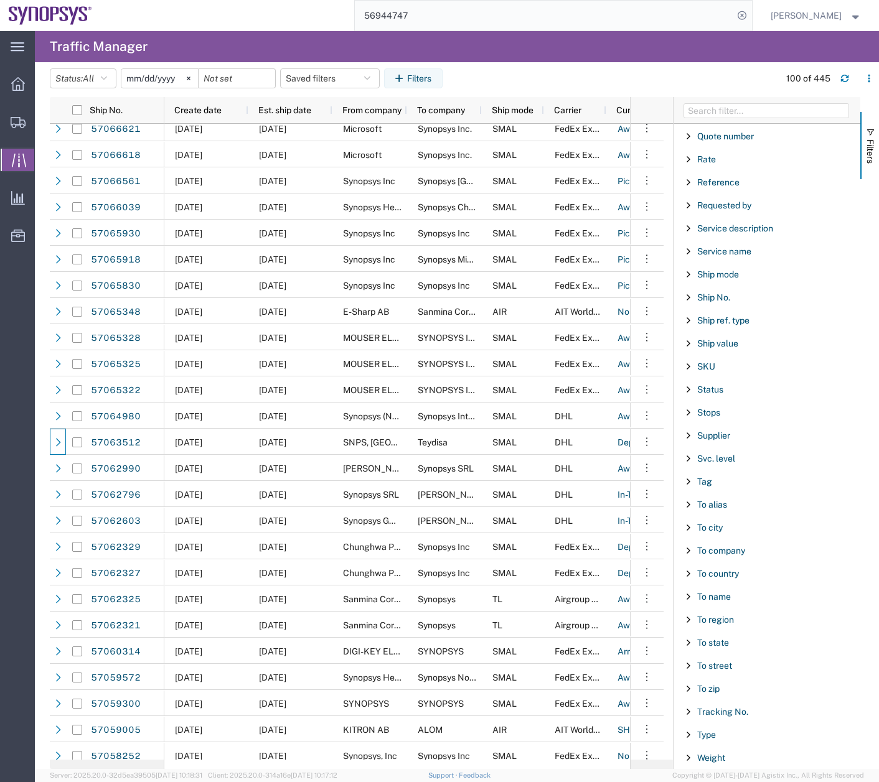
click at [688, 572] on span "Filter List 67 Filters" at bounding box center [688, 574] width 10 height 10
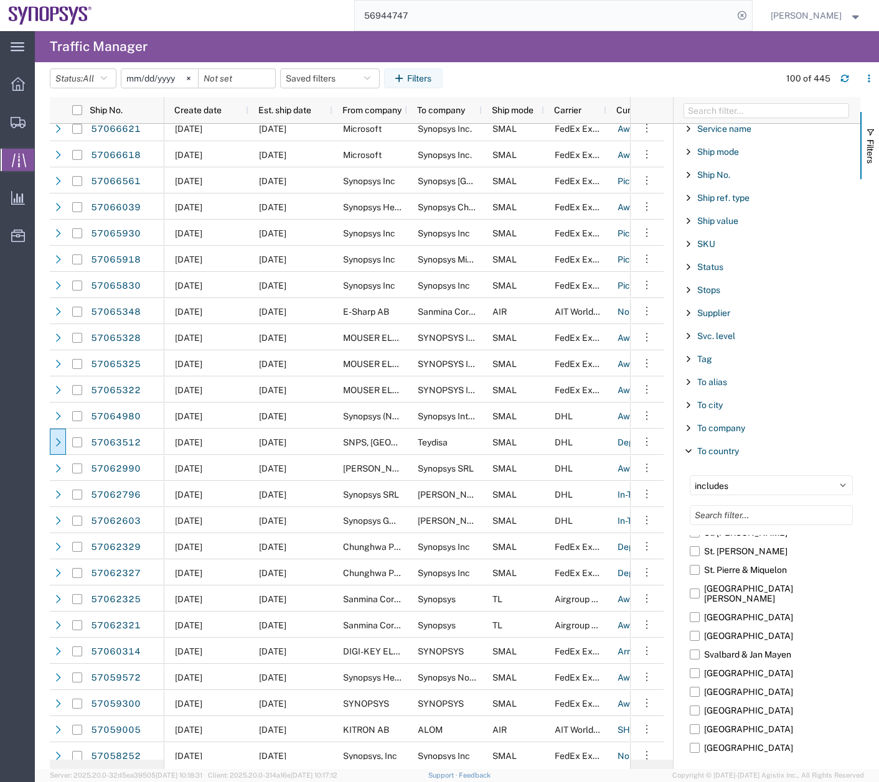
scroll to position [3931, 0]
click at [698, 705] on label "[GEOGRAPHIC_DATA]" at bounding box center [770, 714] width 163 height 19
click at [0, 0] on input "[GEOGRAPHIC_DATA]" at bounding box center [0, 0] width 0 height 0
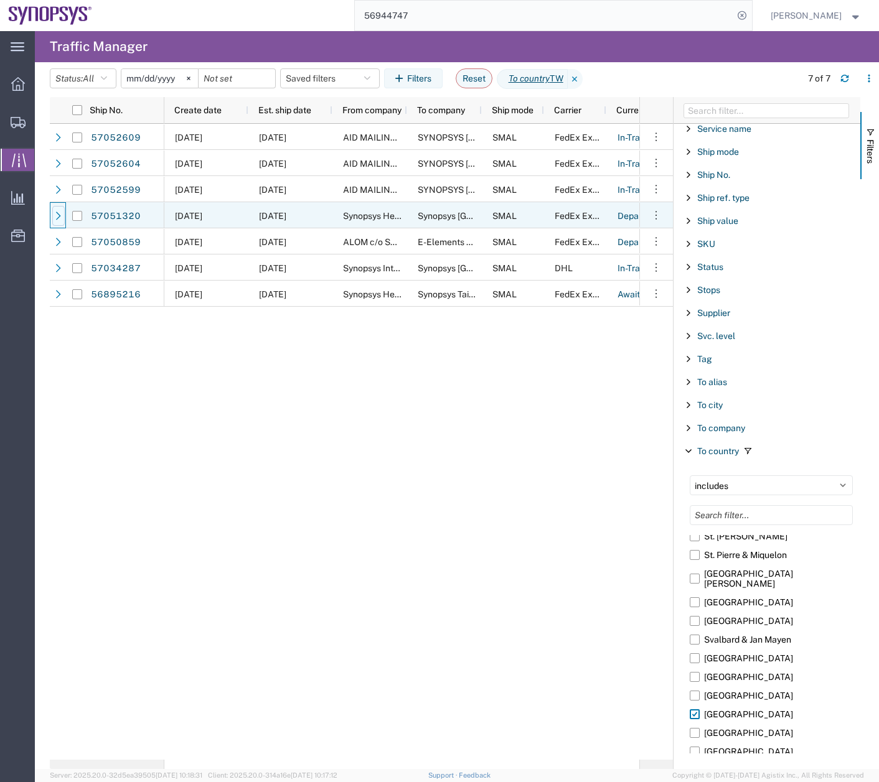
click at [58, 217] on icon at bounding box center [58, 216] width 9 height 9
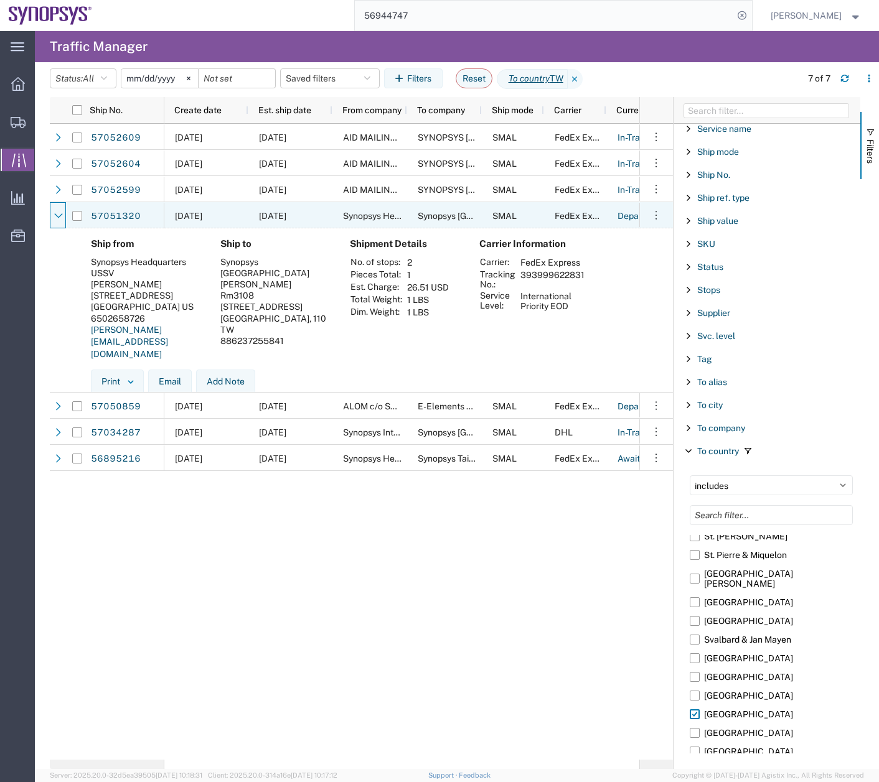
click at [58, 217] on icon at bounding box center [58, 216] width 9 height 9
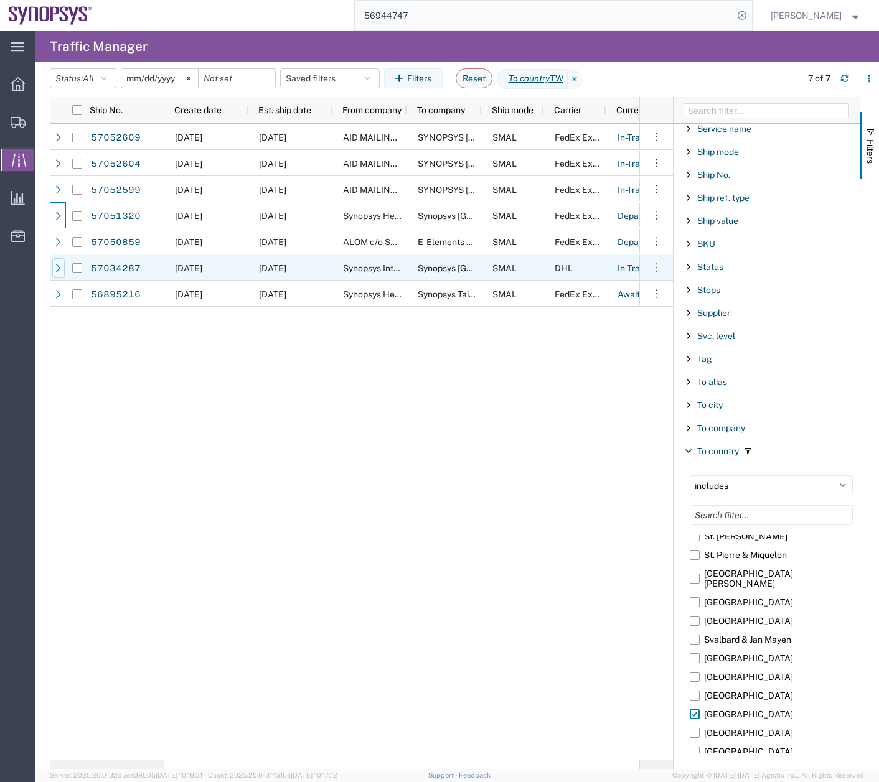
click at [53, 266] on div at bounding box center [58, 268] width 12 height 20
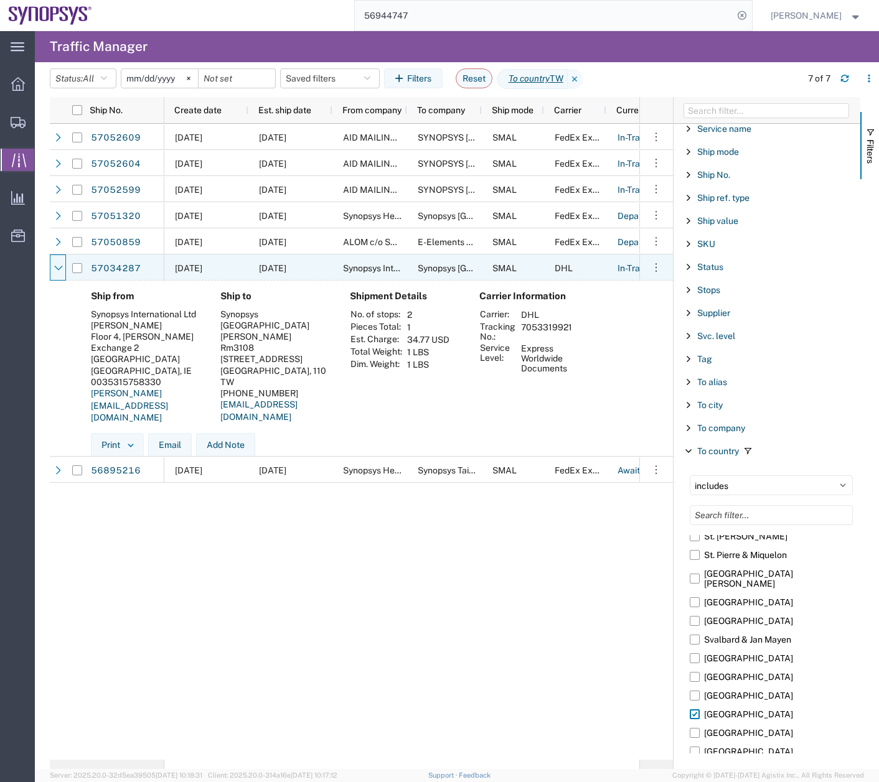
click at [53, 266] on div at bounding box center [58, 268] width 12 height 20
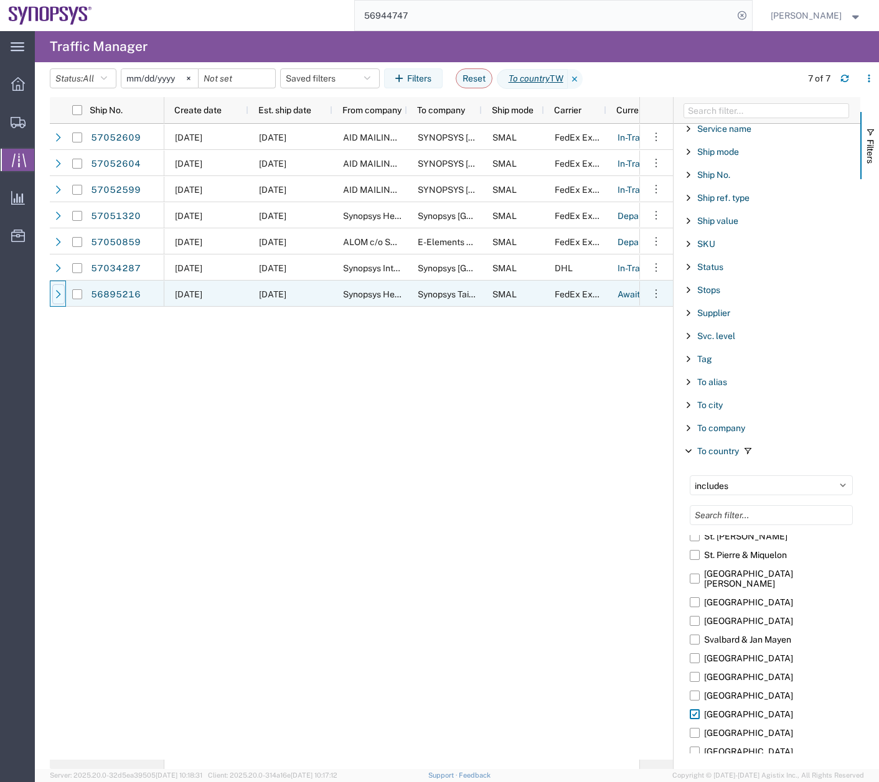
click at [56, 294] on icon at bounding box center [58, 294] width 9 height 9
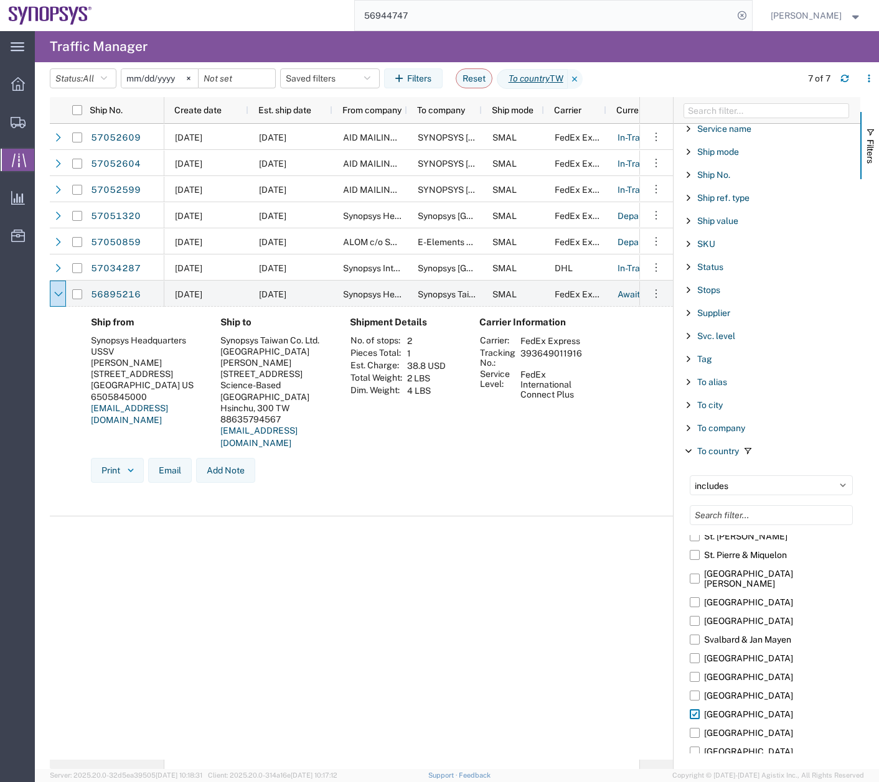
click at [695, 705] on label "[GEOGRAPHIC_DATA]" at bounding box center [770, 714] width 163 height 19
click at [0, 0] on input "[GEOGRAPHIC_DATA]" at bounding box center [0, 0] width 0 height 0
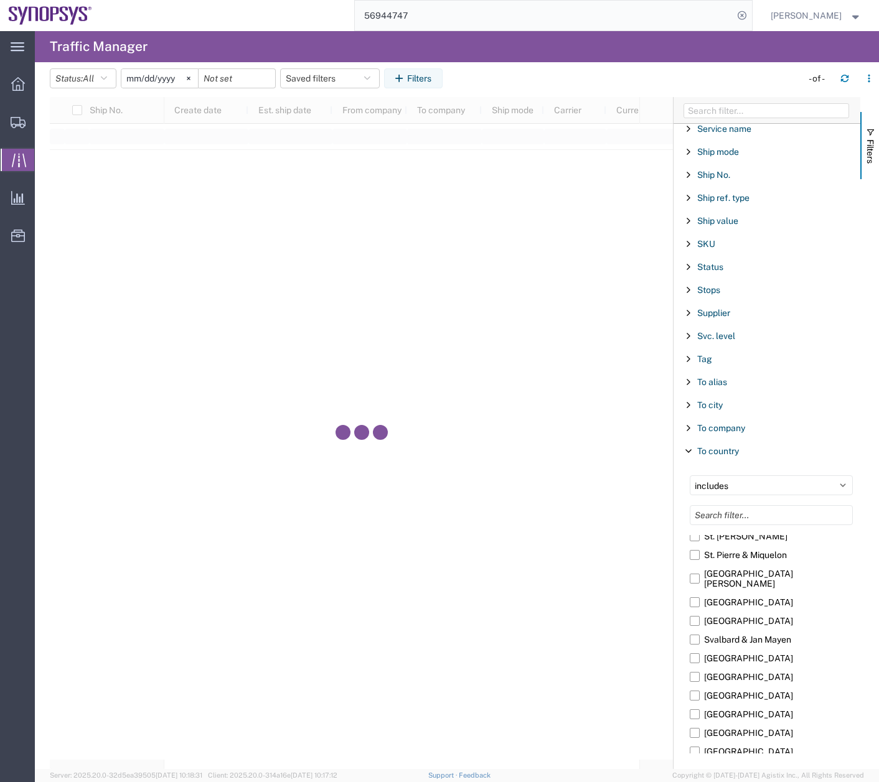
click at [688, 452] on span "Filter List 67 Filters" at bounding box center [688, 451] width 10 height 10
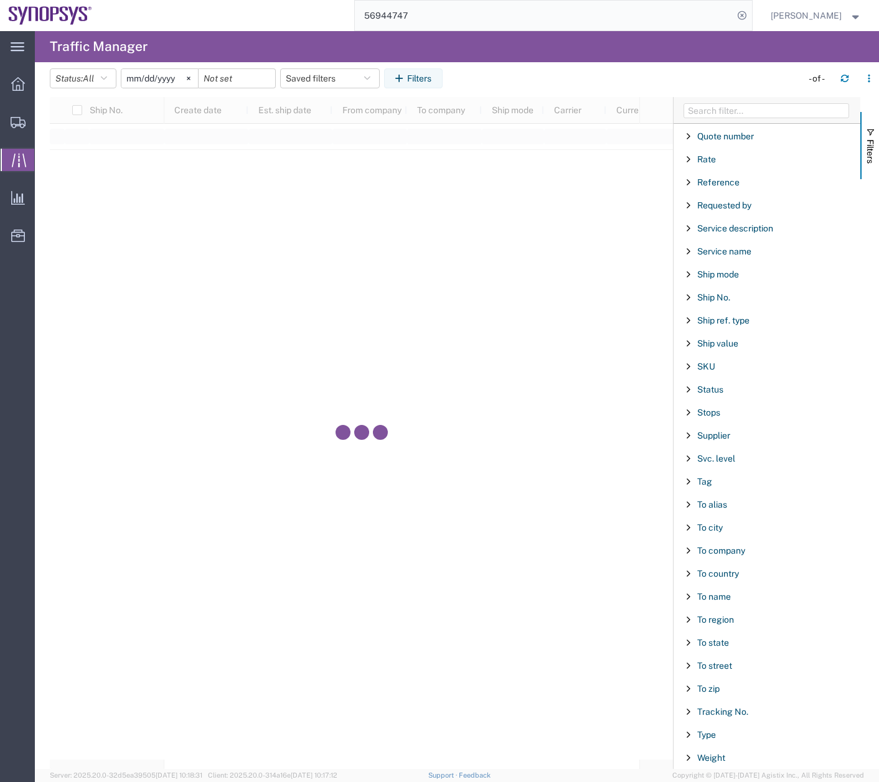
scroll to position [897, 0]
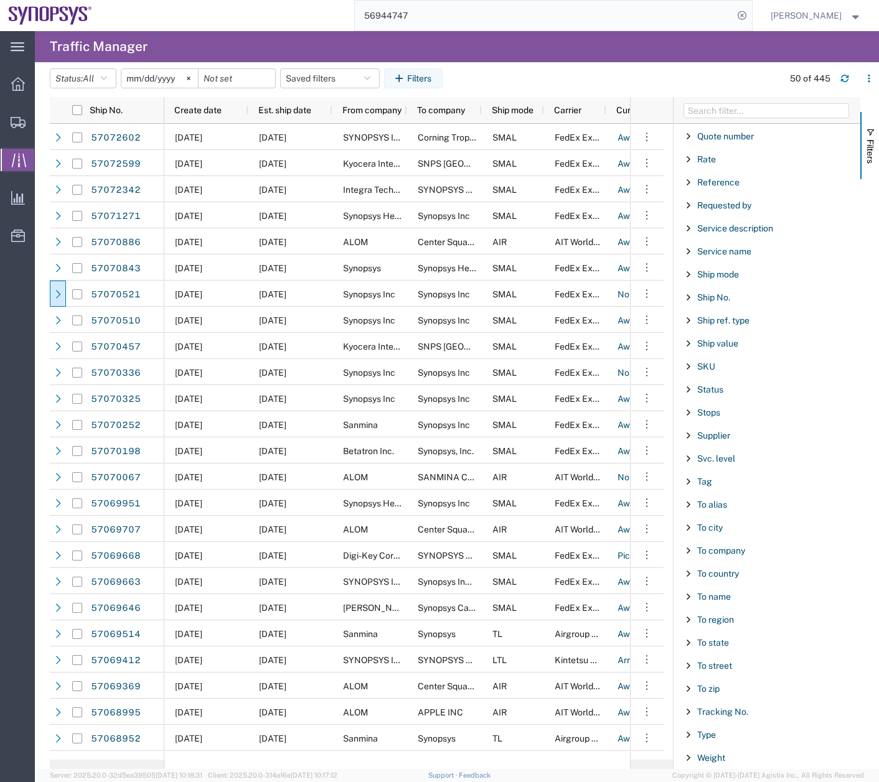
drag, startPoint x: 856, startPoint y: 593, endPoint x: 858, endPoint y: 579, distance: 13.9
click at [858, 580] on div "Account Enabled Account Account carrier identifier Enabled Account carrier iden…" at bounding box center [766, 446] width 187 height 645
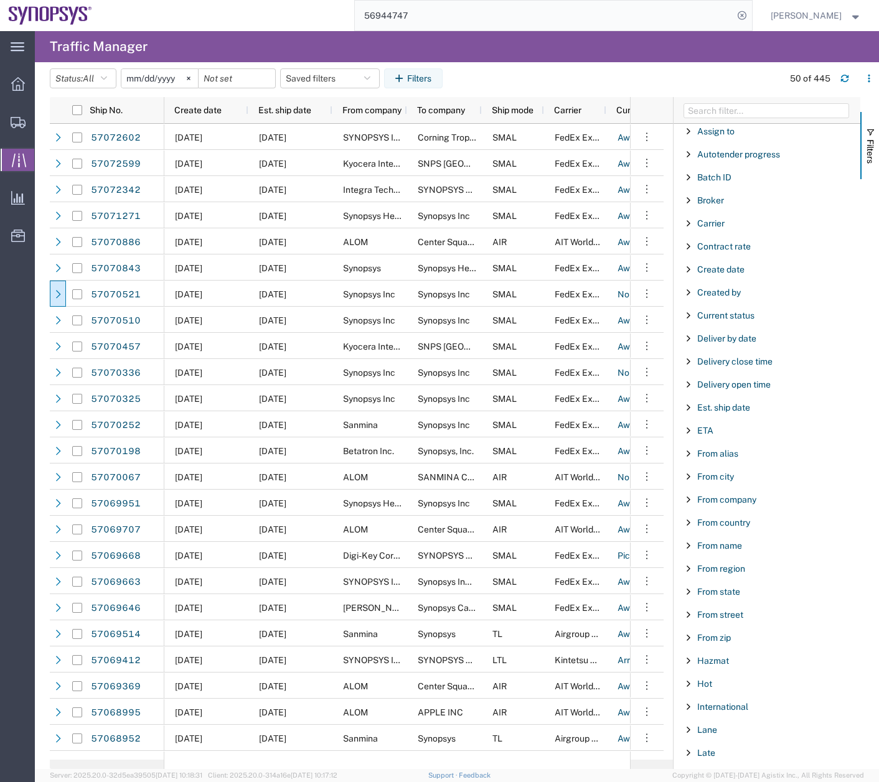
scroll to position [0, 0]
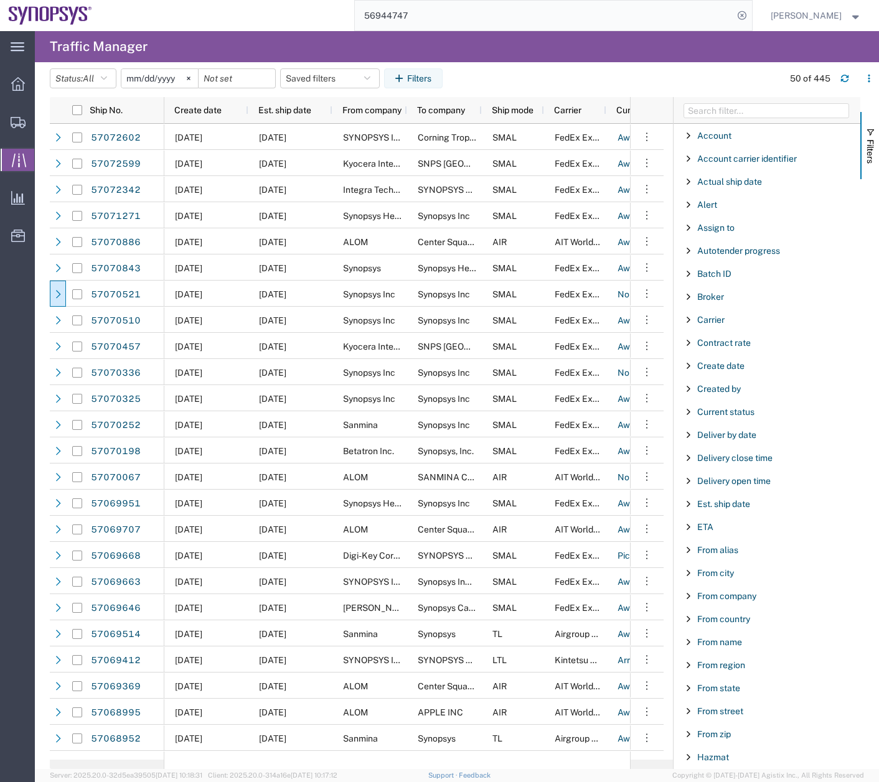
click at [691, 551] on span "Filter List 67 Filters" at bounding box center [688, 550] width 10 height 10
click at [691, 546] on span "Filter List 67 Filters" at bounding box center [688, 550] width 10 height 10
click at [687, 639] on span "Filter List 67 Filters" at bounding box center [688, 642] width 10 height 10
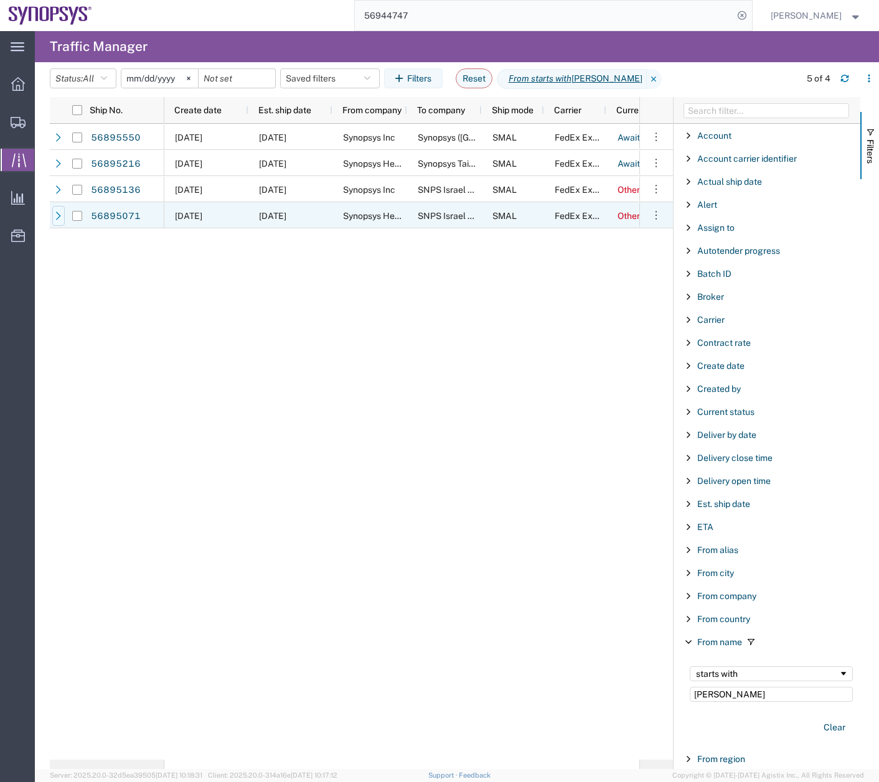
type input "[PERSON_NAME]"
click at [58, 212] on icon at bounding box center [58, 216] width 9 height 9
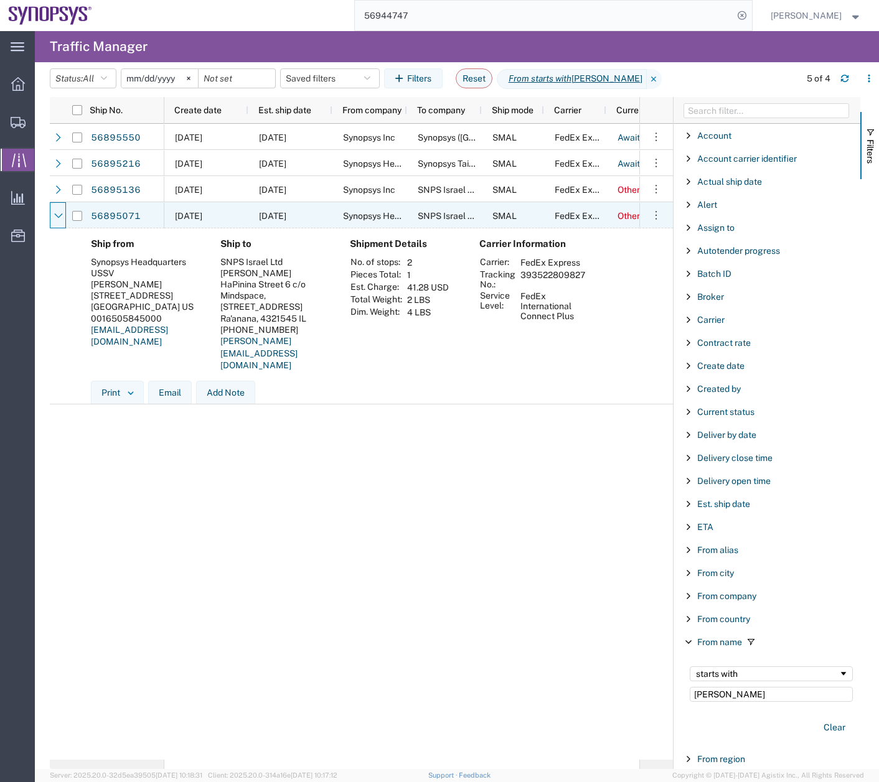
click at [58, 212] on icon at bounding box center [58, 216] width 9 height 9
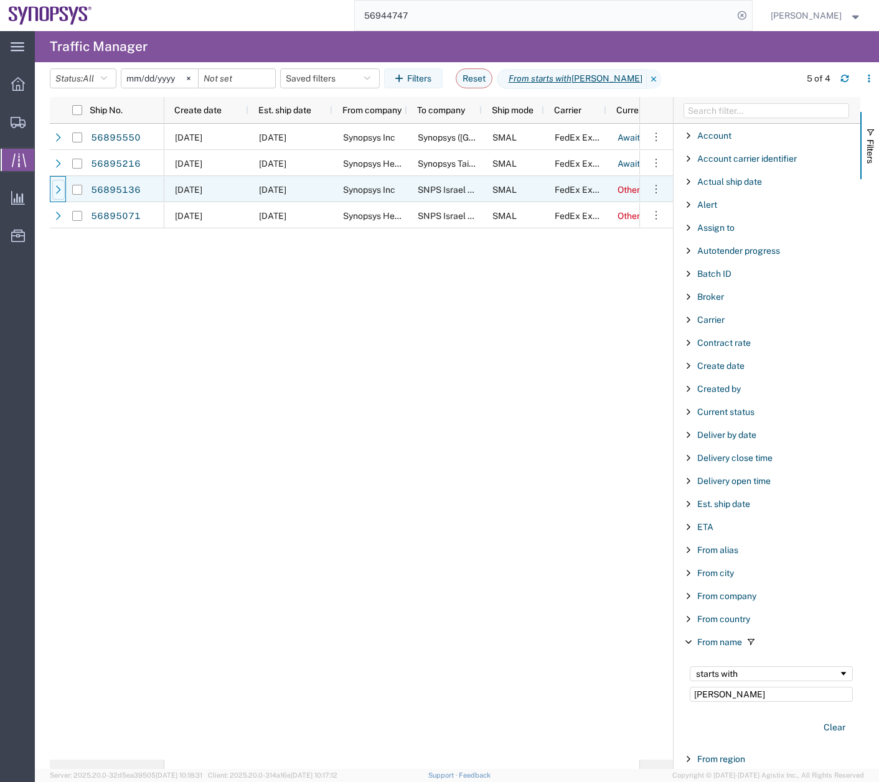
click at [59, 191] on icon at bounding box center [58, 189] width 5 height 8
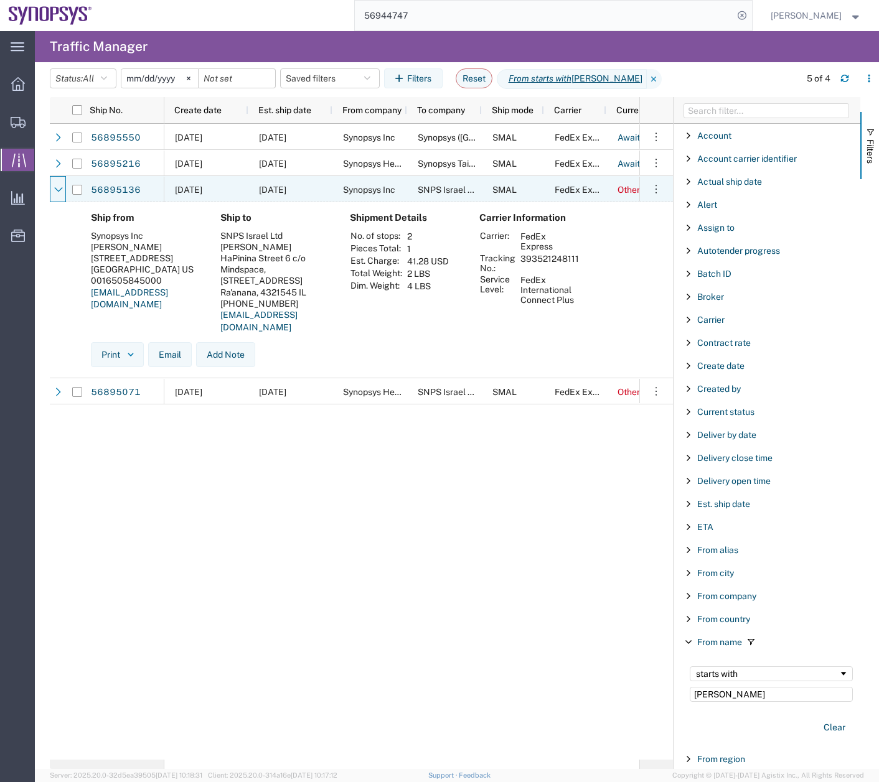
click at [59, 191] on icon at bounding box center [58, 189] width 8 height 5
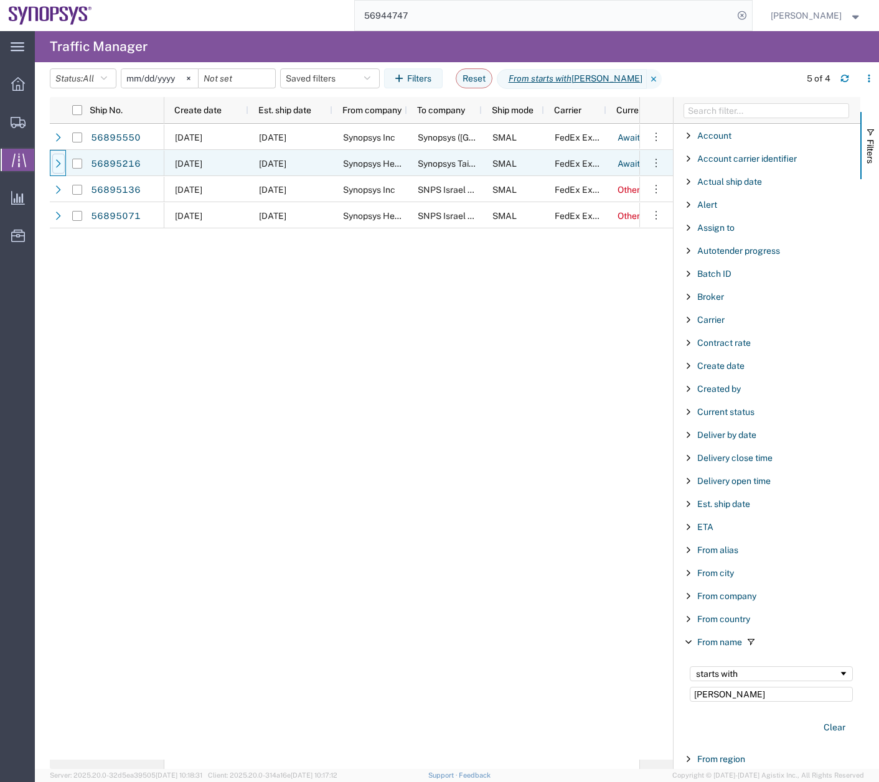
click at [60, 164] on icon at bounding box center [58, 163] width 5 height 8
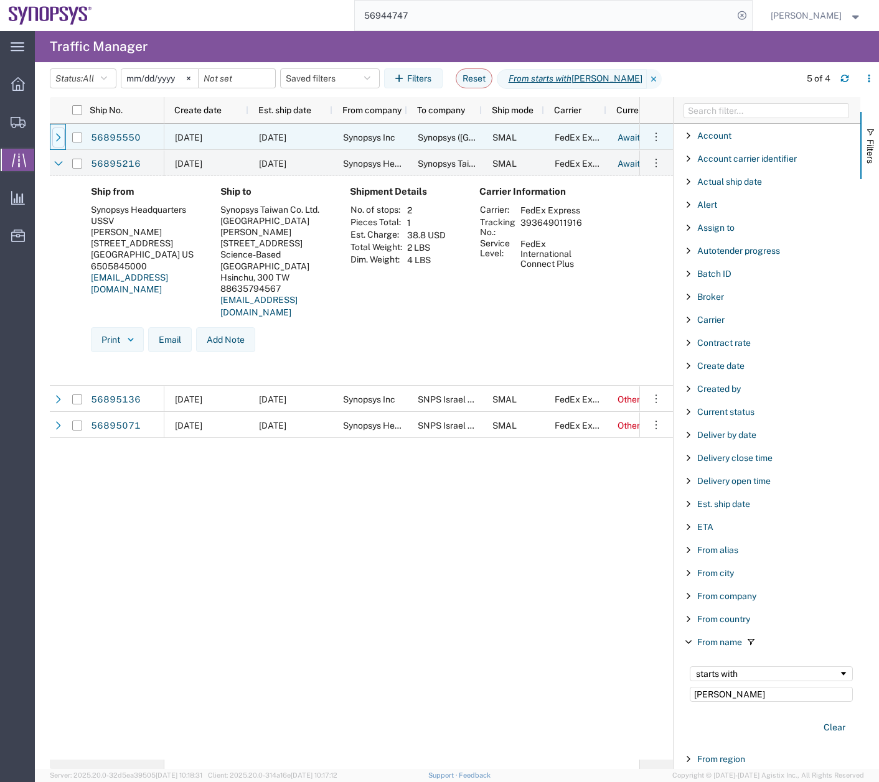
click at [58, 138] on icon at bounding box center [58, 137] width 9 height 9
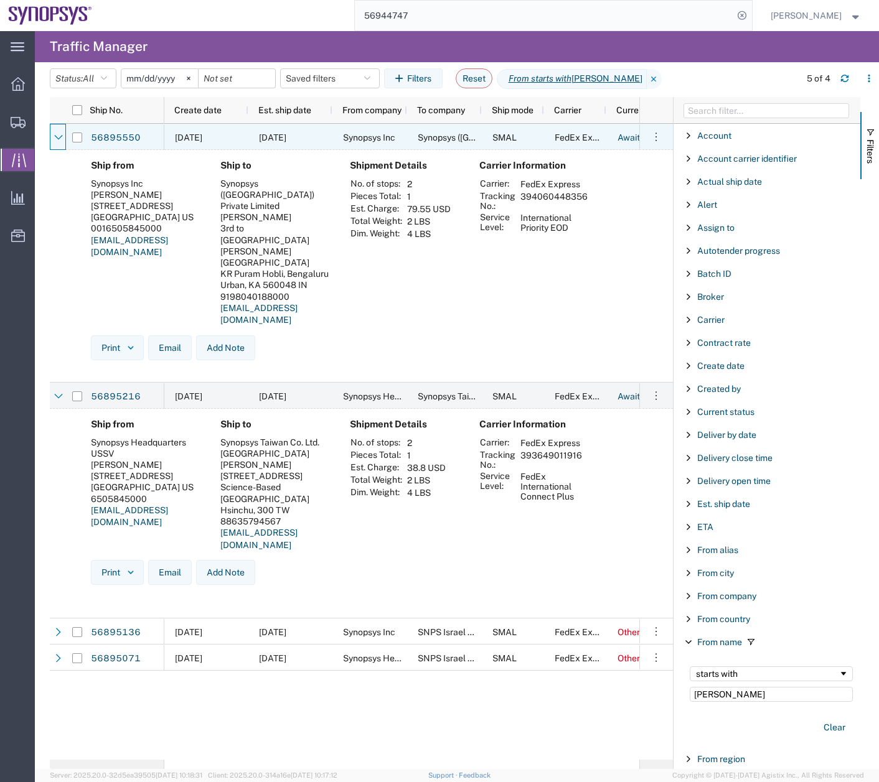
click at [58, 138] on icon at bounding box center [58, 137] width 9 height 9
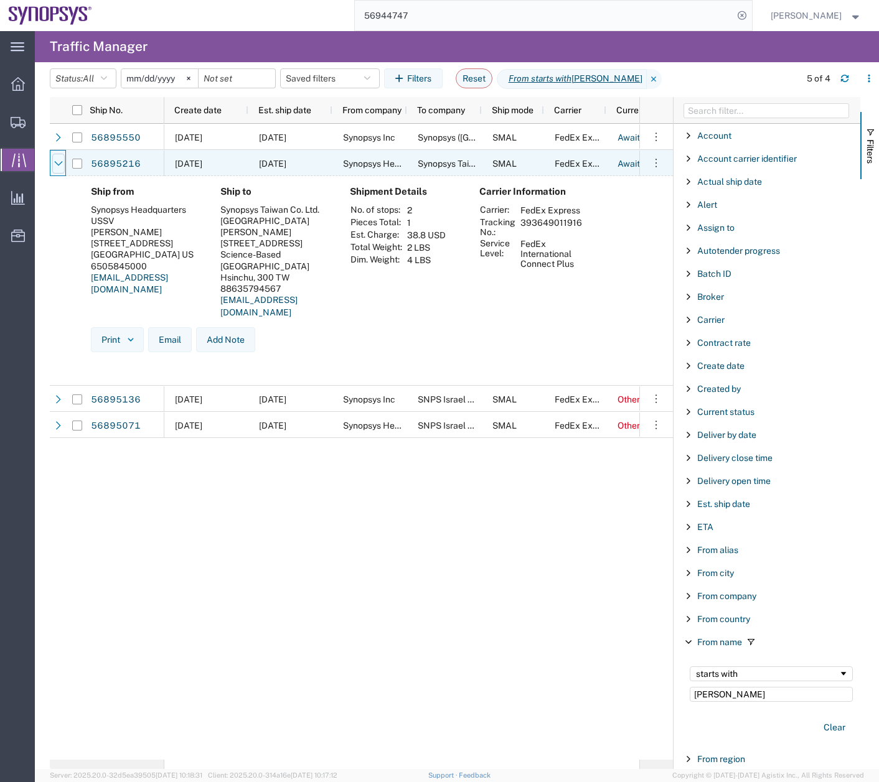
click at [62, 164] on icon at bounding box center [58, 163] width 9 height 9
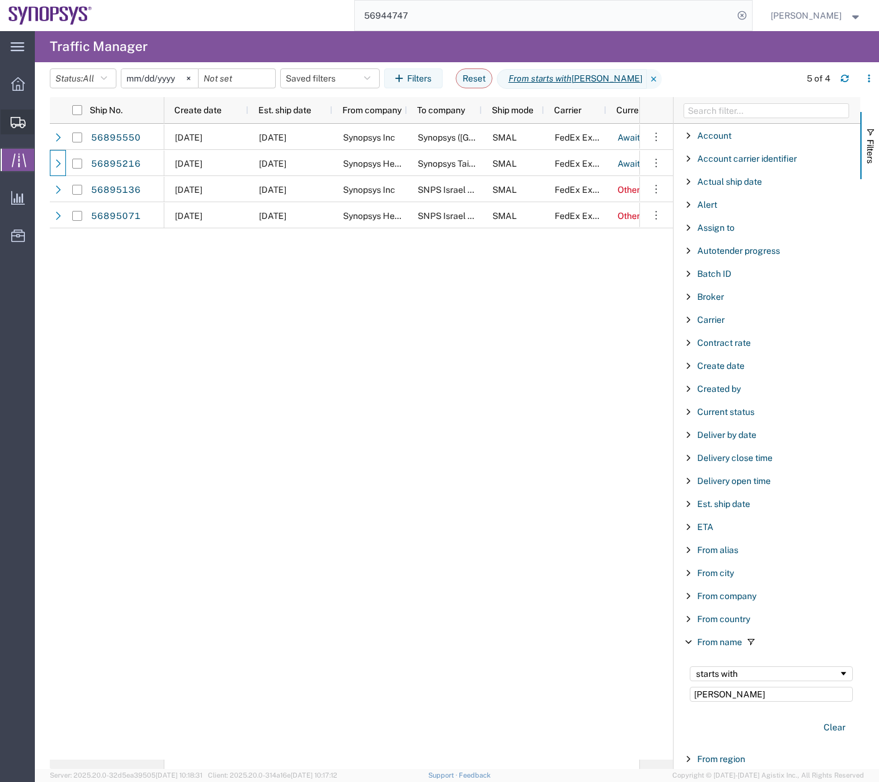
click at [21, 124] on icon at bounding box center [18, 122] width 15 height 11
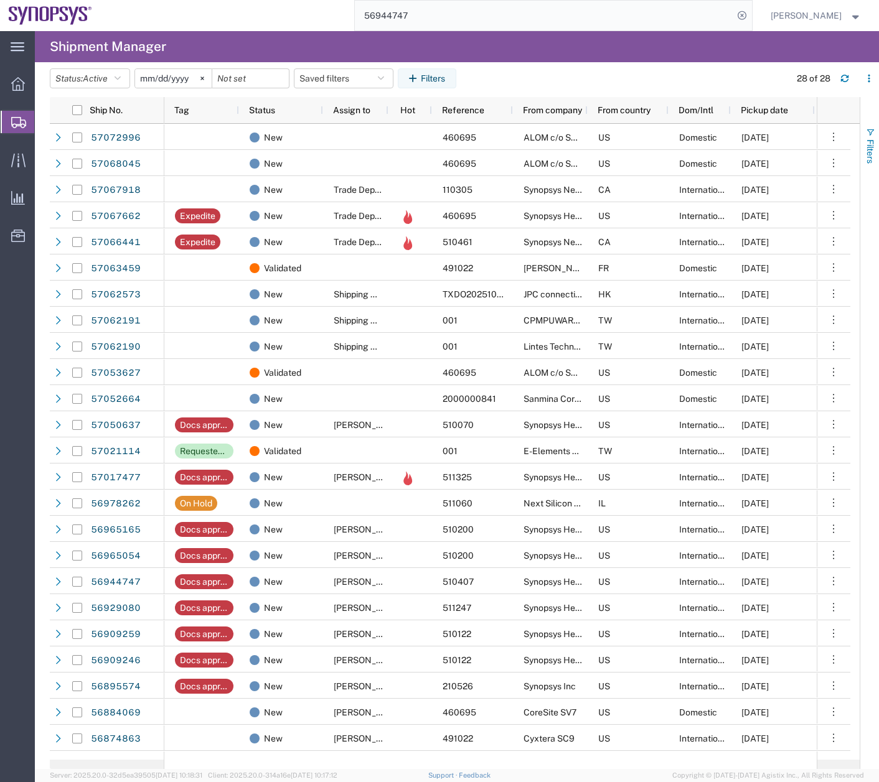
click at [869, 136] on span "button" at bounding box center [870, 133] width 10 height 10
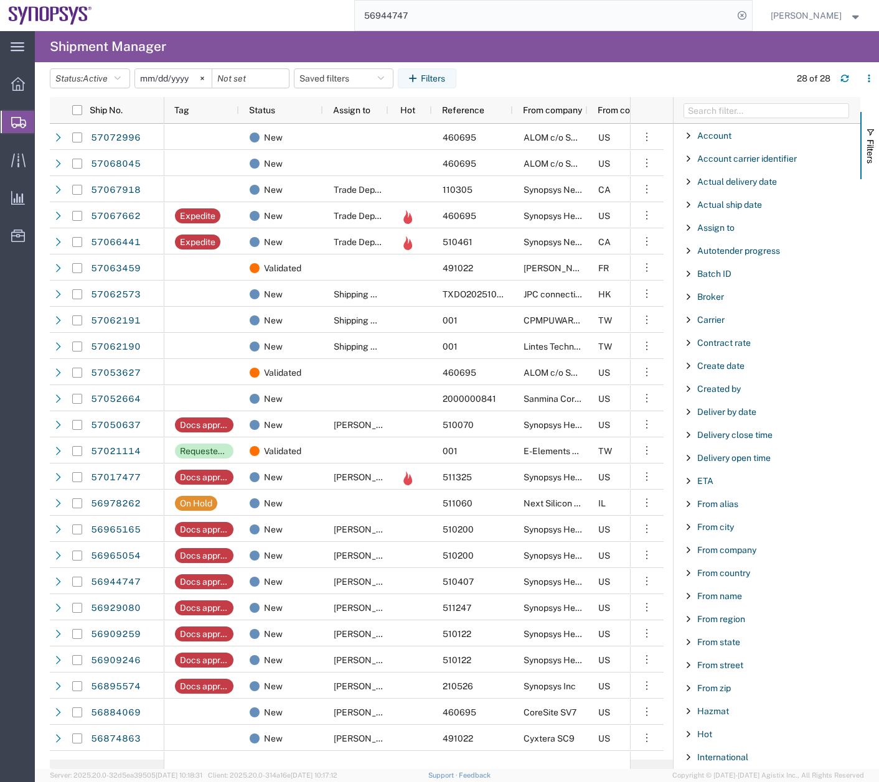
click at [689, 595] on span "Filter List 66 Filters" at bounding box center [688, 596] width 10 height 10
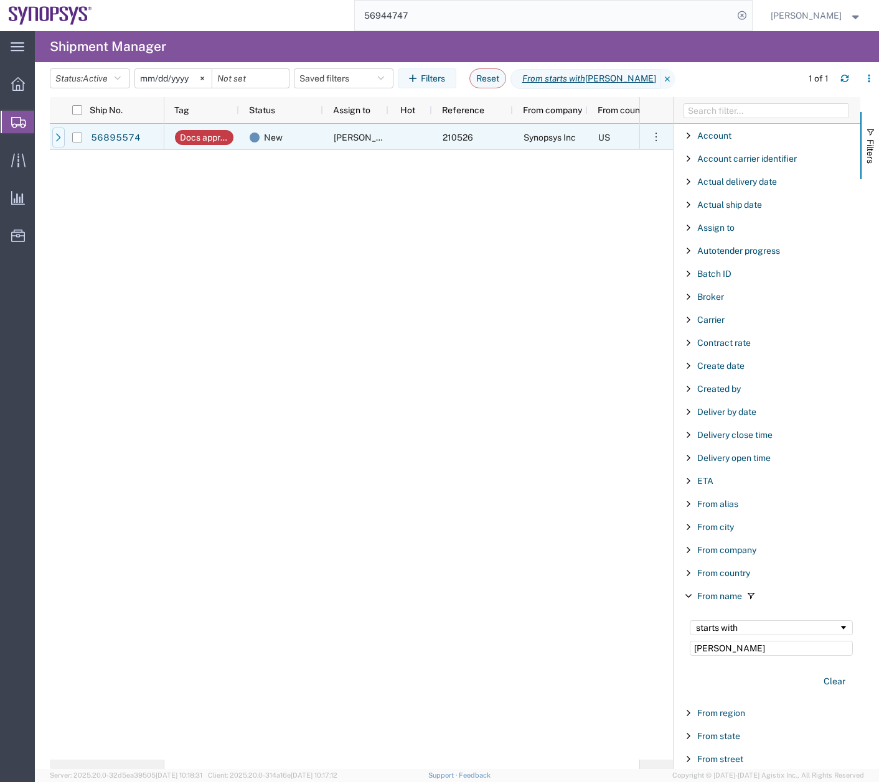
type input "[PERSON_NAME]"
click at [57, 137] on icon at bounding box center [58, 137] width 9 height 9
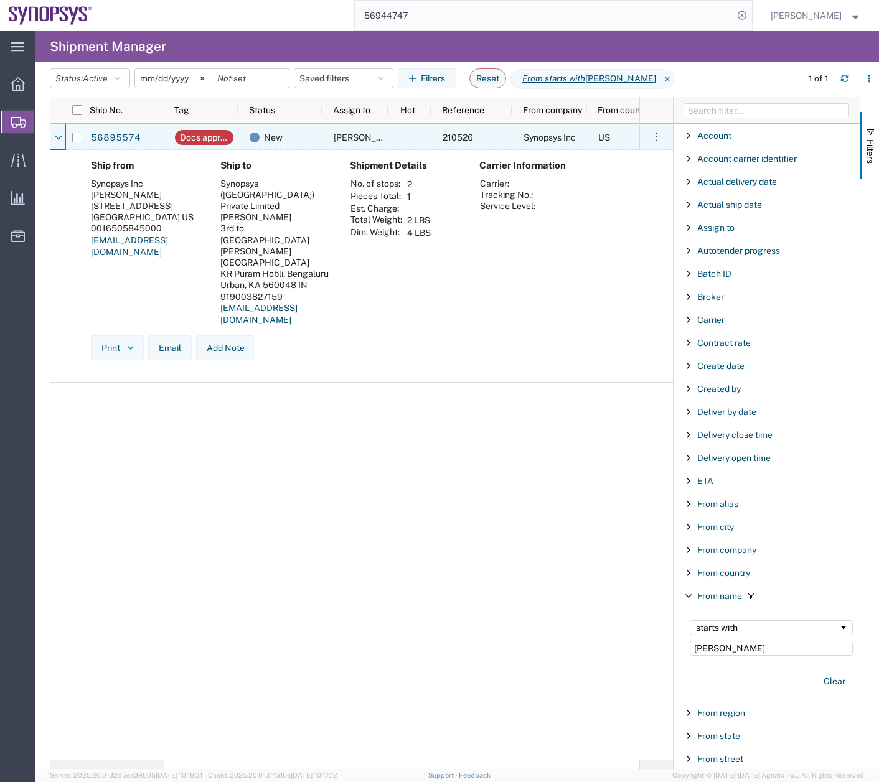
click at [57, 137] on icon at bounding box center [58, 137] width 9 height 9
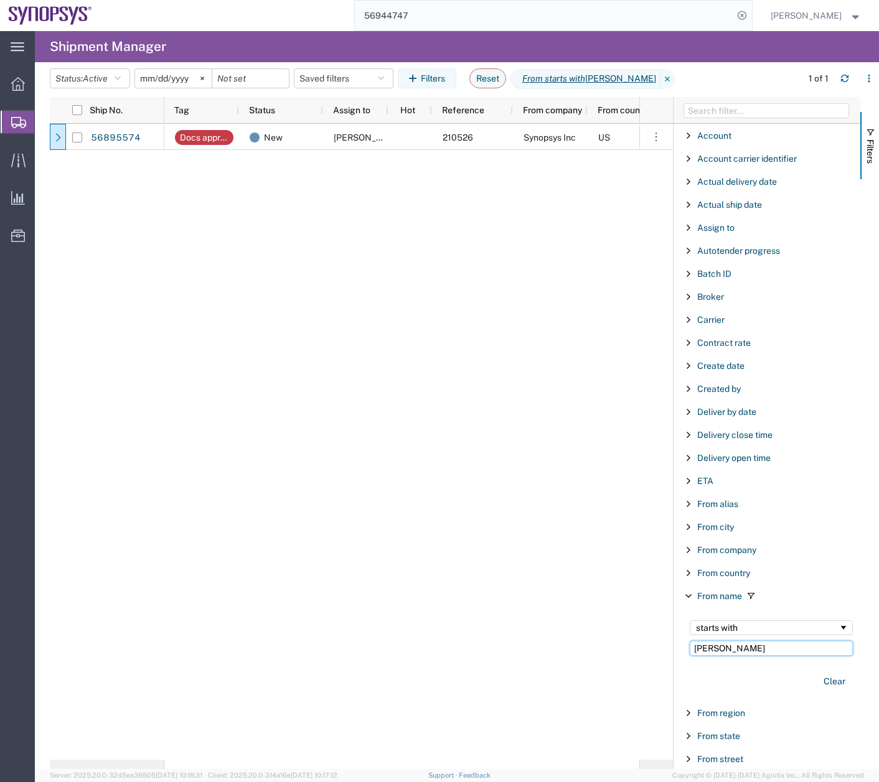
drag, startPoint x: 734, startPoint y: 647, endPoint x: 587, endPoint y: 689, distance: 152.8
click at [624, 679] on div "Ship No. Tag Status Assign to Hot Reference From company From country Dom/Intl …" at bounding box center [464, 433] width 829 height 672
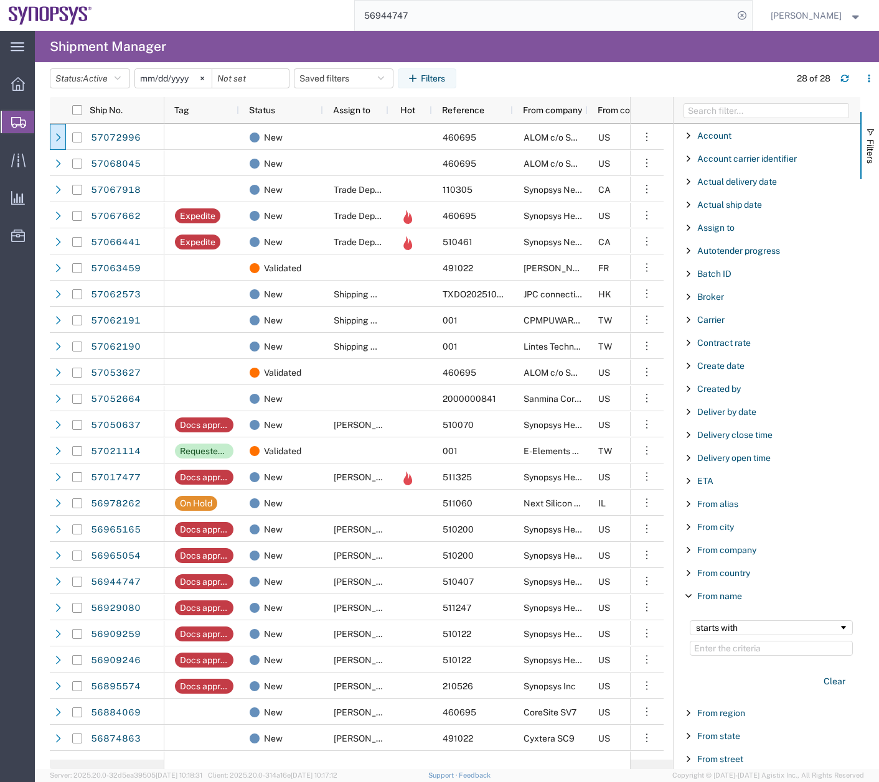
click at [688, 595] on span "Filter List 66 Filters" at bounding box center [688, 596] width 10 height 10
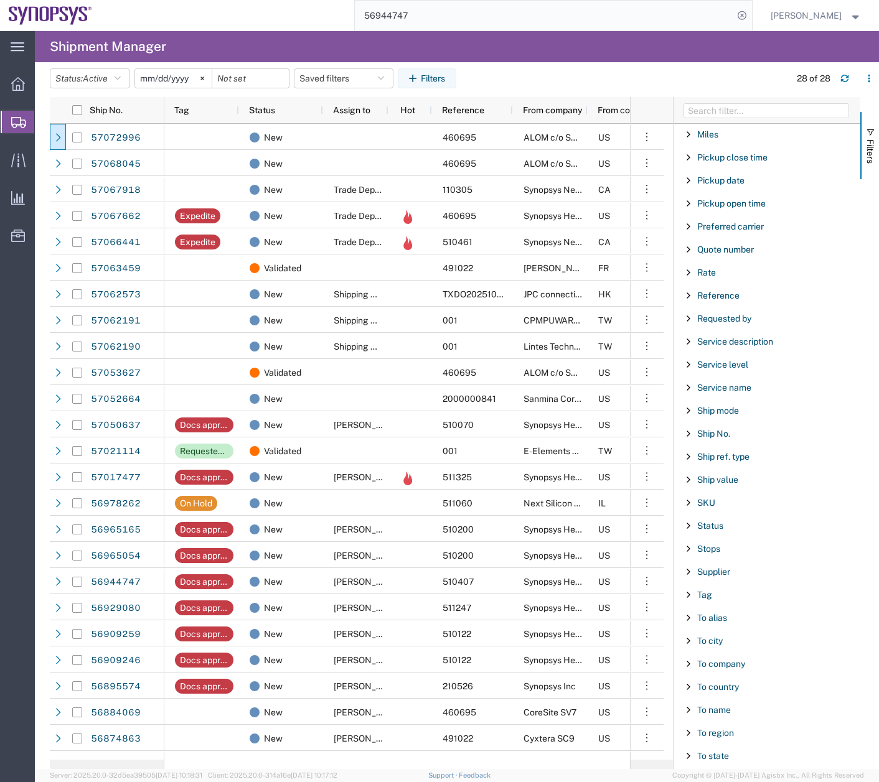
scroll to position [762, 0]
click at [688, 683] on span "Filter List 66 Filters" at bounding box center [688, 686] width 10 height 10
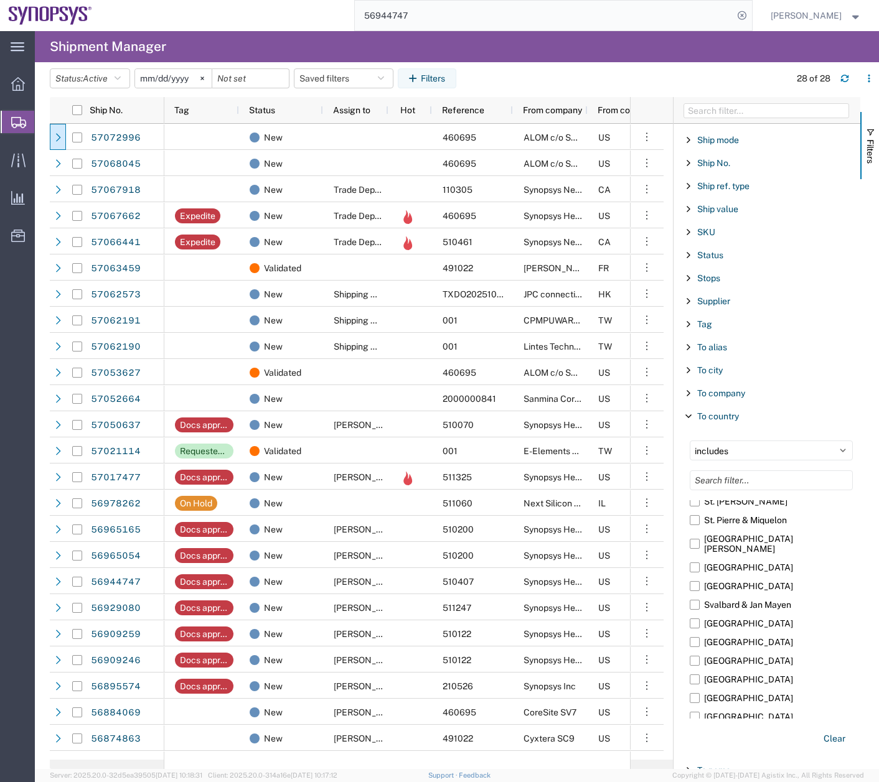
scroll to position [4054, 0]
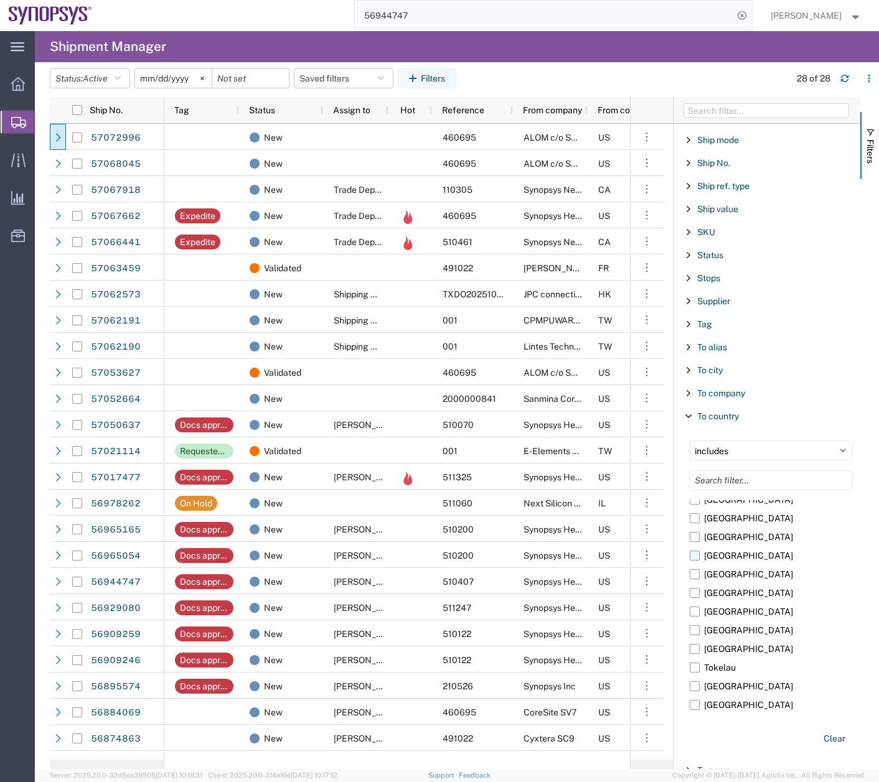
click at [697, 546] on label "[GEOGRAPHIC_DATA]" at bounding box center [770, 555] width 163 height 19
click at [0, 0] on input "[GEOGRAPHIC_DATA]" at bounding box center [0, 0] width 0 height 0
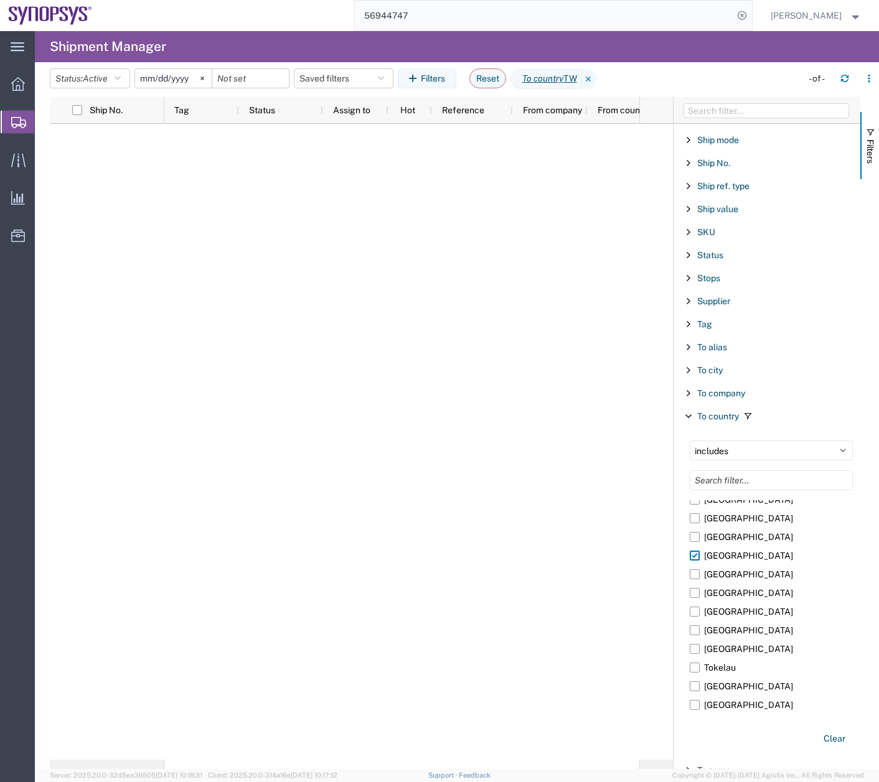
click at [697, 546] on label "[GEOGRAPHIC_DATA]" at bounding box center [770, 555] width 163 height 19
click at [0, 0] on input "[GEOGRAPHIC_DATA]" at bounding box center [0, 0] width 0 height 0
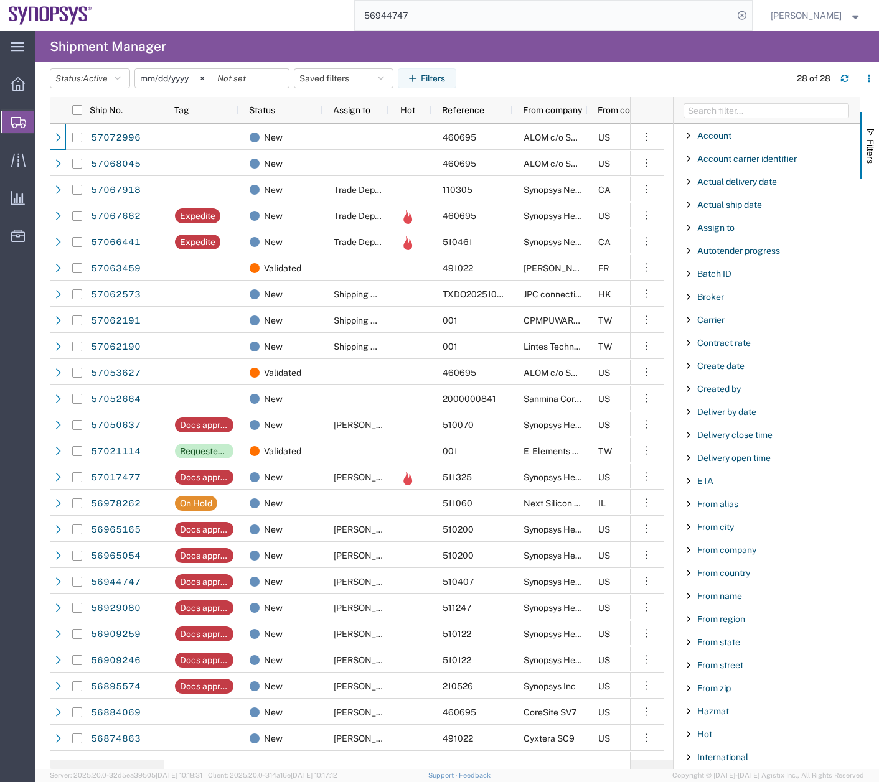
scroll to position [4054, 0]
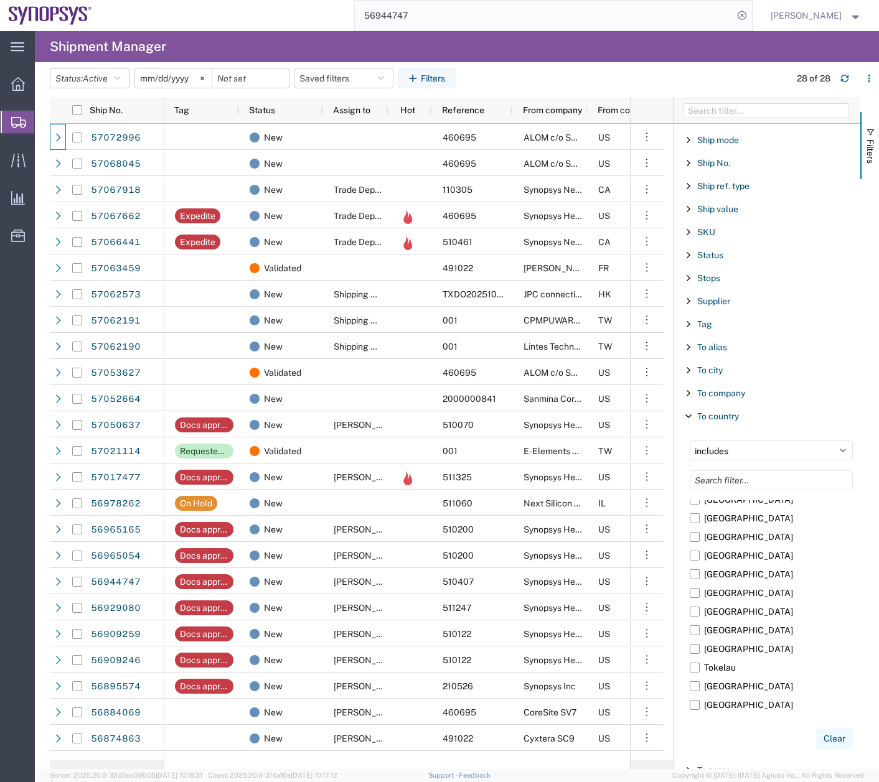
click at [824, 730] on button "Clear" at bounding box center [834, 739] width 37 height 21
click at [867, 133] on span "button" at bounding box center [870, 133] width 10 height 10
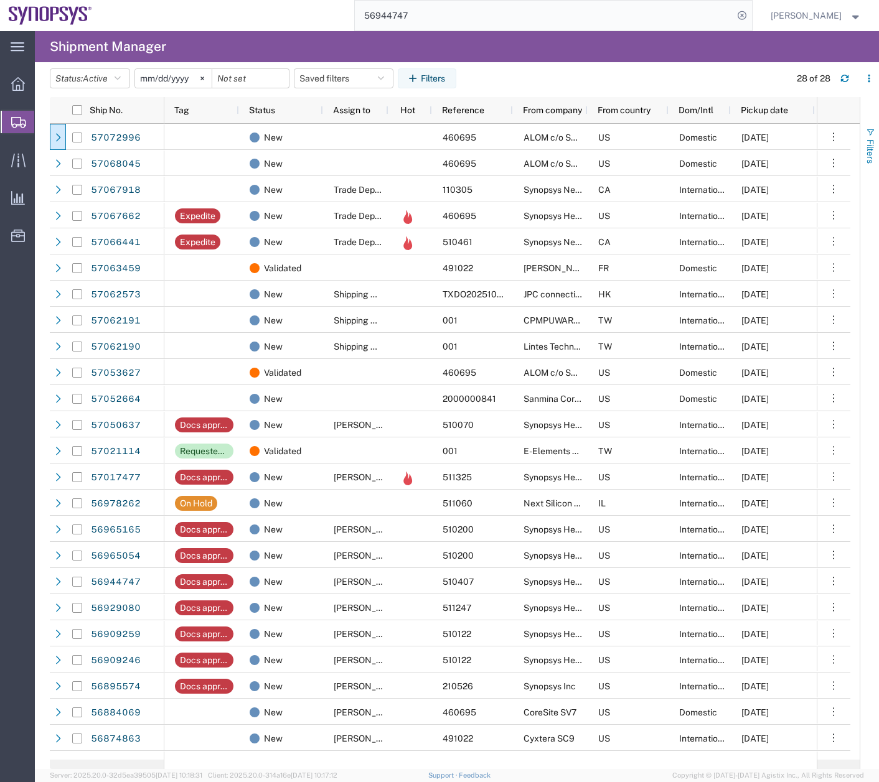
click at [870, 131] on span "button" at bounding box center [870, 133] width 10 height 10
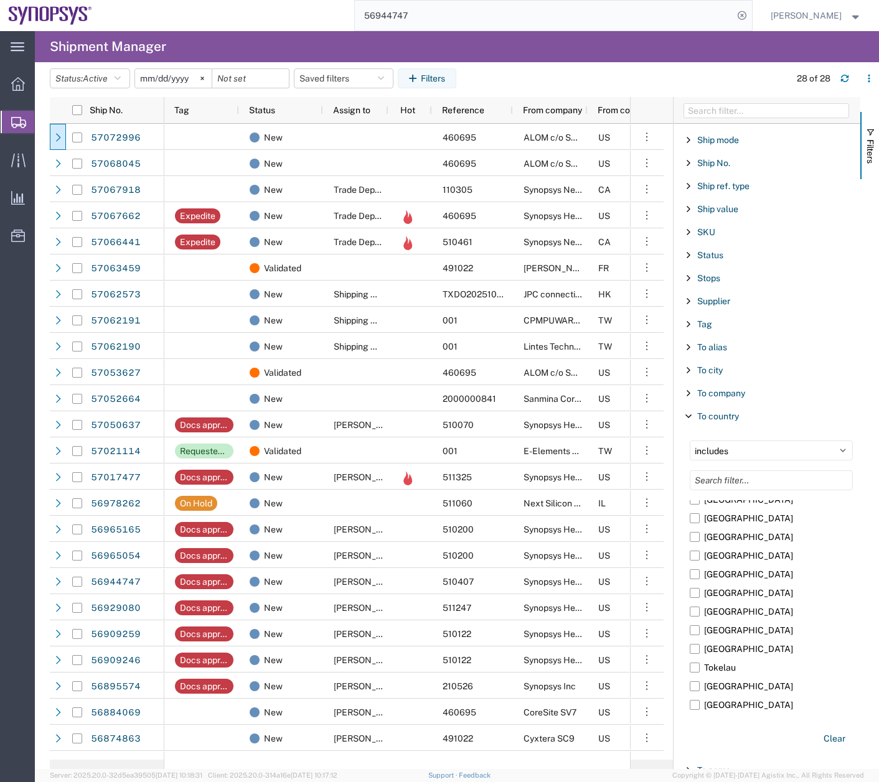
click at [687, 418] on span "Filter List 66 Filters" at bounding box center [688, 416] width 10 height 10
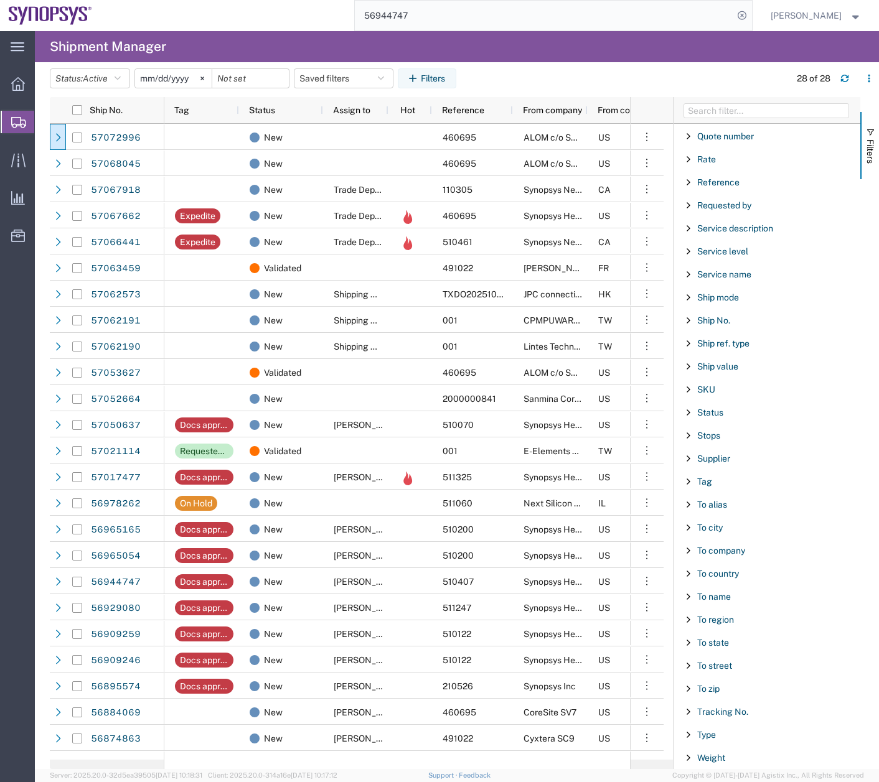
click at [687, 594] on span "Filter List 66 Filters" at bounding box center [688, 597] width 10 height 10
click at [714, 650] on input "Filter Value" at bounding box center [770, 649] width 163 height 15
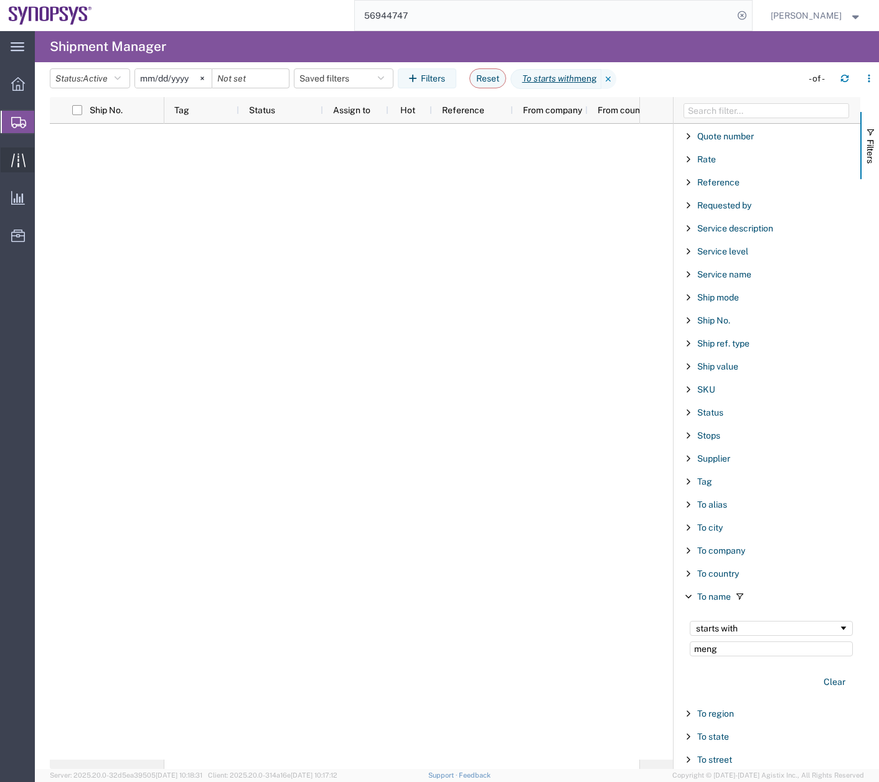
type input "meng"
click at [6, 167] on div at bounding box center [18, 159] width 35 height 25
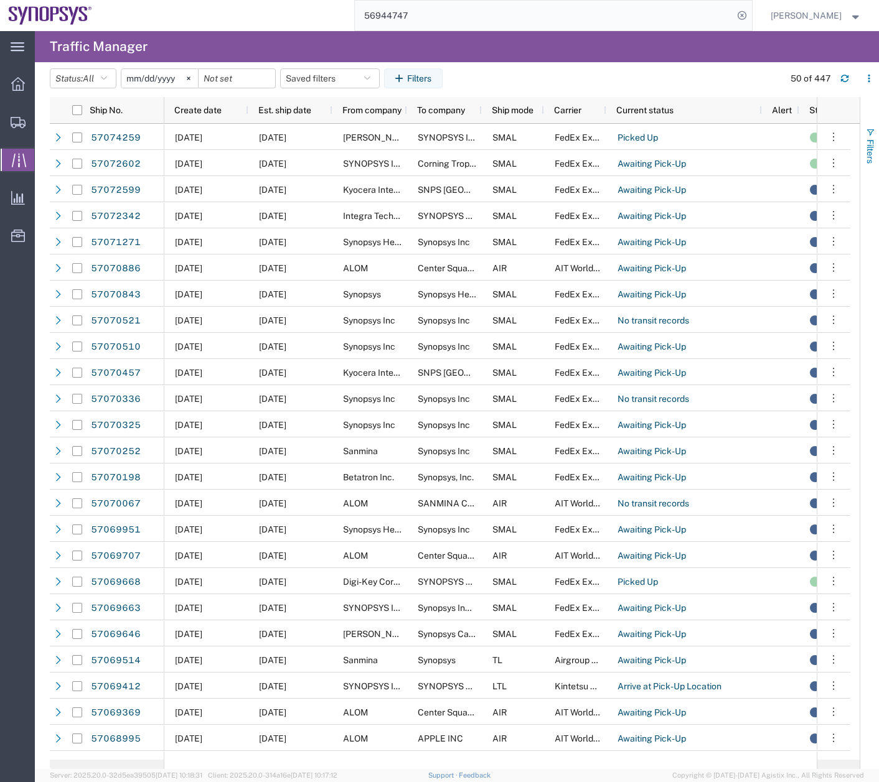
click at [867, 133] on span "button" at bounding box center [870, 133] width 10 height 10
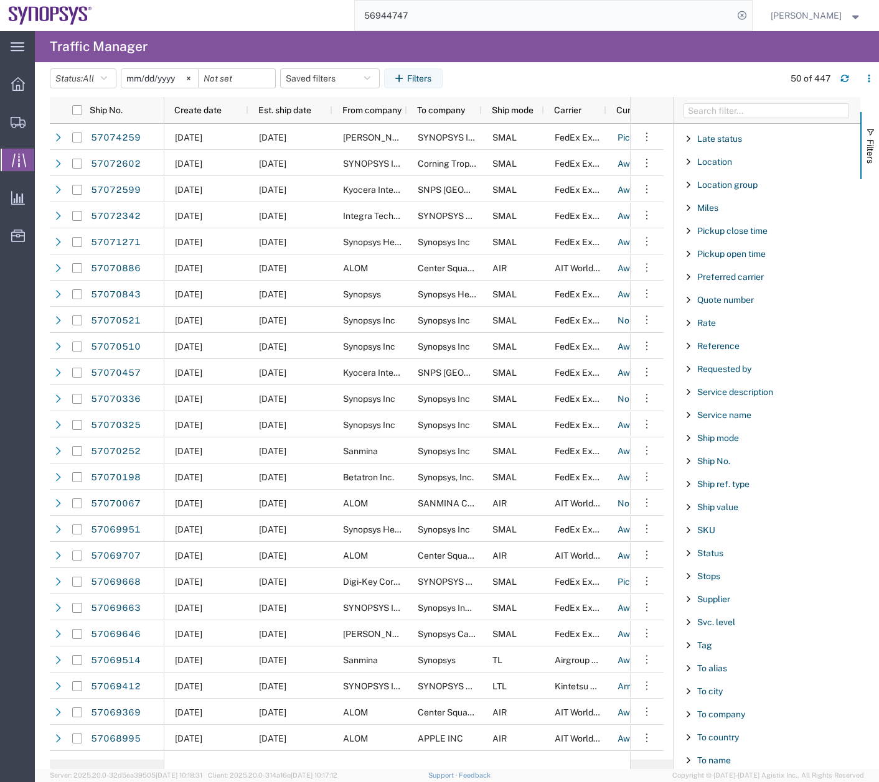
scroll to position [818, 0]
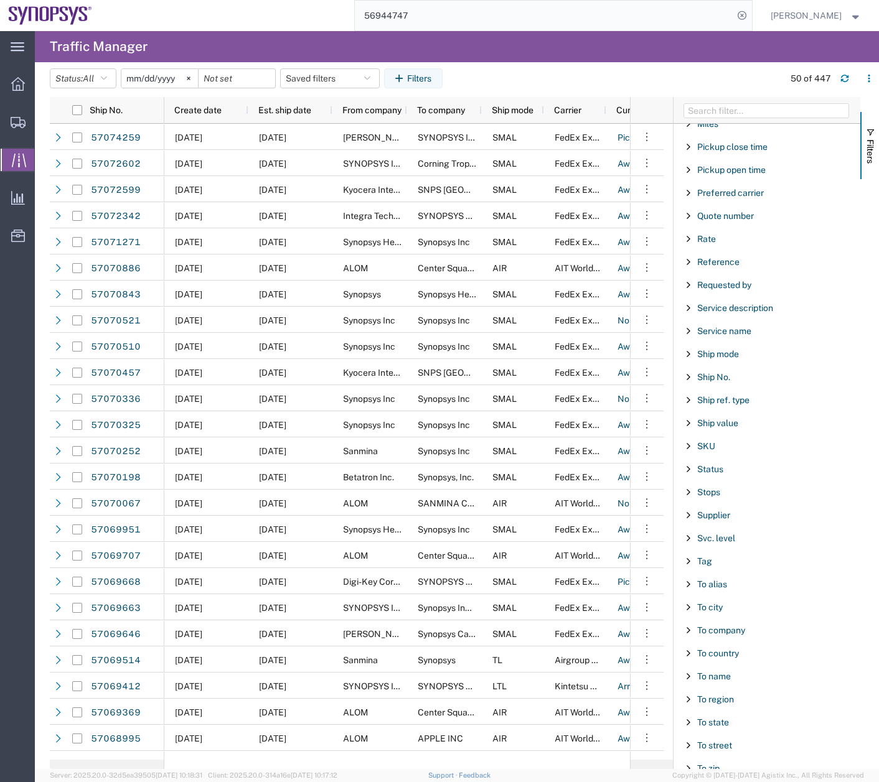
click at [687, 674] on span "Filter List 67 Filters" at bounding box center [688, 676] width 10 height 10
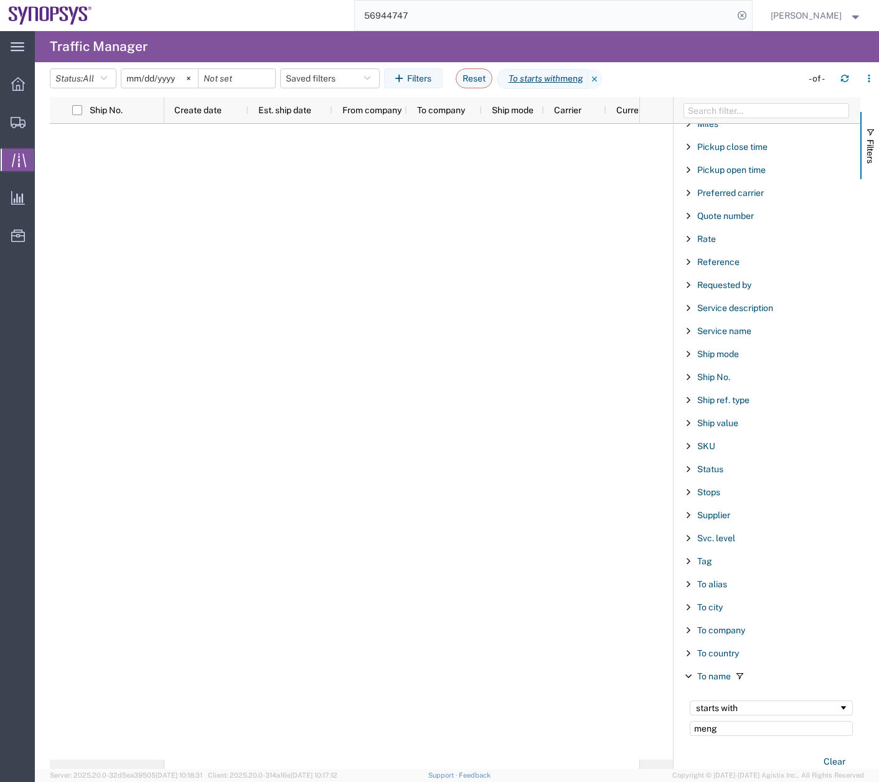
type input "meng"
drag, startPoint x: 717, startPoint y: 729, endPoint x: 626, endPoint y: 744, distance: 92.7
click at [627, 744] on div "Ship No. Create date Est. ship date From company To company Ship mode Carrier C…" at bounding box center [464, 433] width 829 height 672
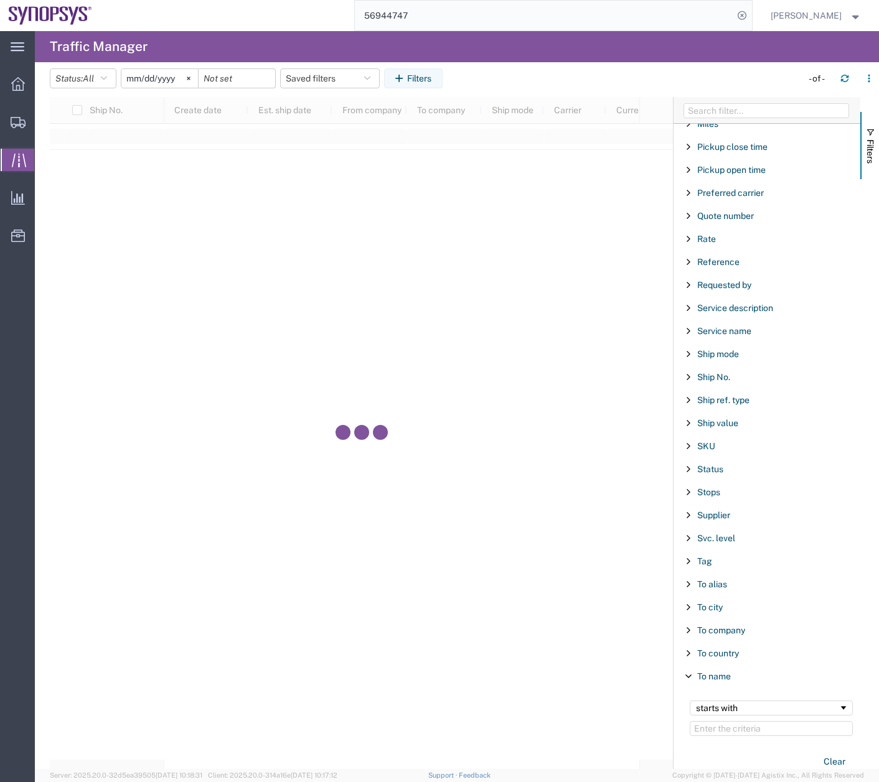
click at [687, 676] on span "Filter List 67 Filters" at bounding box center [688, 676] width 10 height 10
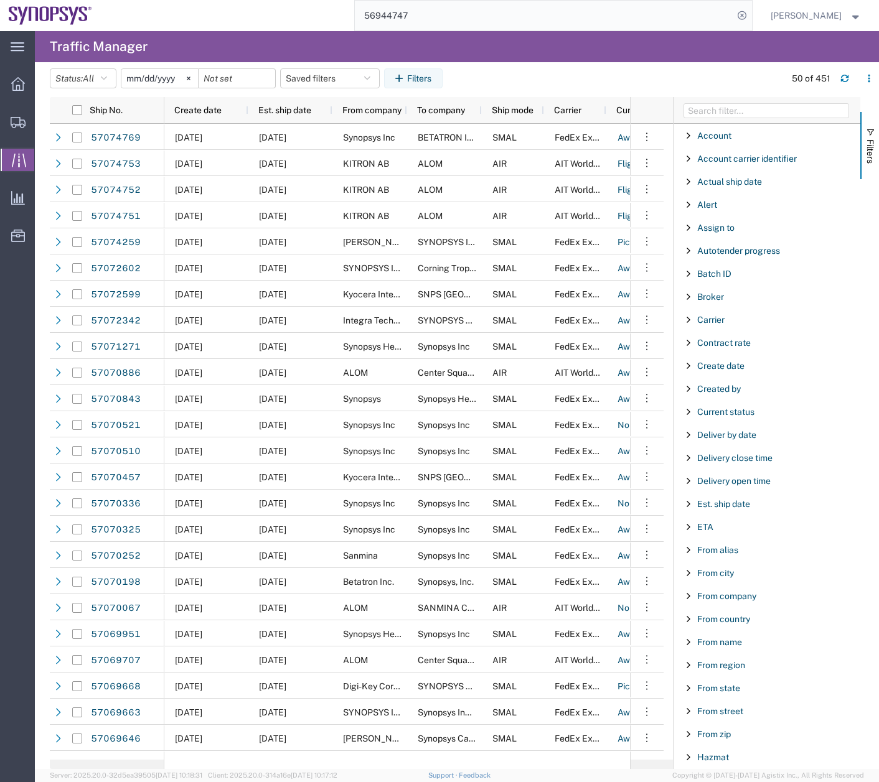
click at [688, 225] on span "Filter List 67 Filters" at bounding box center [688, 228] width 10 height 10
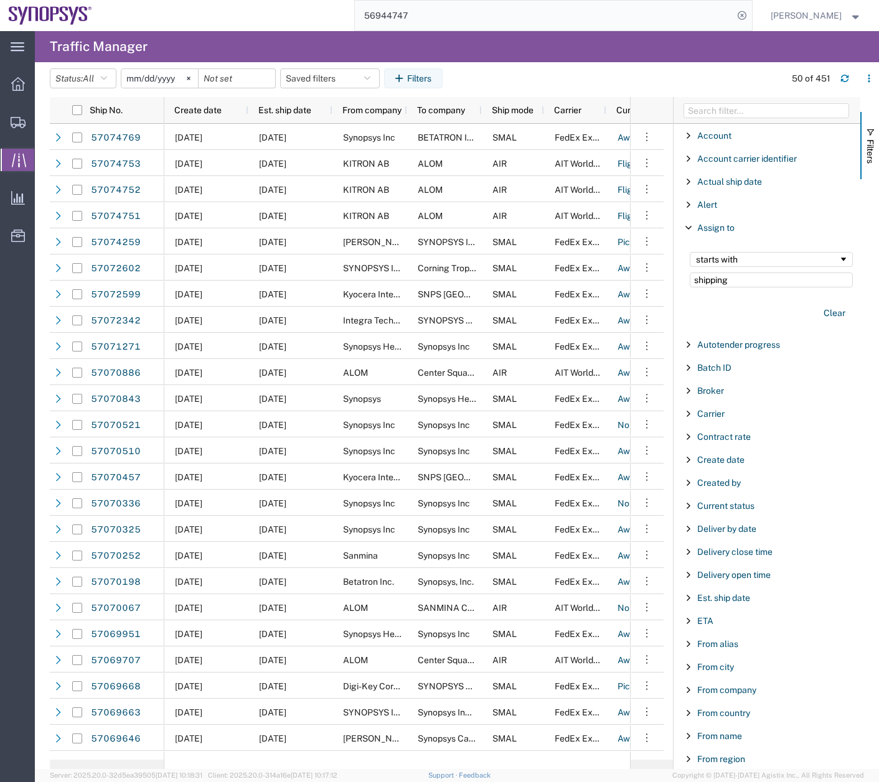
type input "shipping"
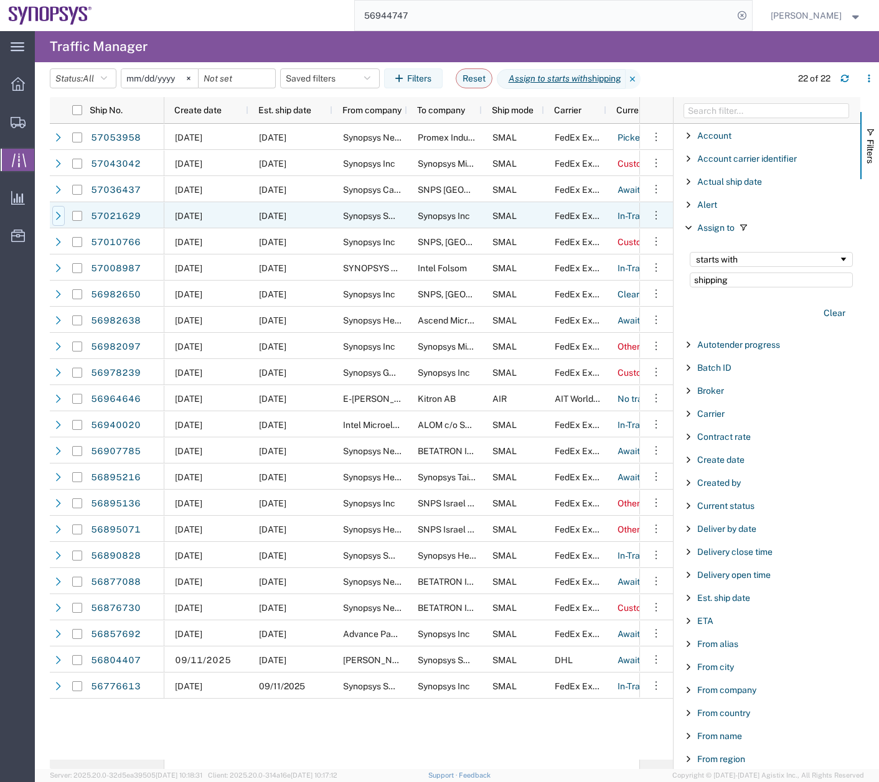
click at [56, 219] on icon at bounding box center [58, 216] width 9 height 9
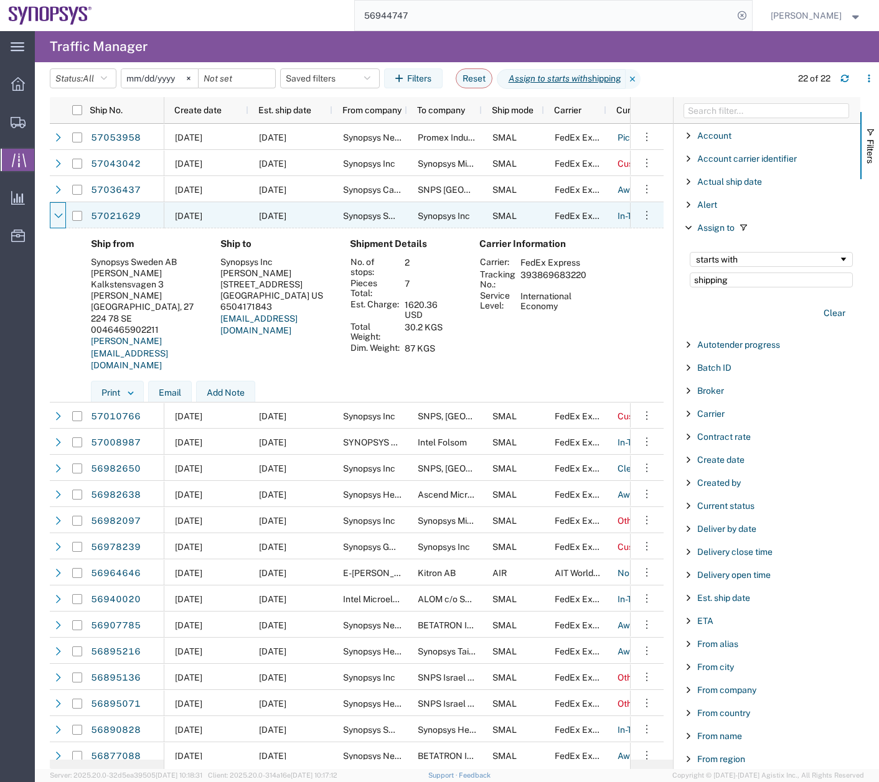
click at [56, 219] on icon at bounding box center [58, 216] width 9 height 9
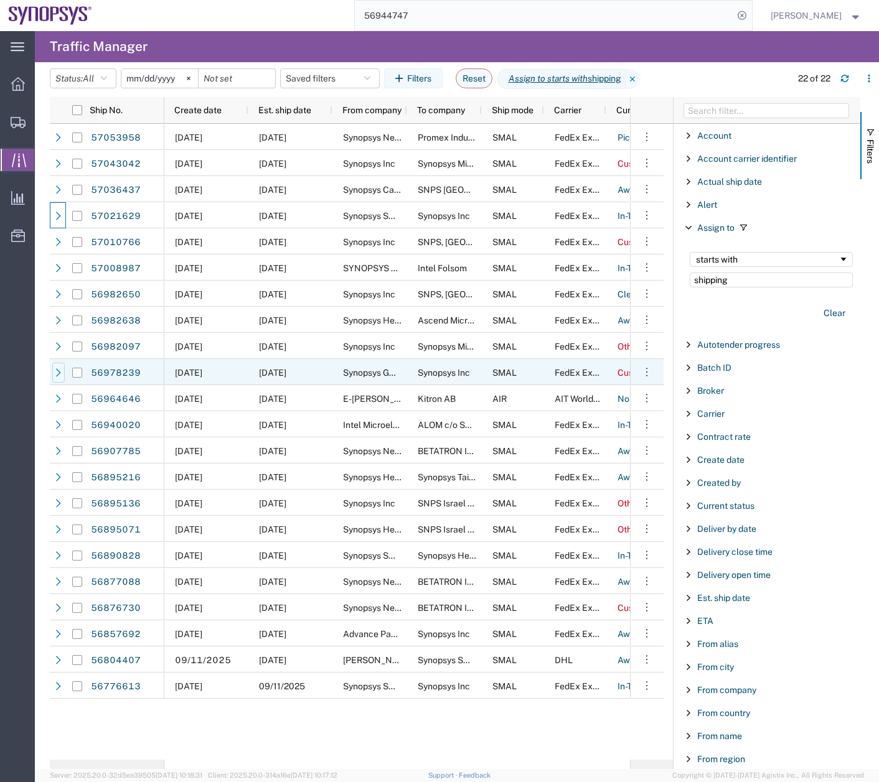
click at [58, 369] on icon at bounding box center [58, 372] width 9 height 9
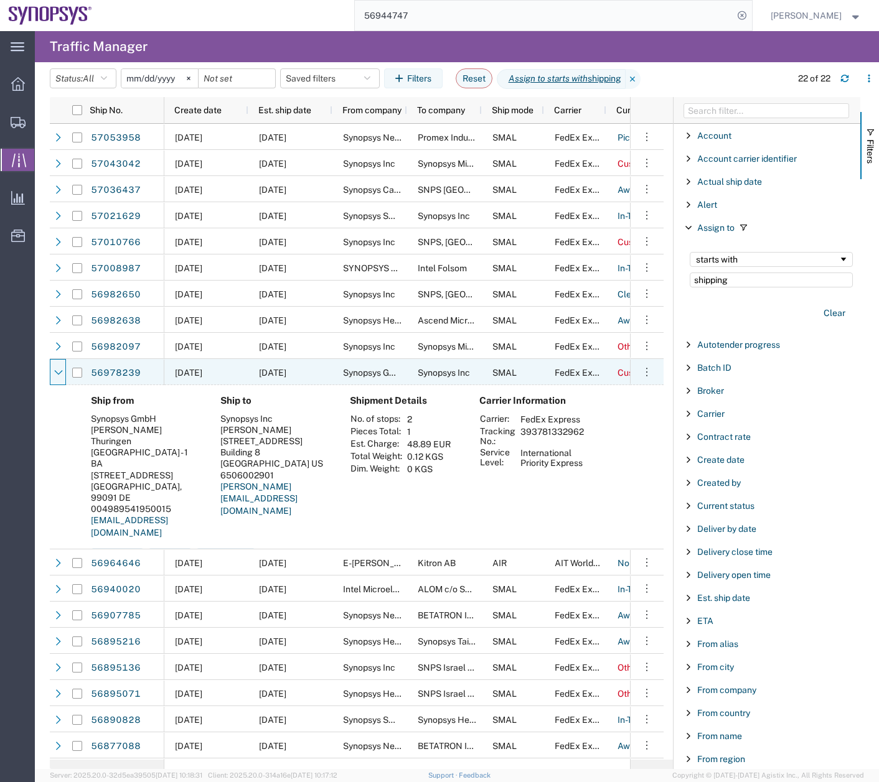
click at [58, 369] on icon at bounding box center [58, 372] width 9 height 9
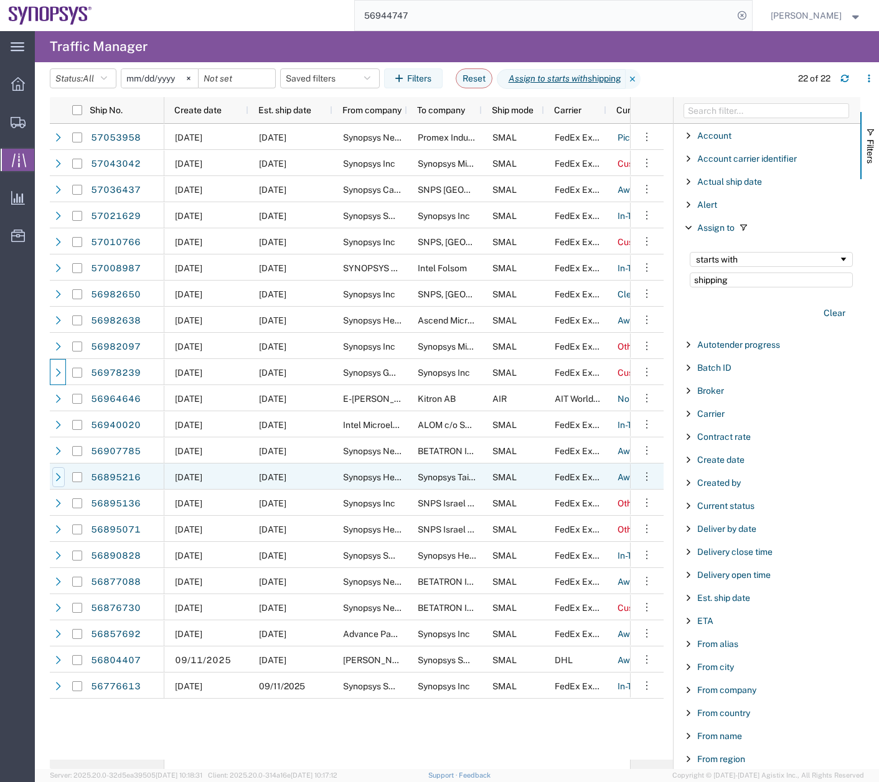
click at [62, 479] on icon at bounding box center [58, 477] width 9 height 9
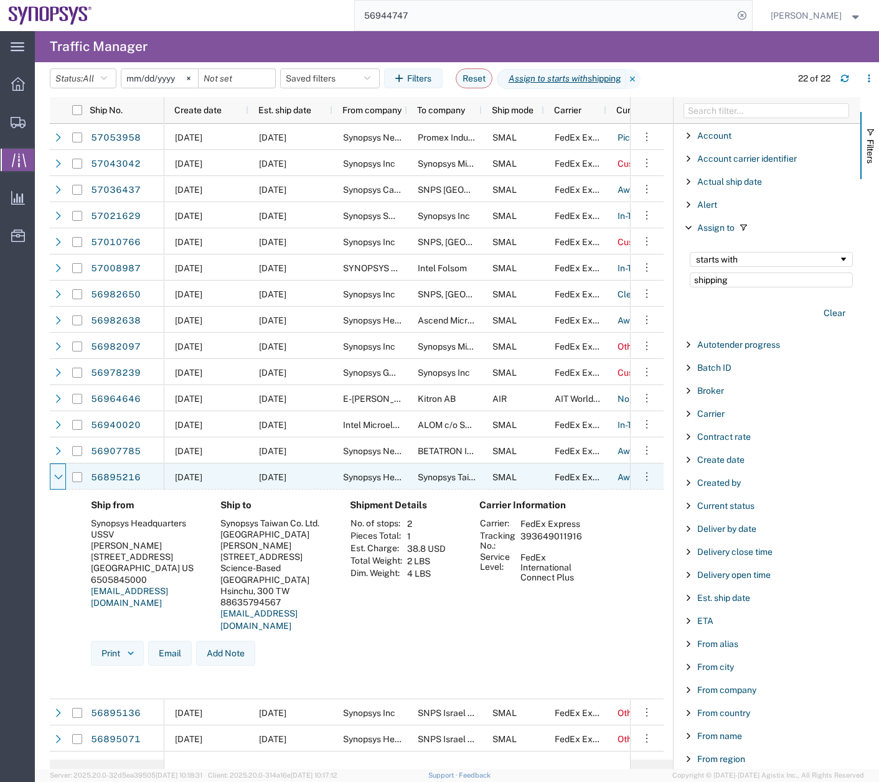
click at [62, 479] on icon at bounding box center [58, 477] width 9 height 9
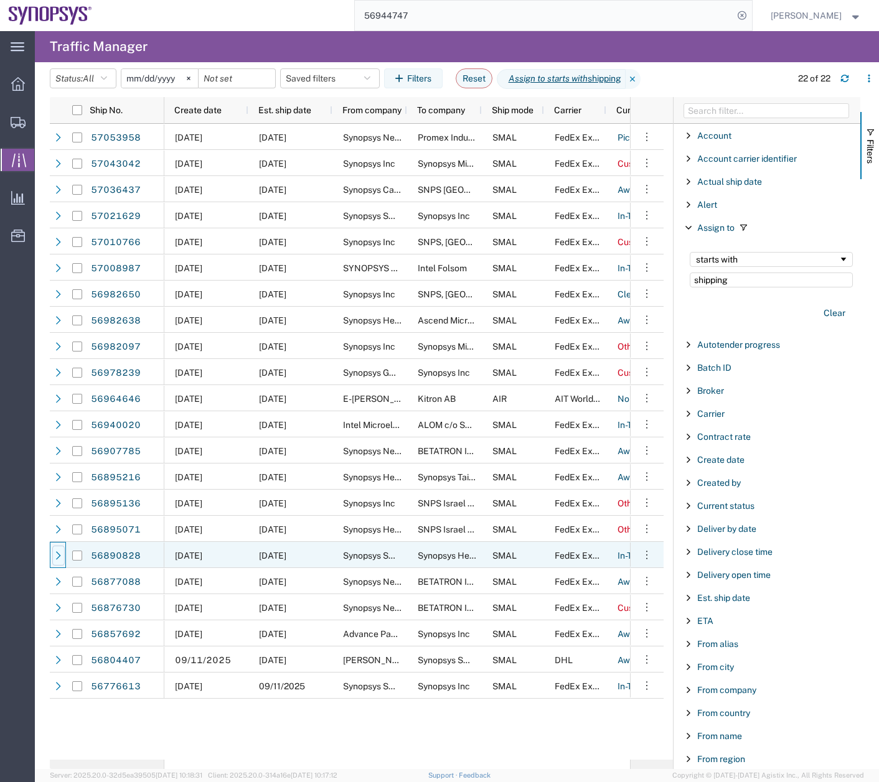
click at [59, 551] on icon at bounding box center [58, 555] width 9 height 9
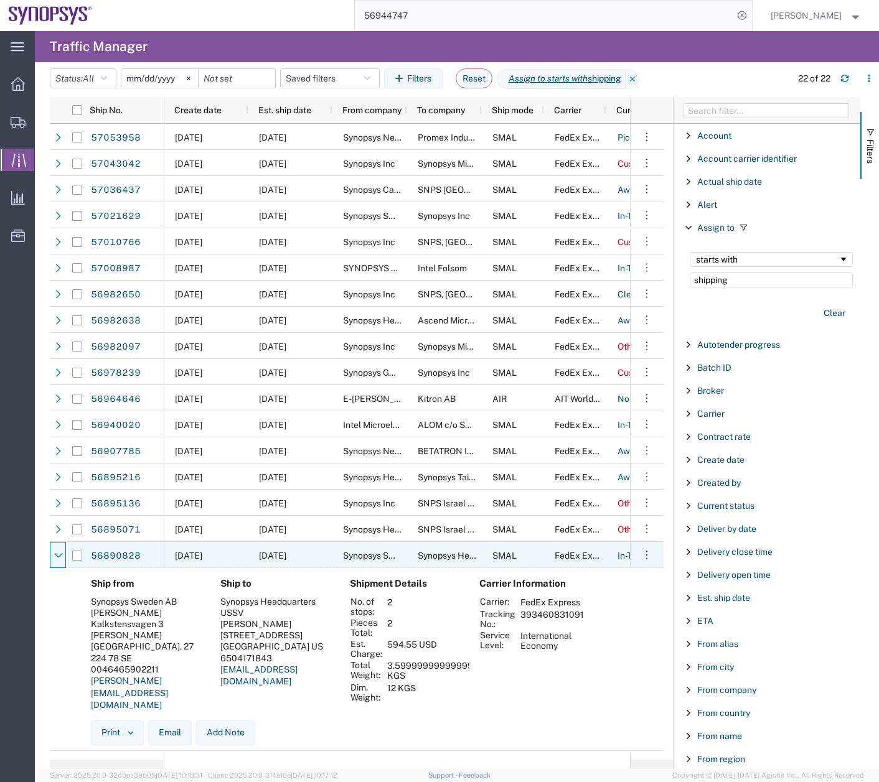
click at [59, 551] on icon at bounding box center [58, 555] width 9 height 9
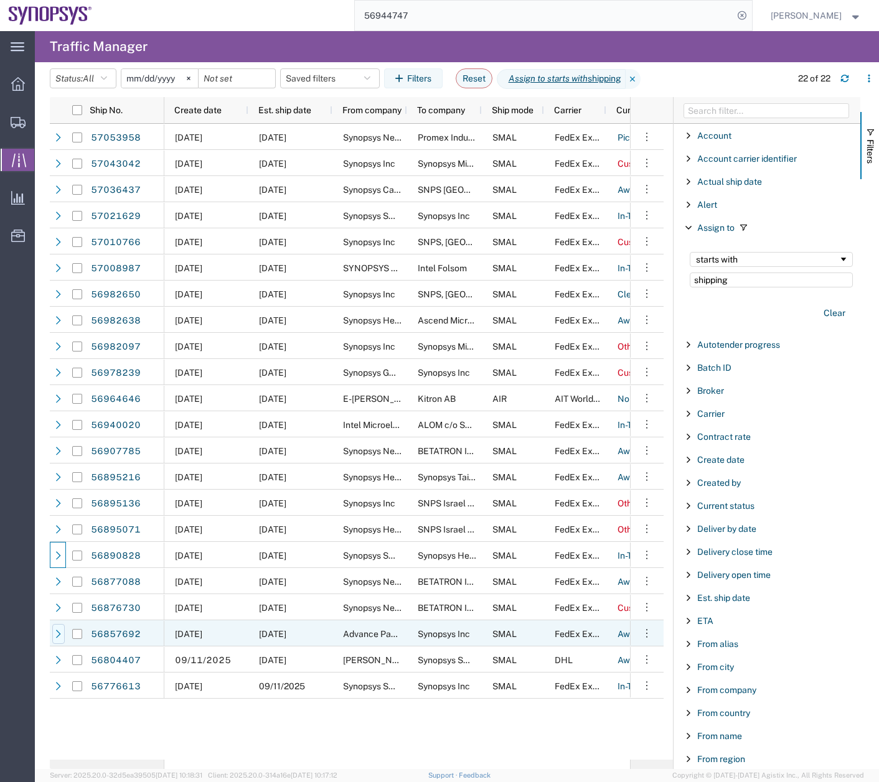
click at [57, 635] on icon at bounding box center [58, 634] width 9 height 9
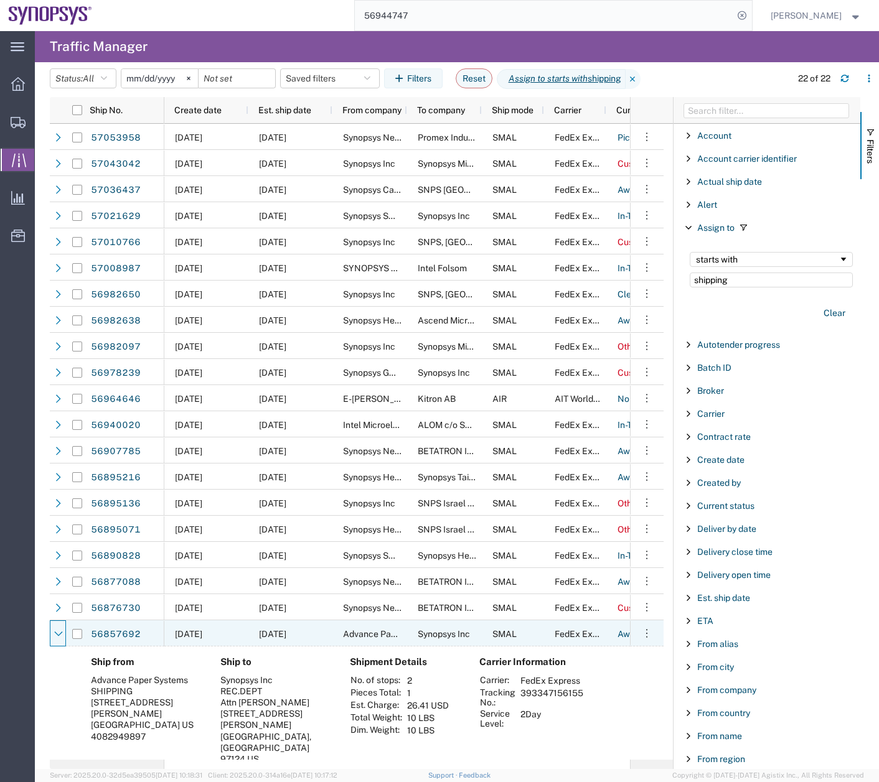
click at [57, 635] on icon at bounding box center [58, 634] width 9 height 9
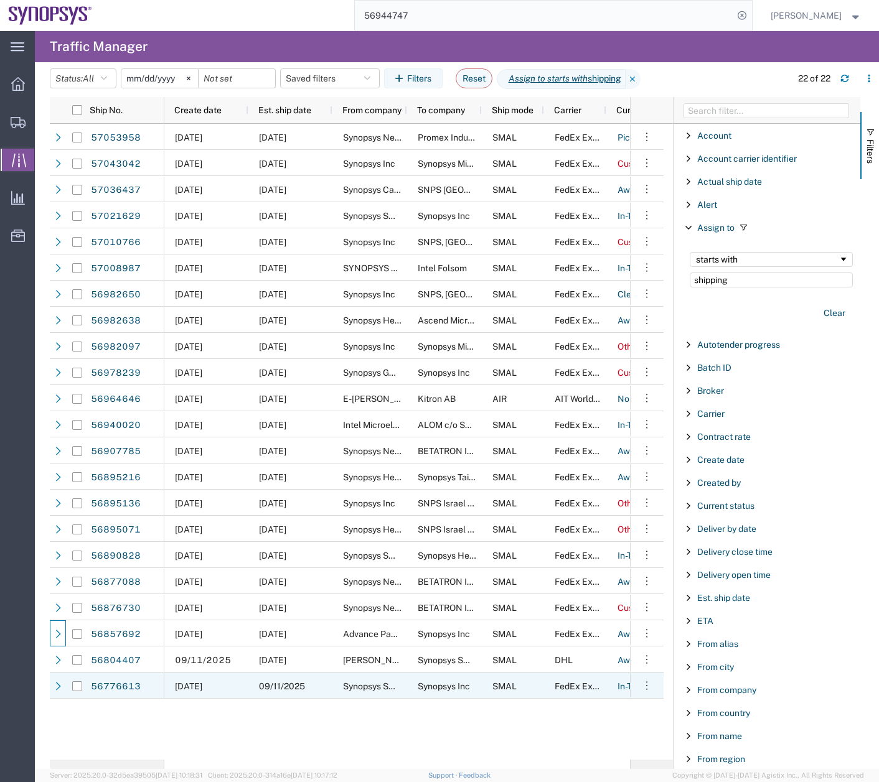
click at [51, 678] on div at bounding box center [58, 686] width 16 height 26
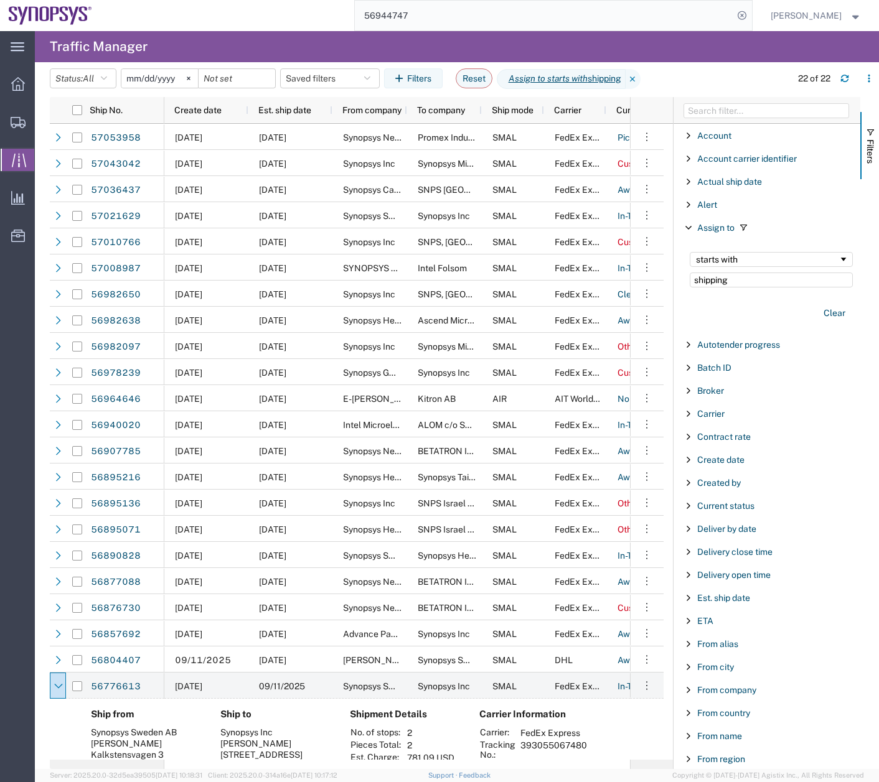
click at [693, 229] on span "Filter List 67 Filters" at bounding box center [688, 228] width 10 height 10
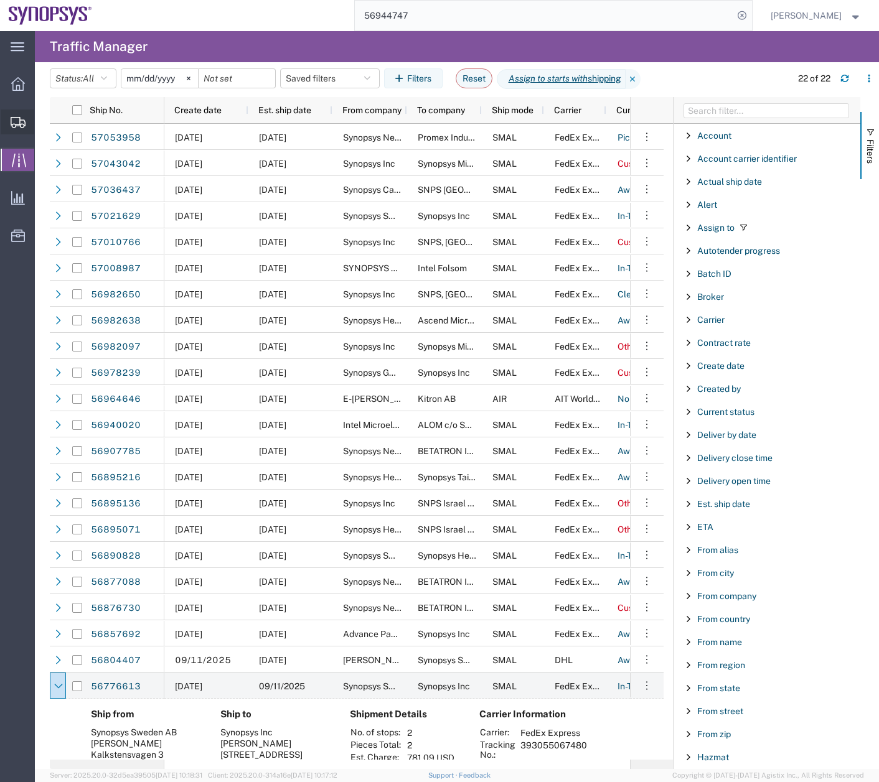
click at [11, 123] on icon at bounding box center [18, 122] width 15 height 11
